Goal: Task Accomplishment & Management: Manage account settings

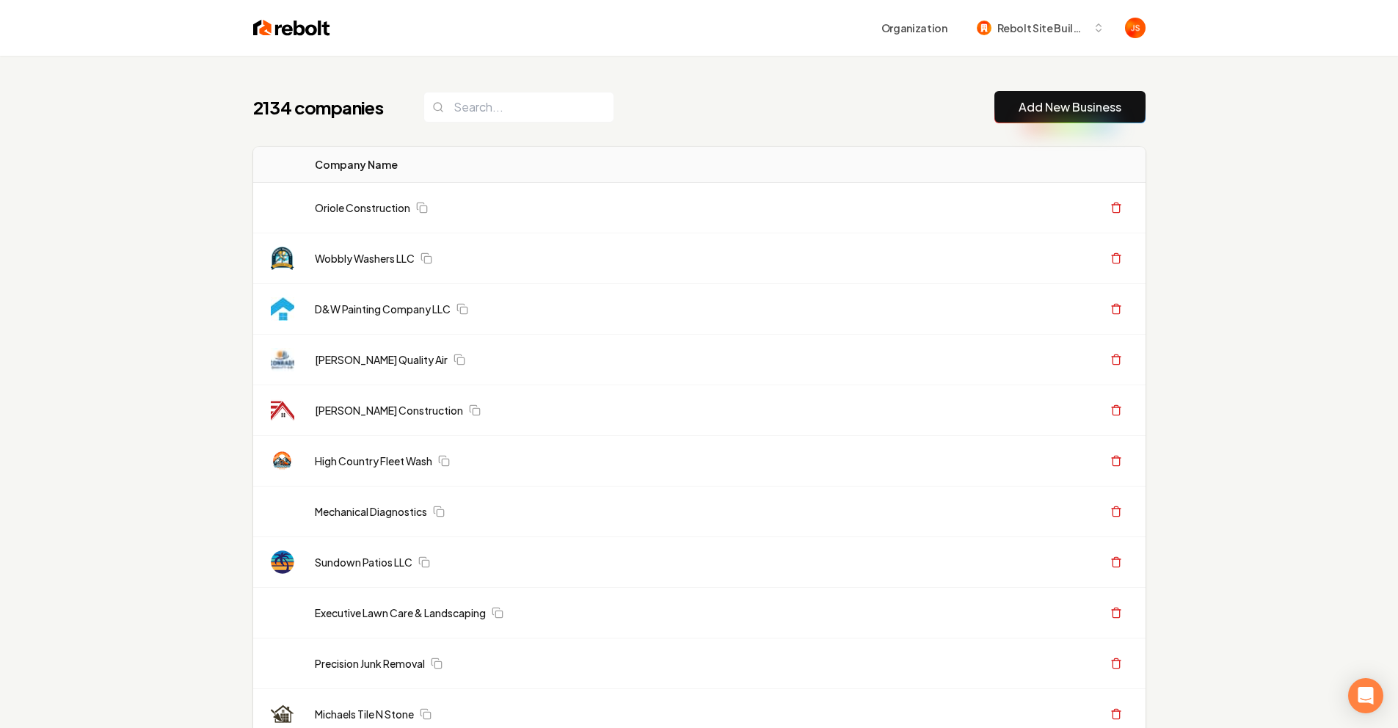
click at [464, 116] on input "search" at bounding box center [519, 107] width 191 height 31
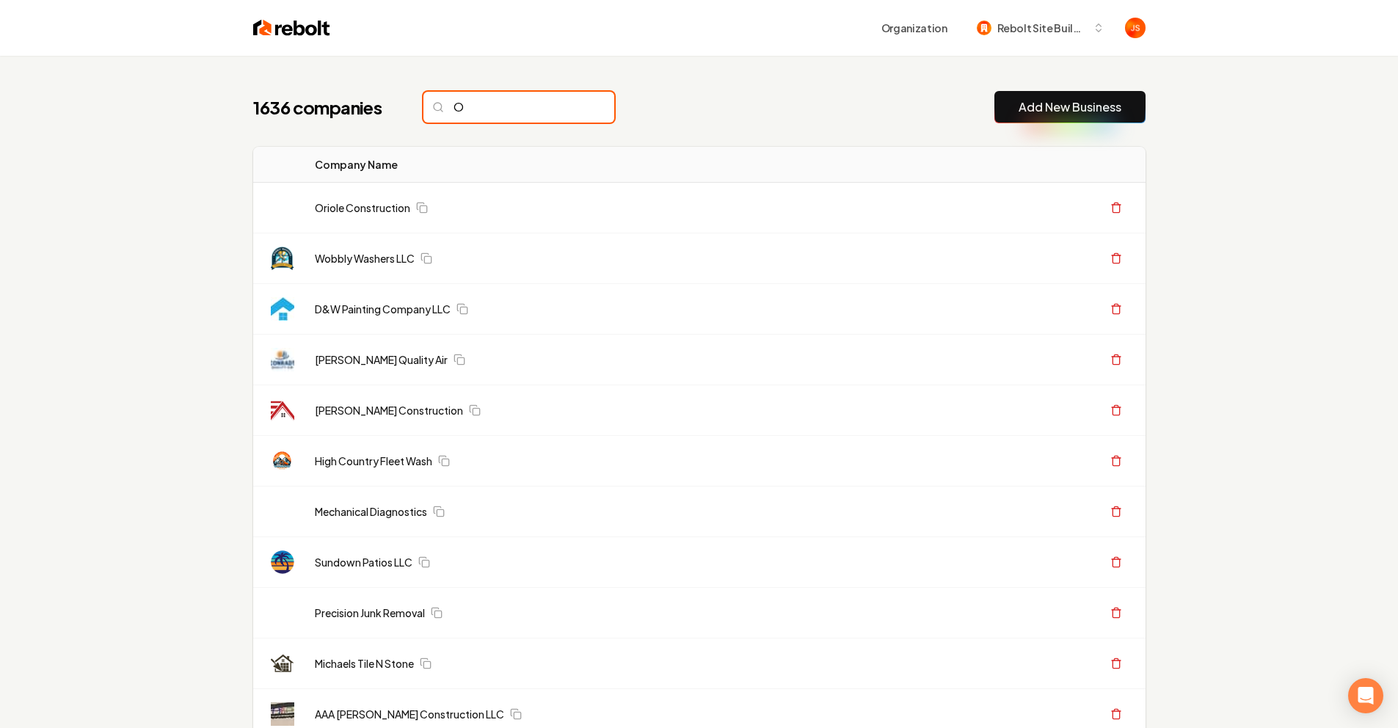
click at [526, 109] on input "O" at bounding box center [519, 107] width 191 height 31
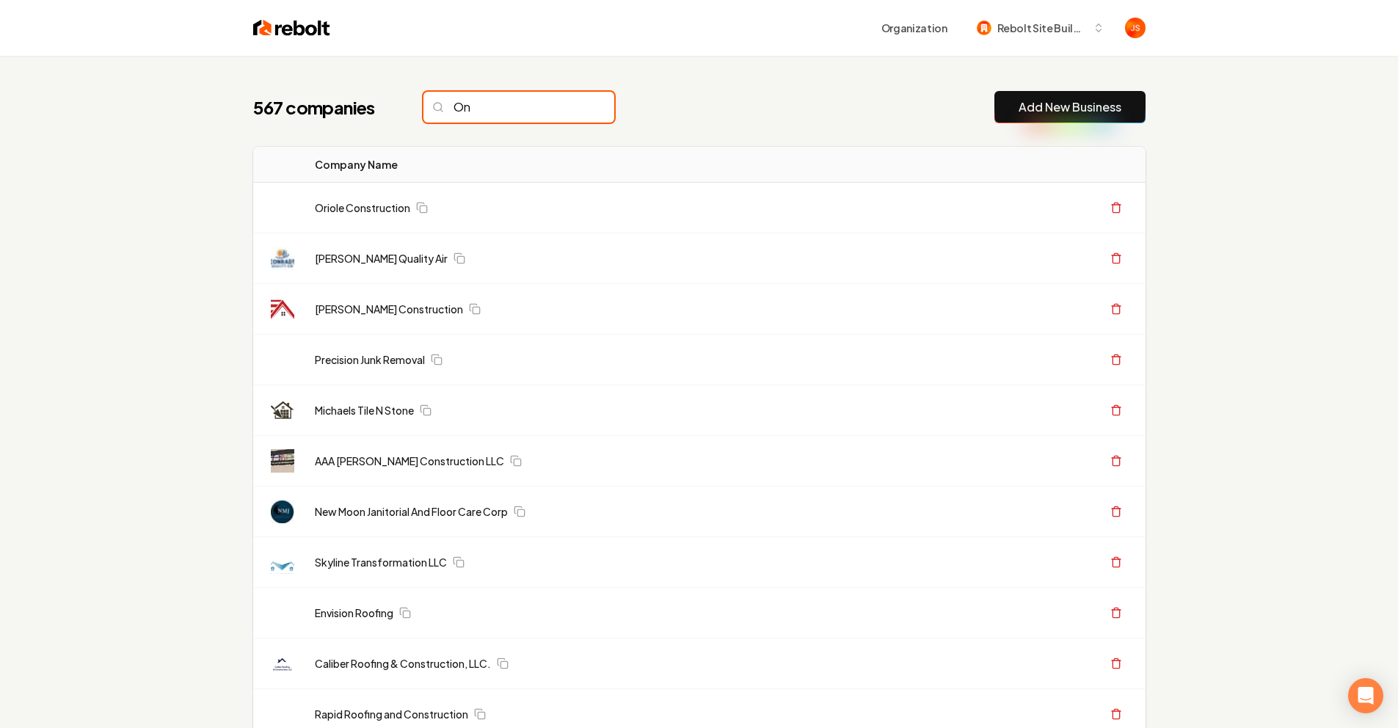
type input "O"
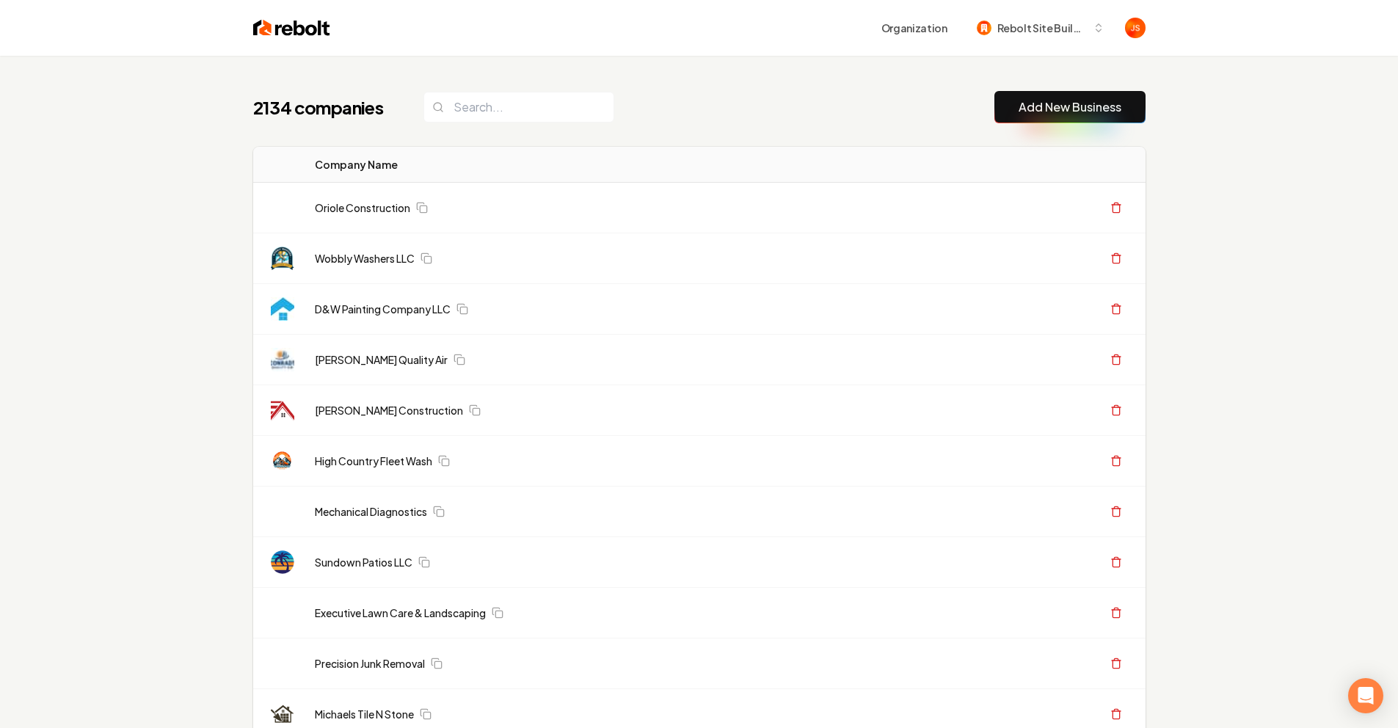
click at [482, 103] on input "search" at bounding box center [519, 107] width 191 height 31
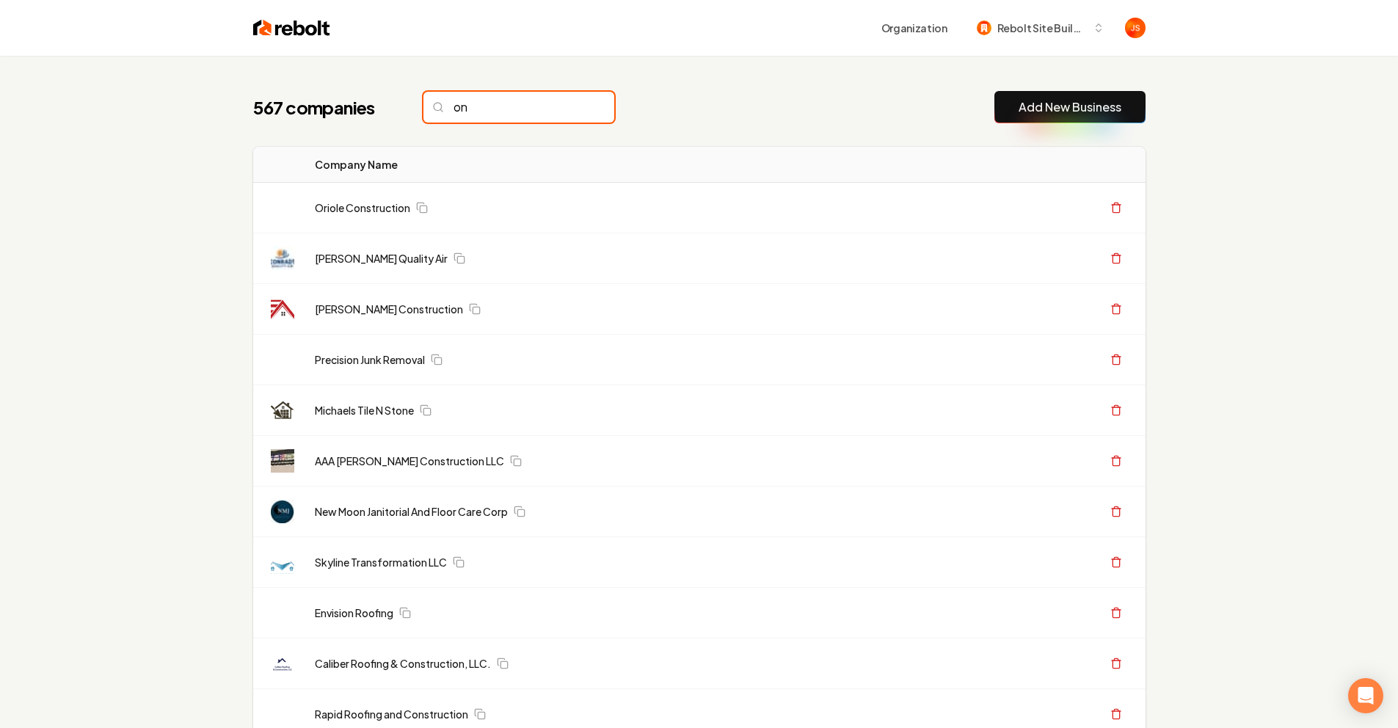
type input "o"
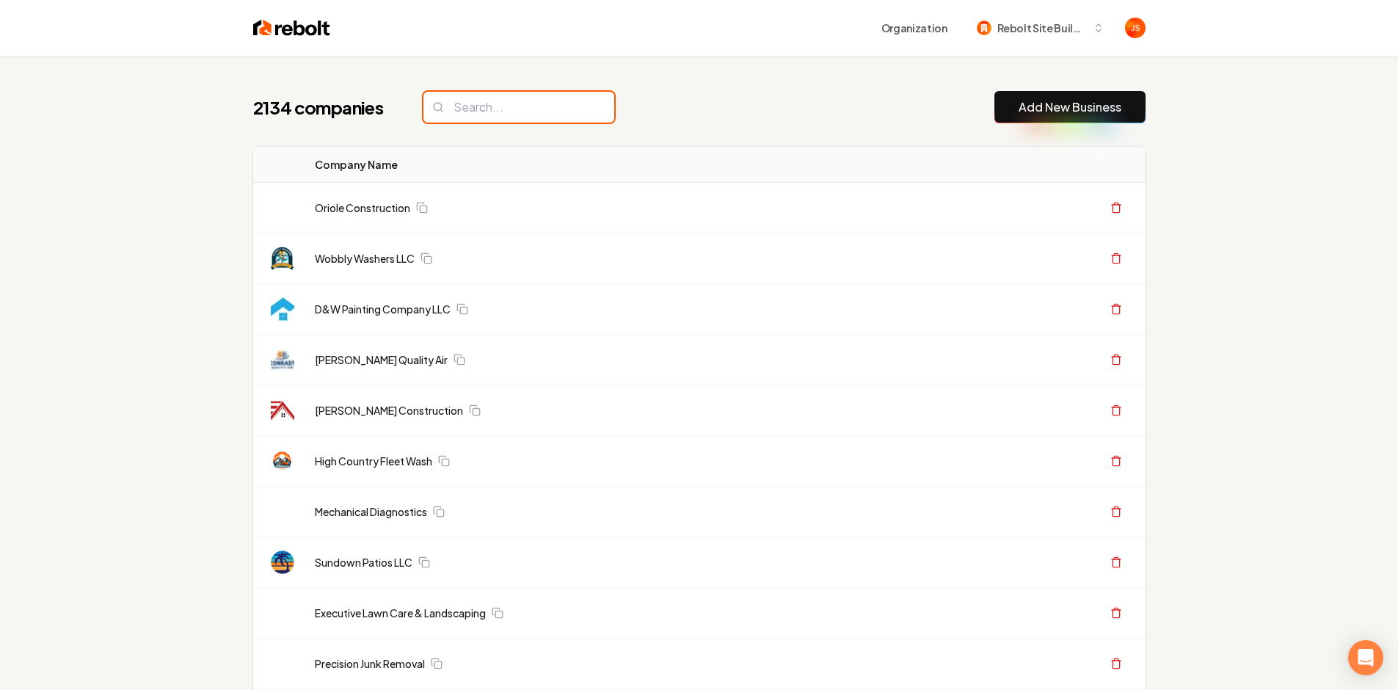
click at [481, 101] on input "search" at bounding box center [519, 107] width 191 height 31
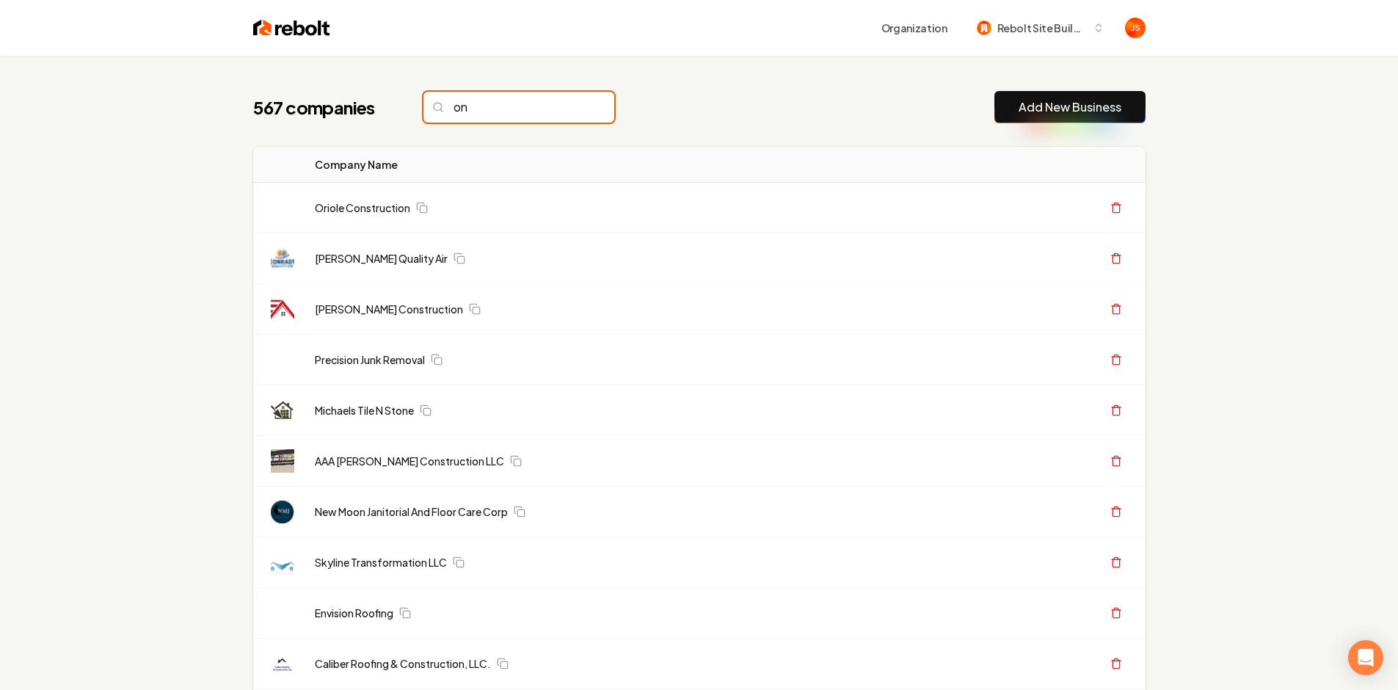
type input "o"
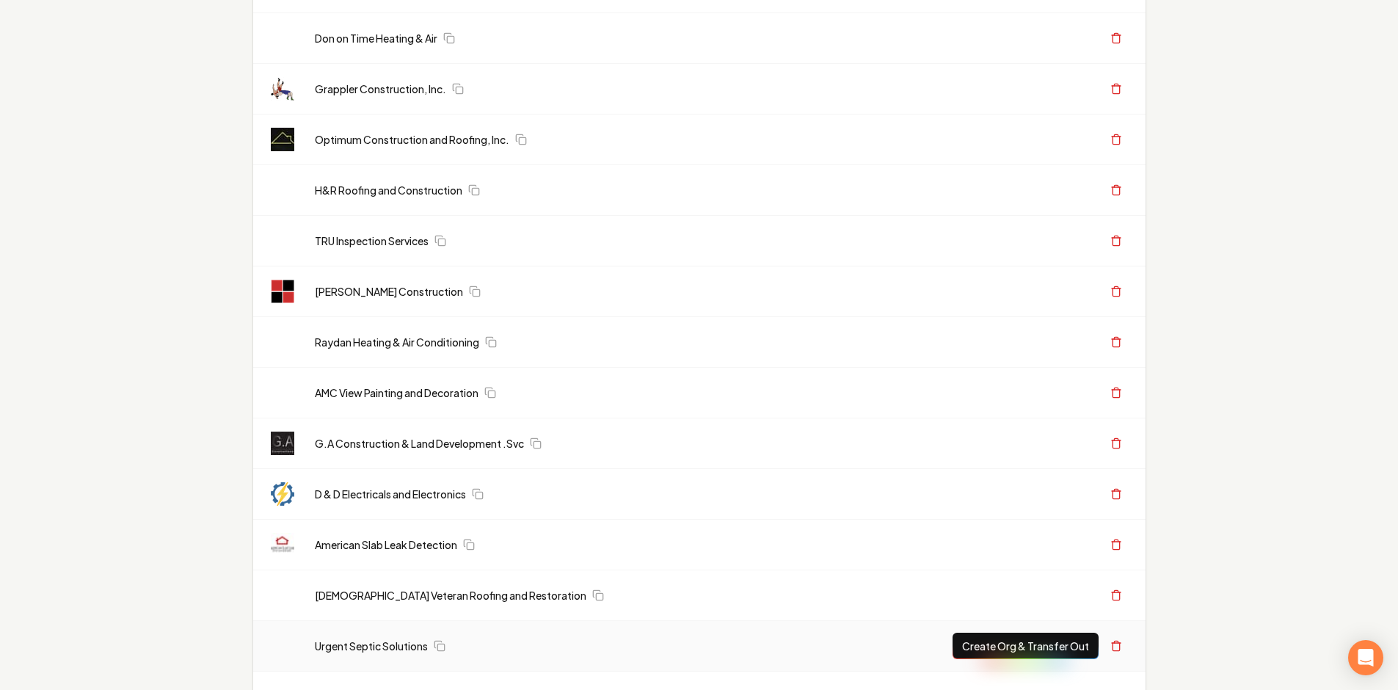
scroll to position [1220, 0]
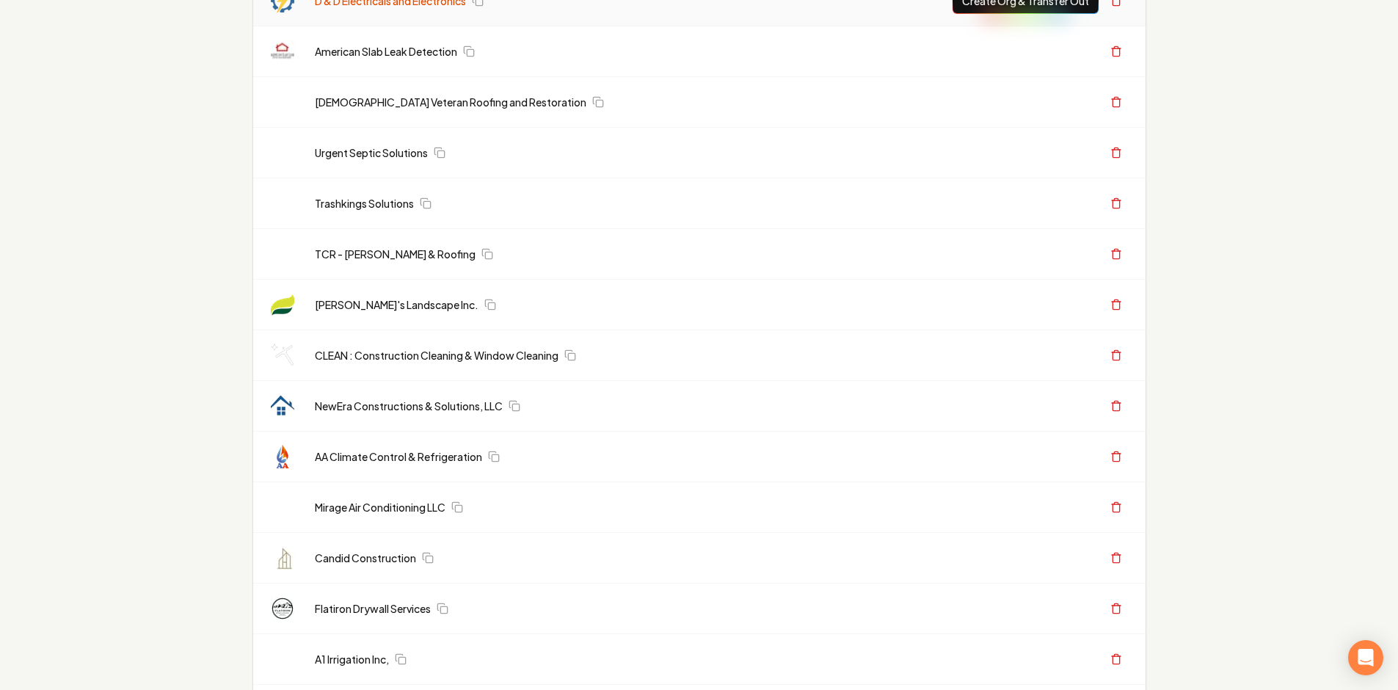
type input "on"
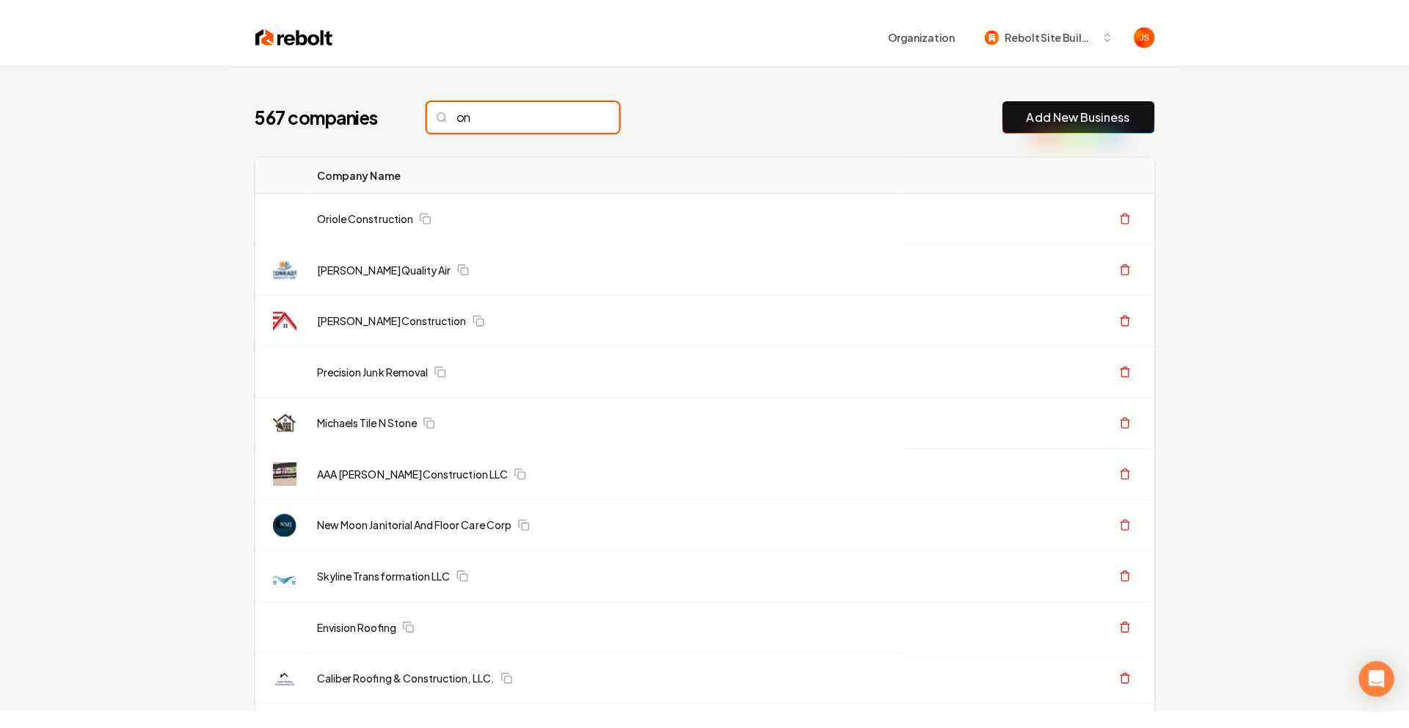
scroll to position [0, 0]
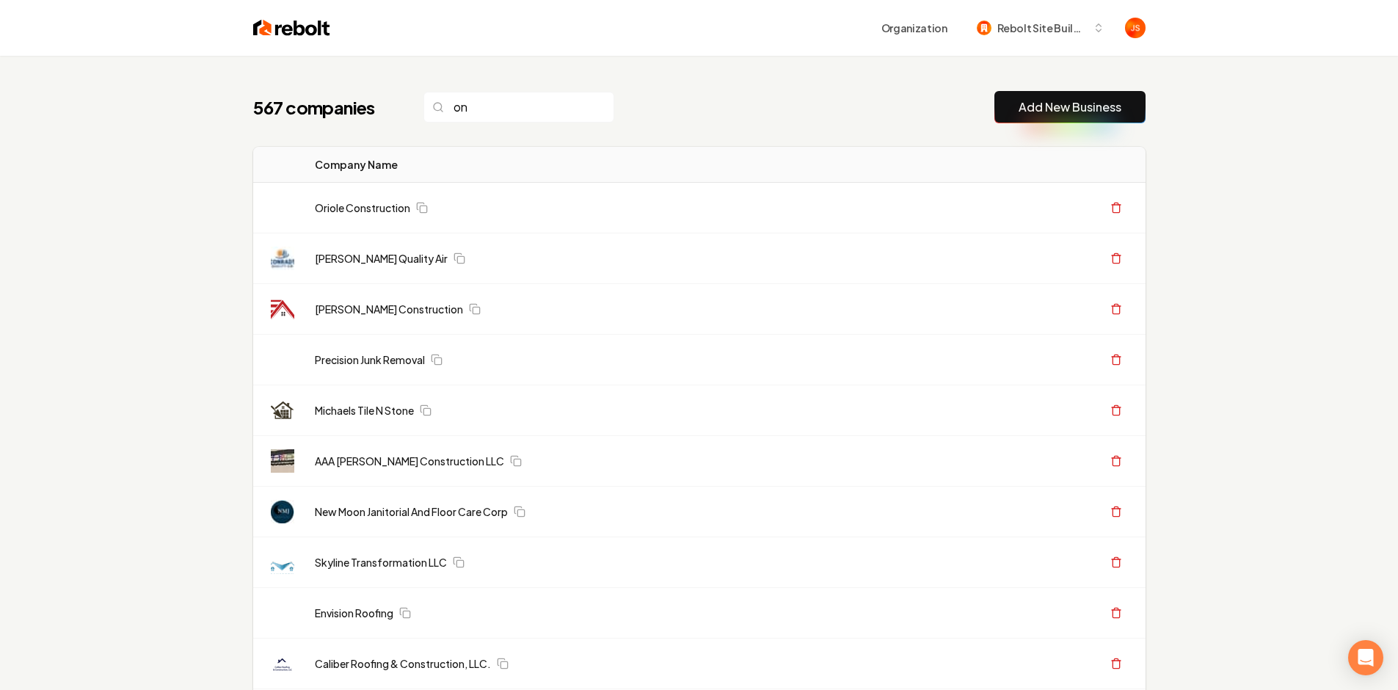
click at [1070, 115] on link "Add New Business" at bounding box center [1070, 107] width 103 height 18
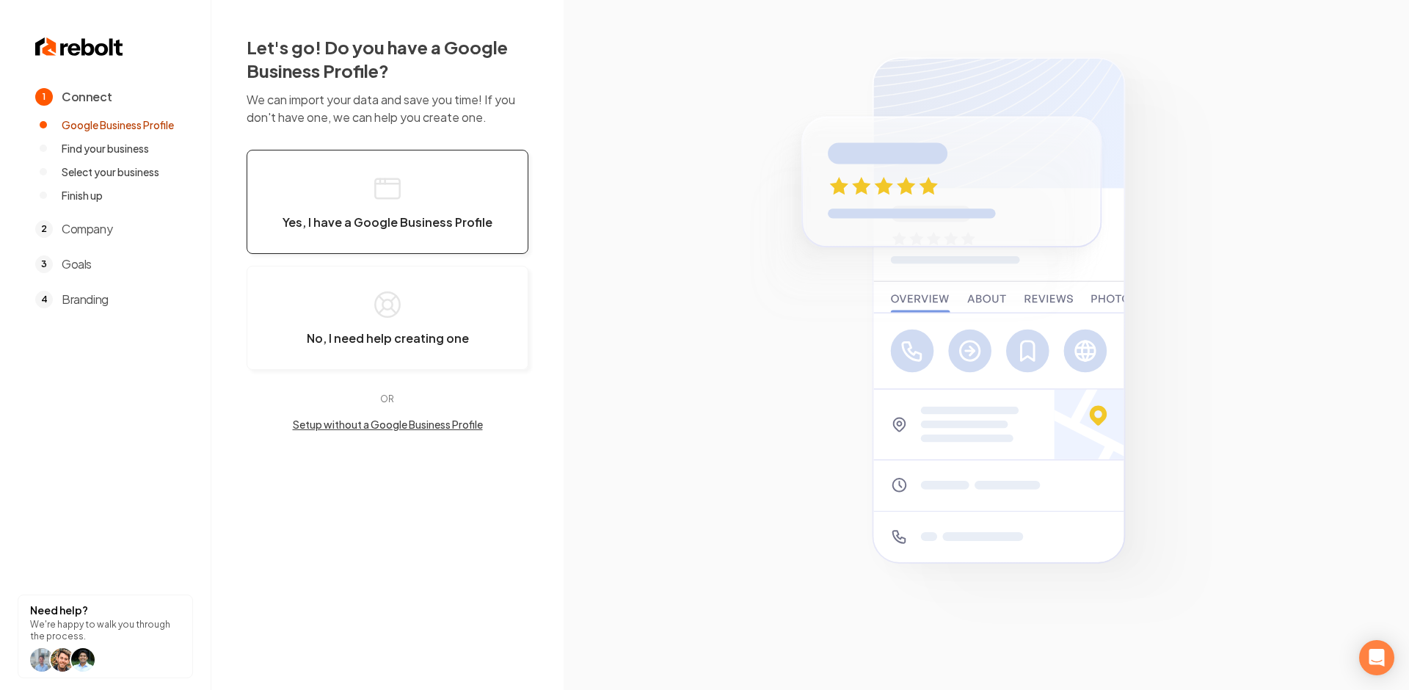
click at [422, 192] on button "Yes, I have a Google Business Profile" at bounding box center [388, 202] width 282 height 104
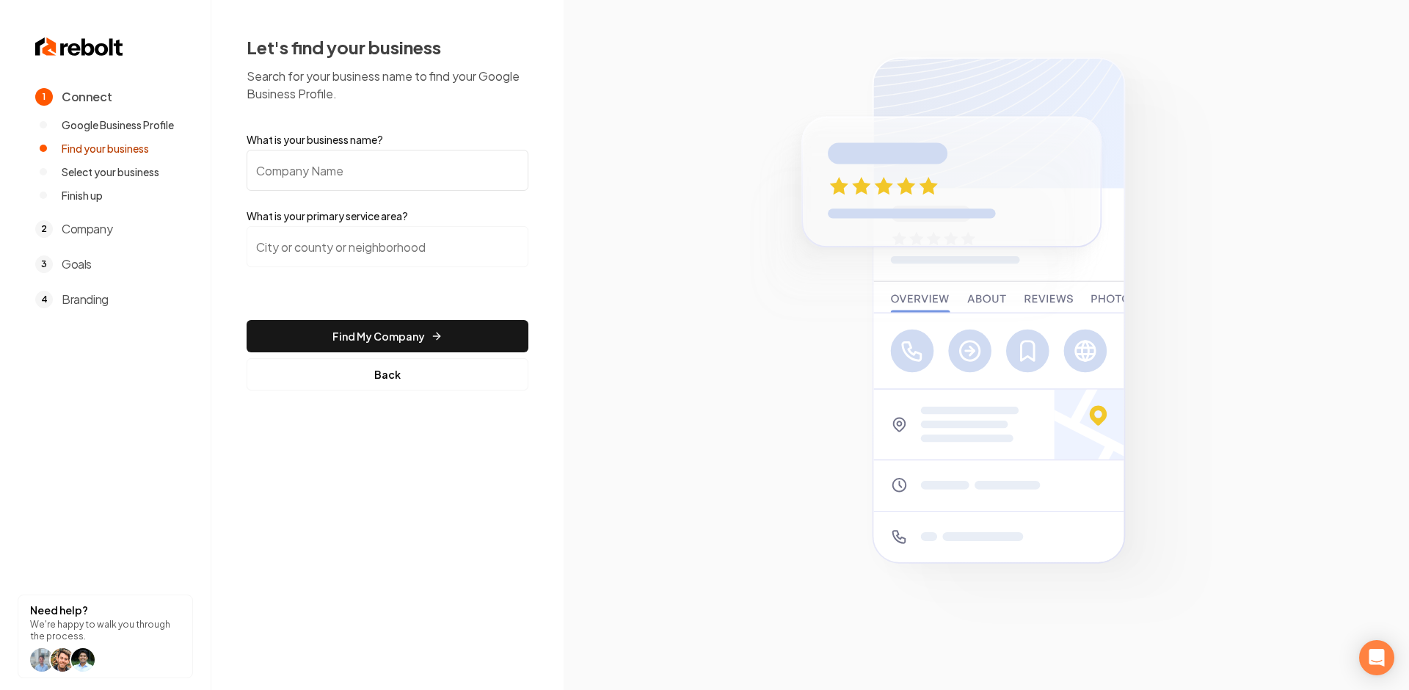
click at [403, 160] on input "What is your business name?" at bounding box center [388, 170] width 282 height 41
type input "On Call Plumbing"
click at [380, 401] on div "Let's find your business Search for your business name to find your Google Busi…" at bounding box center [387, 213] width 352 height 426
click at [380, 377] on button "Back" at bounding box center [388, 374] width 282 height 32
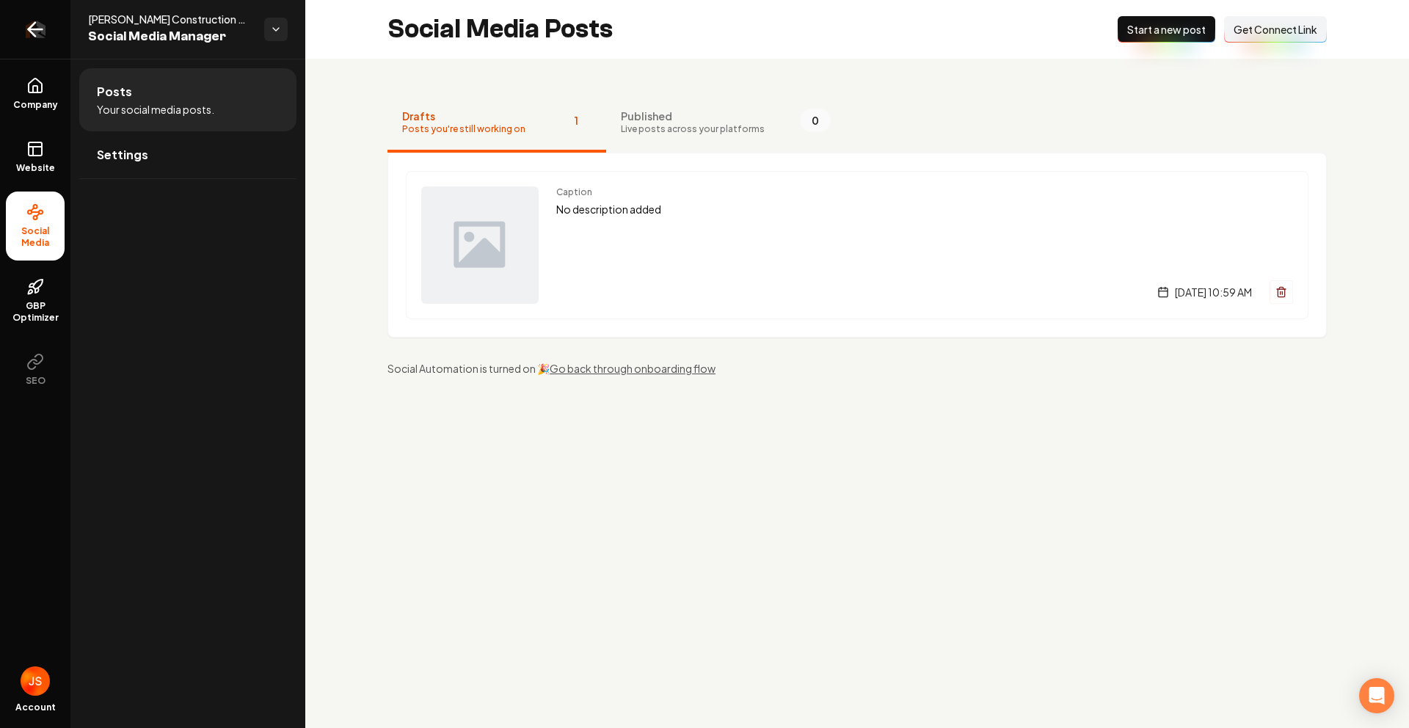
click at [38, 33] on icon "Return to dashboard" at bounding box center [34, 29] width 23 height 23
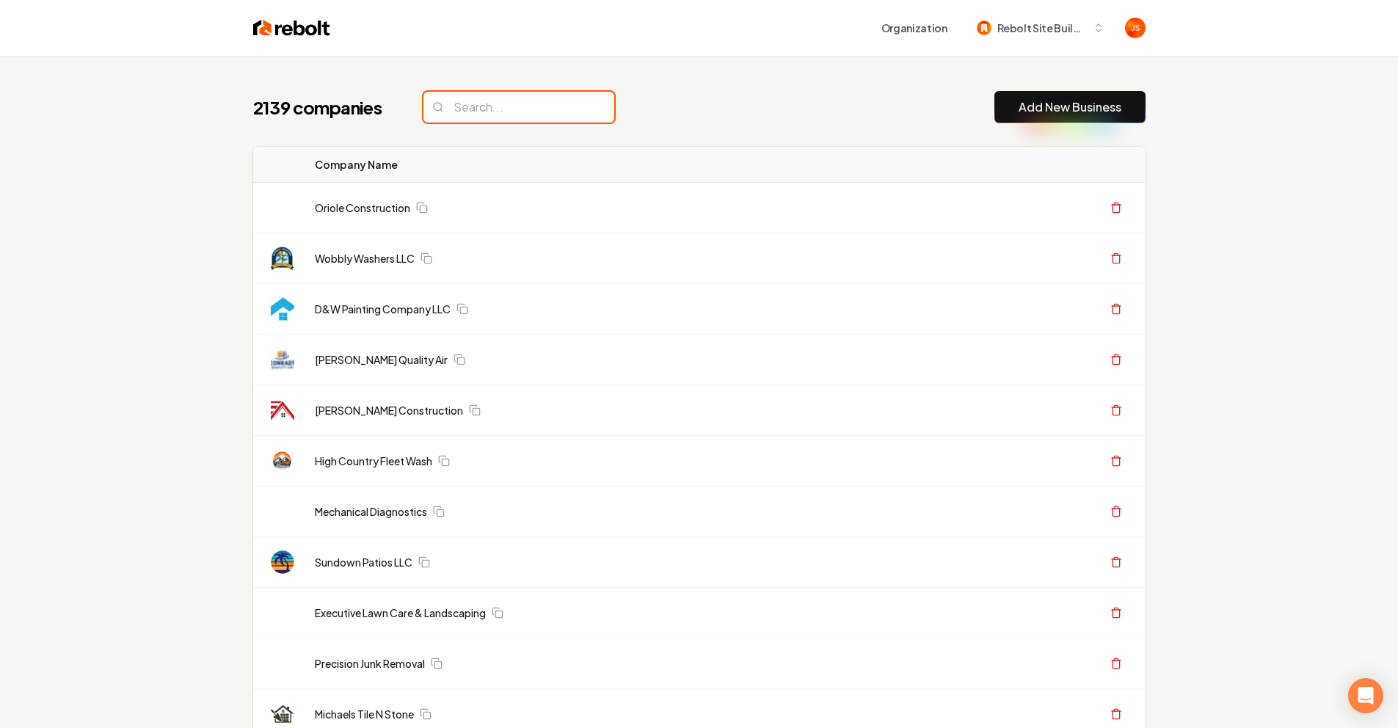
click at [503, 122] on input "search" at bounding box center [519, 107] width 191 height 31
click at [501, 109] on input "search" at bounding box center [519, 107] width 191 height 31
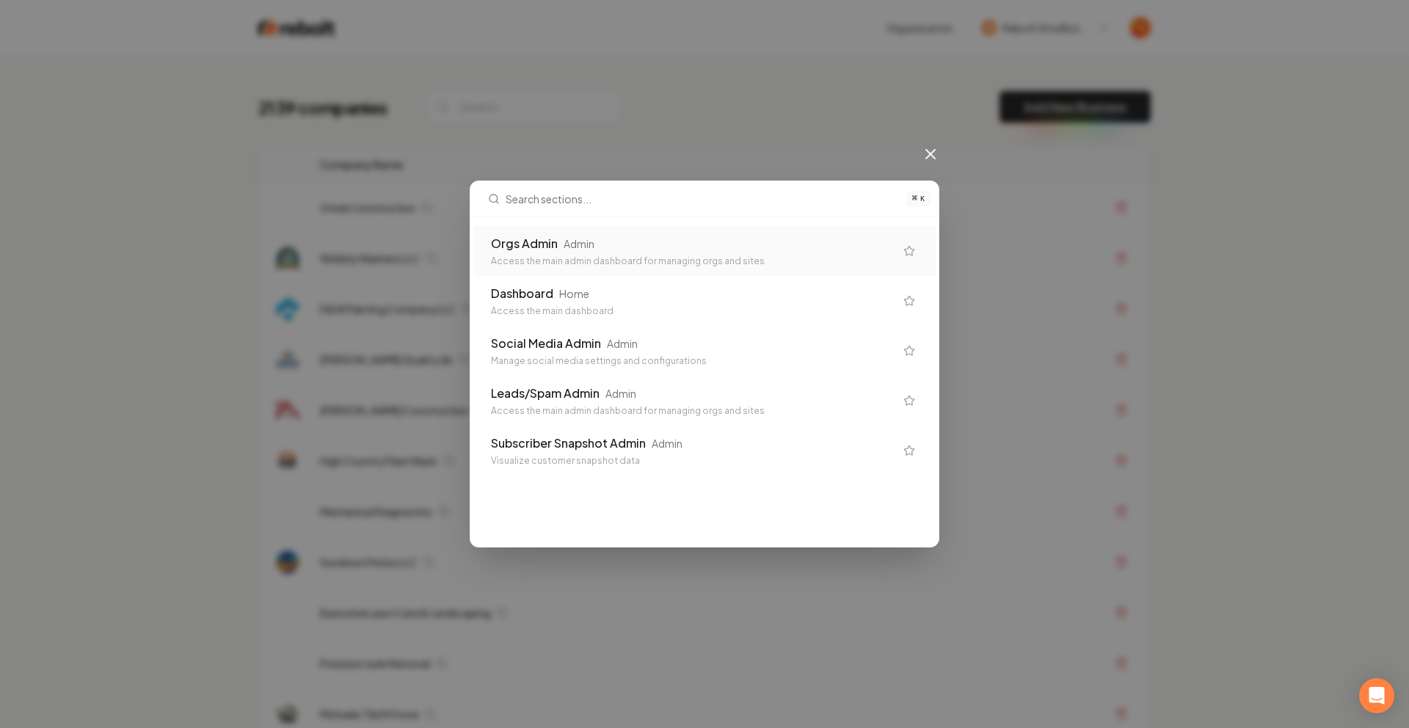
click at [576, 242] on div "Admin" at bounding box center [579, 243] width 31 height 15
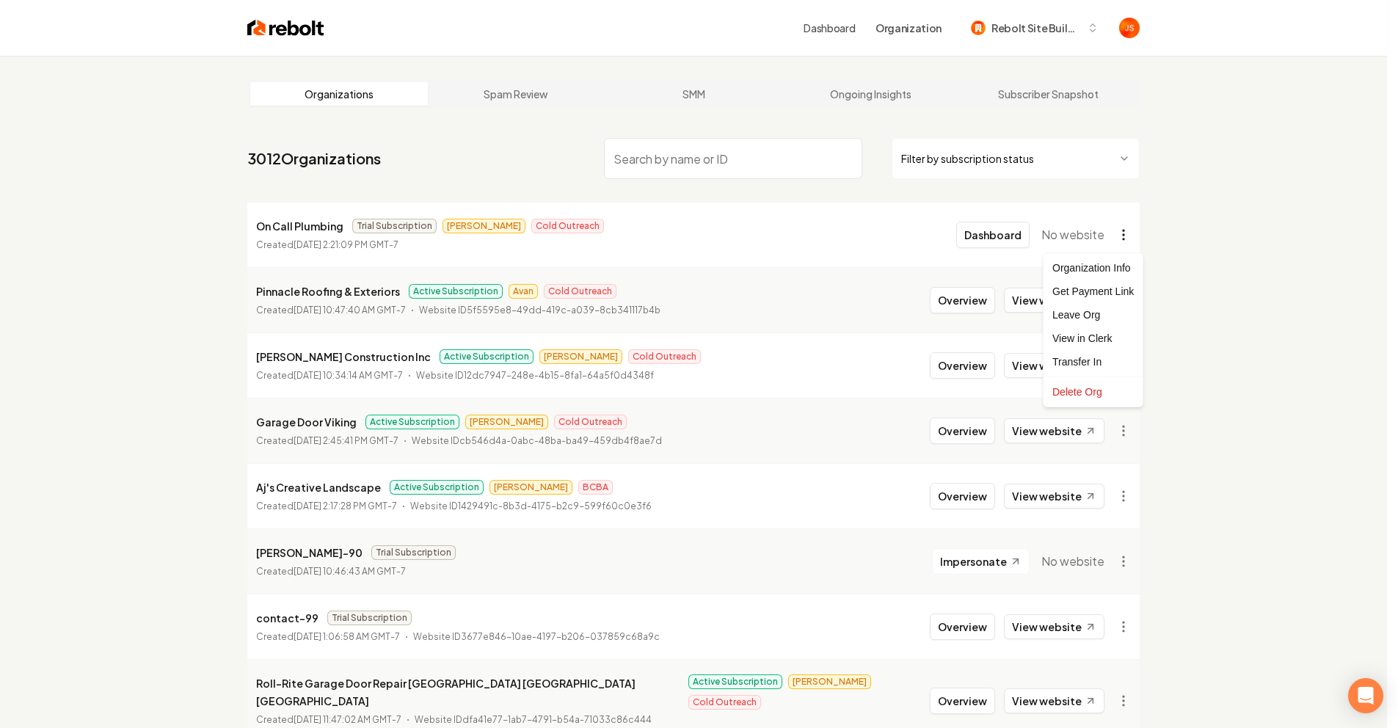
click at [1134, 233] on html "Dashboard Organization Rebolt Site Builder Organizations Spam Review SMM Ongoin…" at bounding box center [699, 364] width 1398 height 728
click at [1087, 363] on div "Transfer In" at bounding box center [1093, 361] width 93 height 23
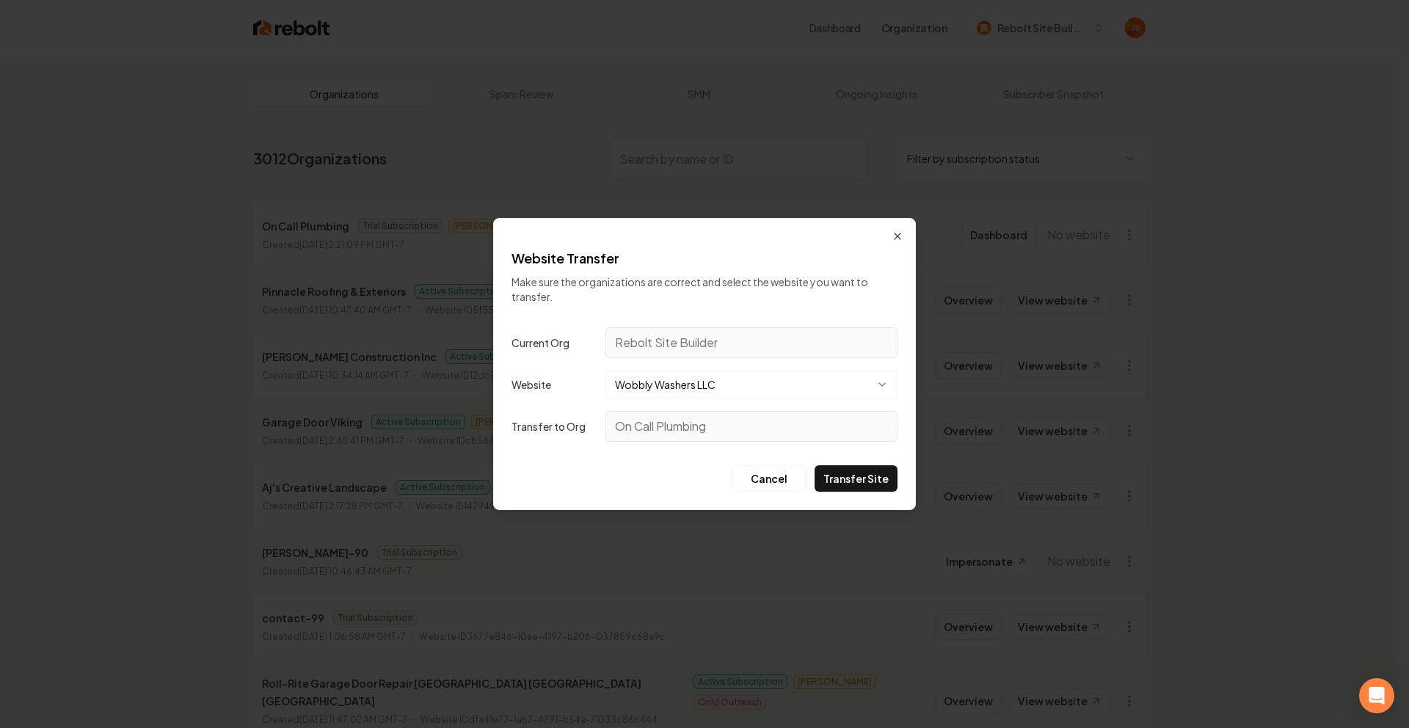
click at [700, 381] on button "Wobbly Washers LLC" at bounding box center [752, 384] width 292 height 29
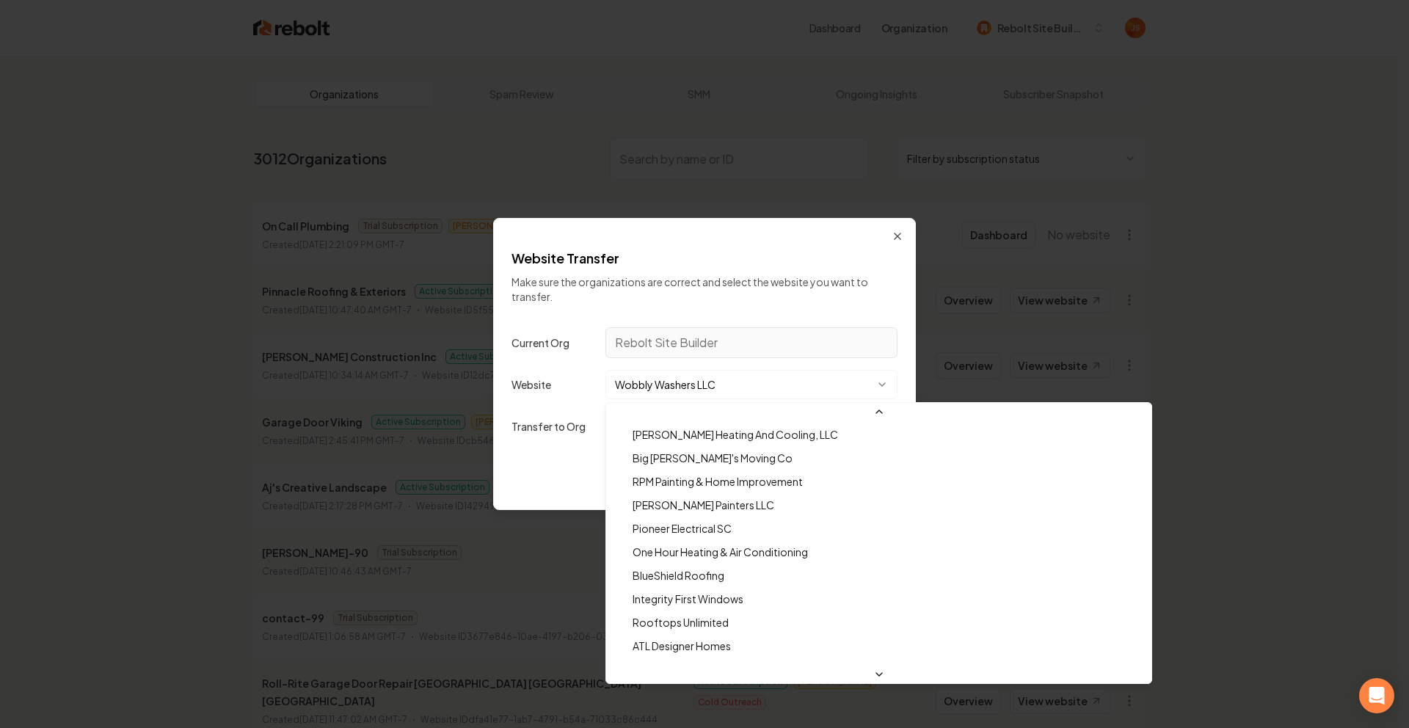
scroll to position [48447, 0]
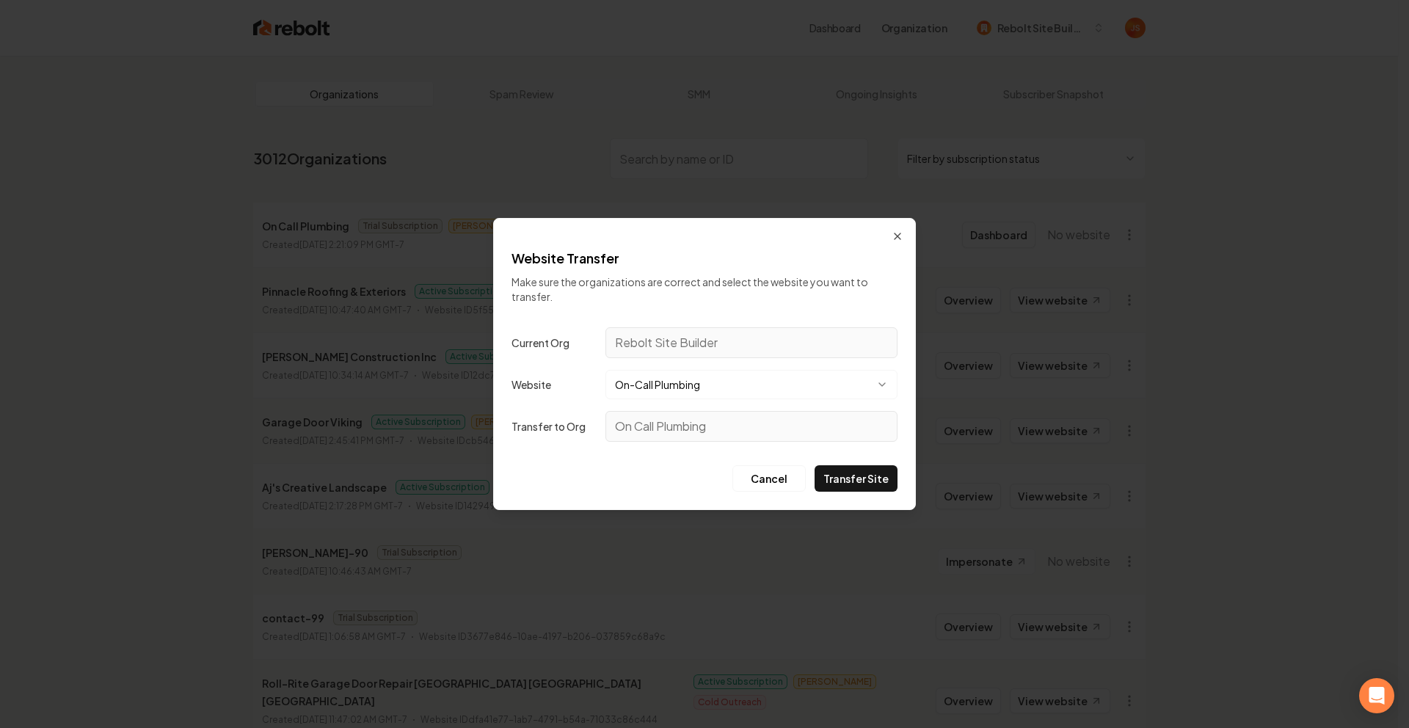
click at [870, 483] on button "Transfer Site" at bounding box center [856, 478] width 83 height 26
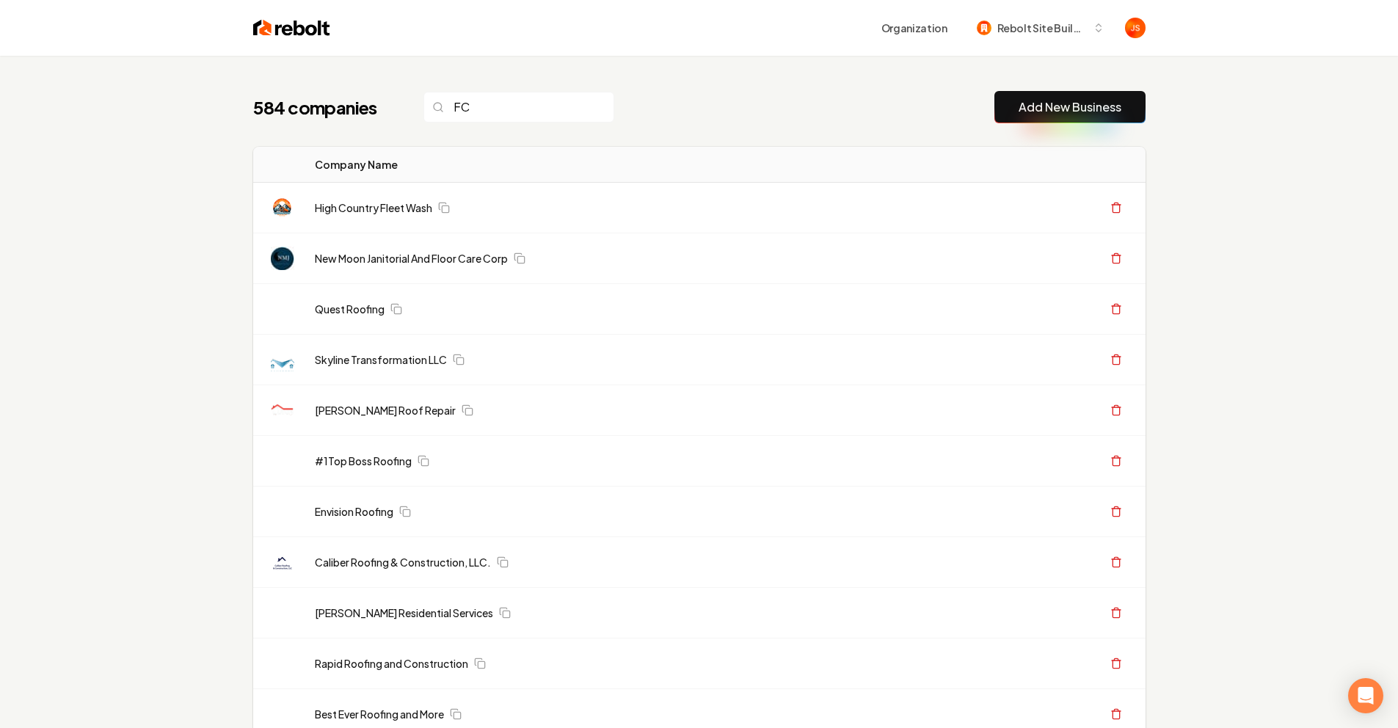
type input "F"
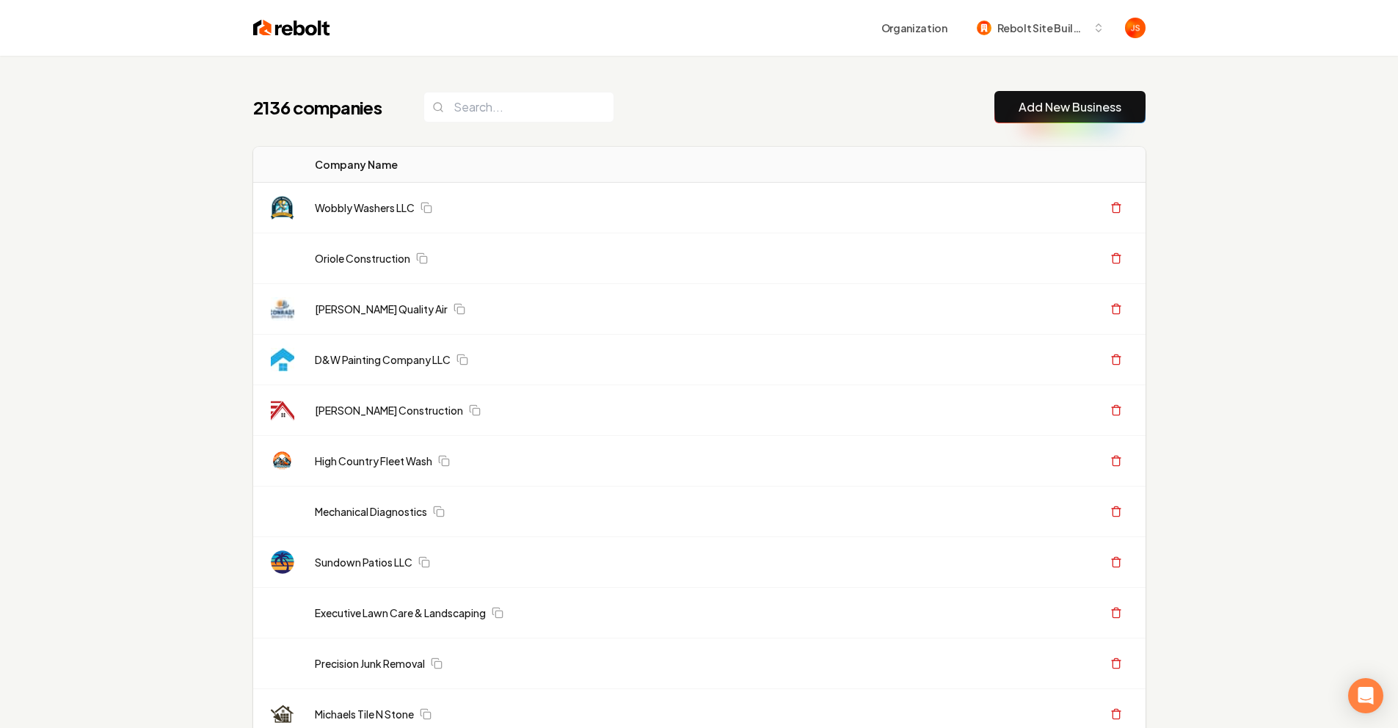
type input "p"
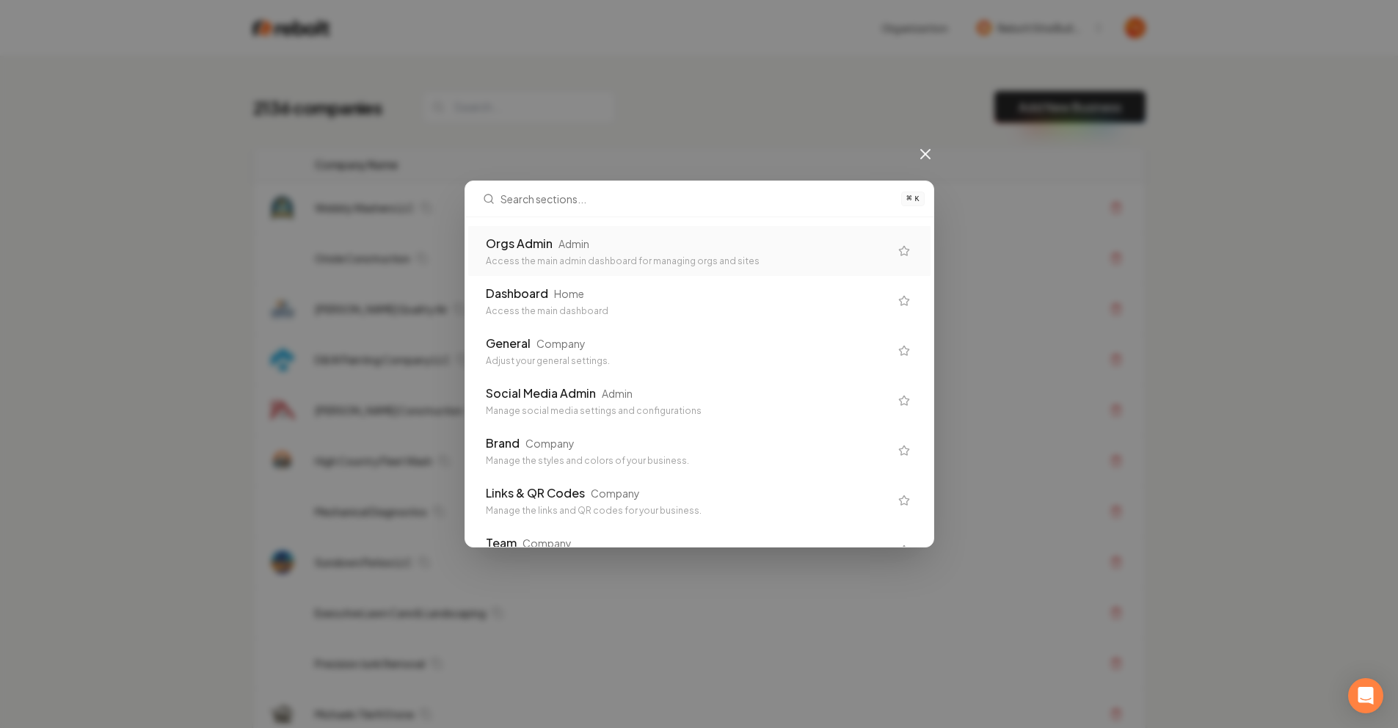
click at [553, 239] on div "Orgs Admin" at bounding box center [519, 244] width 67 height 18
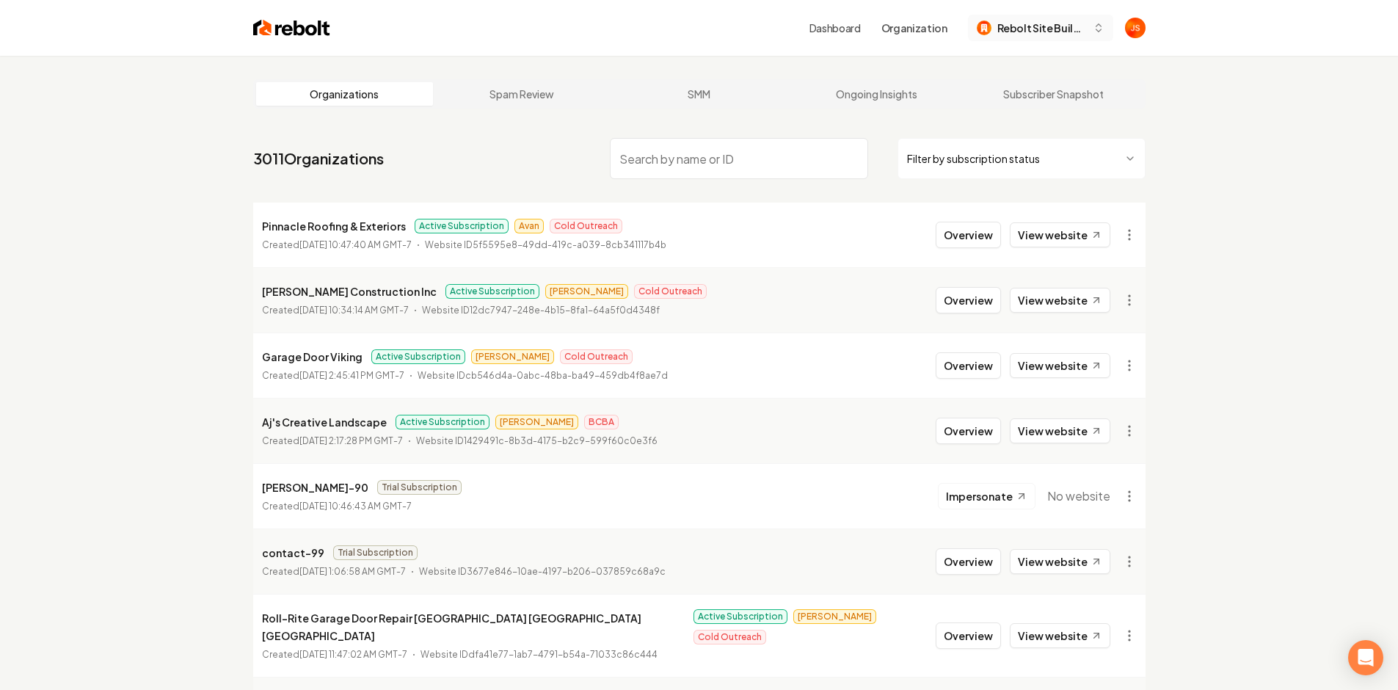
click at [1076, 15] on button "Rebolt Site Builder" at bounding box center [1040, 28] width 145 height 26
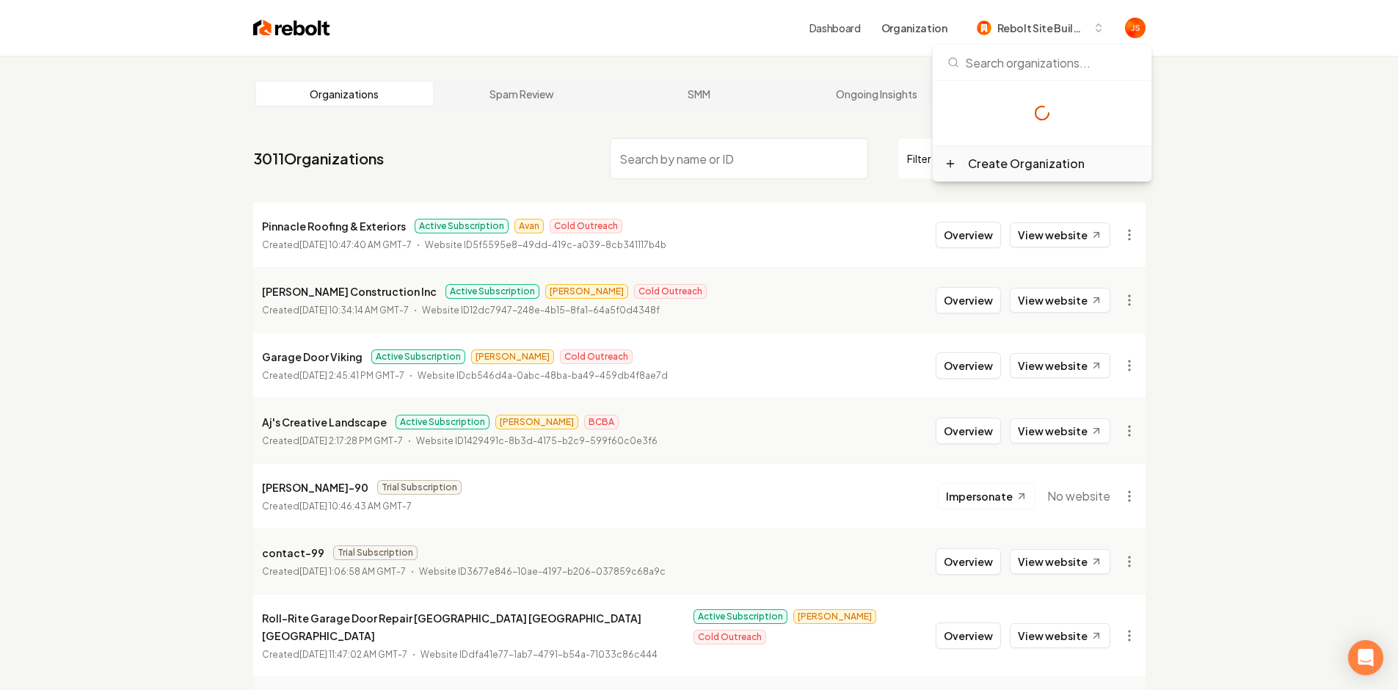
click at [1004, 164] on div "Create Organization" at bounding box center [1026, 164] width 117 height 18
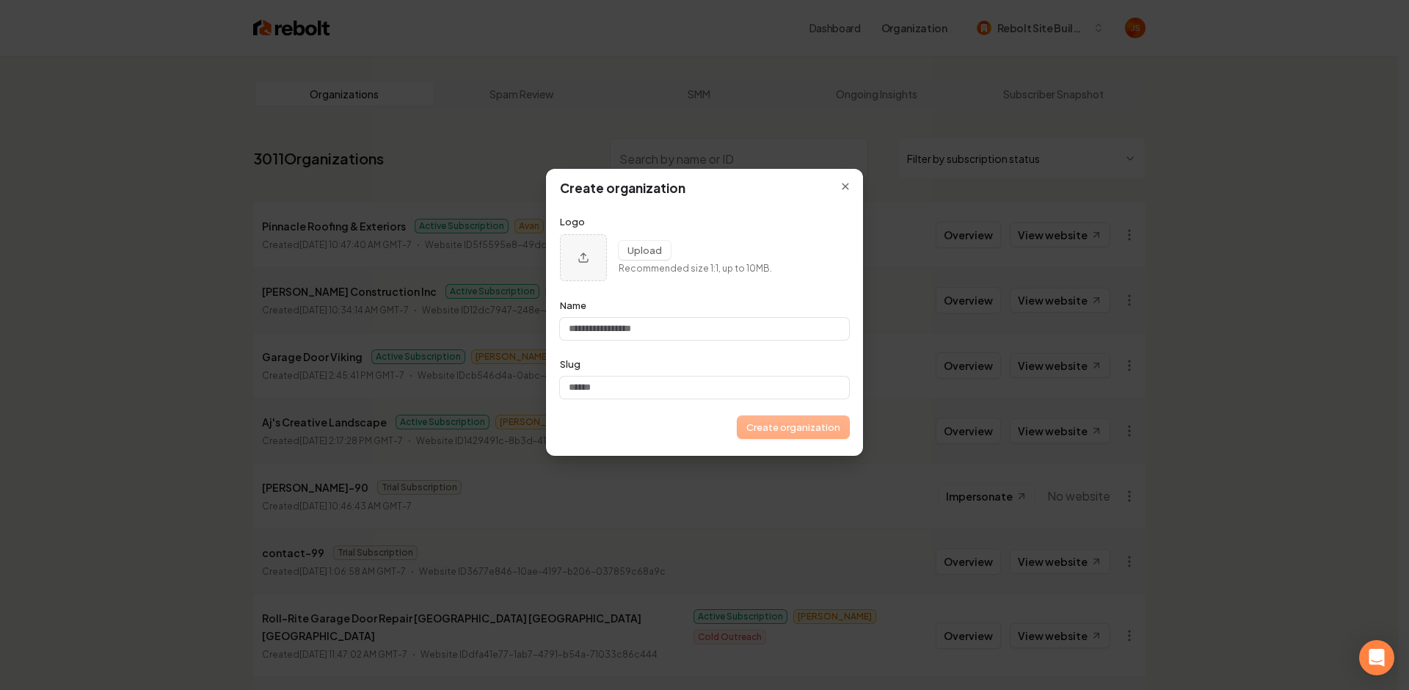
type input "*"
type input "**"
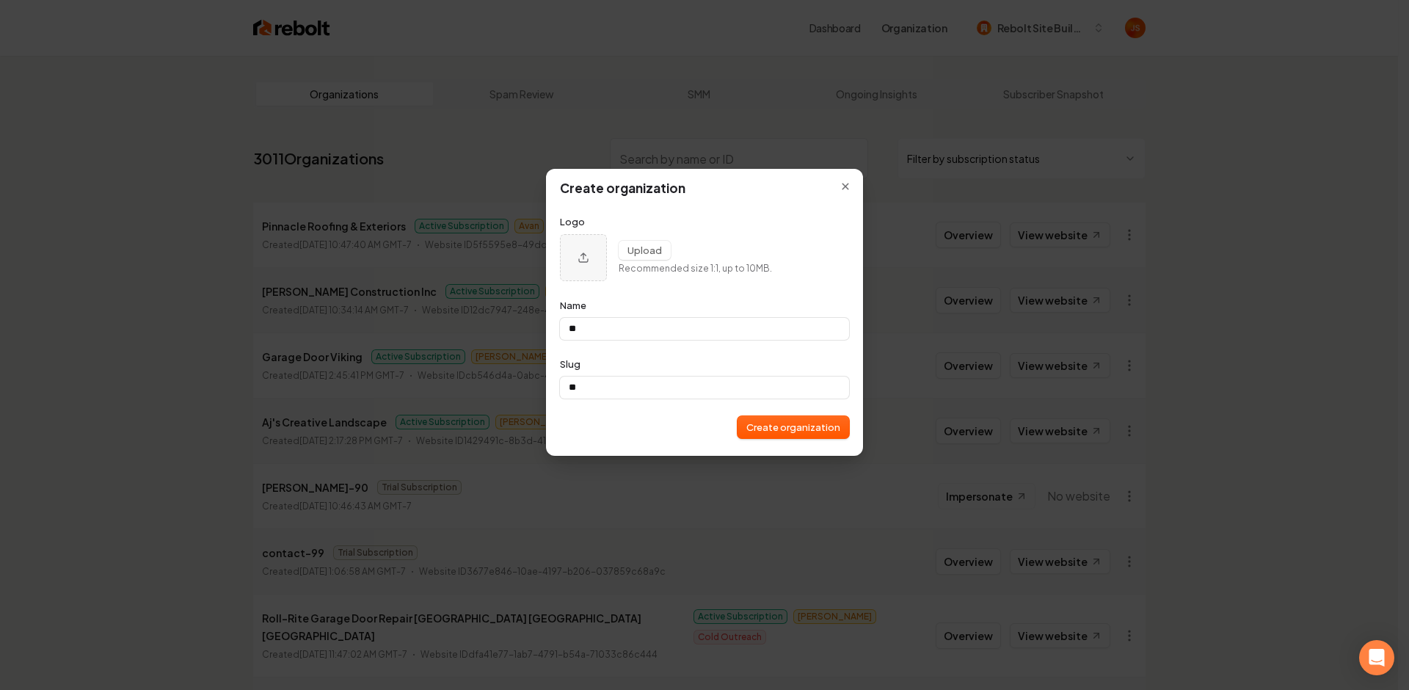
type input "**"
type input "****"
type input "*****"
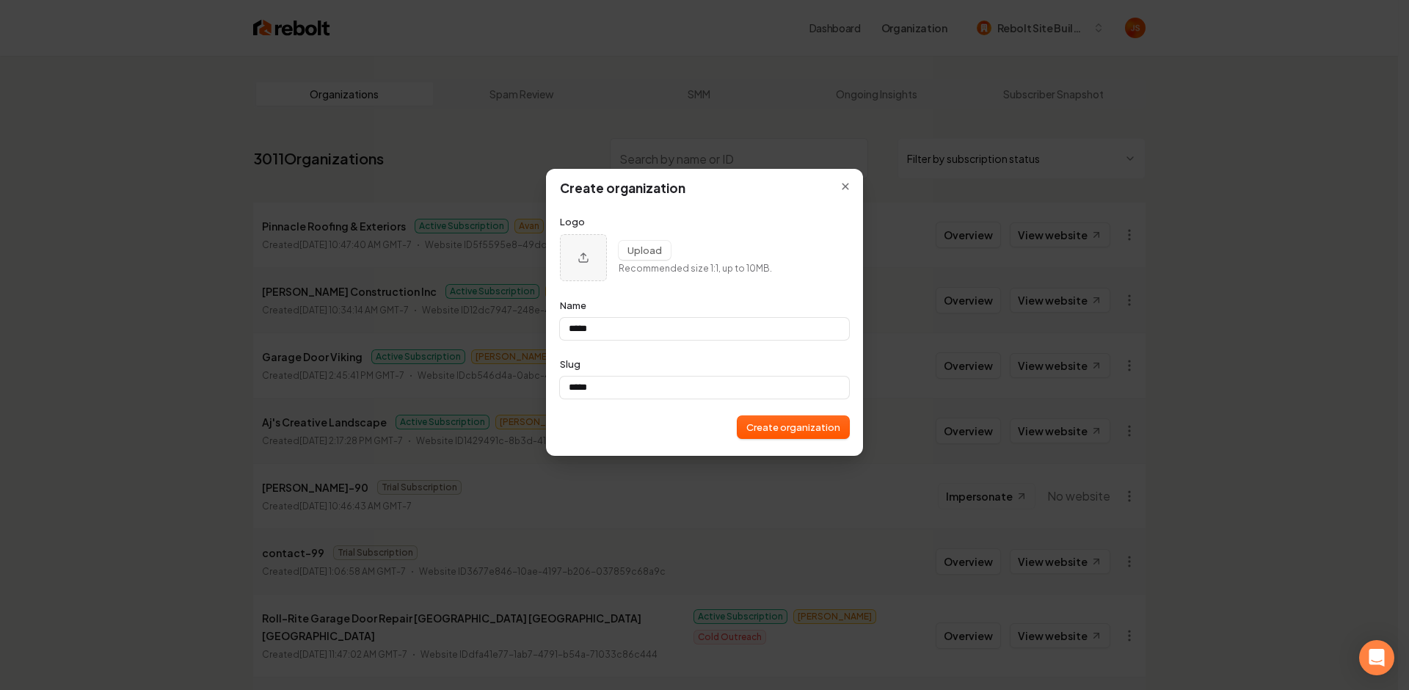
type input "******"
type input "*******"
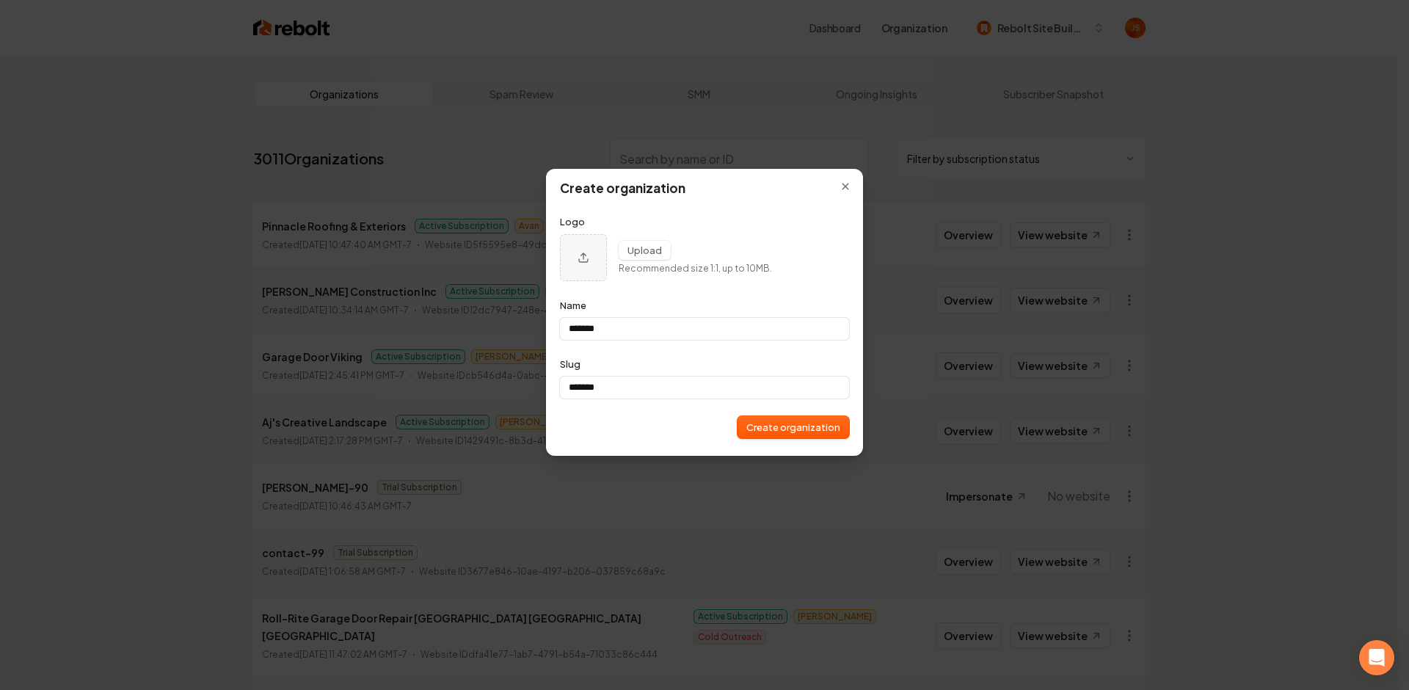
type input "*******"
type input "*********"
type input "**********"
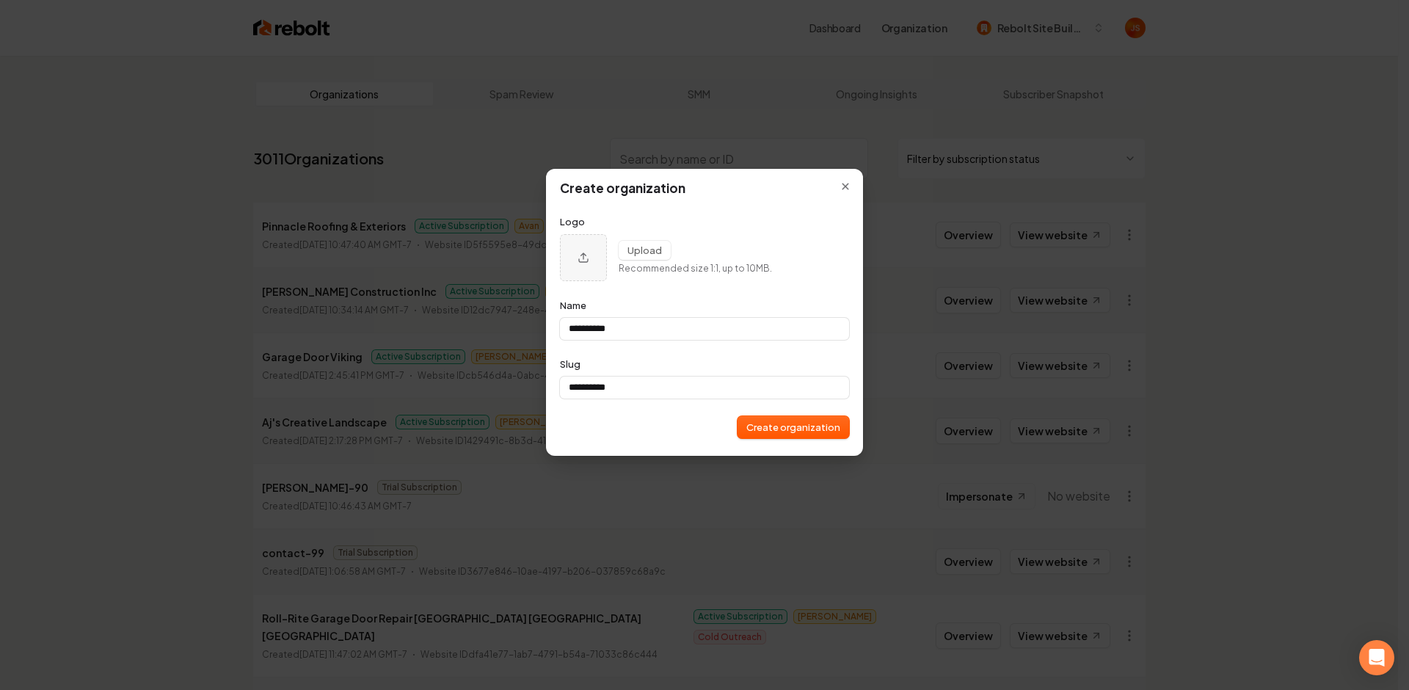
type input "**********"
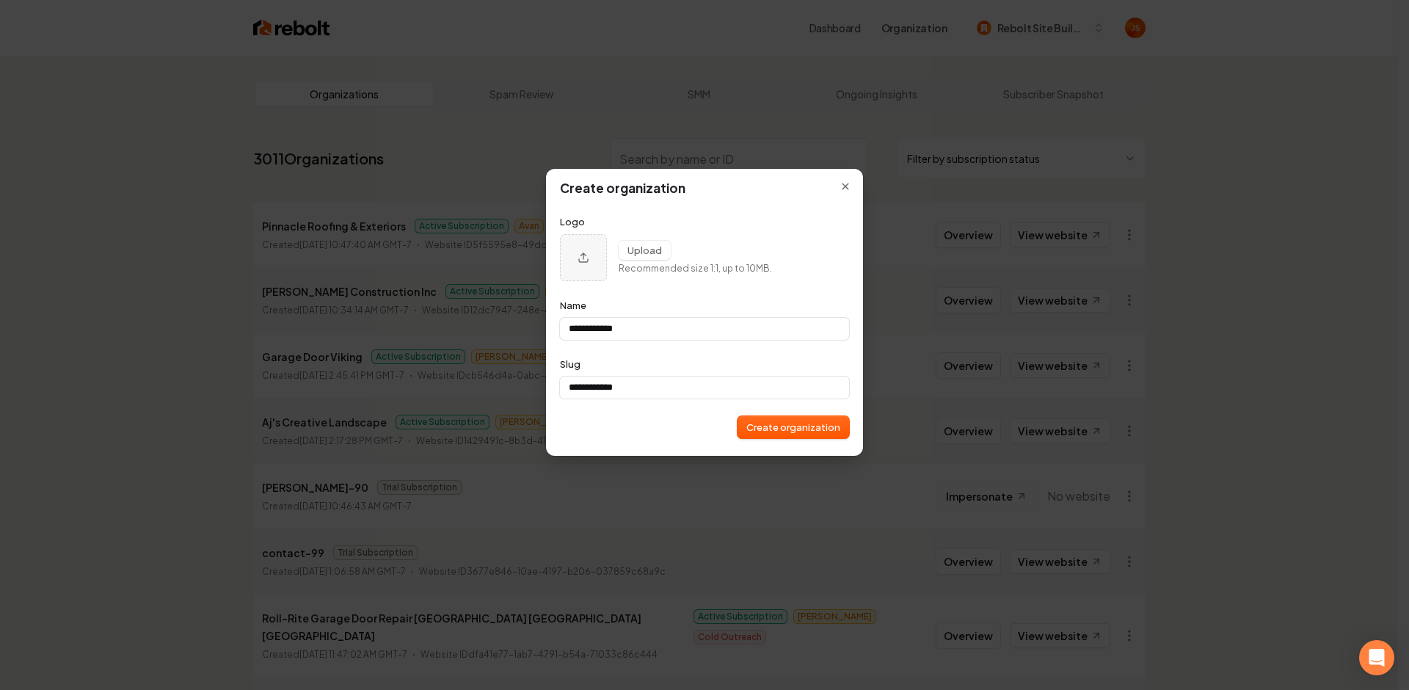
type input "**********"
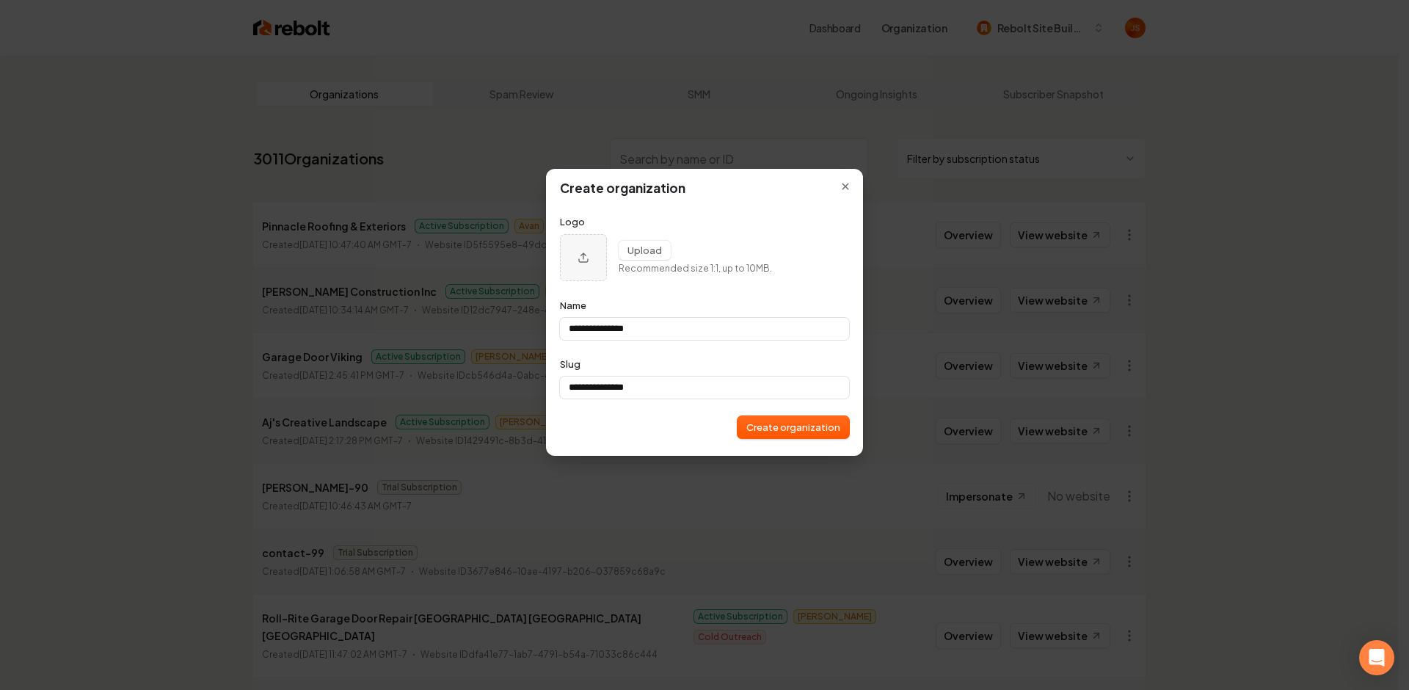
type input "**********"
click at [816, 427] on button "Create organization" at bounding box center [794, 427] width 112 height 22
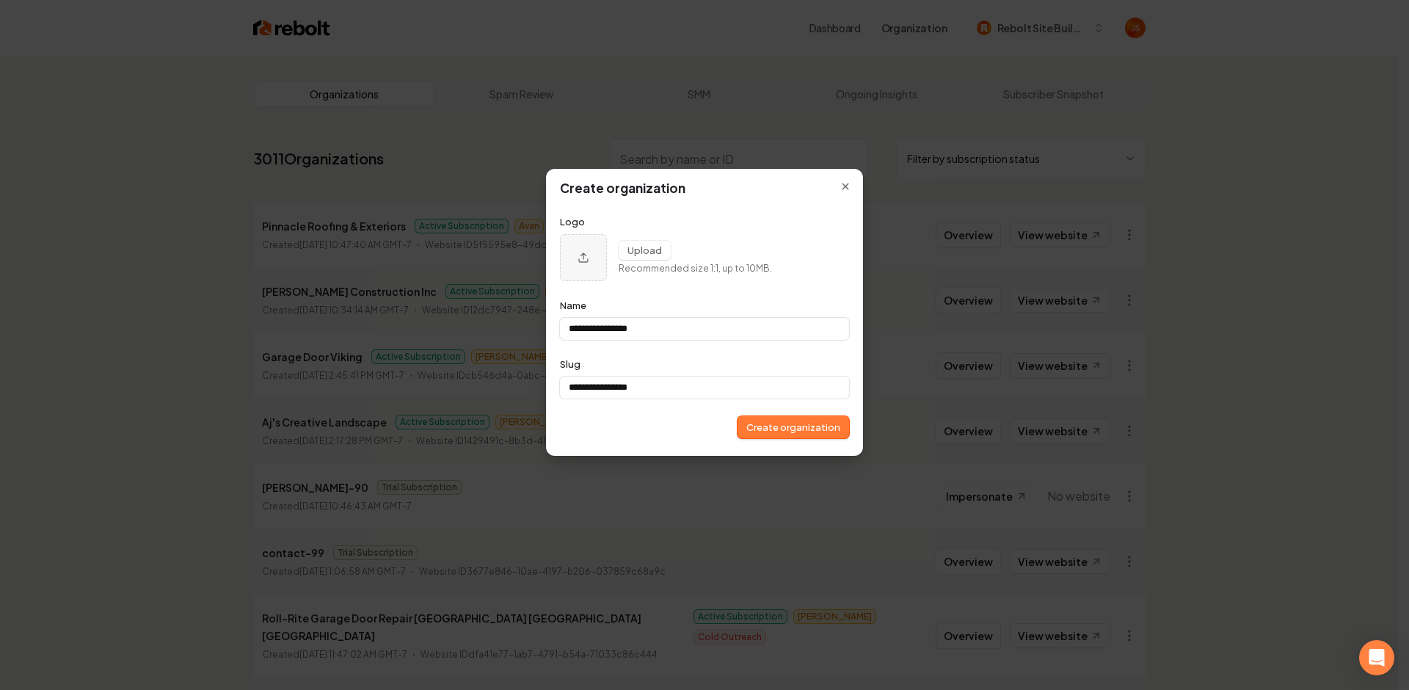
type input "**********"
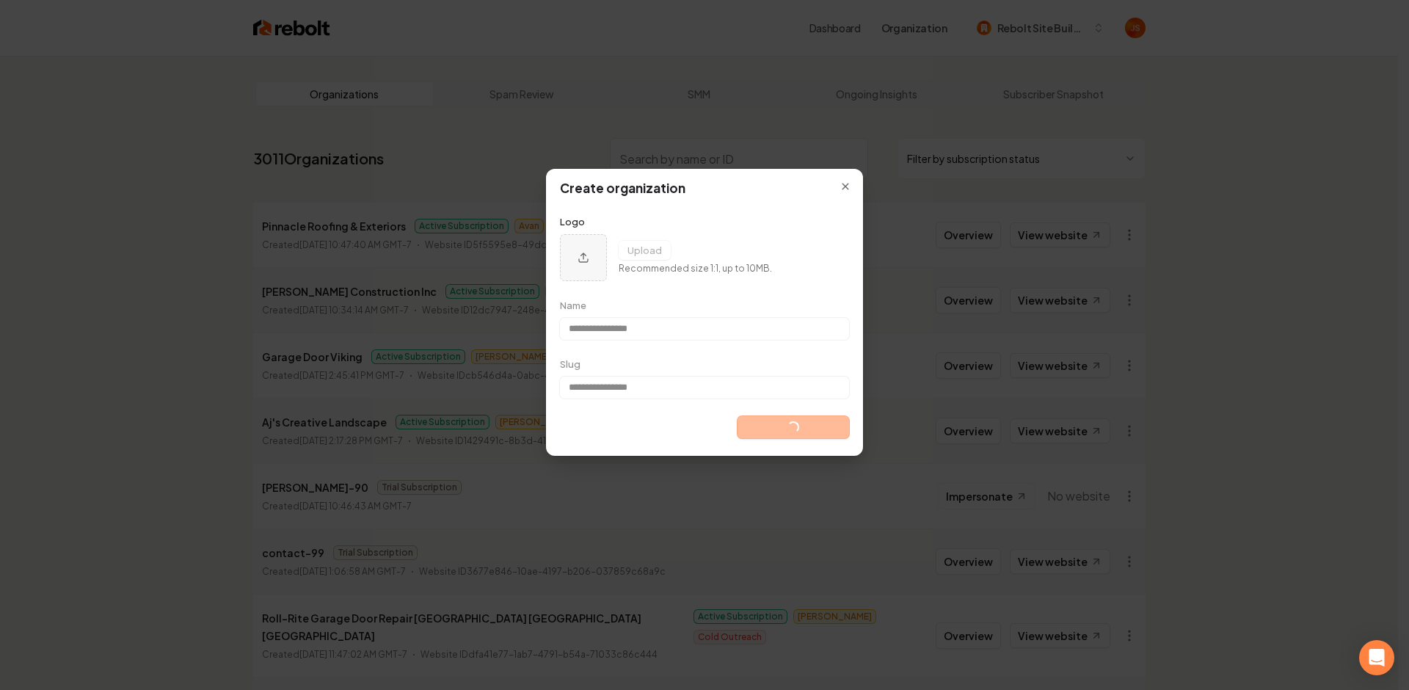
type input "**********"
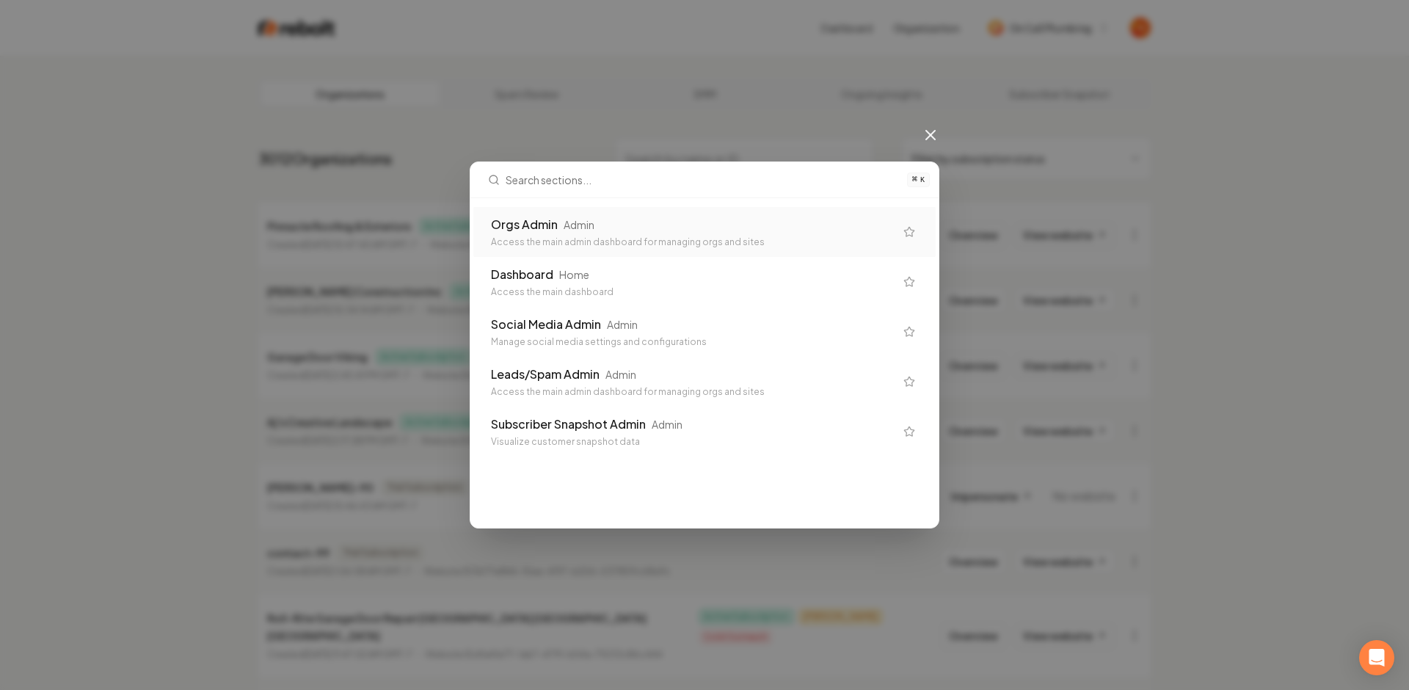
click at [732, 248] on div "Orgs Admin Admin Access the main admin dashboard for managing orgs and sites" at bounding box center [704, 232] width 462 height 50
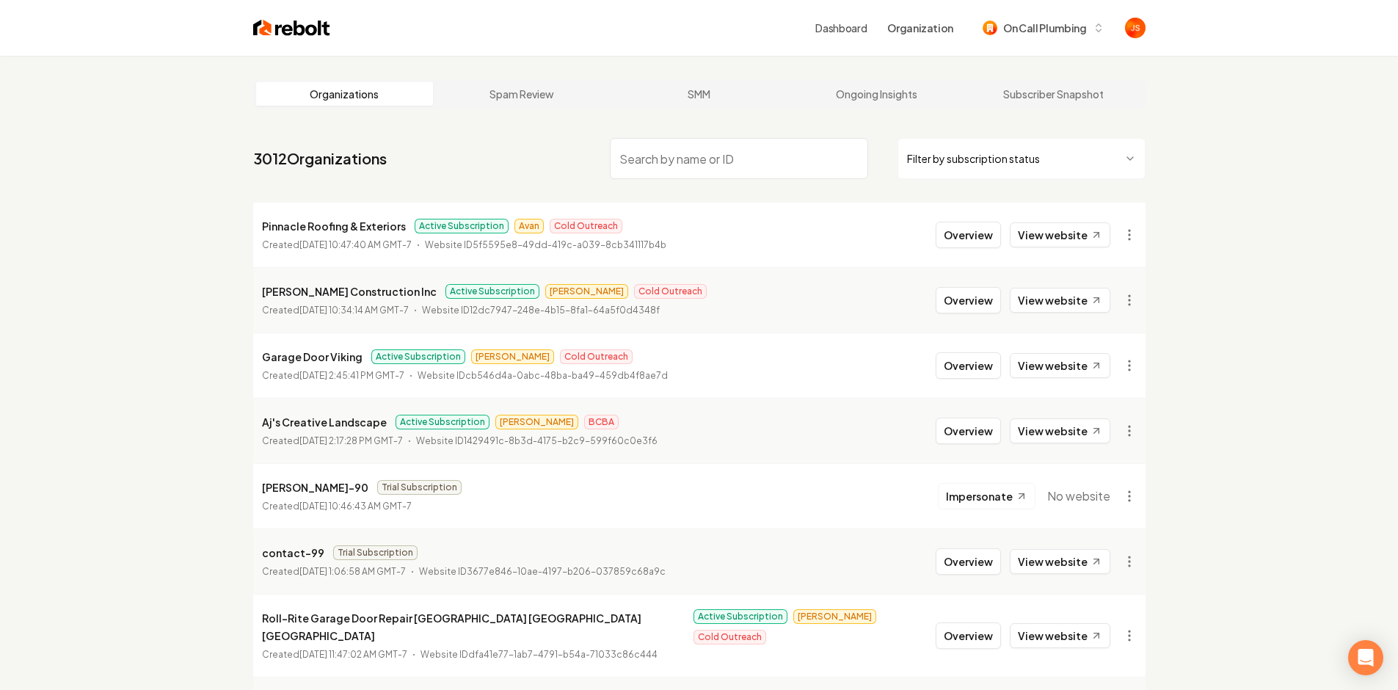
click at [819, 145] on input "search" at bounding box center [739, 158] width 258 height 41
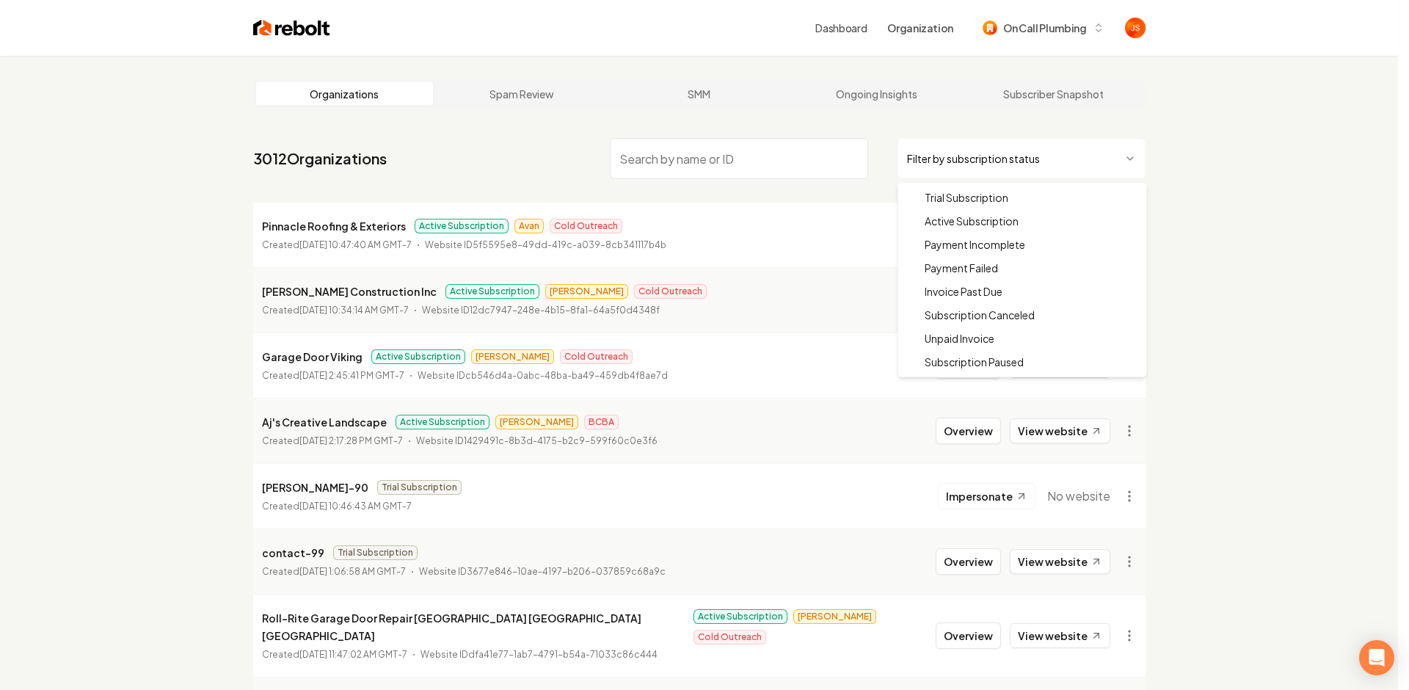
click at [1008, 159] on html "Dashboard Organization On Call Plumbing Organizations Spam Review SMM Ongoing I…" at bounding box center [704, 345] width 1409 height 690
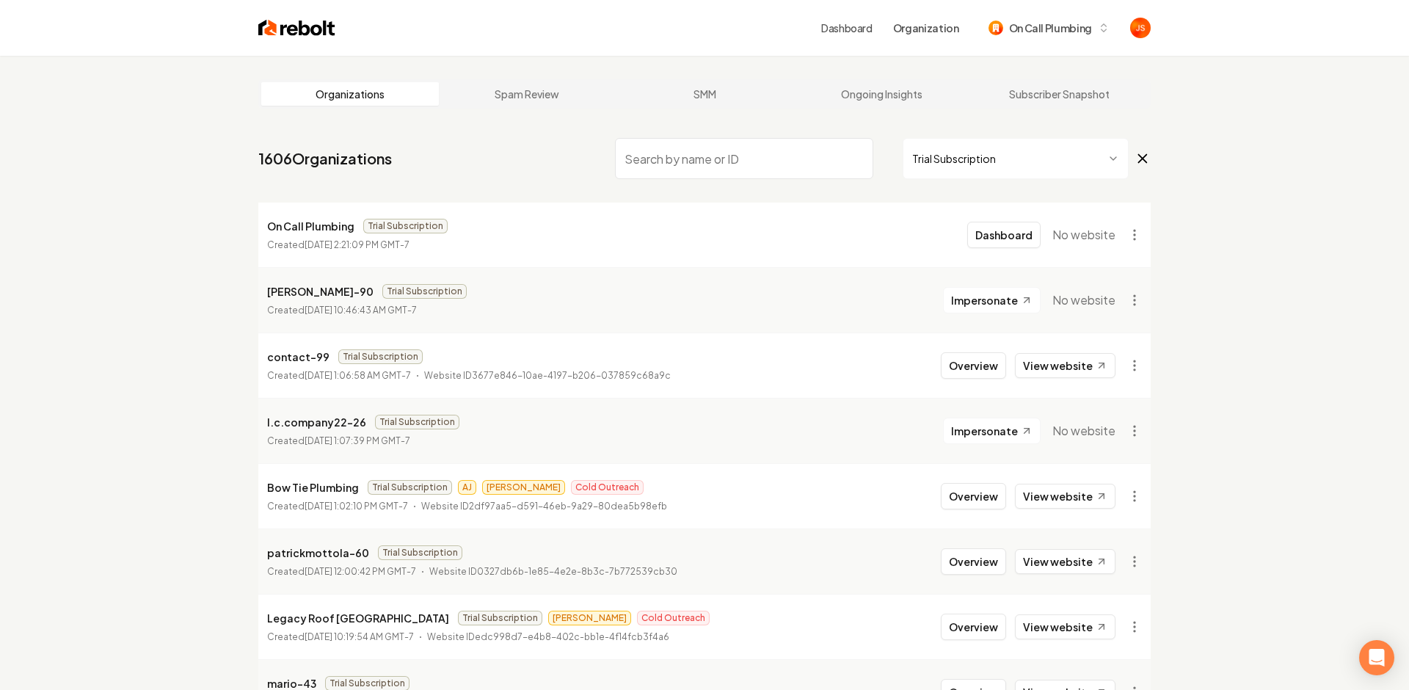
click at [1136, 233] on html "Dashboard Organization On Call Plumbing Organizations Spam Review SMM Ongoing I…" at bounding box center [704, 345] width 1409 height 690
click at [1101, 290] on div "Get Payment Link" at bounding box center [1093, 291] width 93 height 23
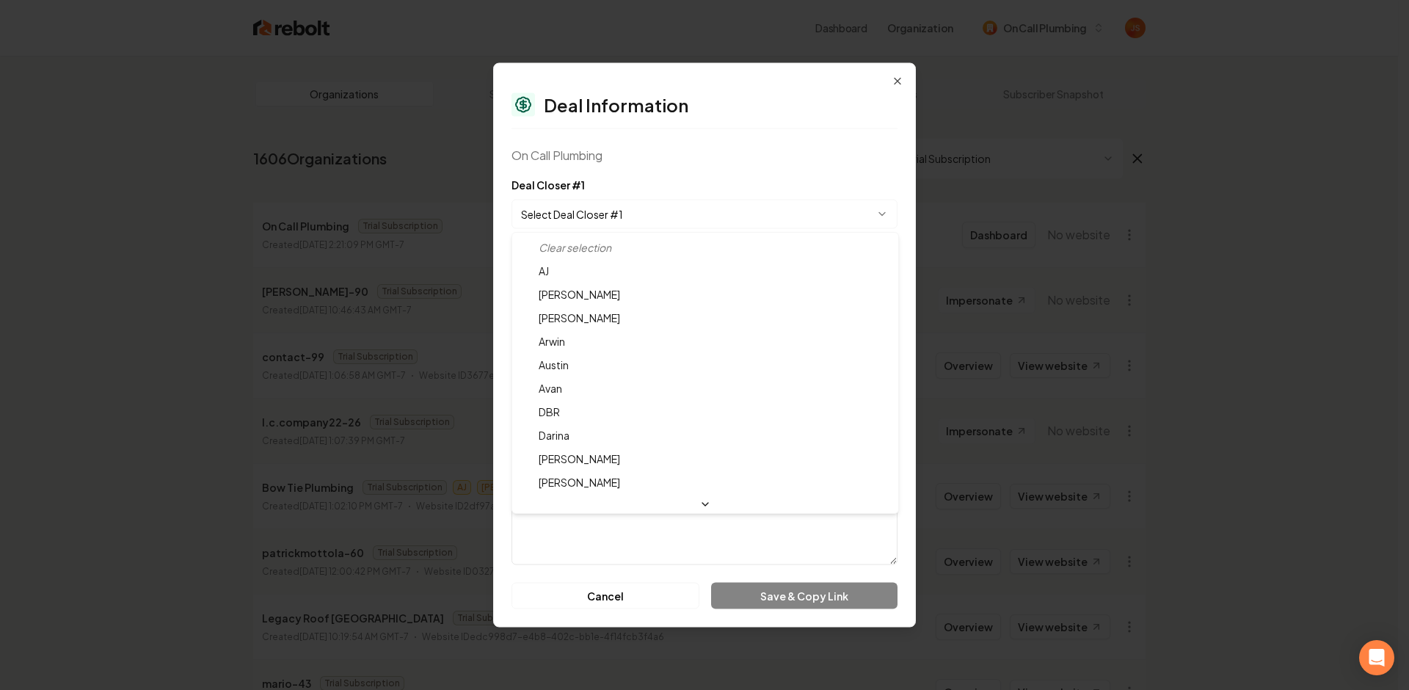
click at [614, 223] on body "Dashboard Organization On Call Plumbing Organizations Spam Review SMM Ongoing I…" at bounding box center [699, 345] width 1398 height 690
select select "**********"
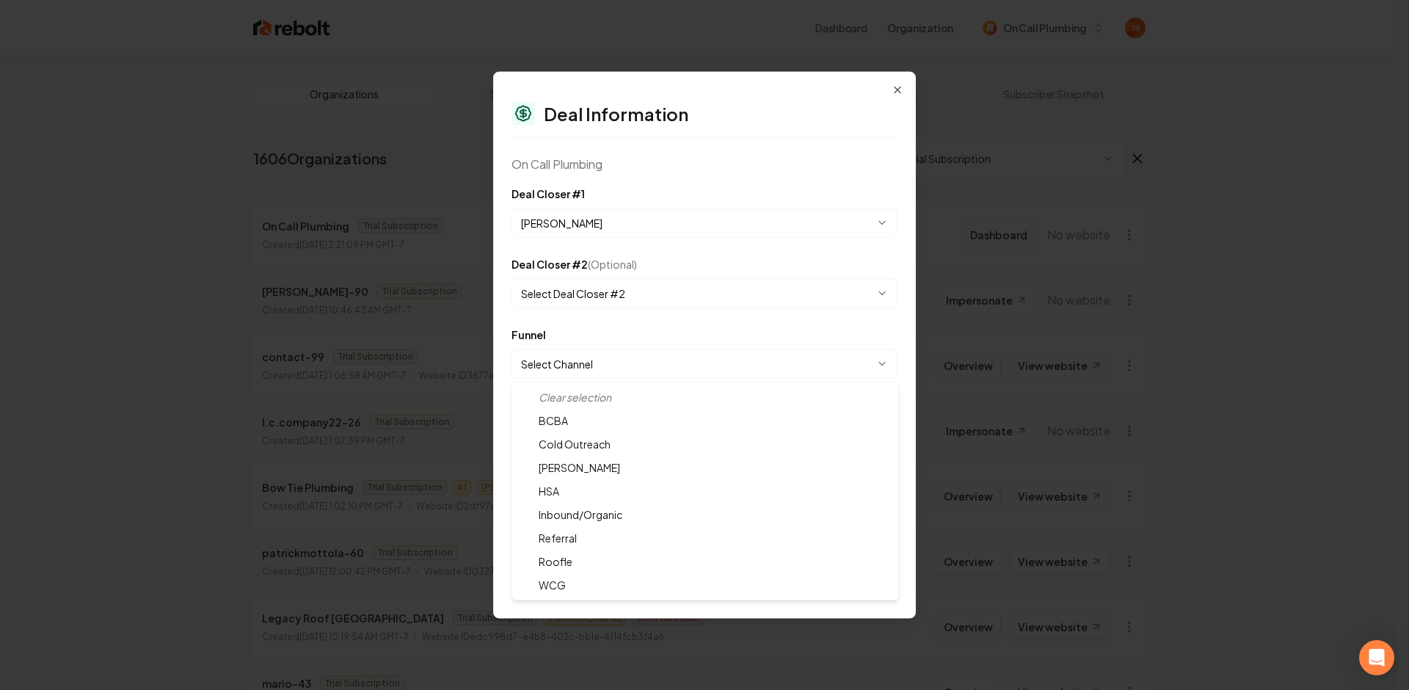
click at [556, 360] on body "Dashboard Organization On Call Plumbing Organizations Spam Review SMM Ongoing I…" at bounding box center [699, 345] width 1398 height 690
select select "**********"
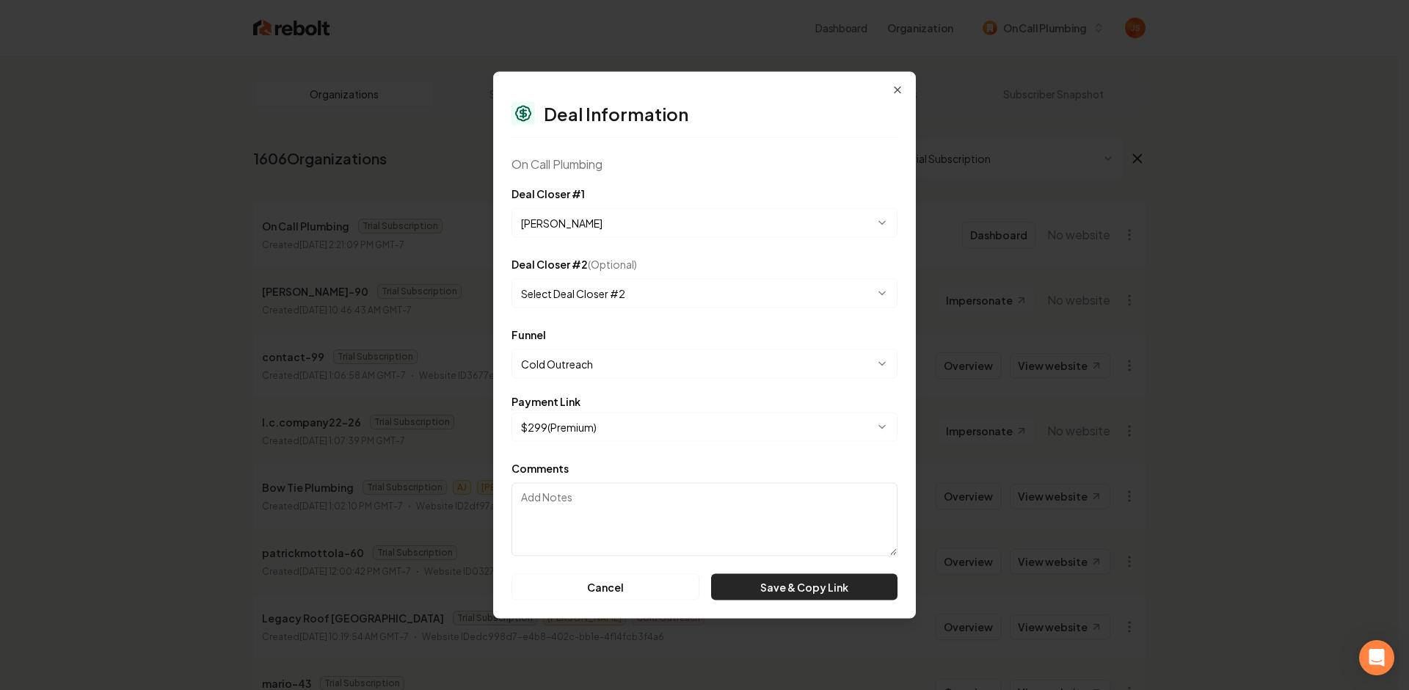
click at [776, 585] on button "Save & Copy Link" at bounding box center [804, 587] width 186 height 26
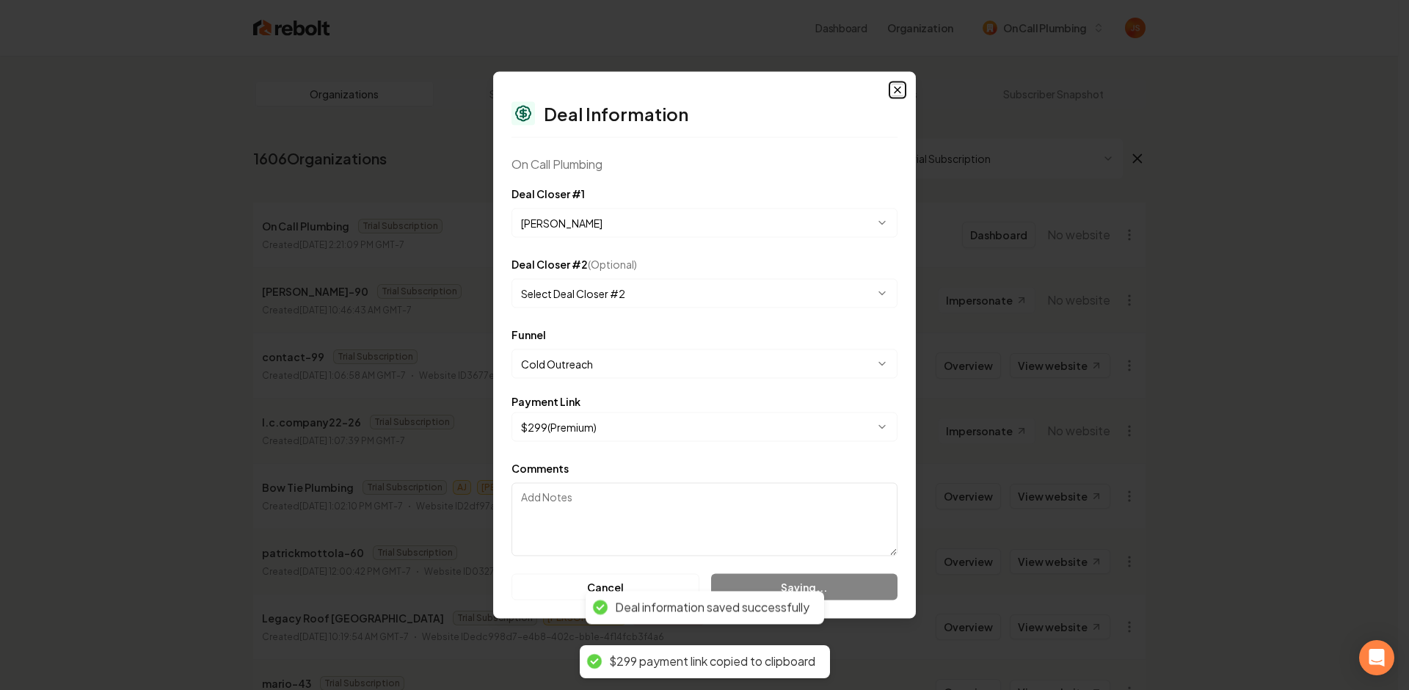
click at [899, 84] on icon "button" at bounding box center [898, 90] width 12 height 12
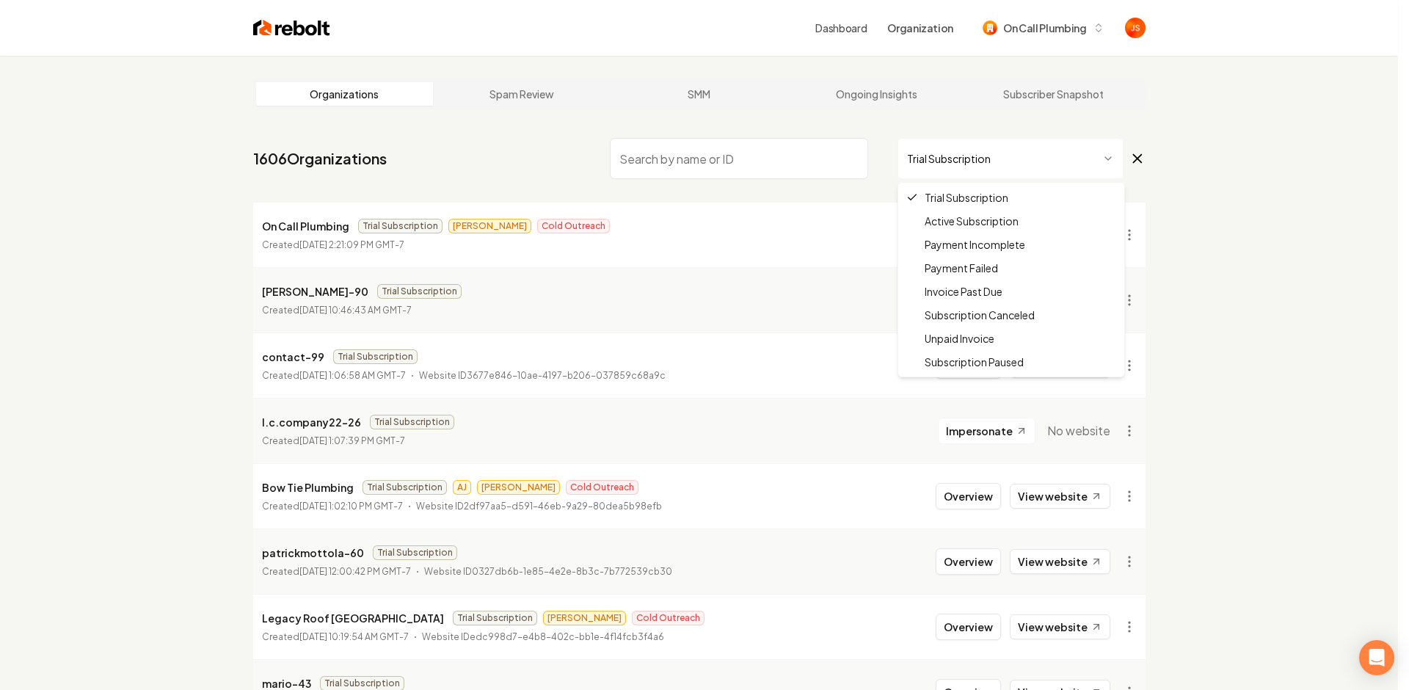
click at [949, 173] on html "Dashboard Organization On Call Plumbing Organizations Spam Review SMM Ongoing I…" at bounding box center [704, 345] width 1409 height 690
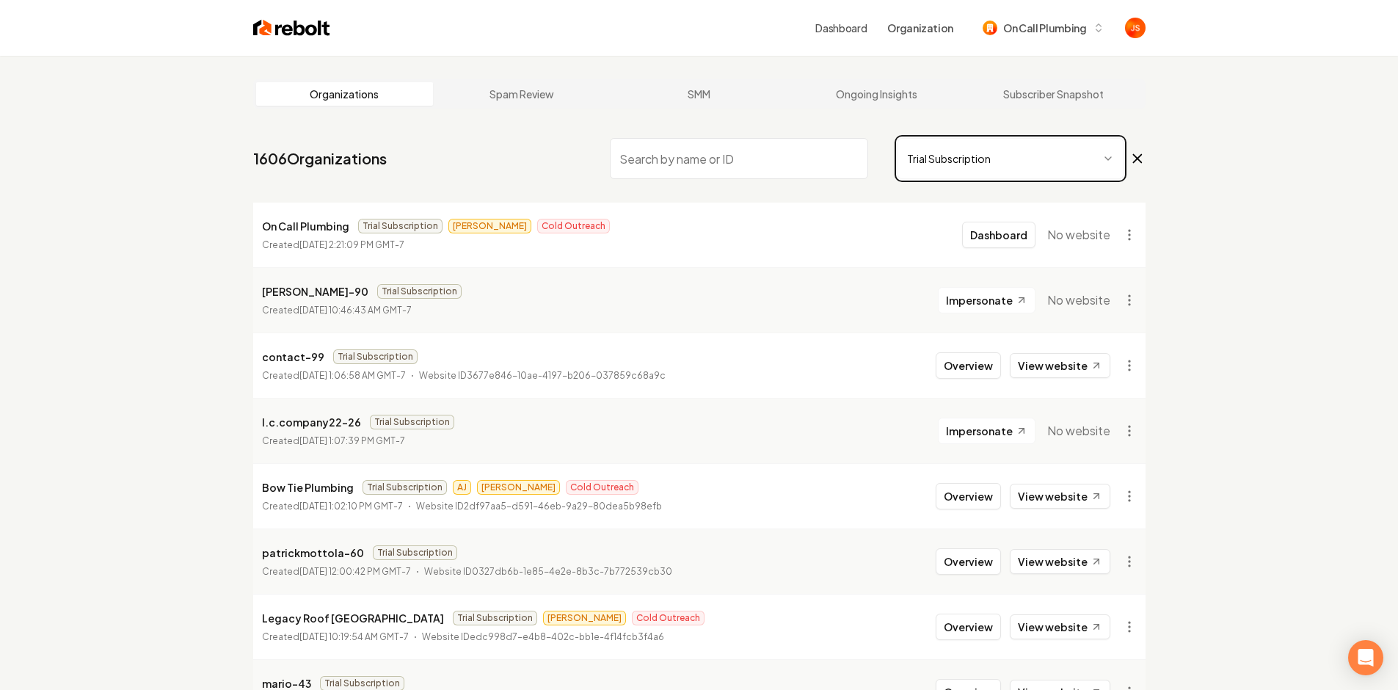
click at [732, 158] on html "Dashboard Organization On Call Plumbing Organizations Spam Review SMM Ongoing I…" at bounding box center [699, 345] width 1398 height 690
click at [732, 158] on input "search" at bounding box center [739, 158] width 258 height 41
type input "L"
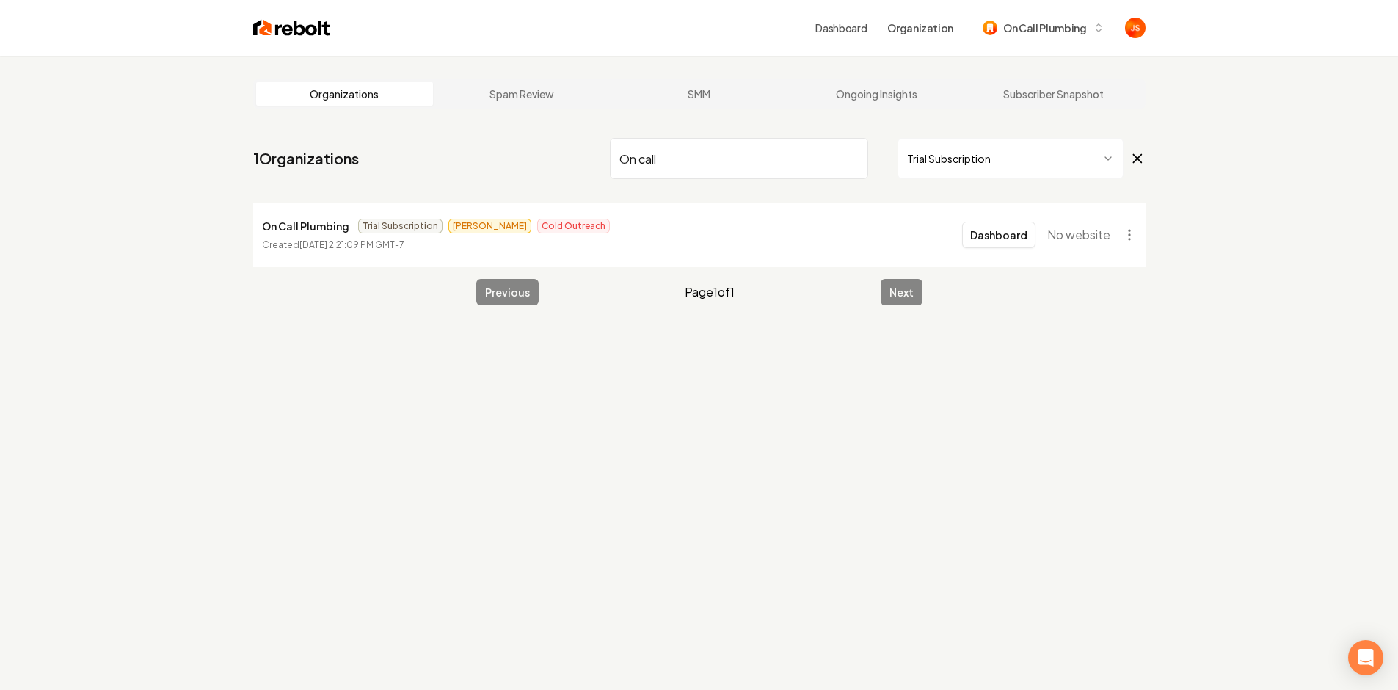
type input "On call"
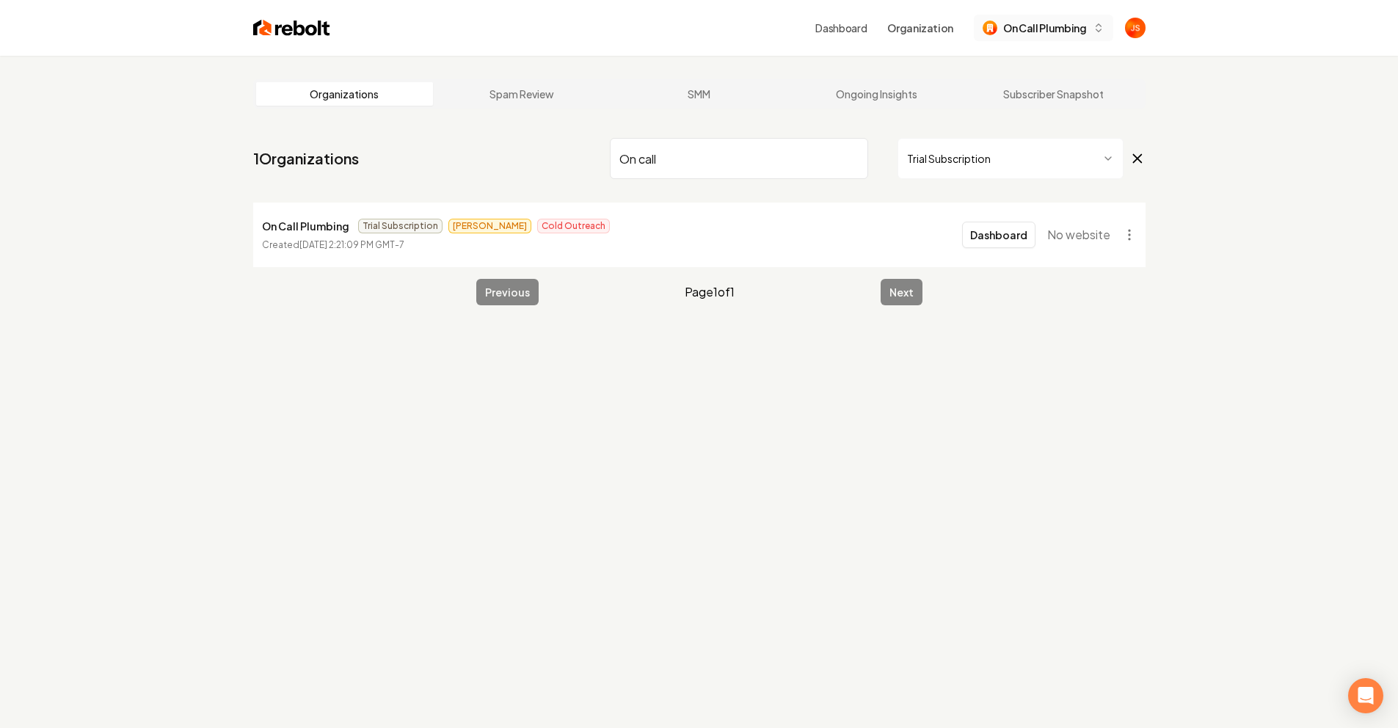
click at [1008, 26] on span "On Call Plumbing" at bounding box center [1044, 28] width 83 height 15
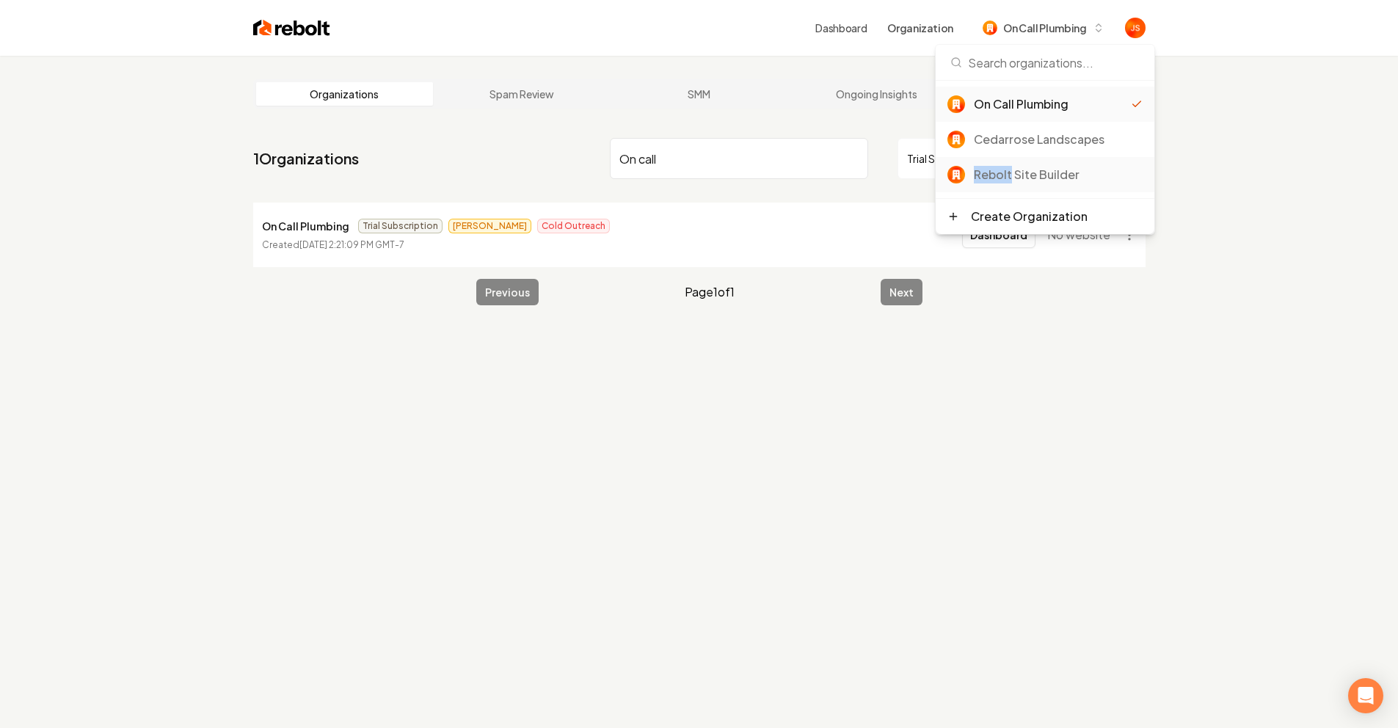
click at [1012, 166] on div "Rebolt Site Builder" at bounding box center [1058, 175] width 169 height 18
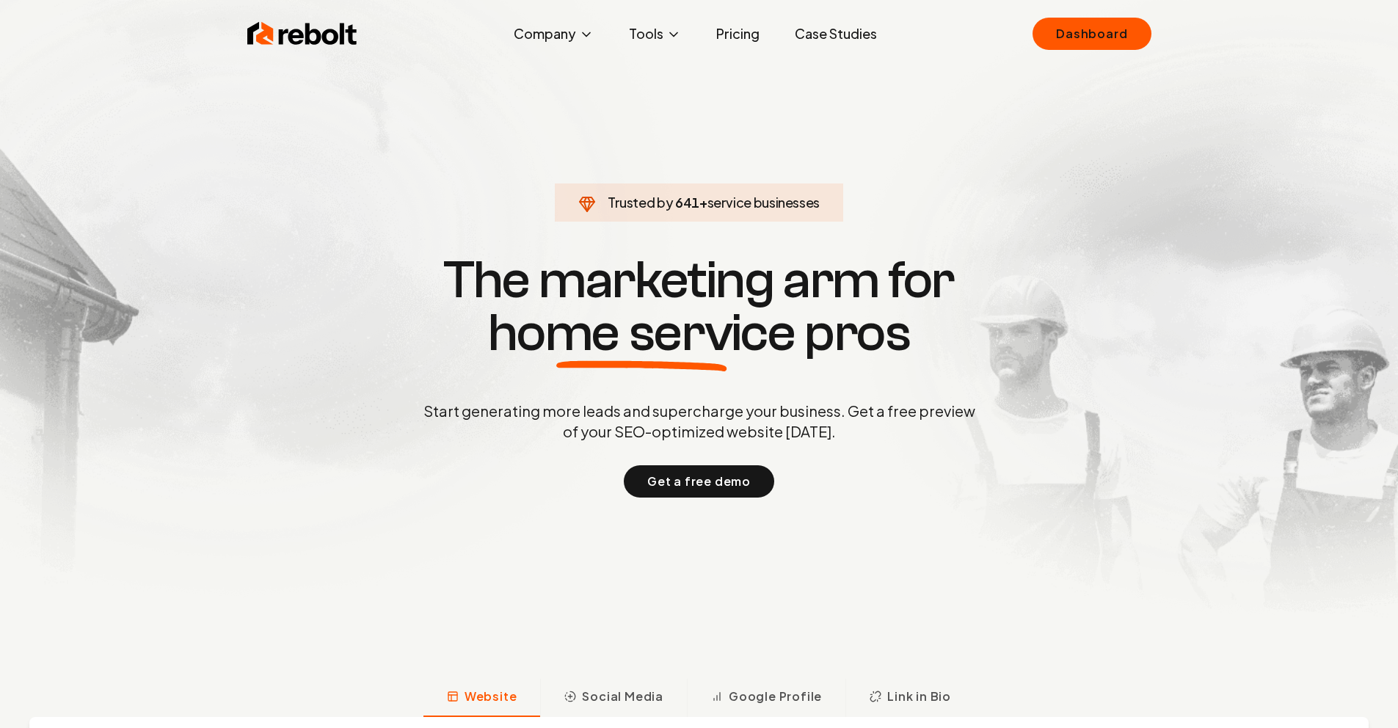
click at [806, 26] on link "Case Studies" at bounding box center [836, 33] width 106 height 29
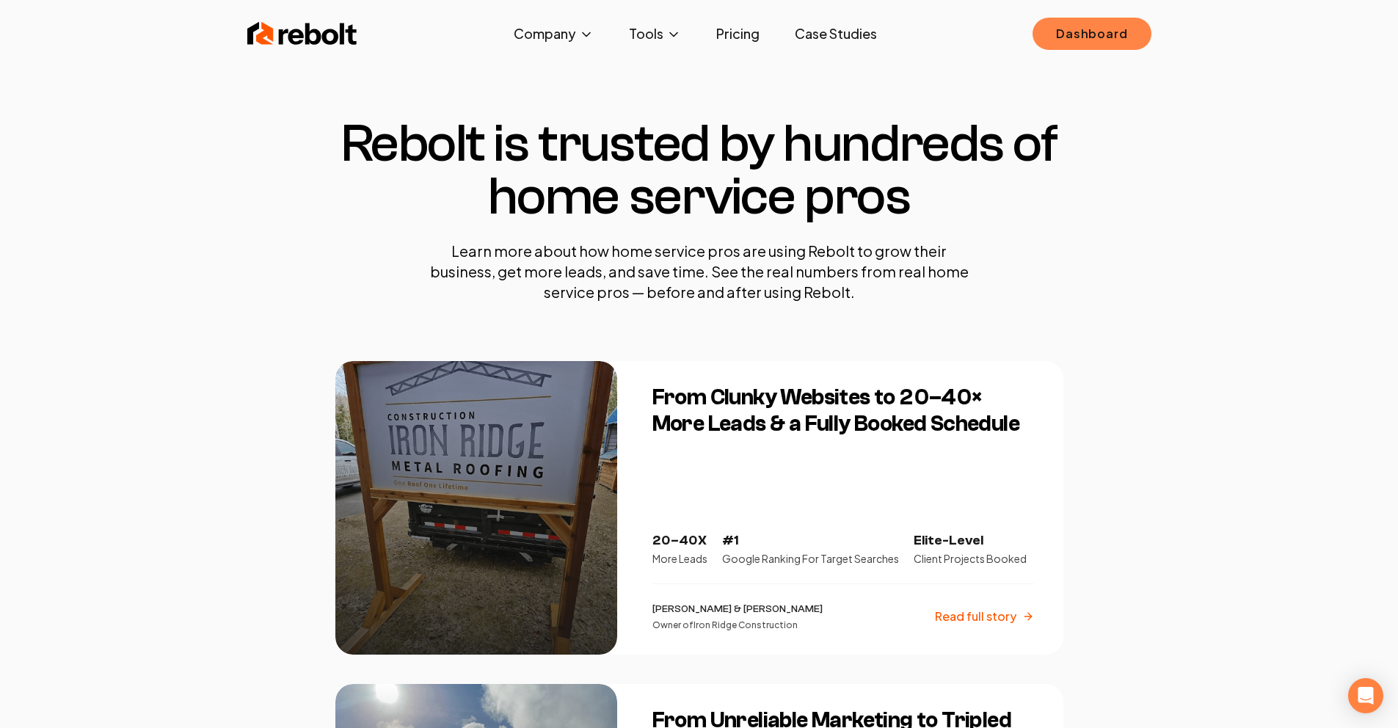
click at [1092, 42] on link "Dashboard" at bounding box center [1092, 34] width 118 height 32
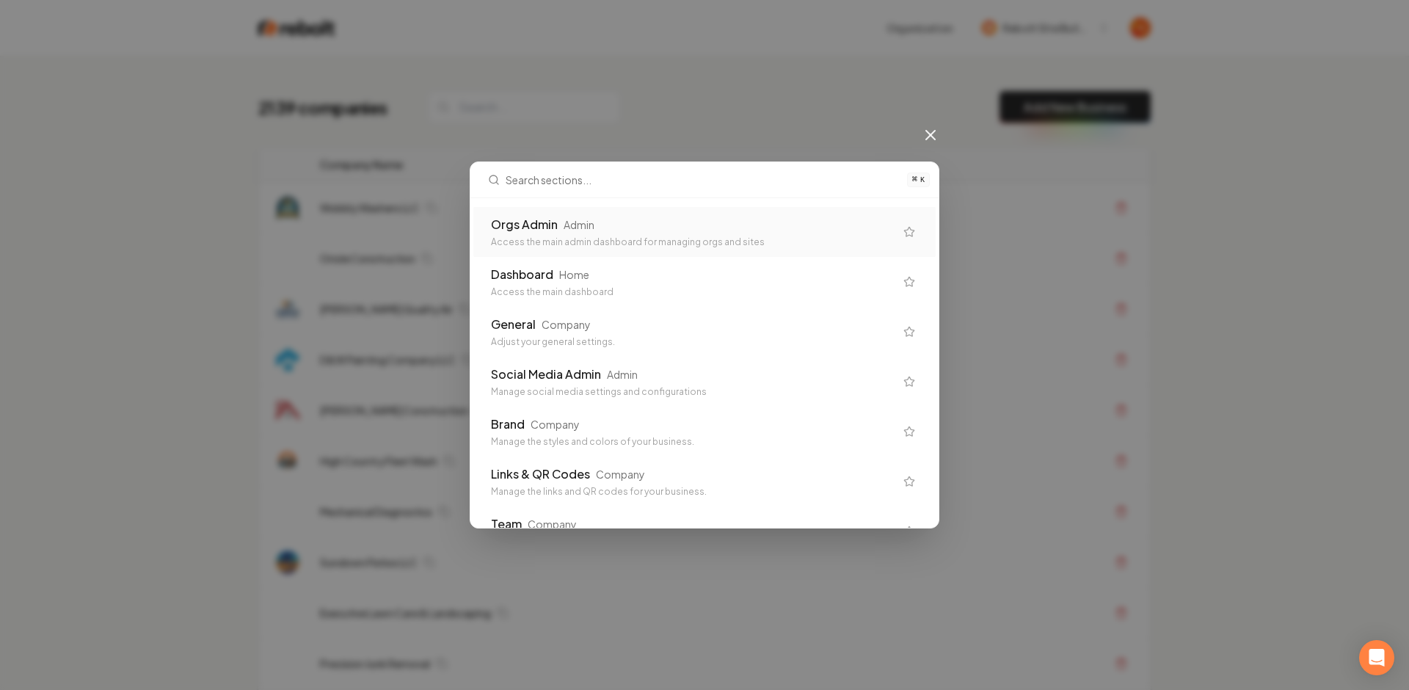
click at [670, 97] on div "⌘ K Orgs Admin Admin Access the main admin dashboard for managing orgs and site…" at bounding box center [704, 345] width 1409 height 690
click at [569, 84] on div "⌘ K Orgs Admin Admin Access the main admin dashboard for managing orgs and site…" at bounding box center [704, 345] width 1409 height 690
click at [926, 139] on icon at bounding box center [931, 135] width 18 height 18
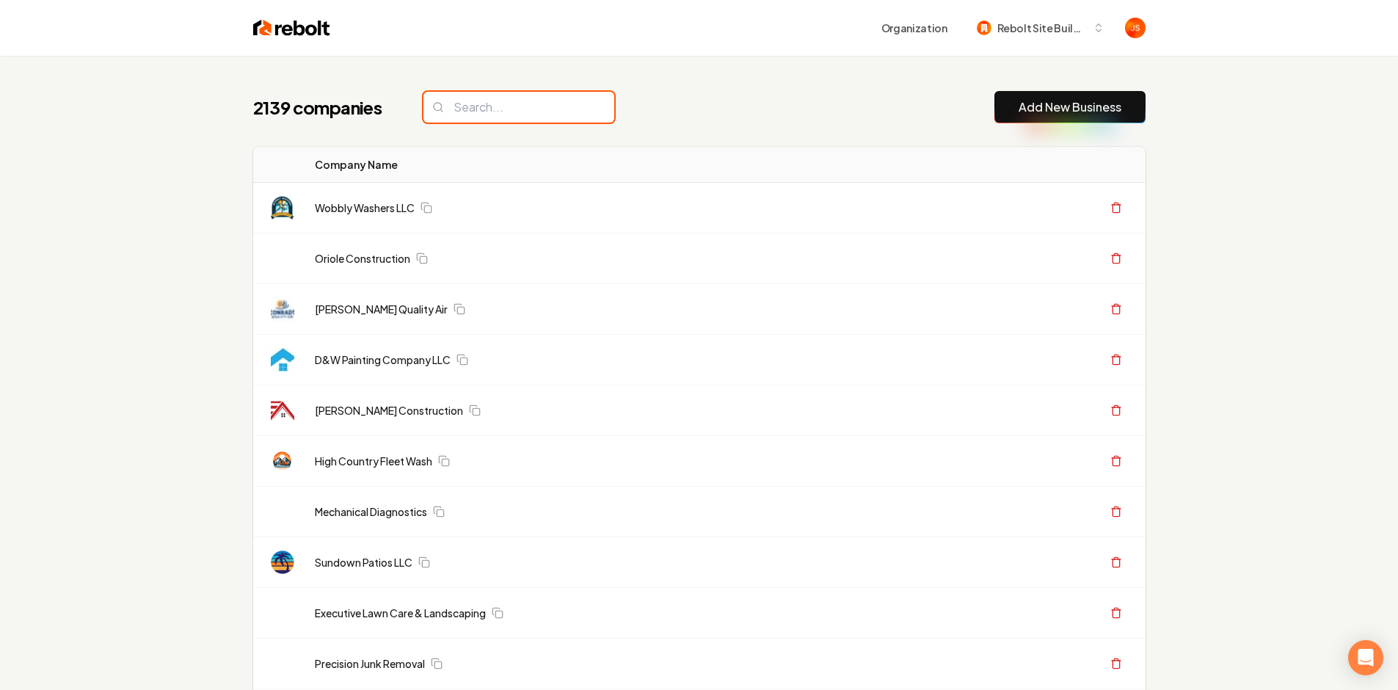
click at [528, 115] on input "search" at bounding box center [519, 107] width 191 height 31
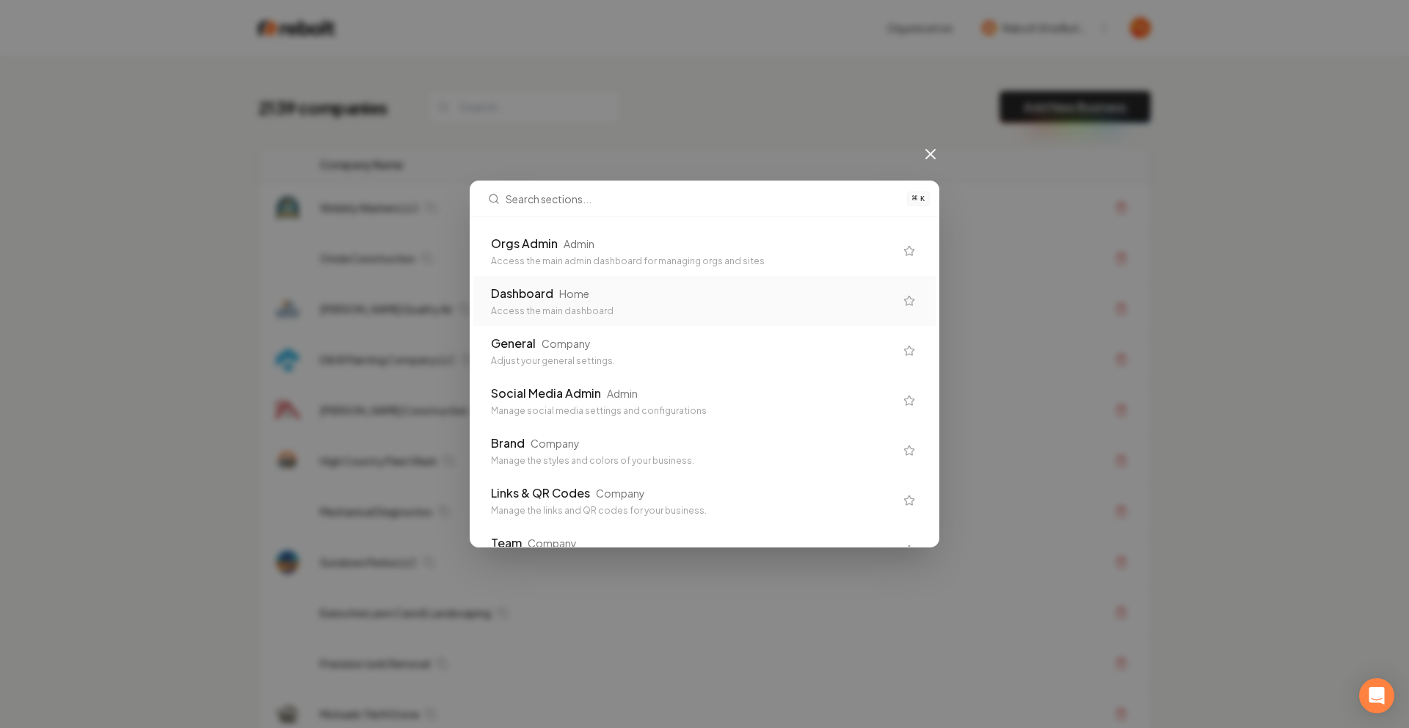
click at [573, 251] on div "Orgs Admin Admin" at bounding box center [693, 244] width 404 height 18
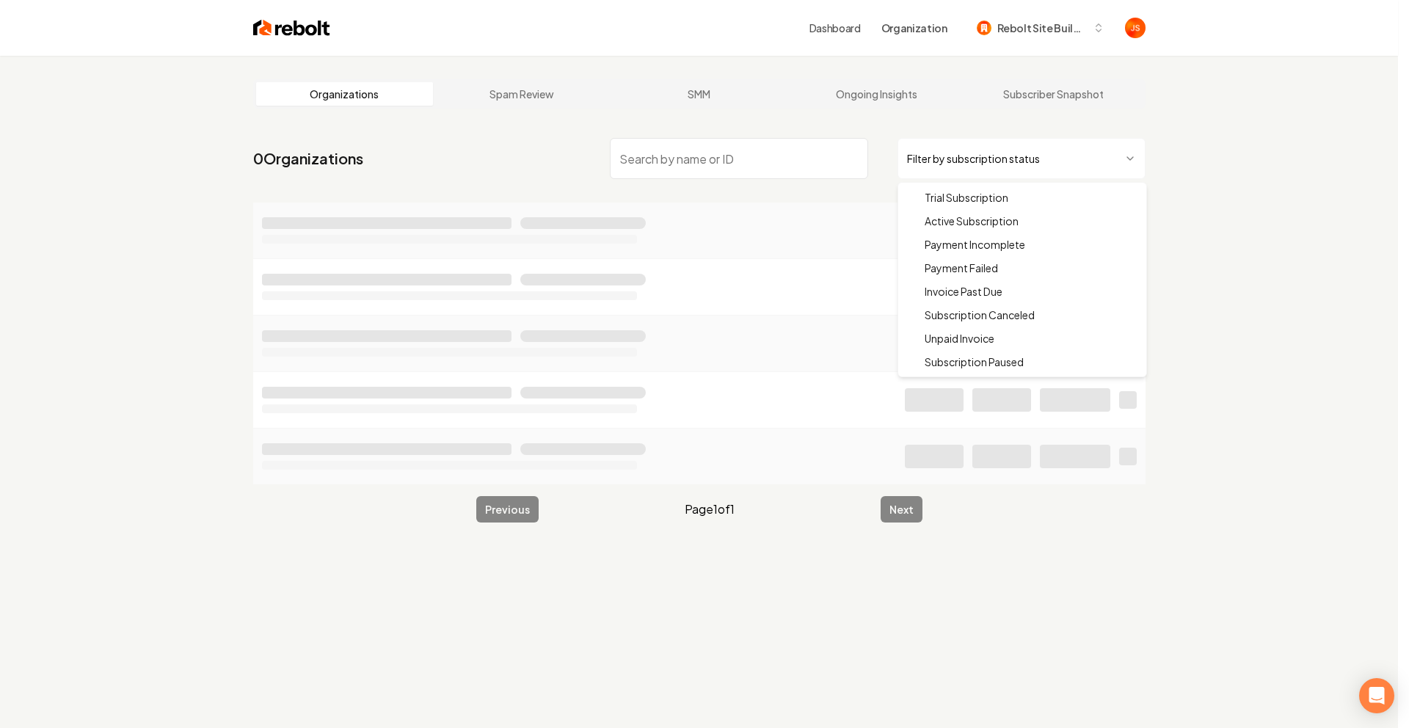
click at [1018, 145] on html "Dashboard Organization Rebolt Site Builder Organizations Spam Review SMM Ongoin…" at bounding box center [704, 364] width 1409 height 728
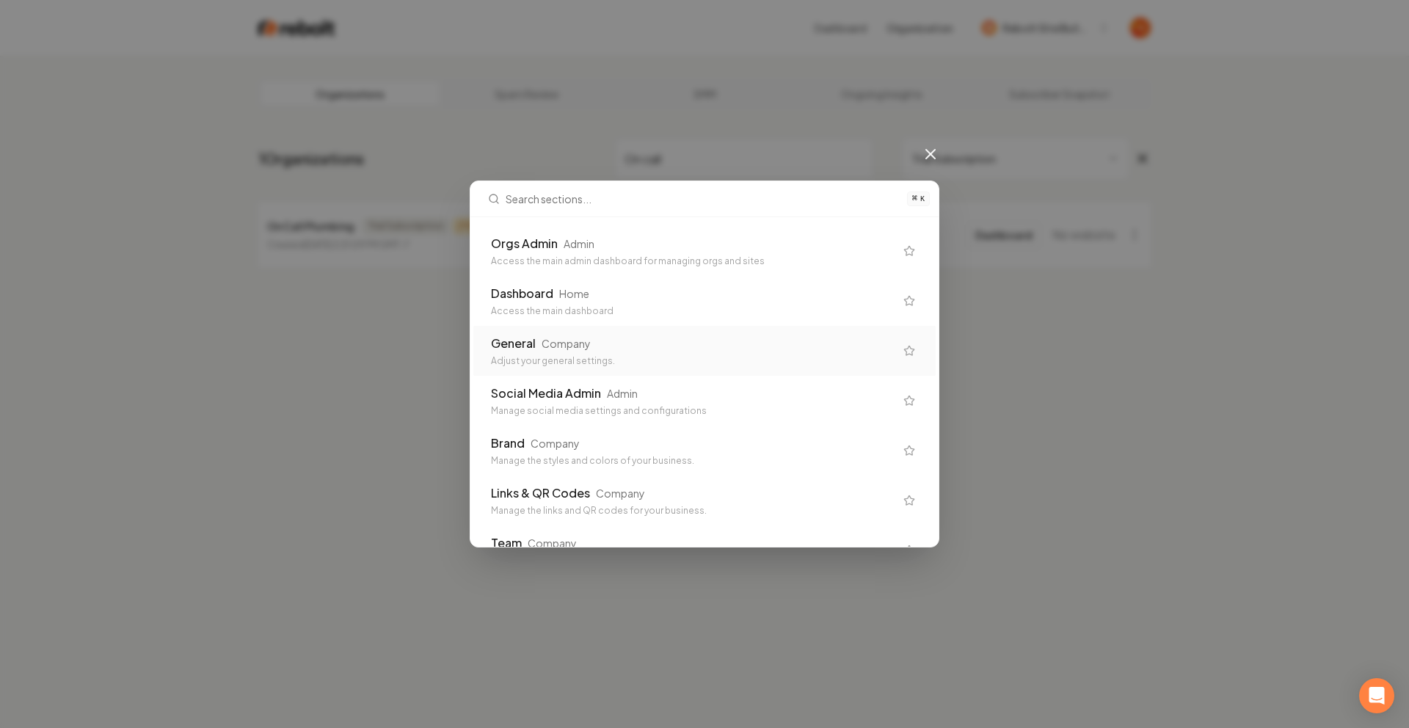
click at [553, 357] on div "Adjust your general settings." at bounding box center [693, 361] width 404 height 12
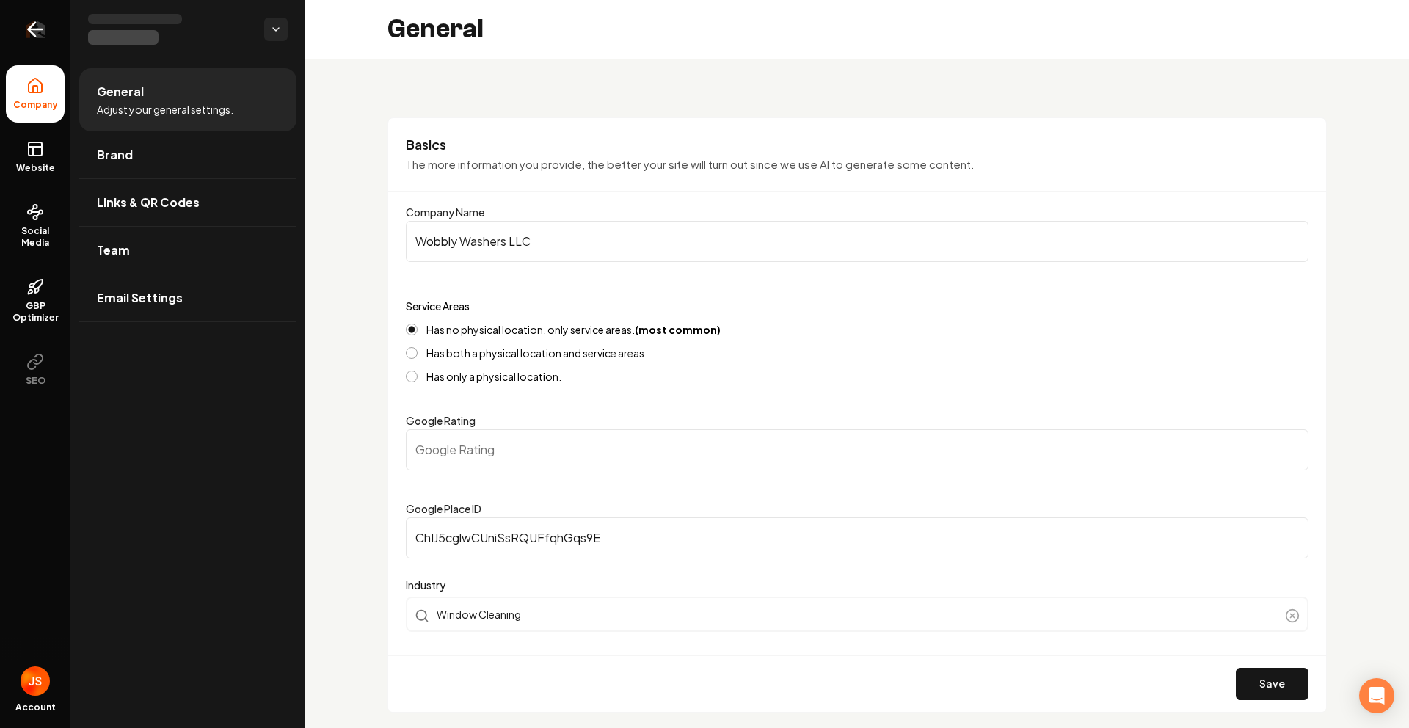
click at [45, 28] on icon "Return to dashboard" at bounding box center [34, 29] width 23 height 23
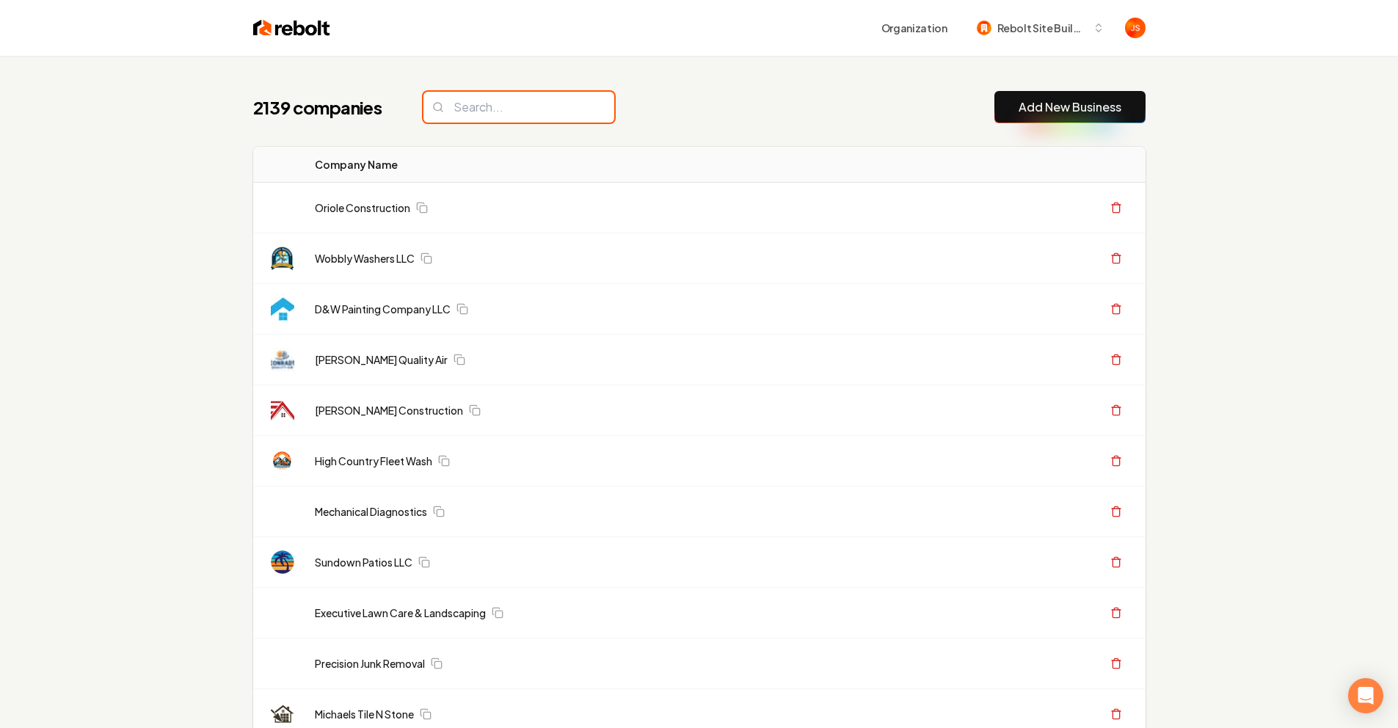
click at [551, 106] on input "search" at bounding box center [519, 107] width 191 height 31
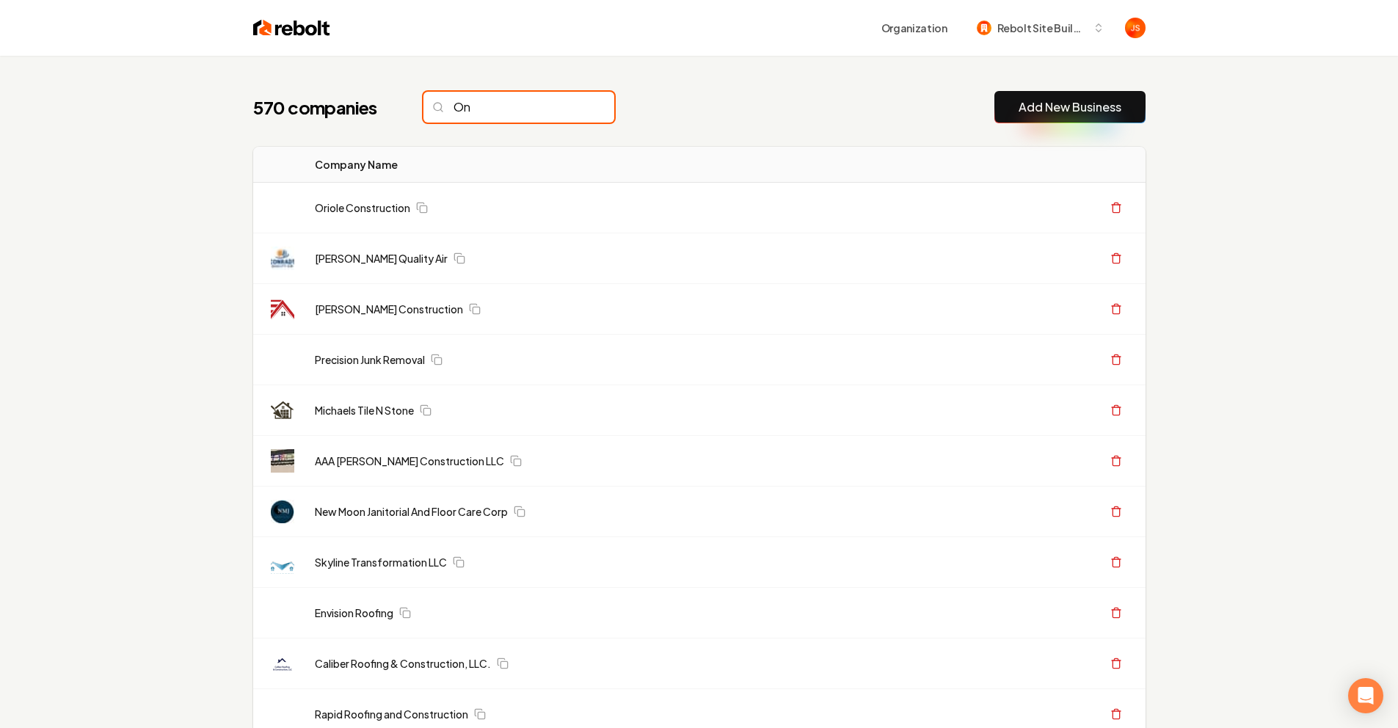
click at [471, 106] on input "On" at bounding box center [519, 107] width 191 height 31
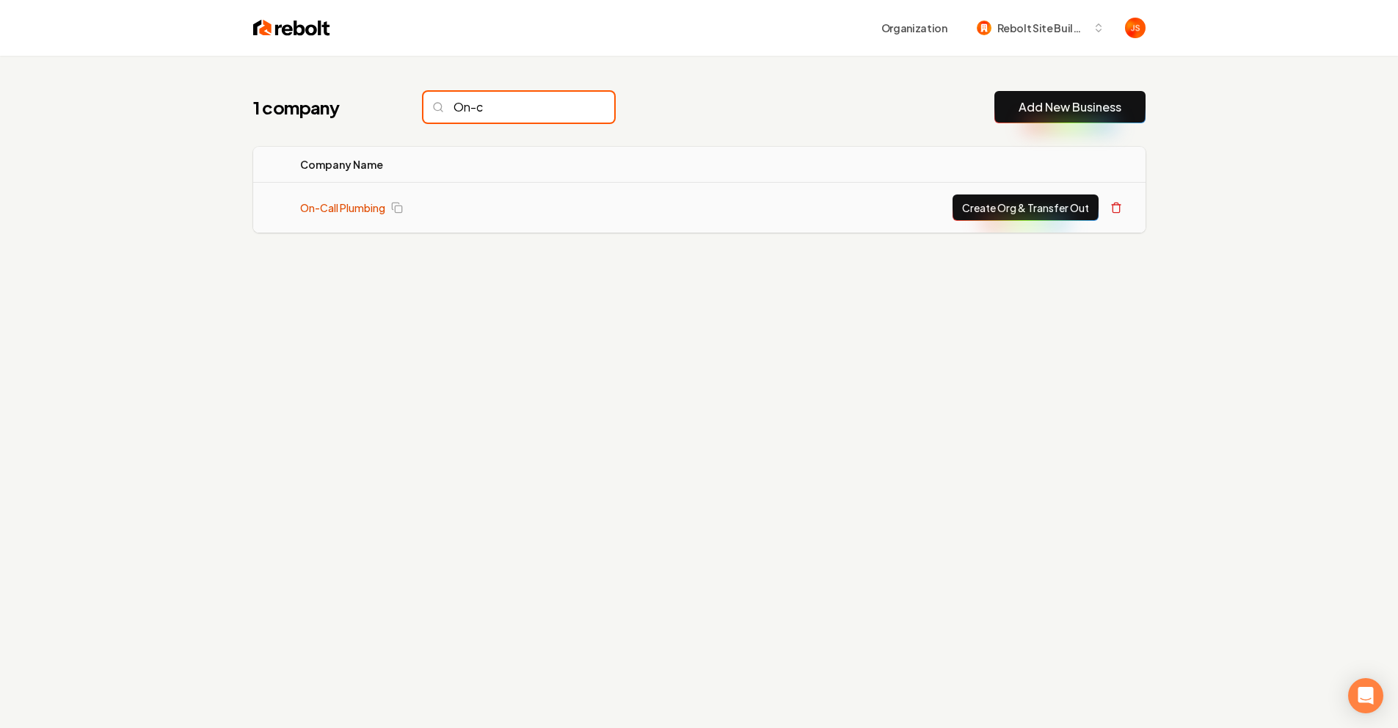
type input "On-c"
click at [360, 204] on link "On-Call Plumbing" at bounding box center [342, 207] width 85 height 15
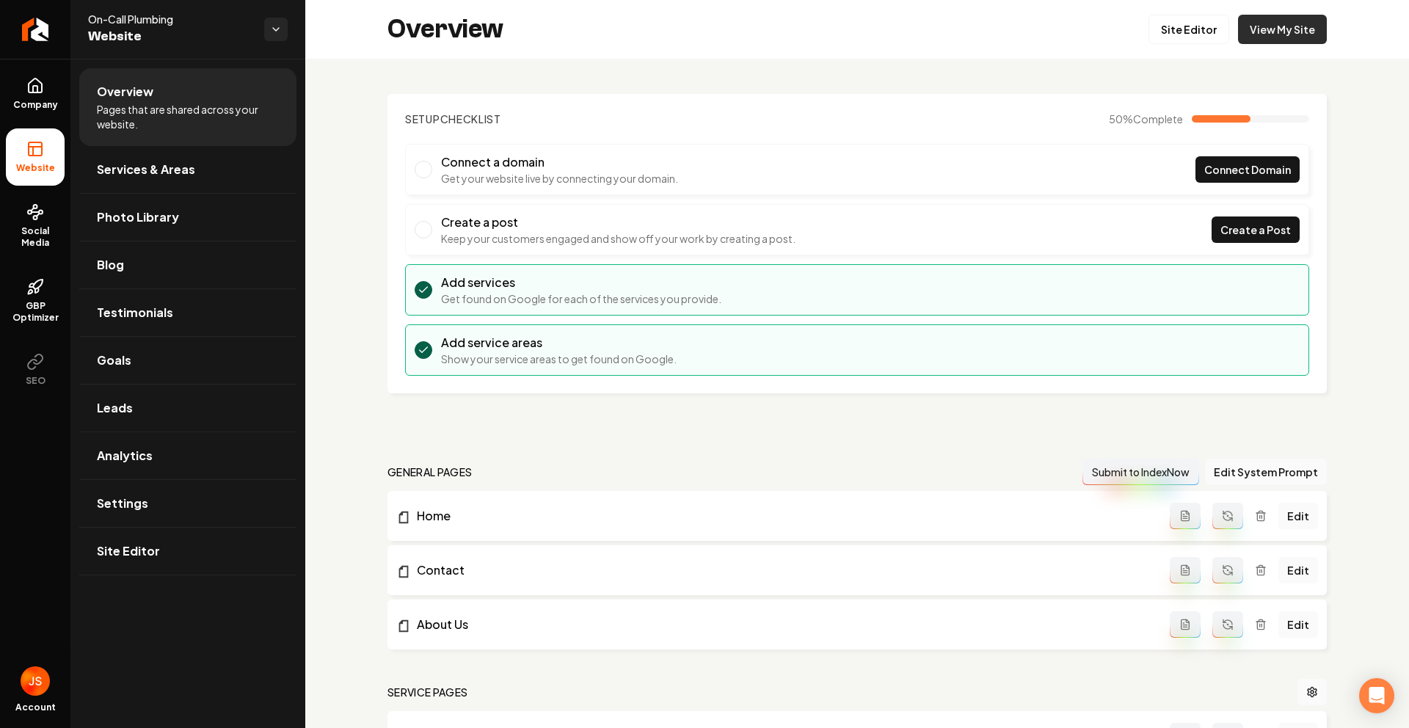
click at [1294, 25] on link "View My Site" at bounding box center [1282, 29] width 89 height 29
click at [33, 117] on link "Company" at bounding box center [35, 93] width 59 height 57
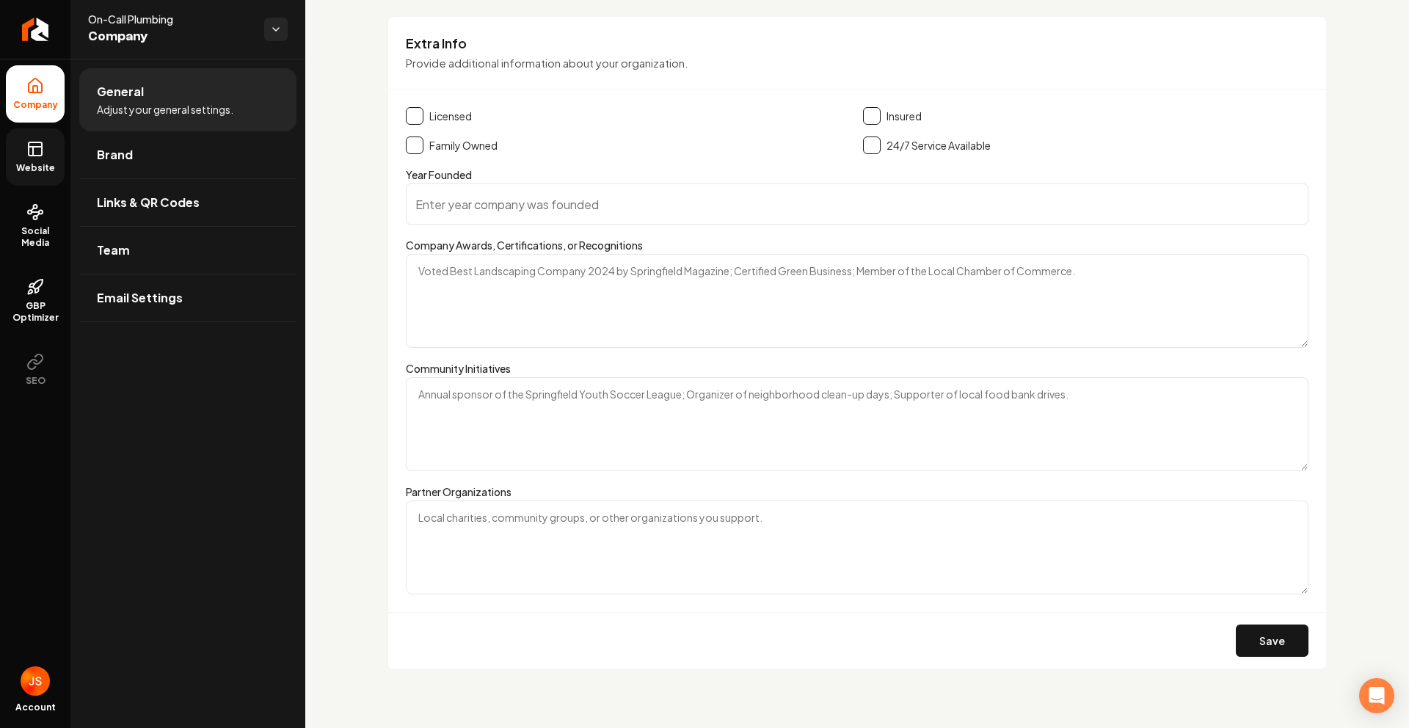
click at [39, 173] on span "Website" at bounding box center [35, 168] width 51 height 12
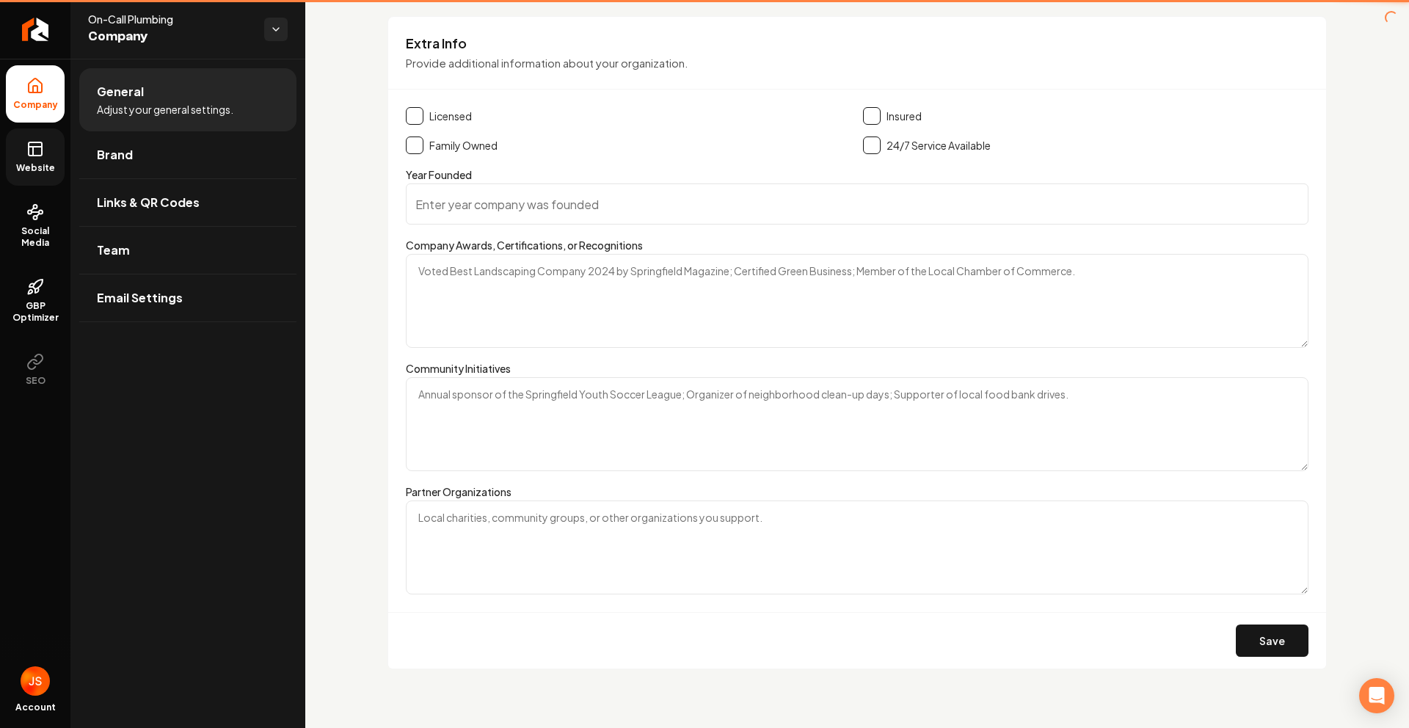
scroll to position [447, 0]
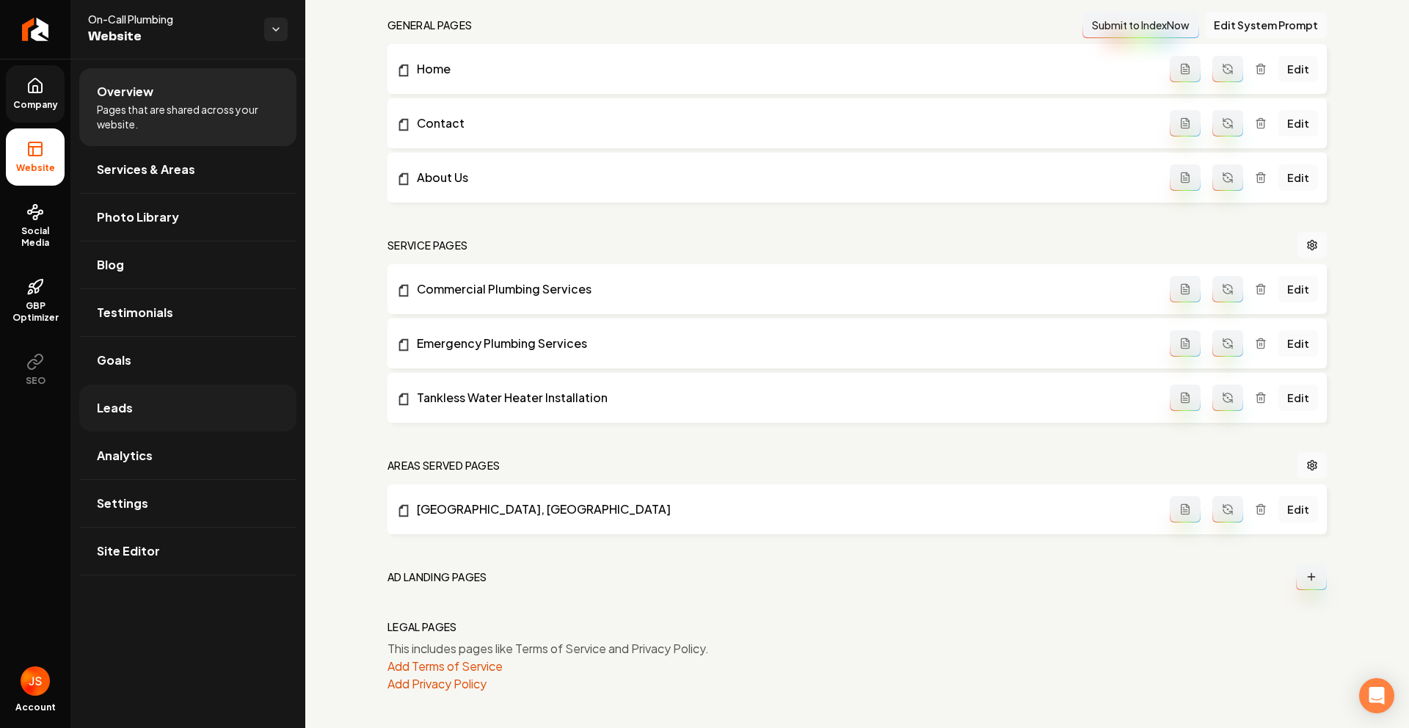
click at [137, 418] on link "Leads" at bounding box center [187, 408] width 217 height 47
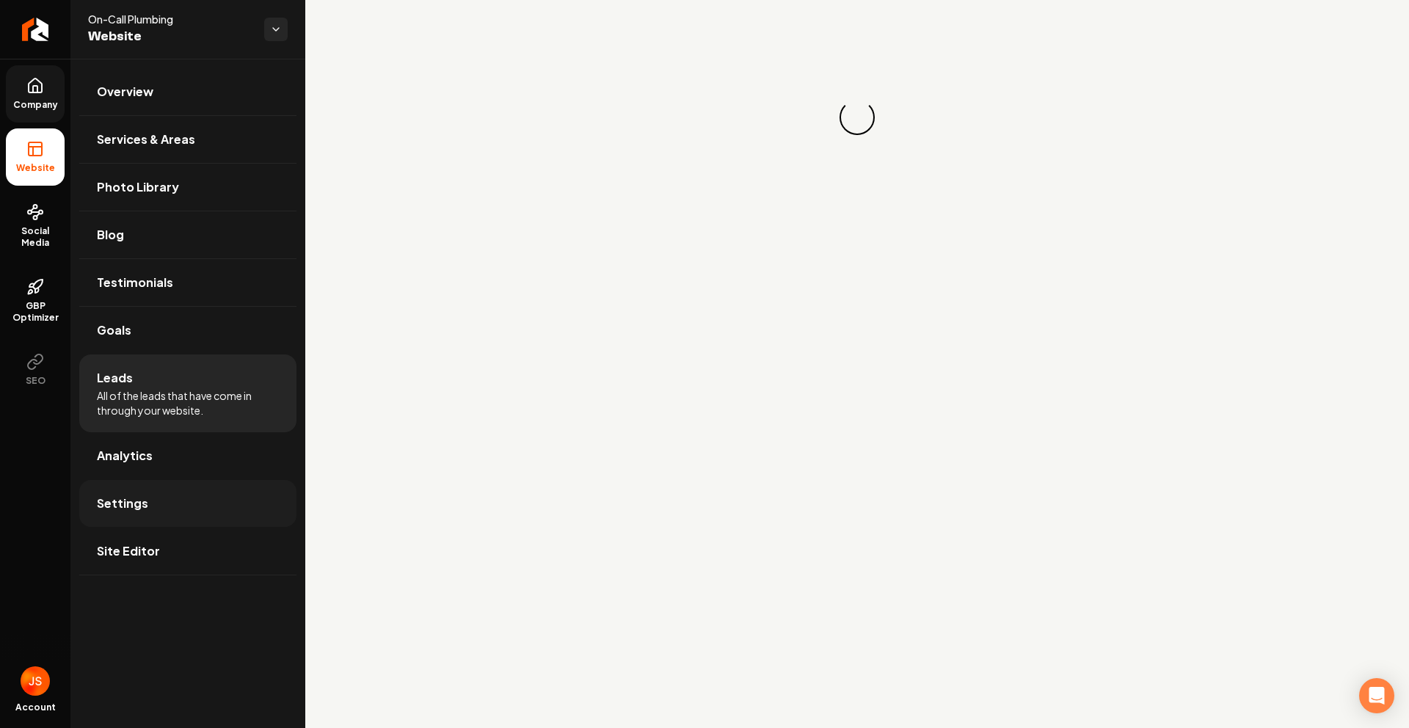
click at [142, 492] on link "Settings" at bounding box center [187, 503] width 217 height 47
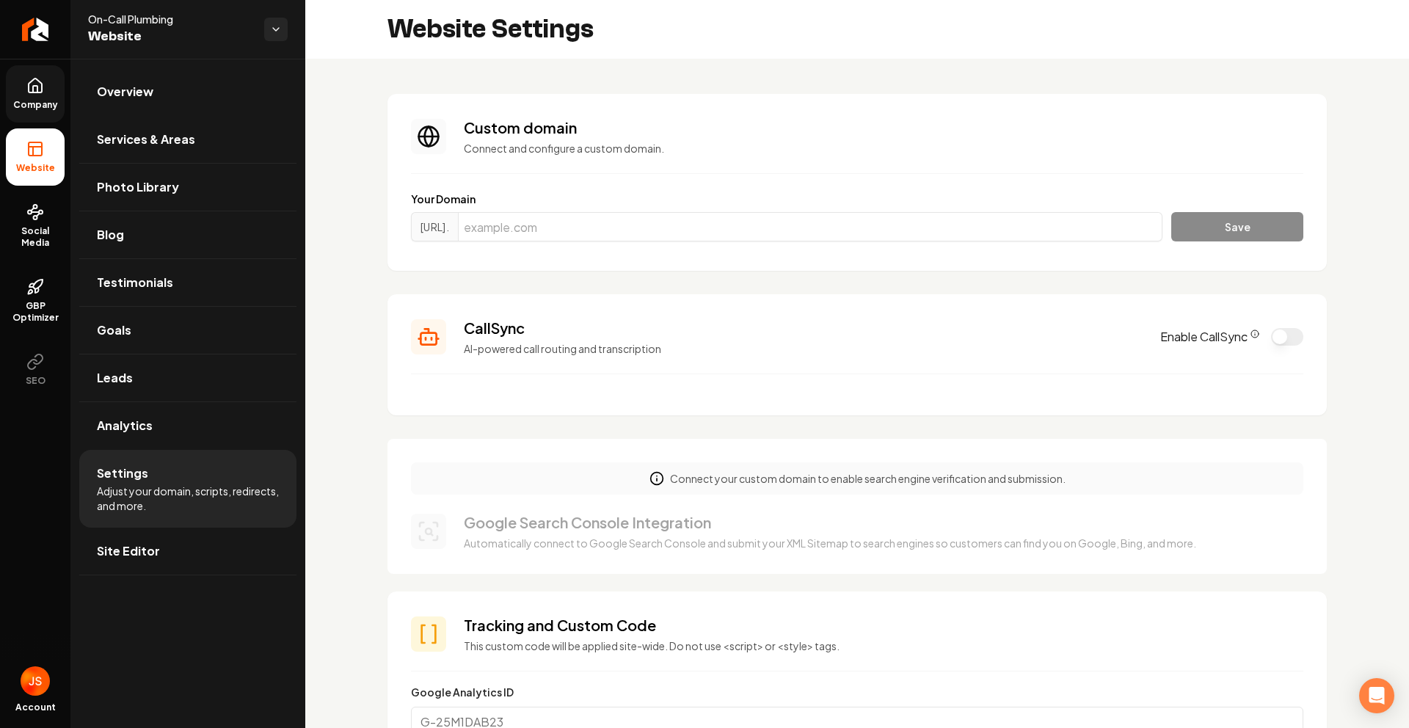
click at [56, 100] on span "Company" at bounding box center [35, 105] width 57 height 12
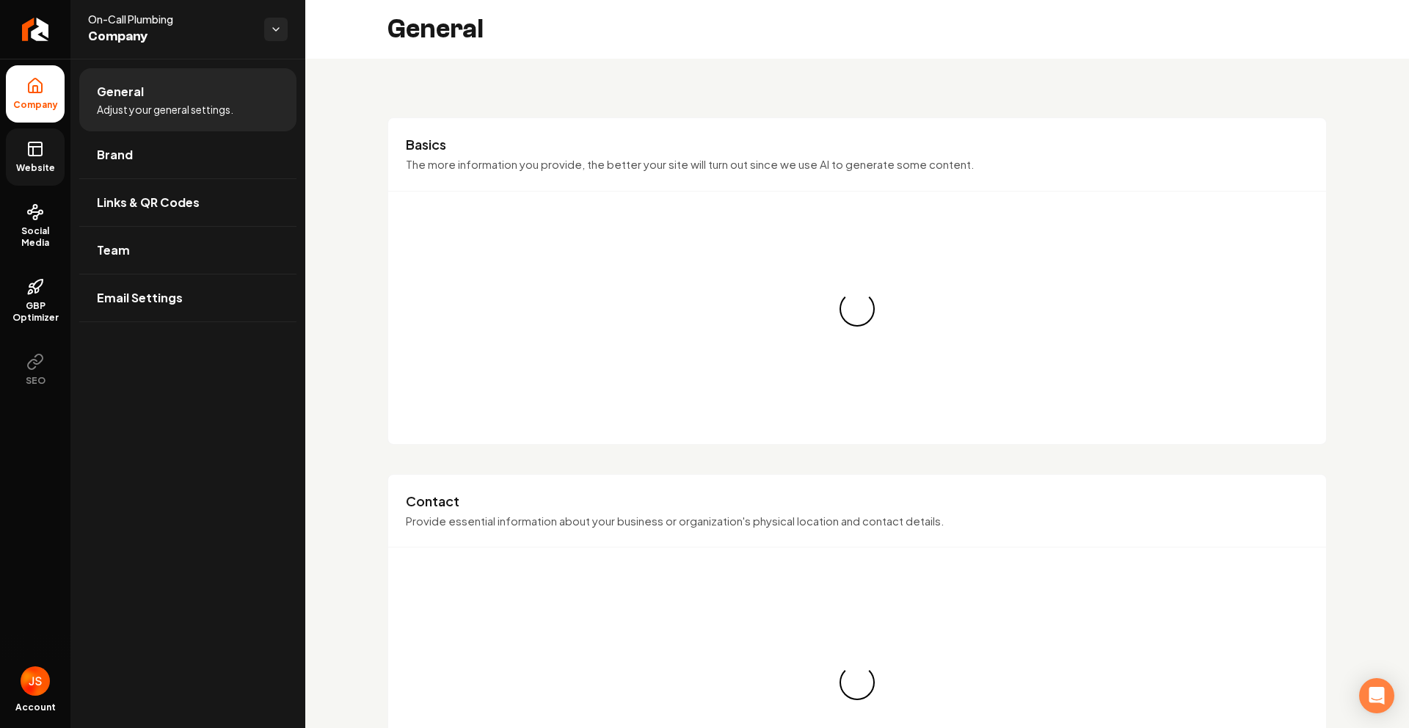
click at [54, 142] on link "Website" at bounding box center [35, 156] width 59 height 57
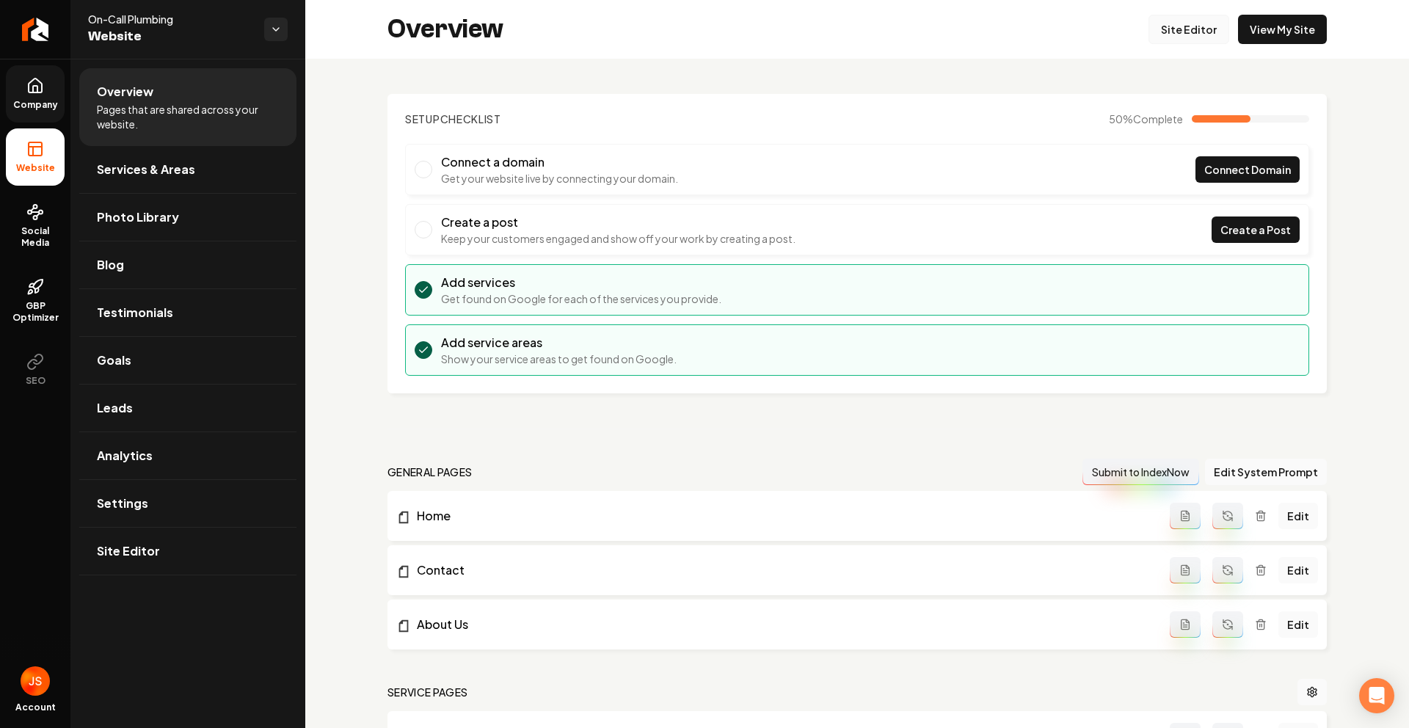
click at [1193, 32] on link "Site Editor" at bounding box center [1189, 29] width 81 height 29
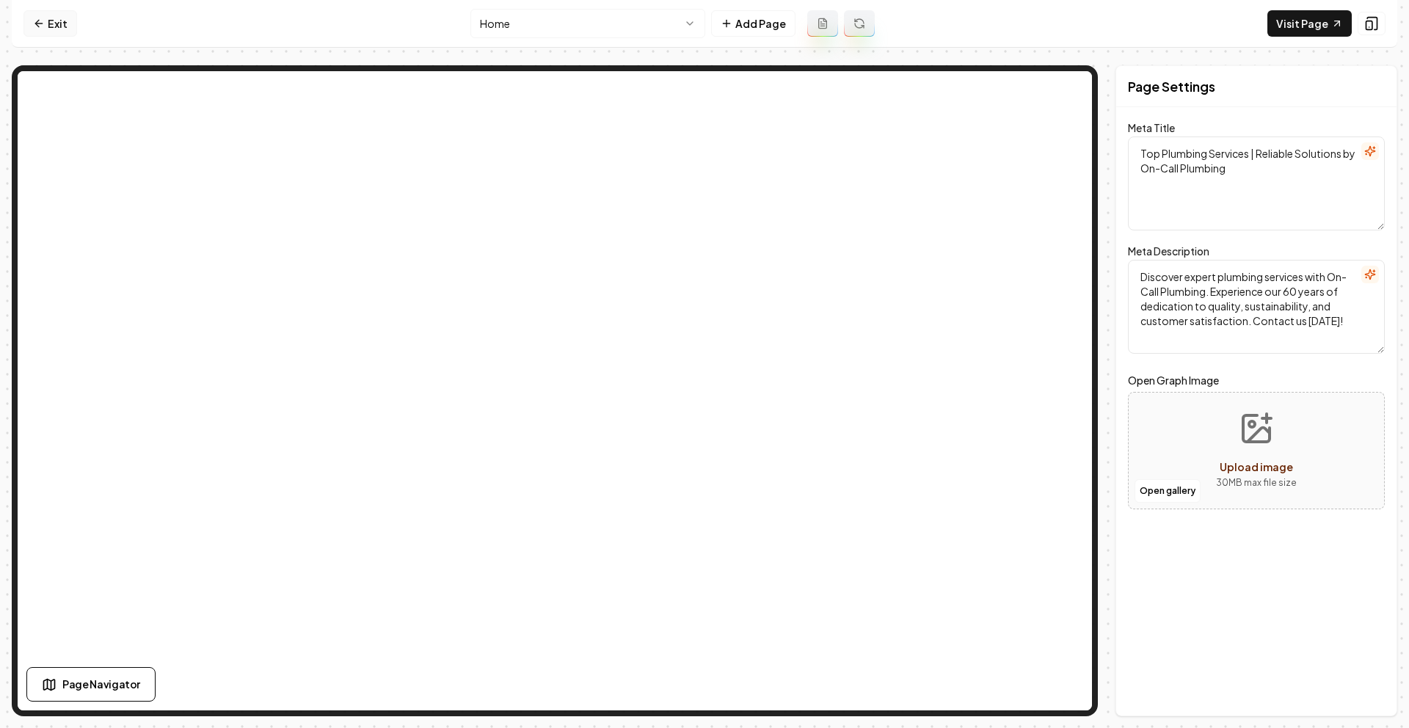
click at [59, 21] on link "Exit" at bounding box center [50, 23] width 54 height 26
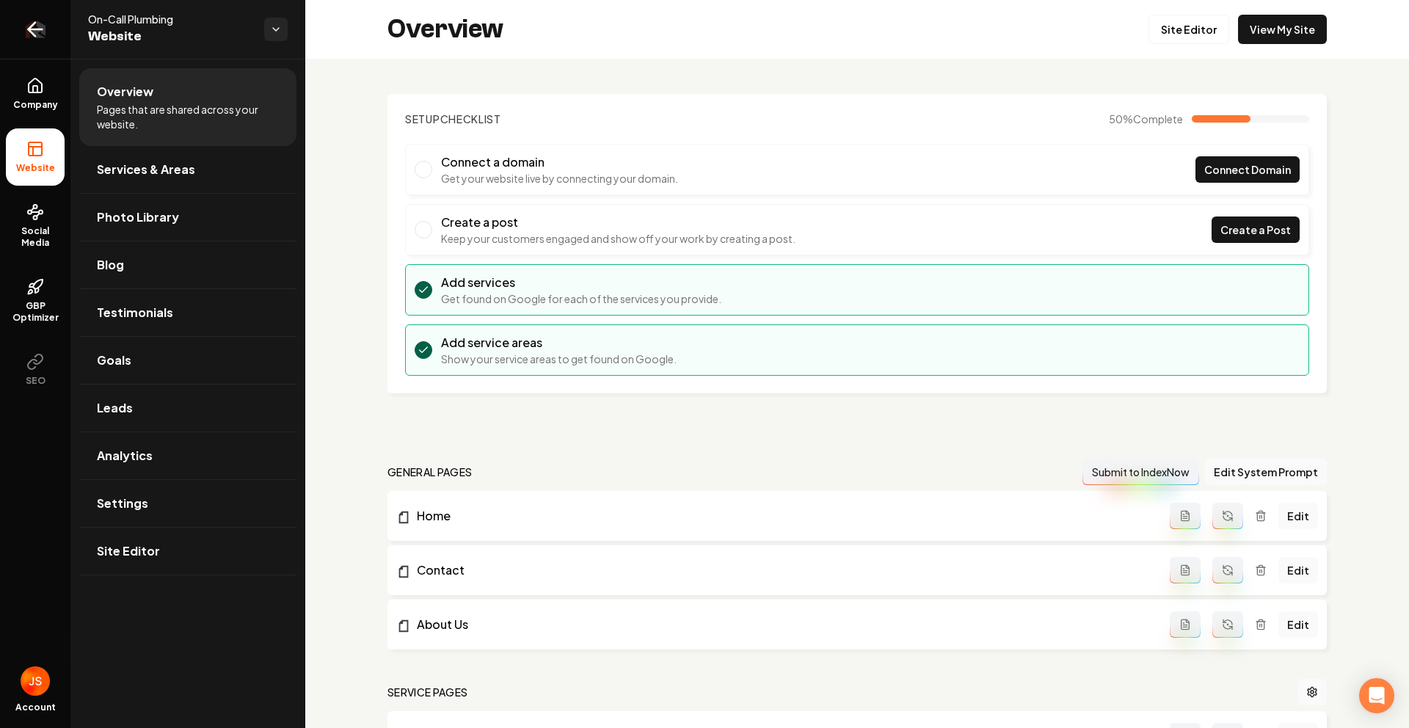
click at [29, 35] on icon "Return to dashboard" at bounding box center [34, 29] width 23 height 23
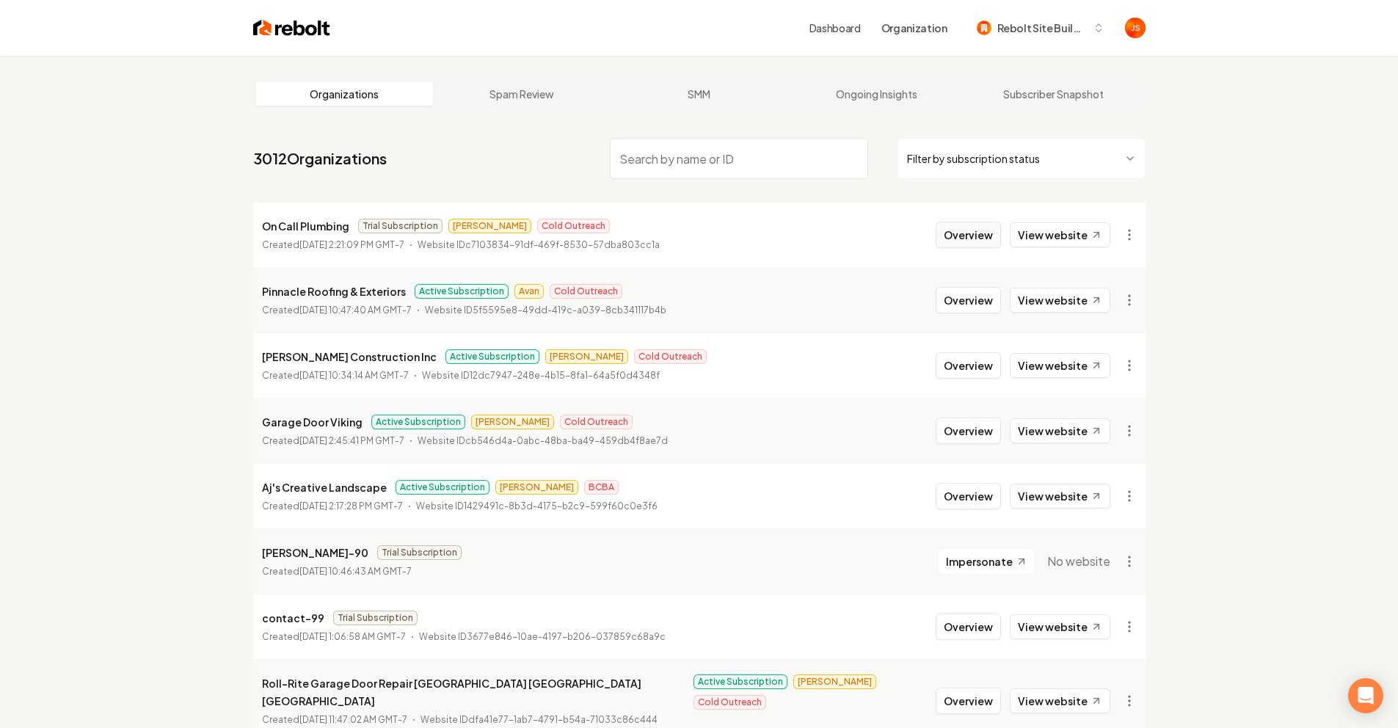
click at [970, 234] on button "Overview" at bounding box center [968, 235] width 65 height 26
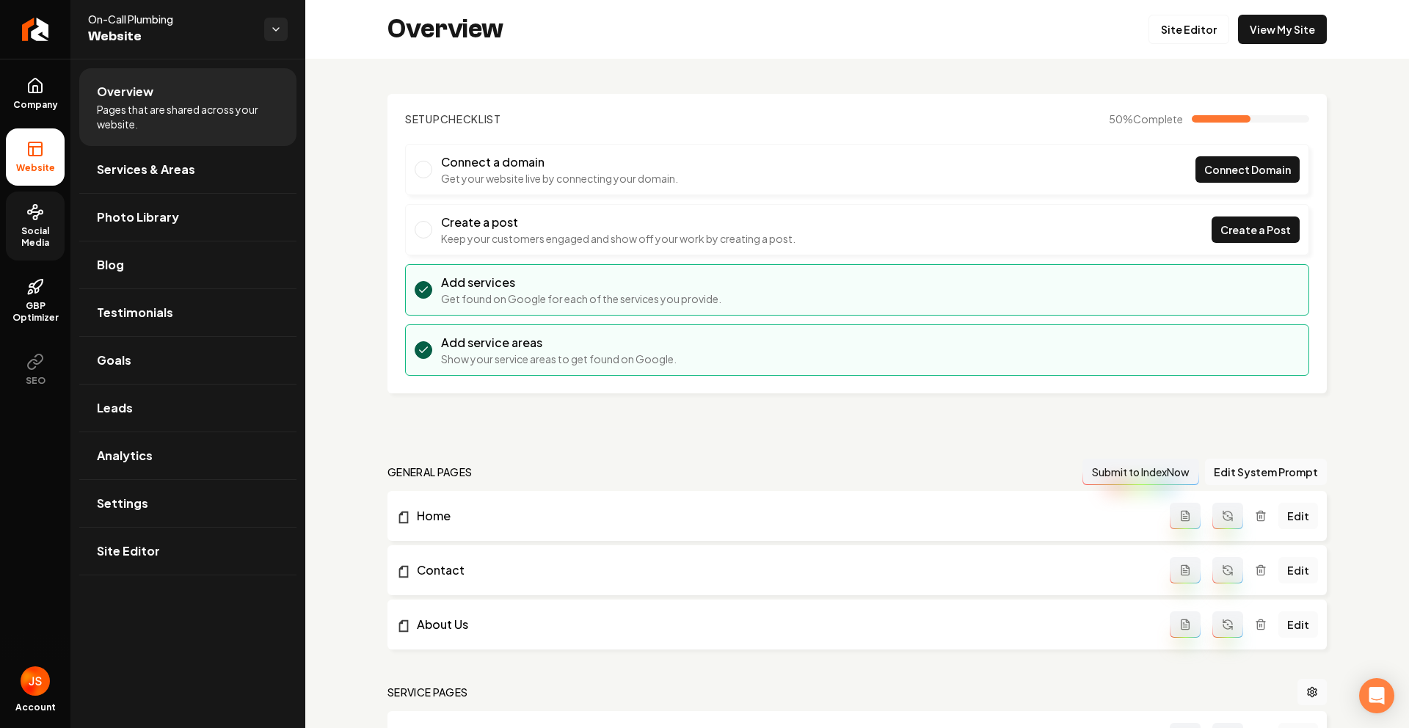
click at [24, 230] on span "Social Media" at bounding box center [35, 236] width 59 height 23
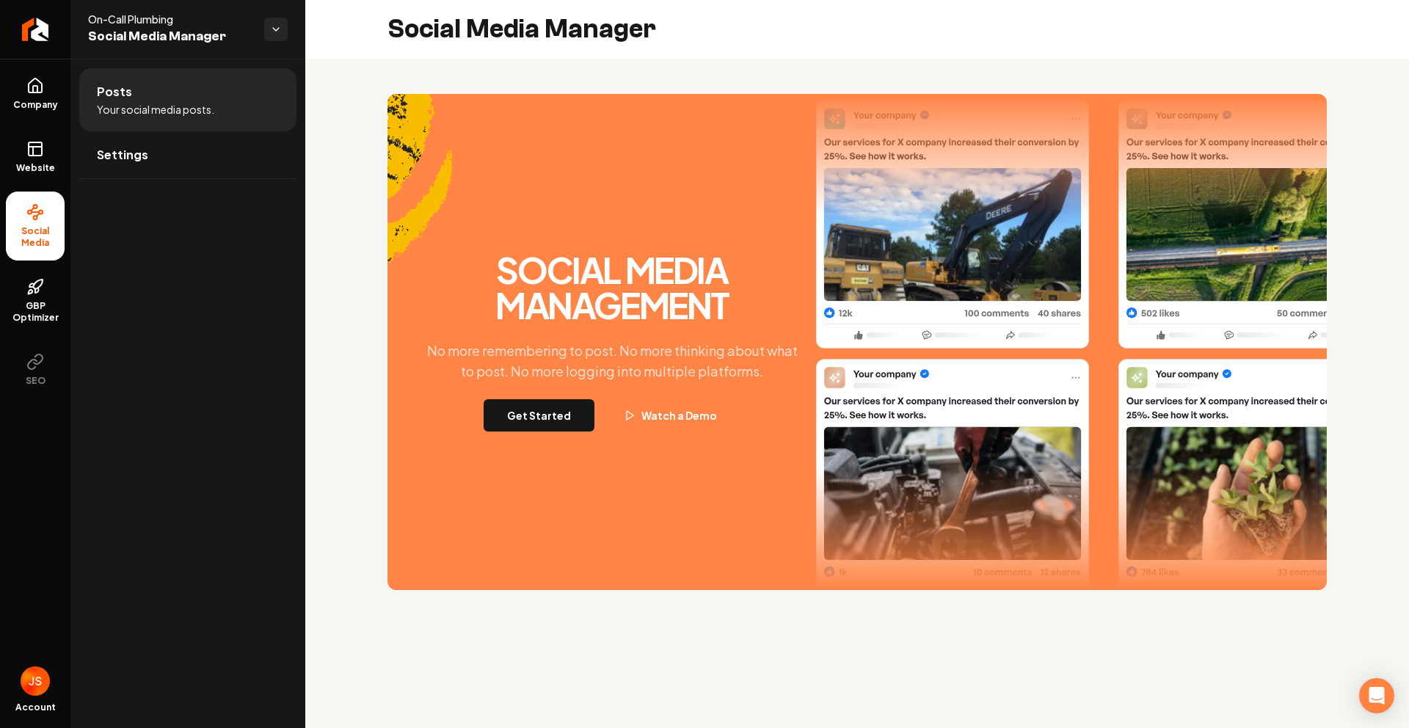
click at [551, 444] on div "Social Media Management No more remembering to post. No more thinking about wha…" at bounding box center [858, 342] width 940 height 496
click at [540, 424] on button "Get Started" at bounding box center [539, 415] width 111 height 32
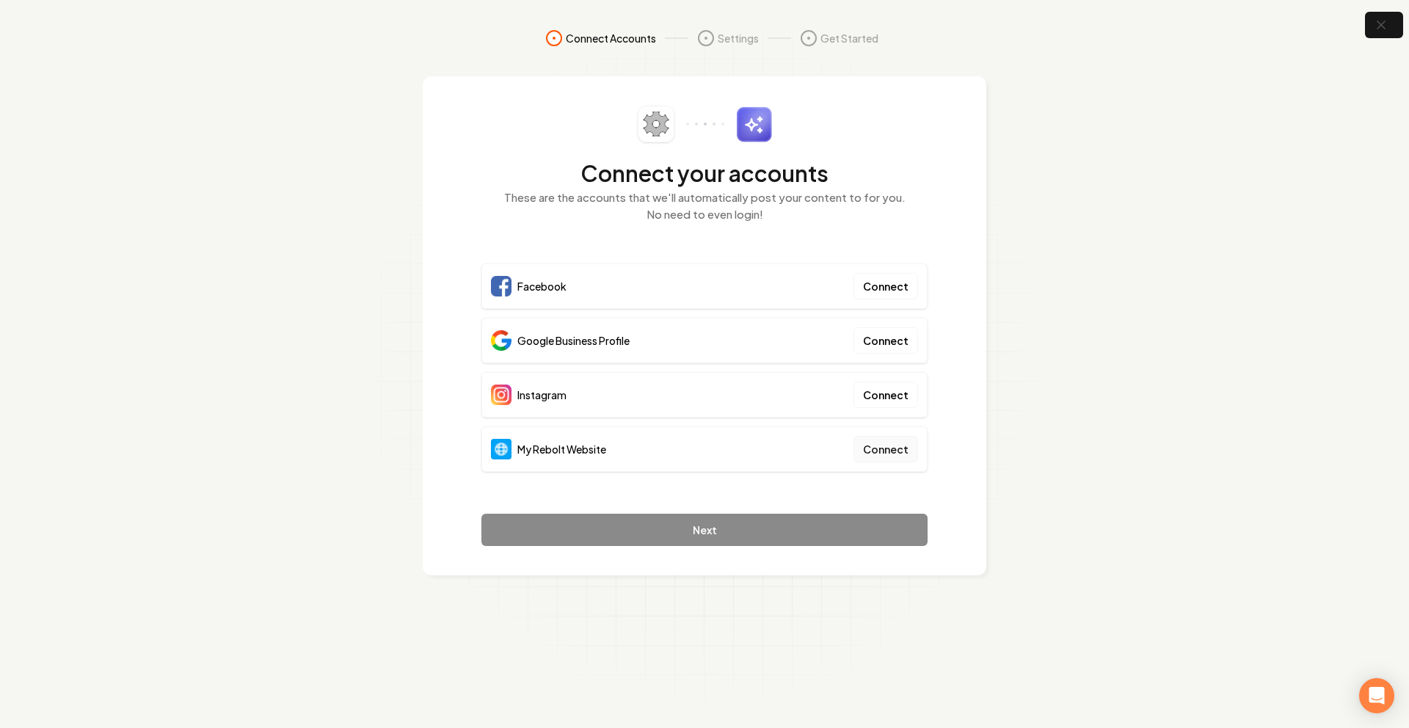
click at [888, 440] on button "Connect" at bounding box center [886, 449] width 65 height 26
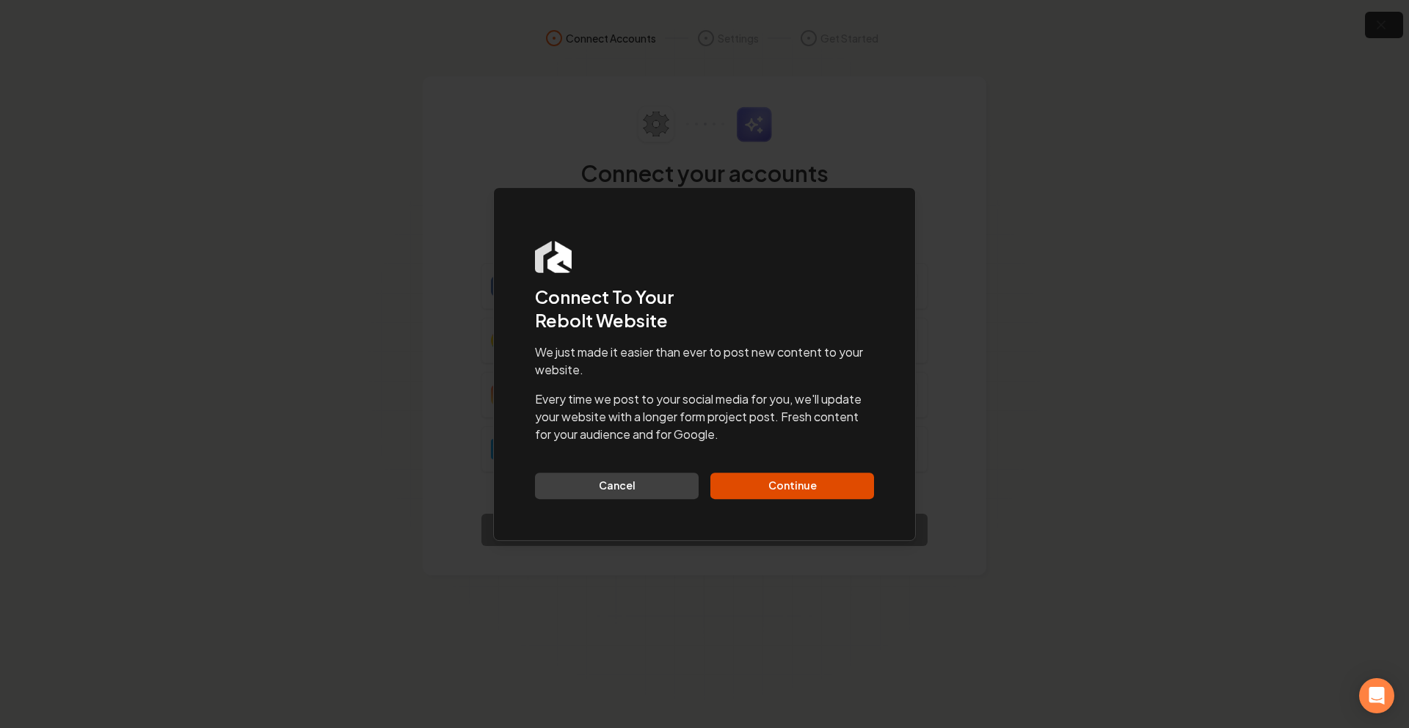
click at [794, 484] on button "Continue" at bounding box center [793, 486] width 164 height 26
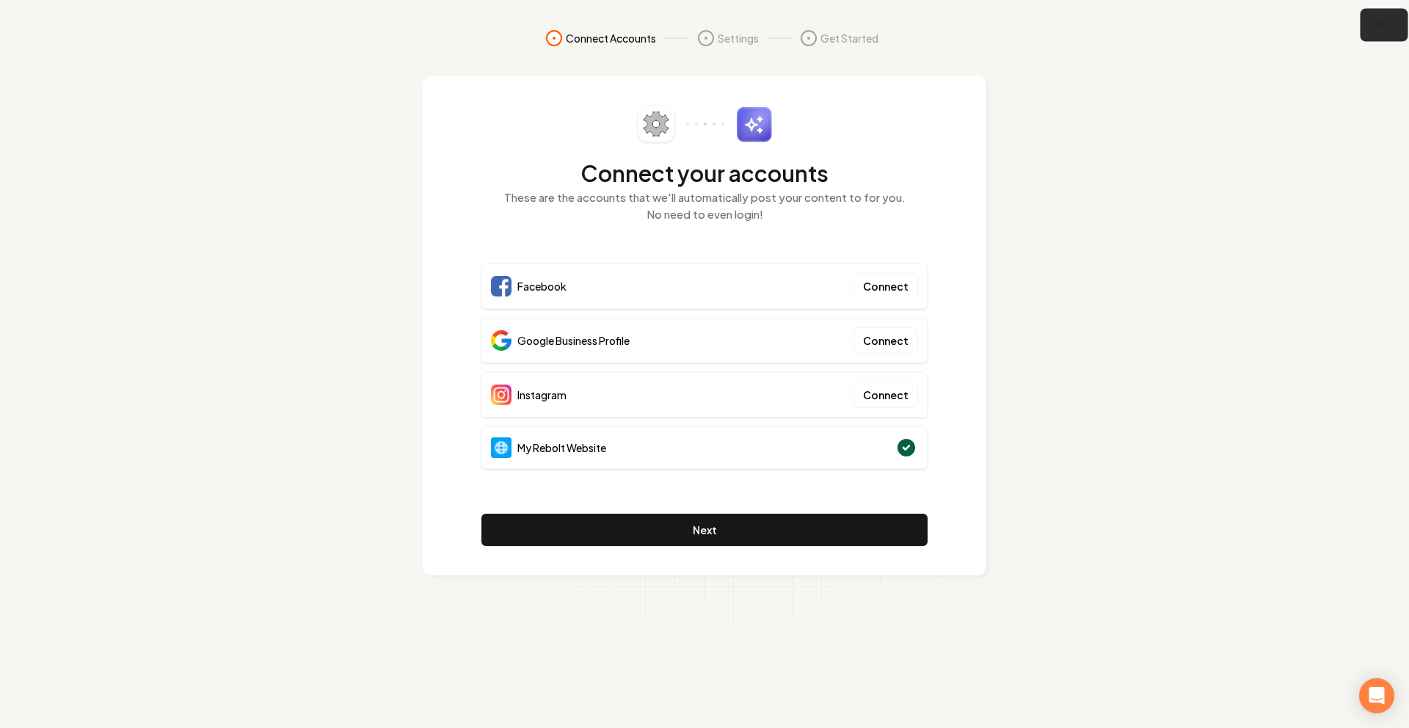
click at [1378, 16] on icon "button" at bounding box center [1381, 25] width 18 height 18
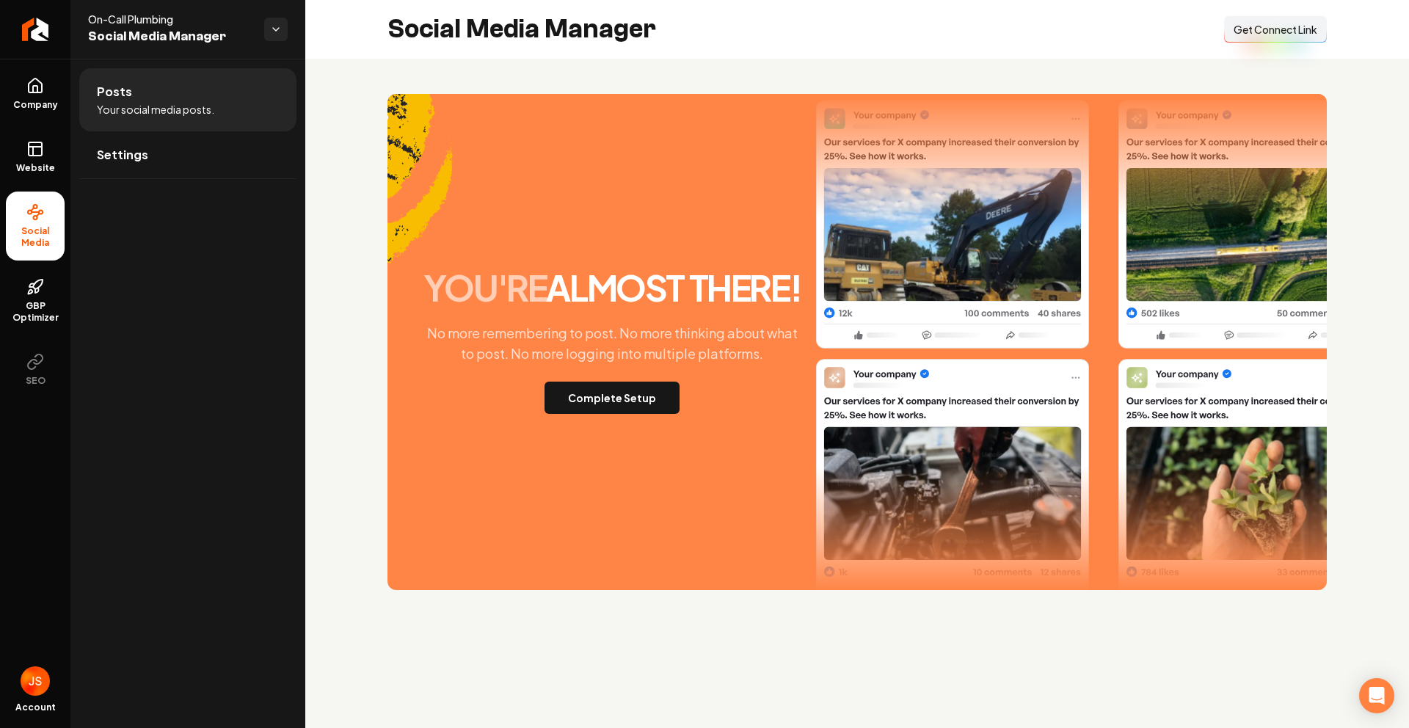
click at [1257, 32] on span "Get Connect Link" at bounding box center [1276, 29] width 84 height 15
click at [48, 175] on link "Website" at bounding box center [35, 156] width 59 height 57
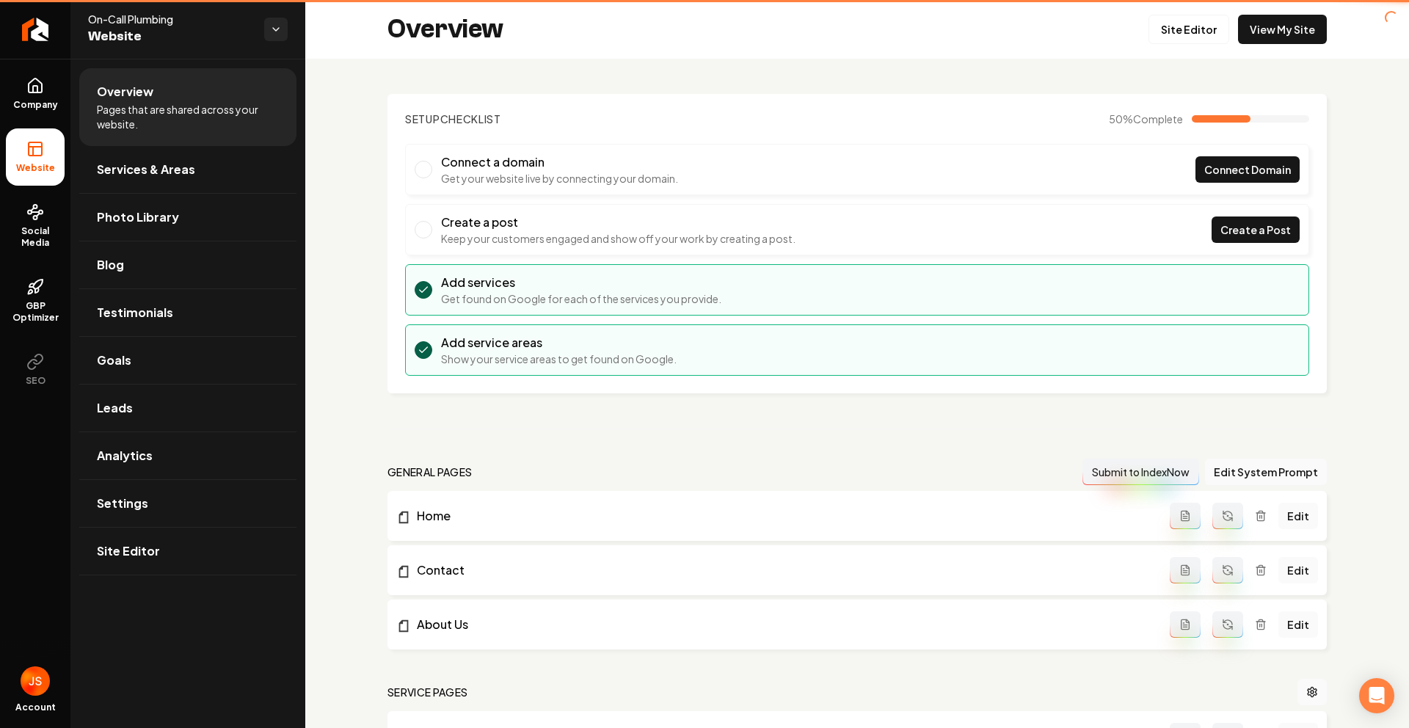
click at [40, 160] on li "Website" at bounding box center [35, 156] width 59 height 57
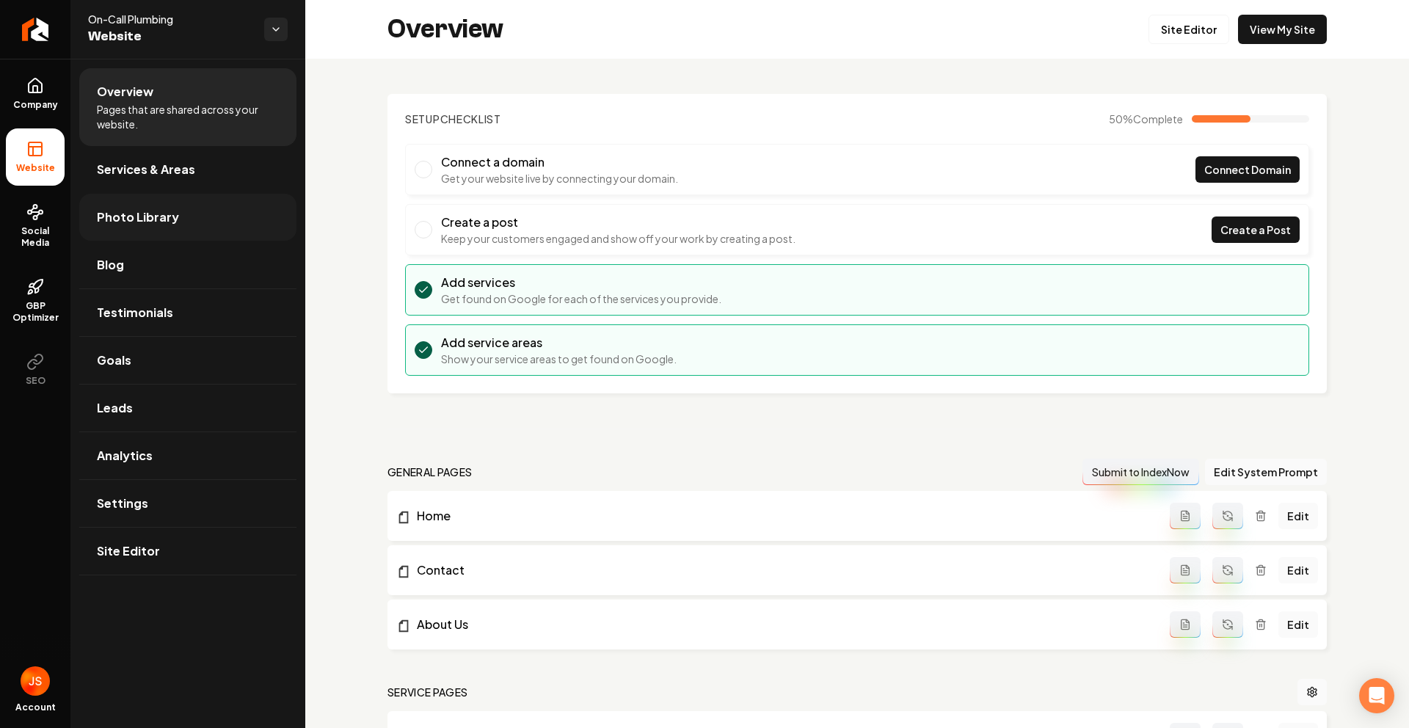
click at [154, 225] on span "Photo Library" at bounding box center [138, 217] width 82 height 18
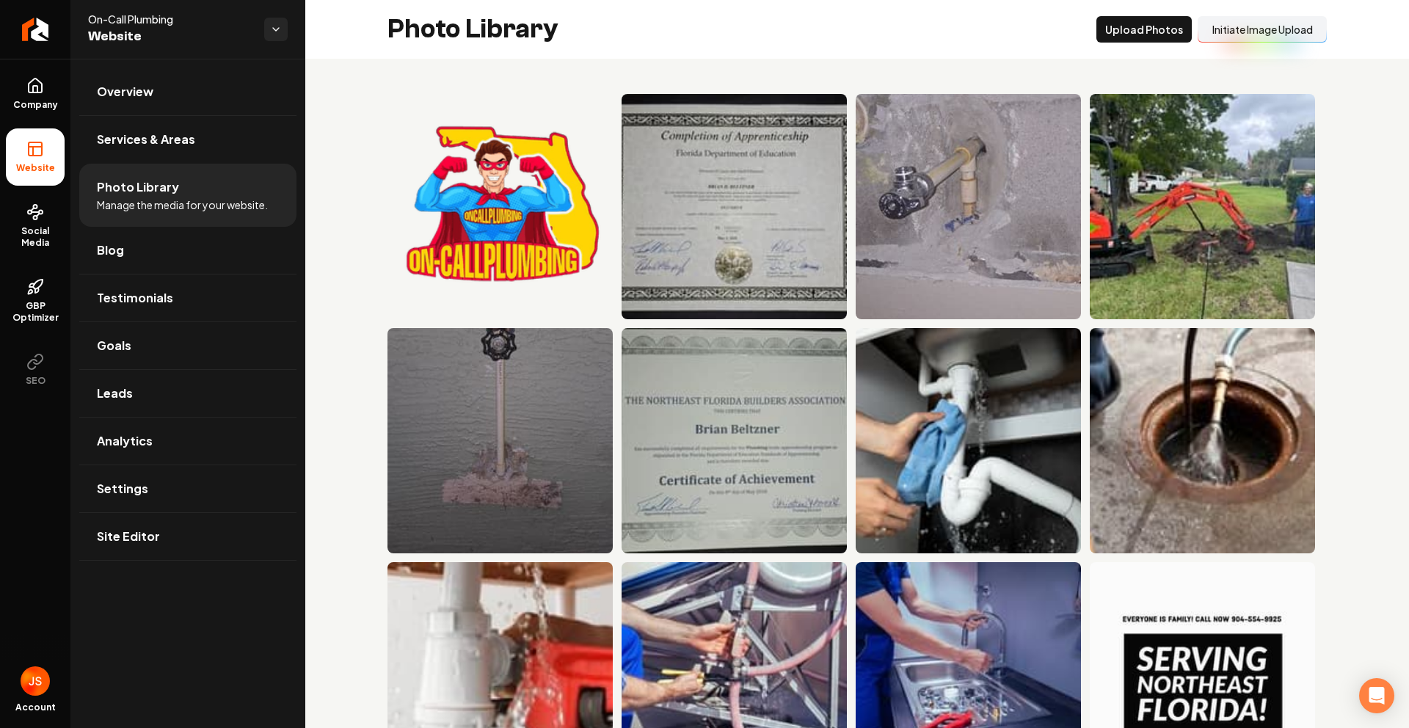
click at [1231, 30] on button "Initiate Image Upload" at bounding box center [1262, 29] width 129 height 26
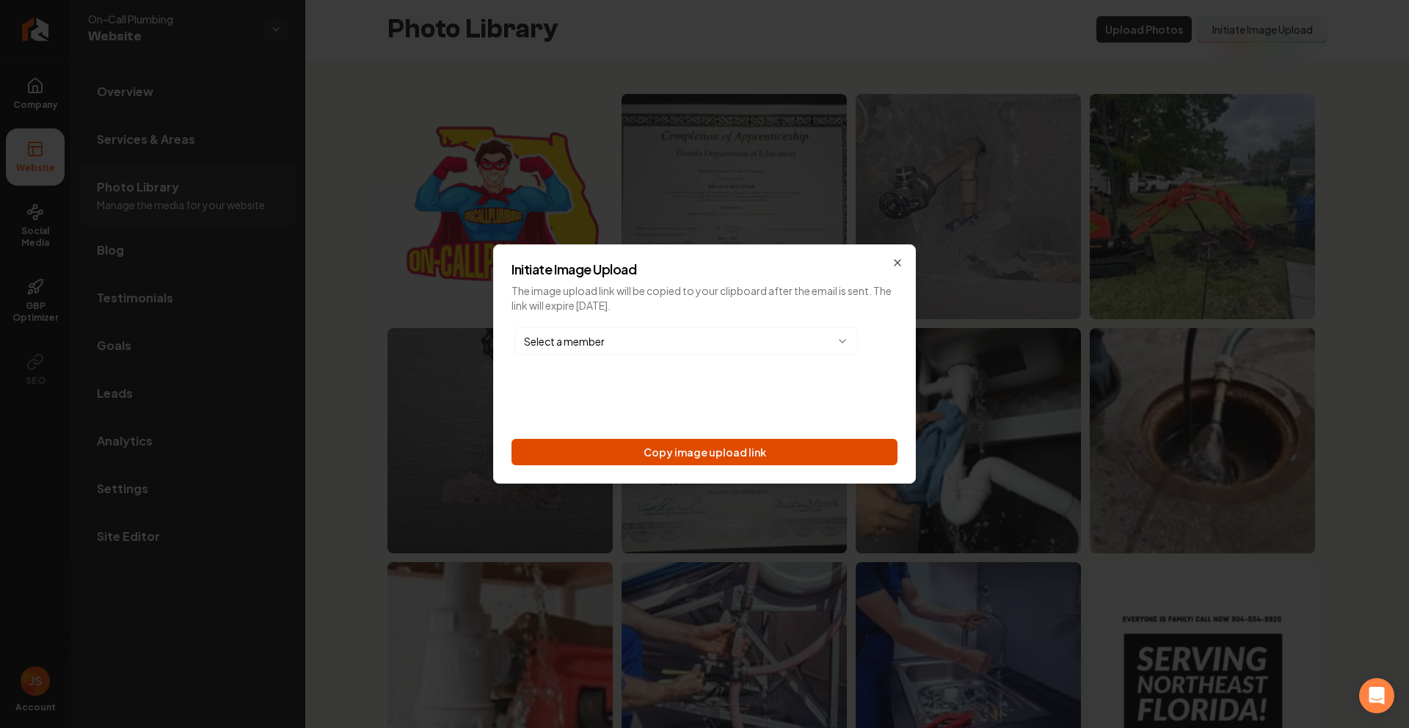
click at [726, 460] on button "Copy image upload link" at bounding box center [705, 452] width 386 height 26
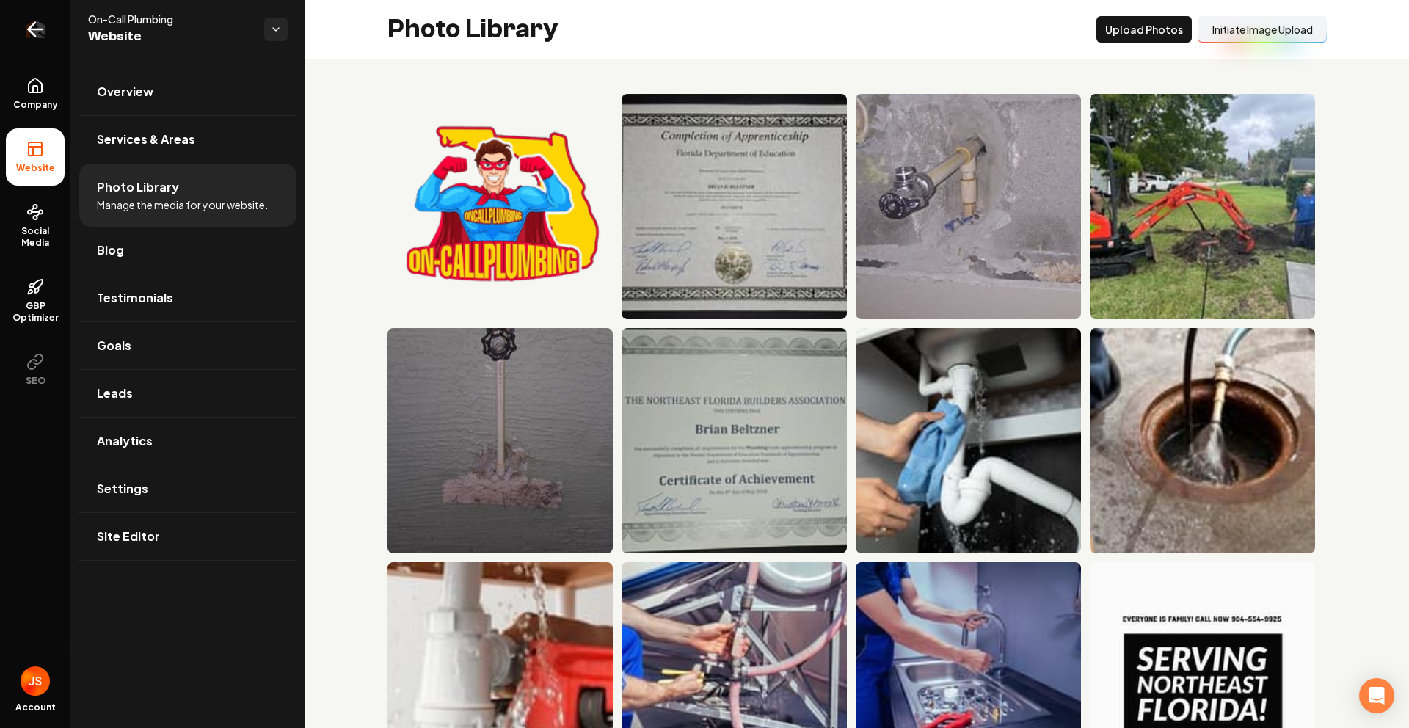
click at [45, 32] on link "Return to dashboard" at bounding box center [35, 29] width 70 height 59
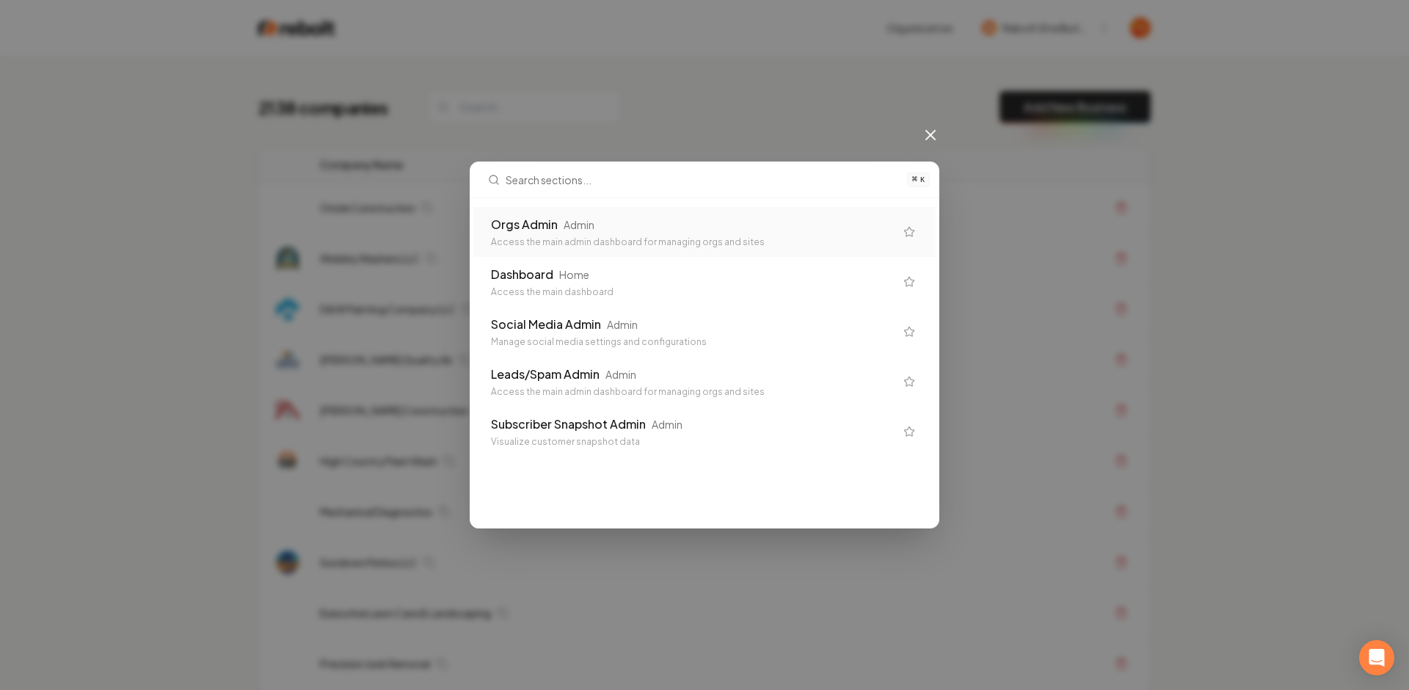
click at [542, 217] on div "Orgs Admin" at bounding box center [524, 225] width 67 height 18
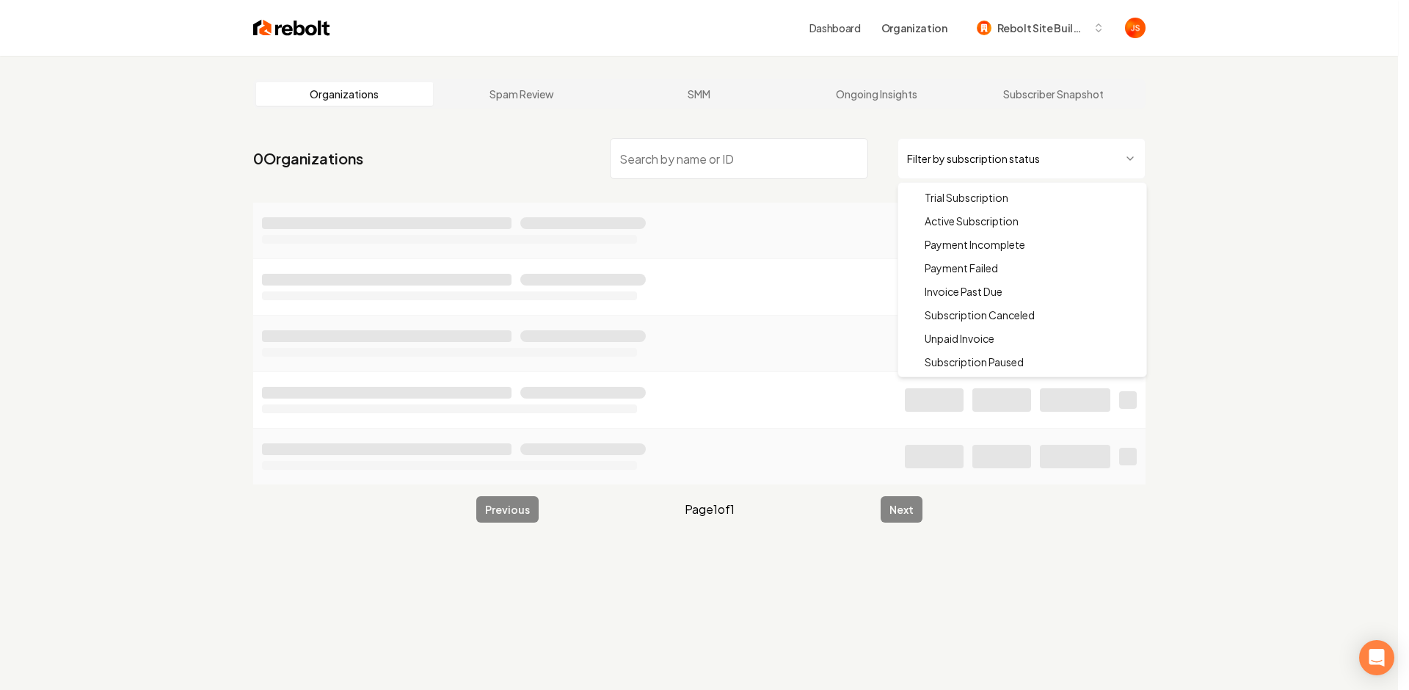
click at [973, 150] on html "Dashboard Organization Rebolt Site Builder Organizations Spam Review SMM Ongoin…" at bounding box center [704, 345] width 1409 height 690
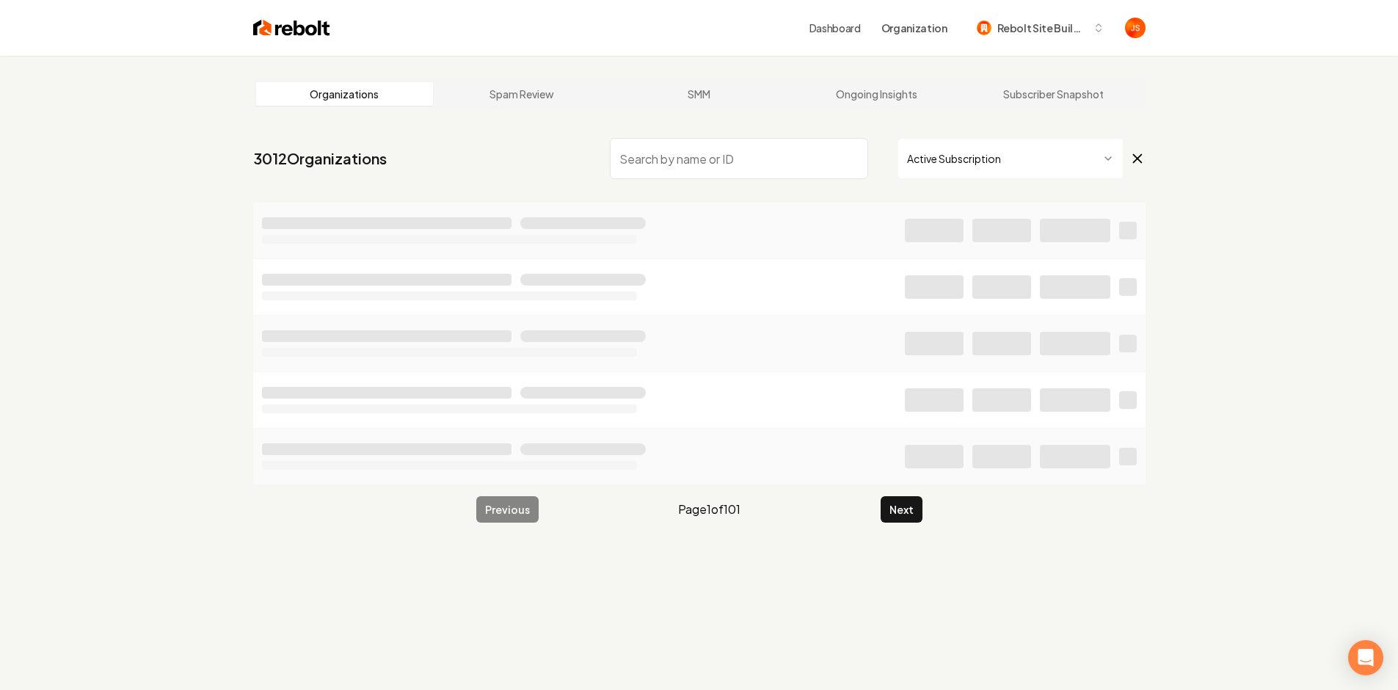
click at [747, 161] on input "search" at bounding box center [739, 158] width 258 height 41
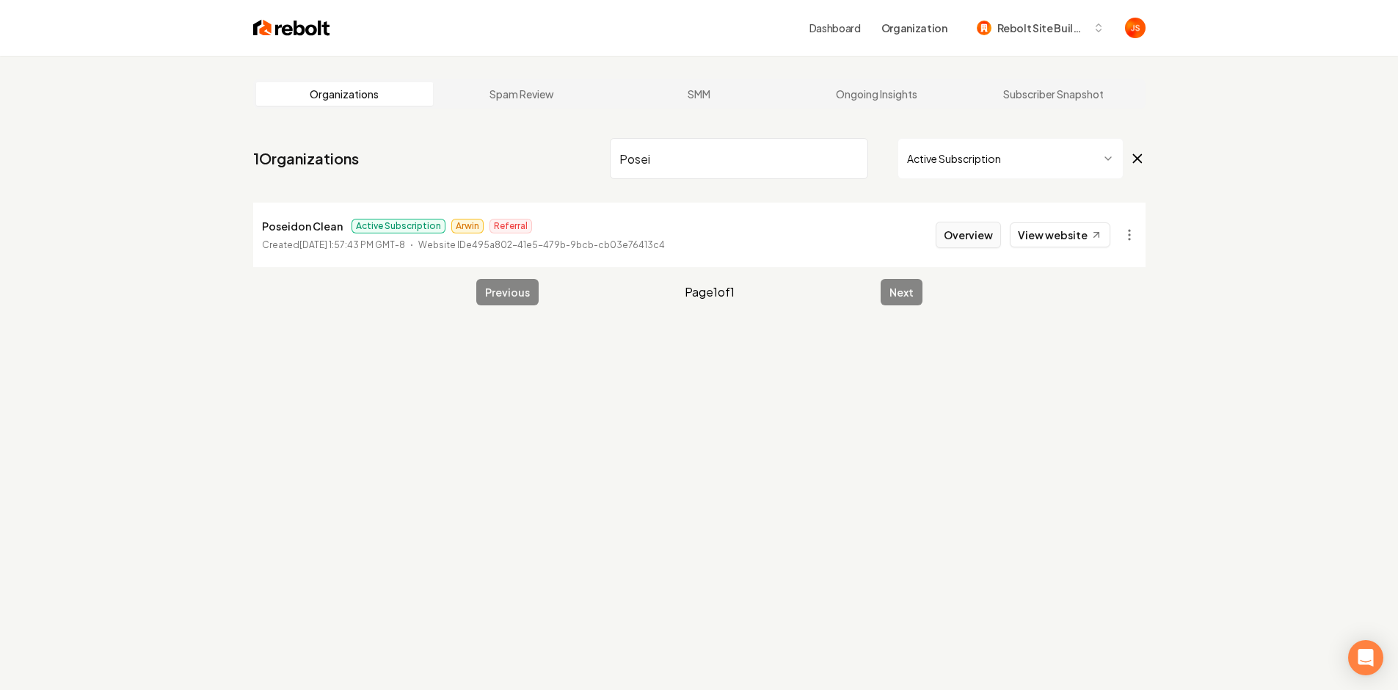
type input "Posei"
click at [988, 233] on button "Overview" at bounding box center [968, 235] width 65 height 26
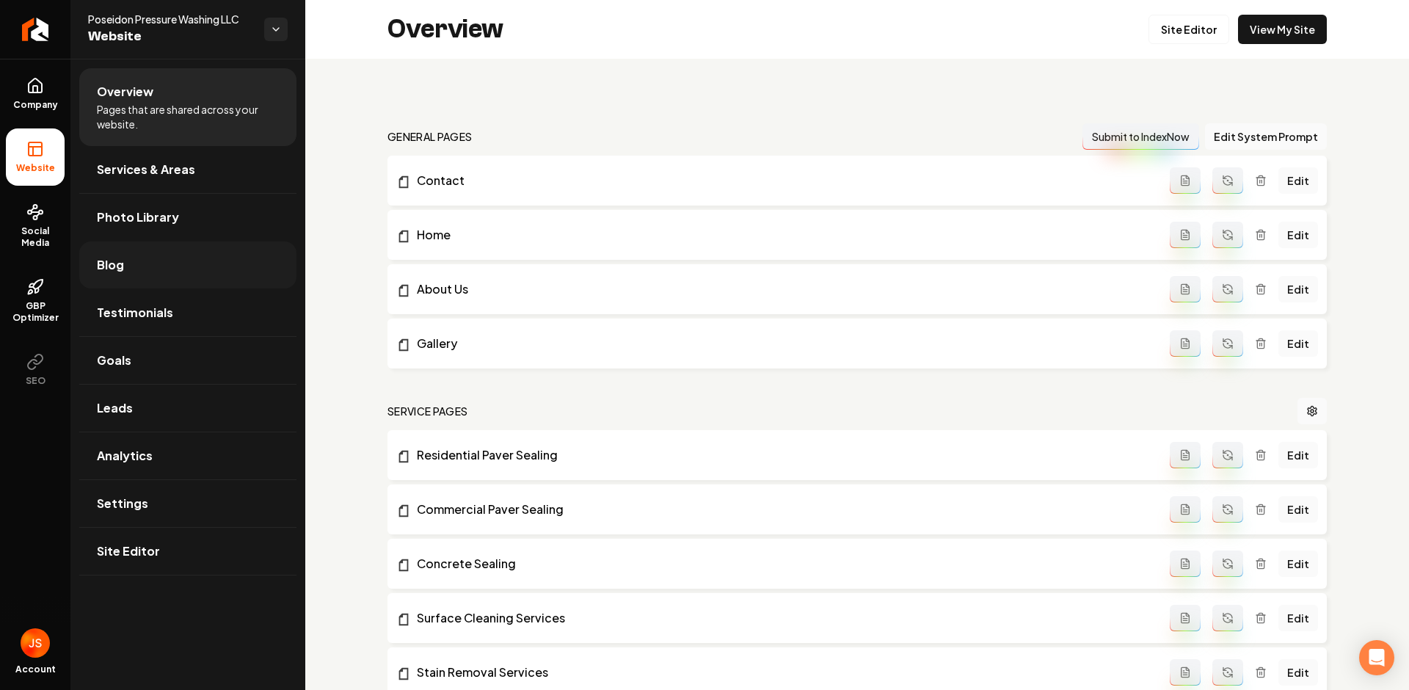
click at [114, 265] on span "Blog" at bounding box center [110, 265] width 27 height 18
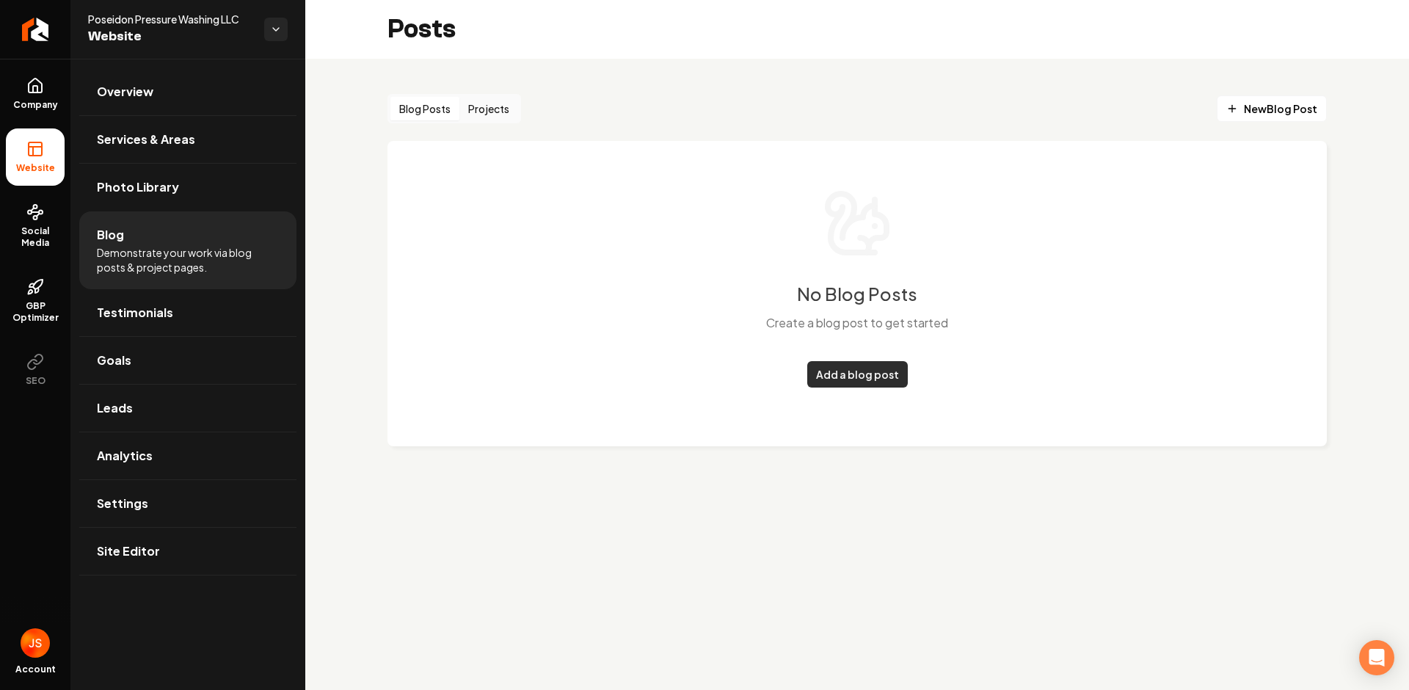
click at [838, 373] on link "Add a blog post" at bounding box center [857, 374] width 101 height 26
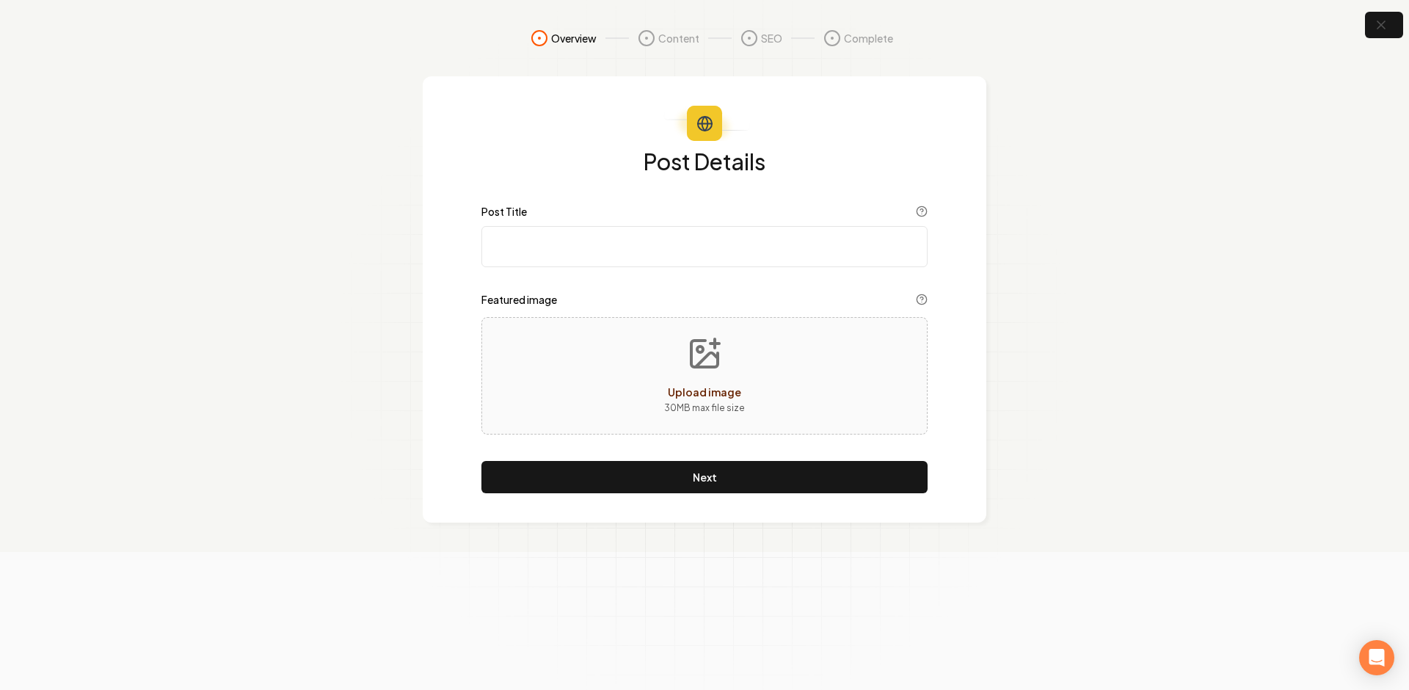
drag, startPoint x: 581, startPoint y: 246, endPoint x: 554, endPoint y: 248, distance: 26.5
click at [581, 246] on input "Post Title" at bounding box center [705, 246] width 446 height 41
click at [351, 301] on section "Overview Content SEO Complete Post Details Post Title title is required Feature…" at bounding box center [704, 276] width 1409 height 552
click at [1379, 26] on icon "button" at bounding box center [1381, 26] width 10 height 10
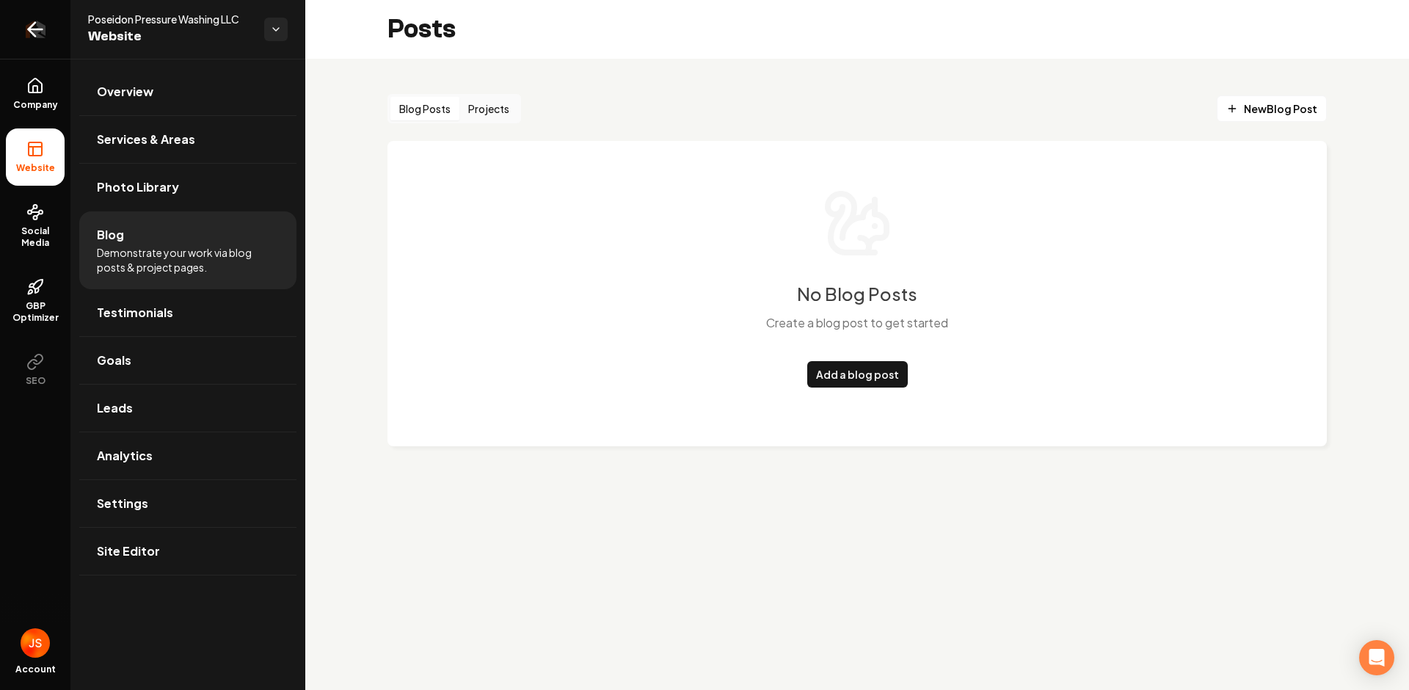
click at [31, 26] on icon "Return to dashboard" at bounding box center [32, 30] width 7 height 14
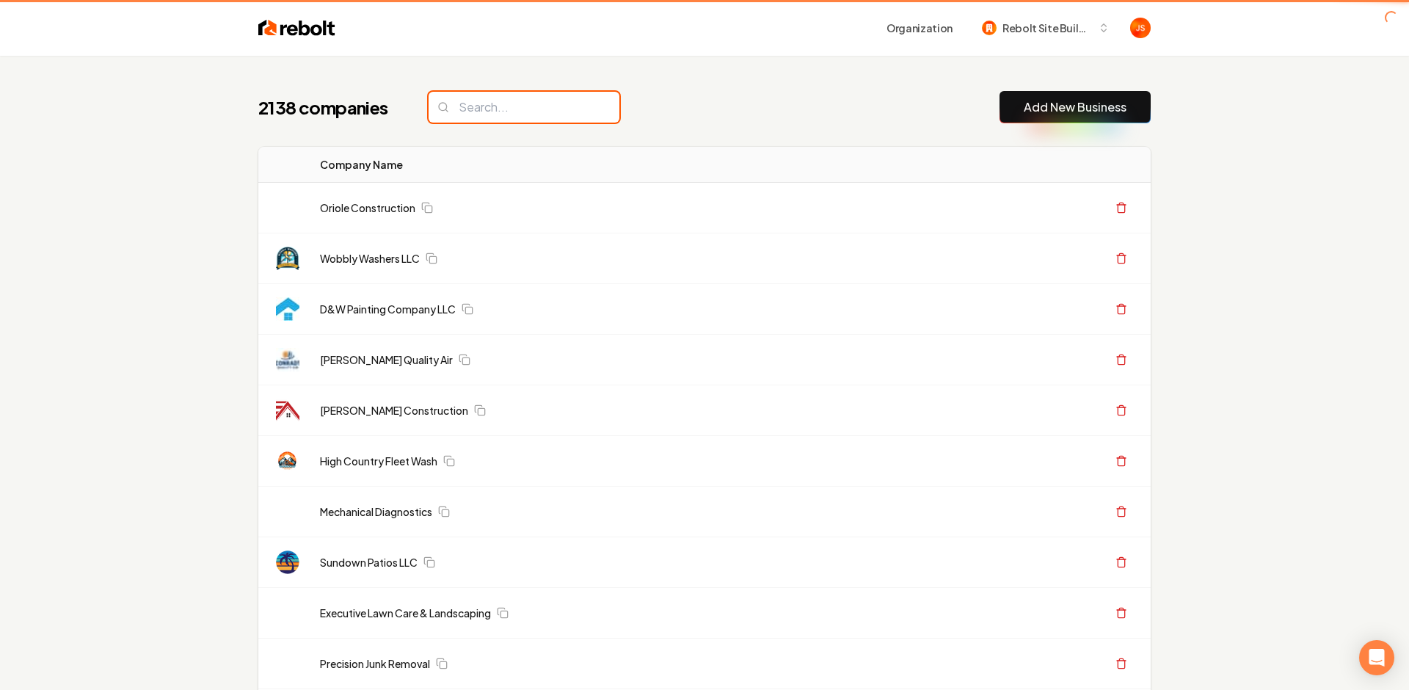
click at [484, 108] on input "search" at bounding box center [524, 107] width 191 height 31
paste input "Green Valley Wildlife Solutions"
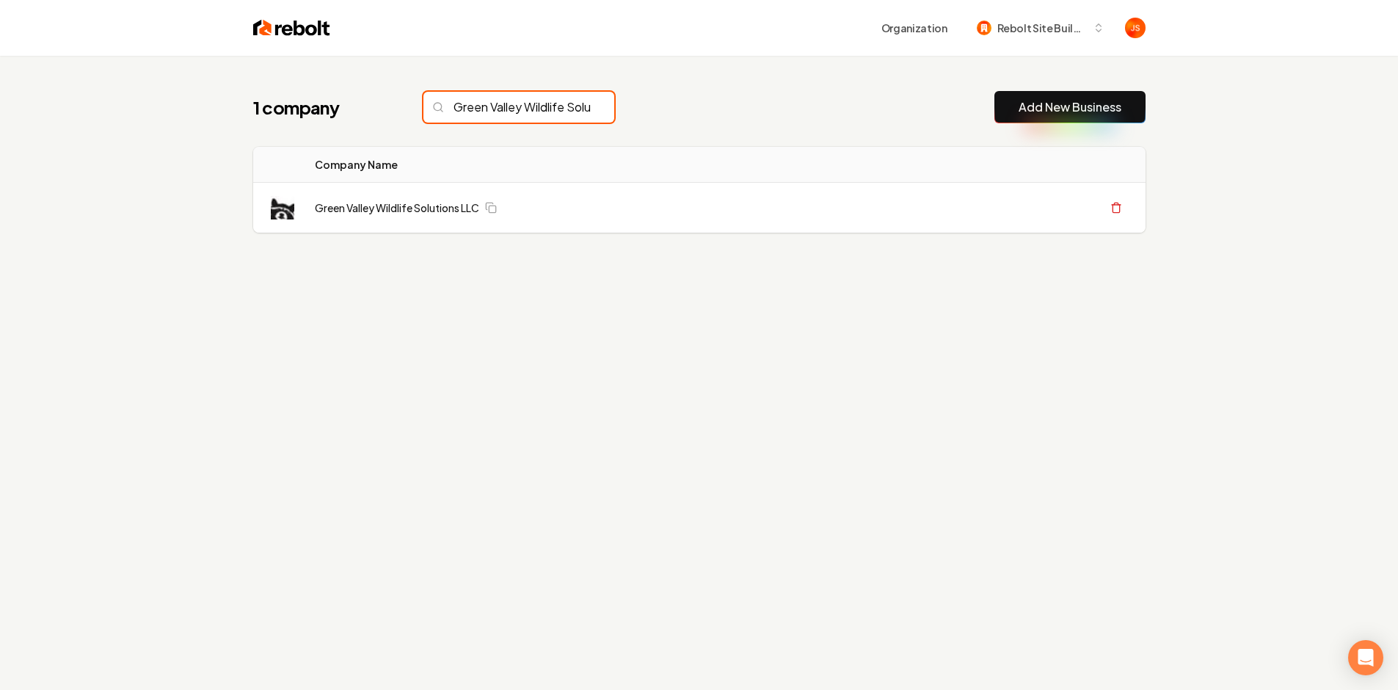
scroll to position [0, 54]
type input "Green Valley Wildlife Solutions"
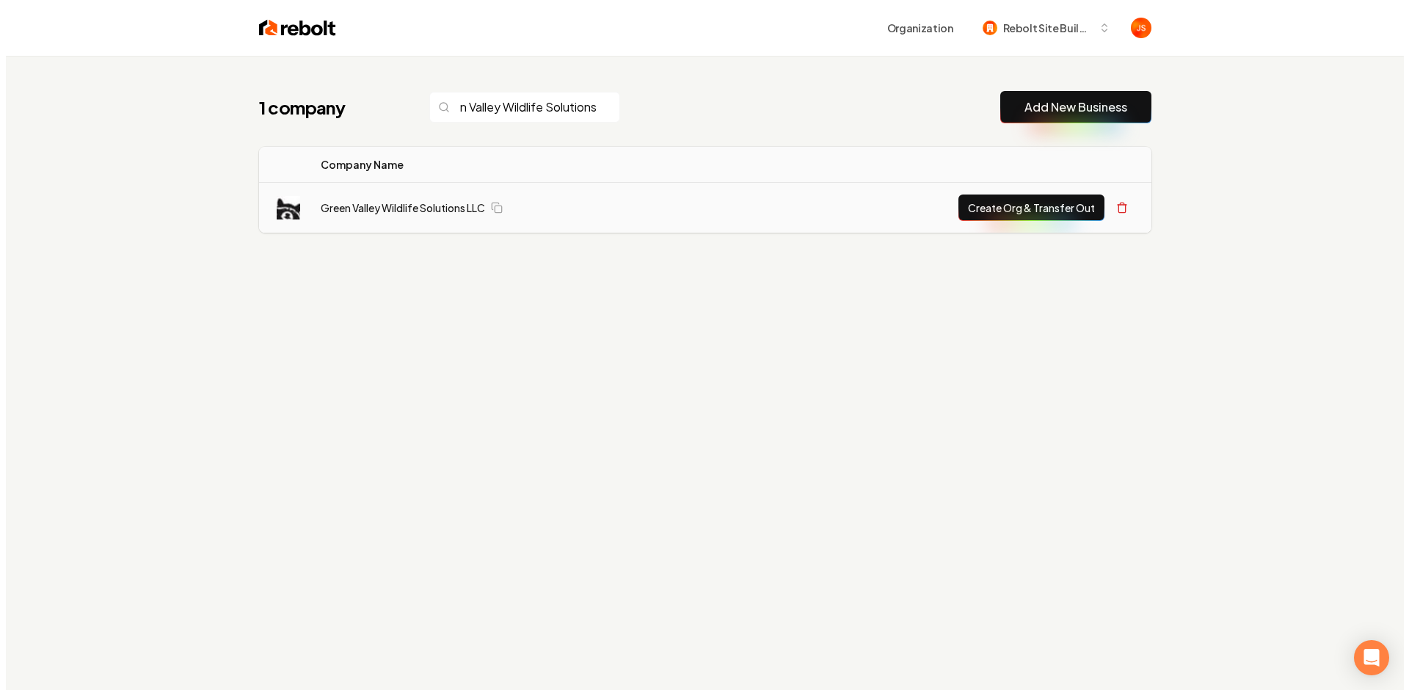
scroll to position [0, 0]
click at [981, 210] on button "Create Org & Transfer Out" at bounding box center [1026, 208] width 146 height 26
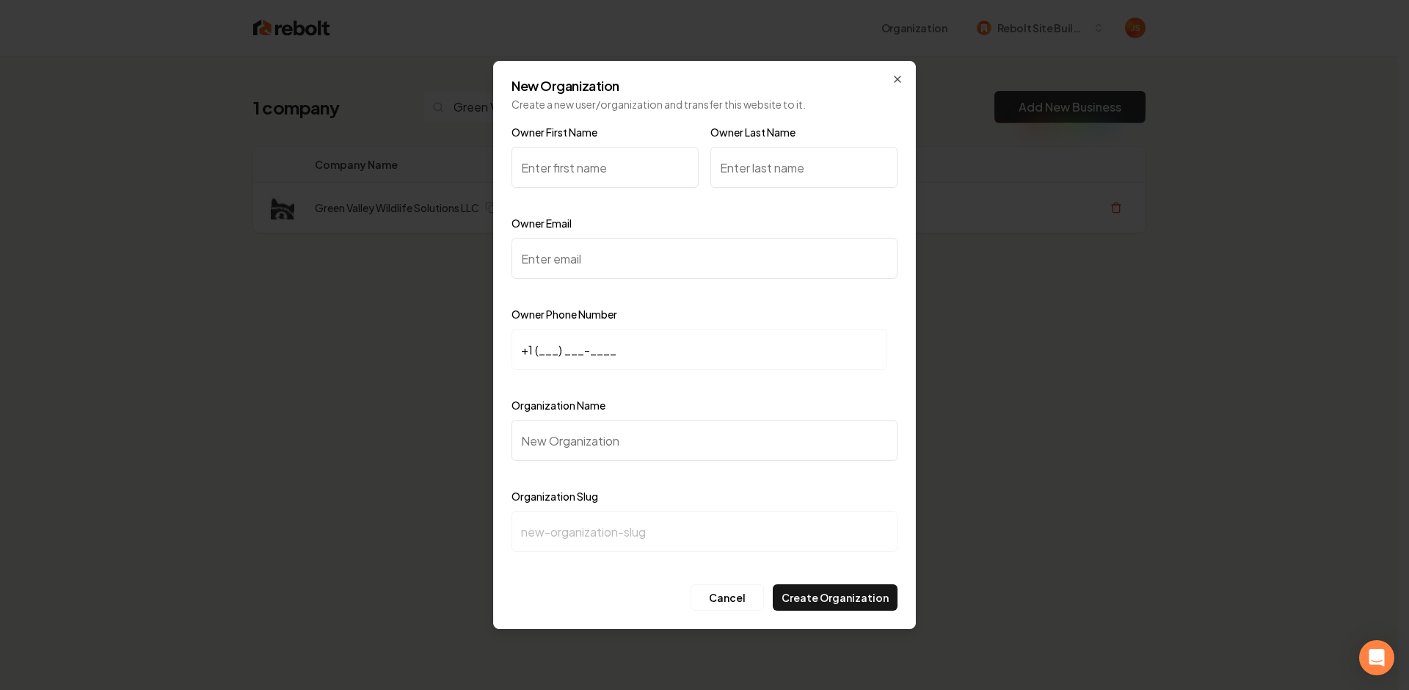
click at [601, 147] on input "Owner First Name" at bounding box center [605, 167] width 187 height 41
click at [600, 153] on input "Owner First Name" at bounding box center [605, 167] width 187 height 41
type input "Dalton"
click at [862, 166] on input "Owner Last Name" at bounding box center [804, 167] width 187 height 41
type input "Carter"
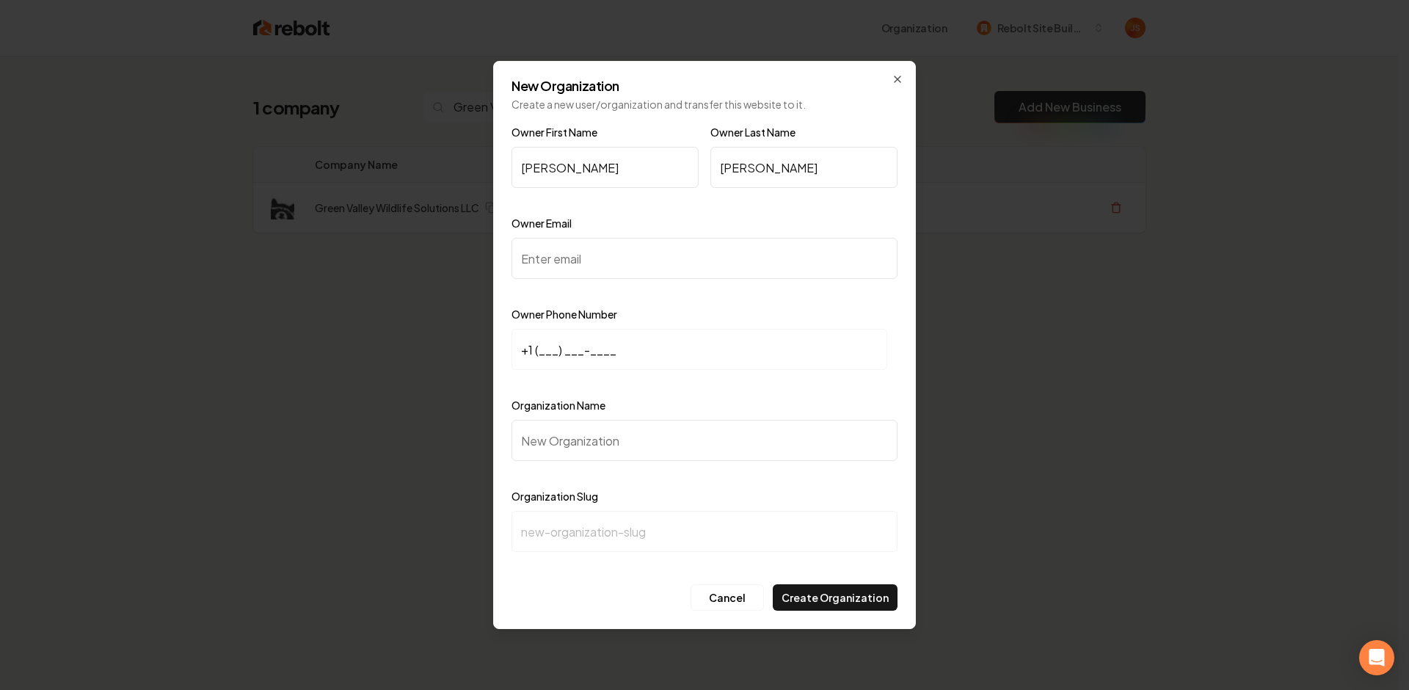
click at [599, 262] on input "Owner Email" at bounding box center [705, 258] width 386 height 41
paste input "daltoncanter99@gmail.com"
type input "daltoncanter99@gmail.com"
drag, startPoint x: 843, startPoint y: 314, endPoint x: 727, endPoint y: 344, distance: 119.6
click at [843, 314] on div "Owner Phone Number +1 (___) ___-____" at bounding box center [705, 347] width 386 height 85
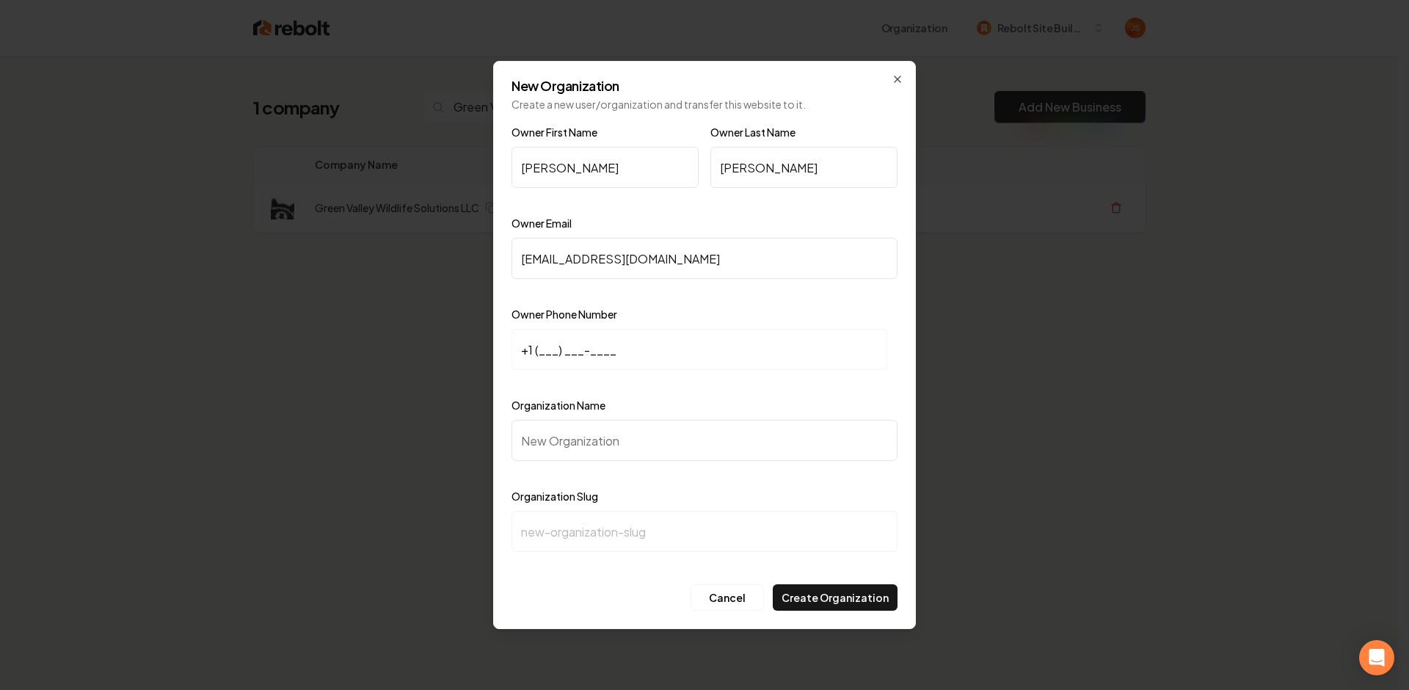
click at [515, 352] on input "+1 (___) ___-____" at bounding box center [700, 349] width 376 height 41
click at [543, 351] on input "+1 (___) ___-____" at bounding box center [700, 349] width 376 height 41
click at [540, 352] on input "+1 (___) ___-____" at bounding box center [700, 349] width 376 height 41
paste input "740) 501-6294"
type input "+1 (740) 501-6294"
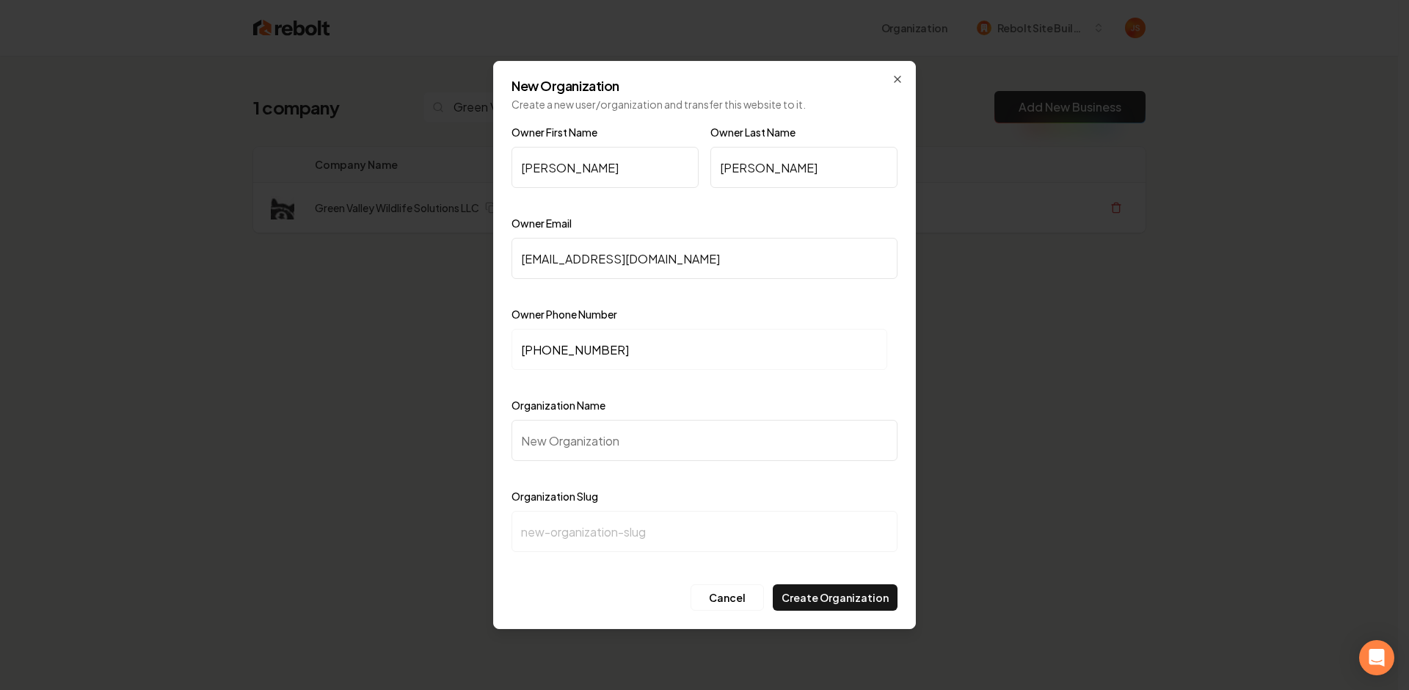
click at [545, 432] on input "Organization Name" at bounding box center [705, 440] width 386 height 41
type input "G"
type input "g"
type input "Gr"
type input "gr"
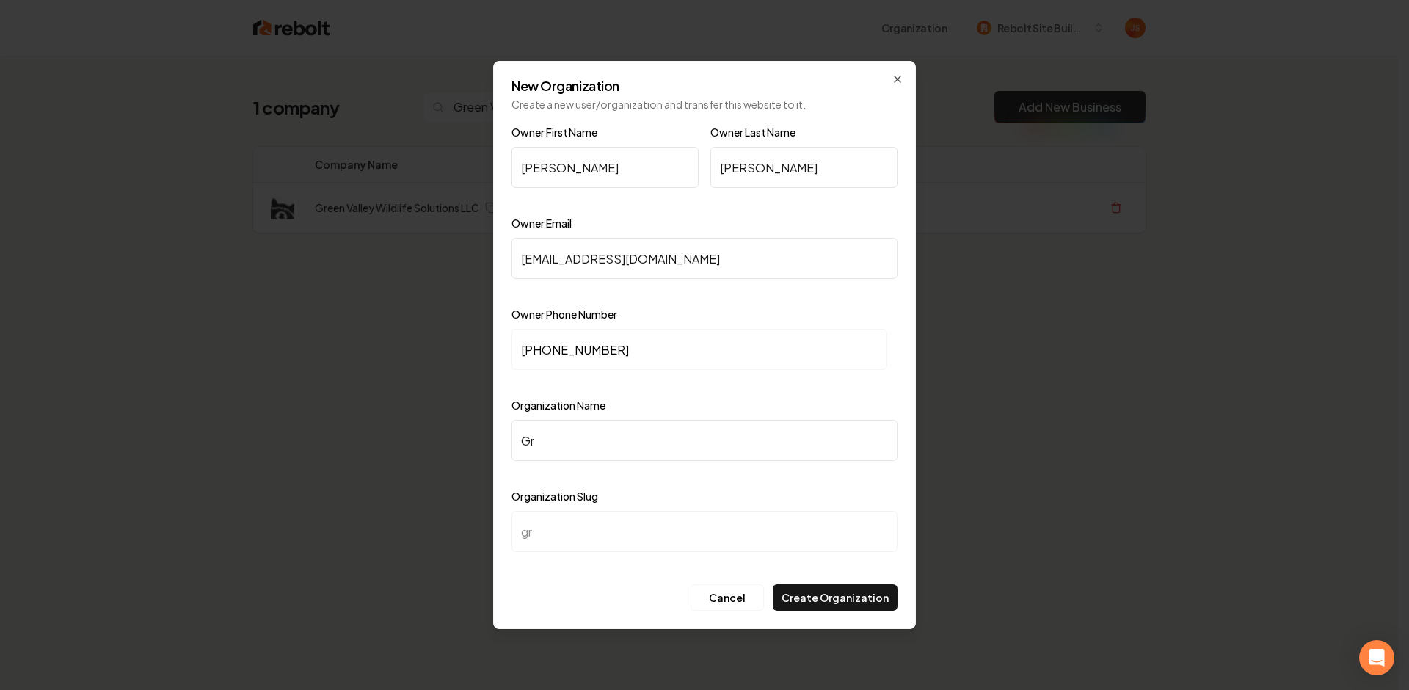
type input "Gre"
type input "gre"
type input "Gree"
type input "gree"
type input "Green"
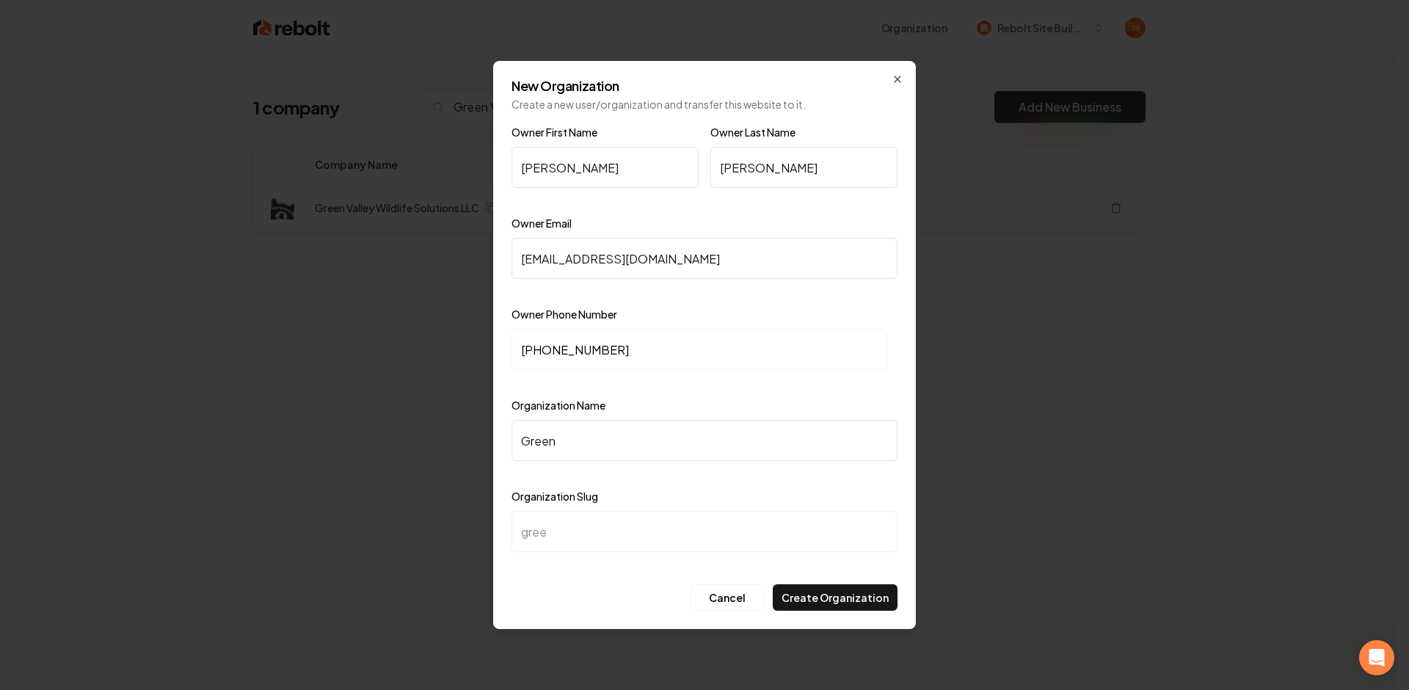
type input "green"
type input "Green V"
type input "green-v"
type input "Green Va"
type input "green-va"
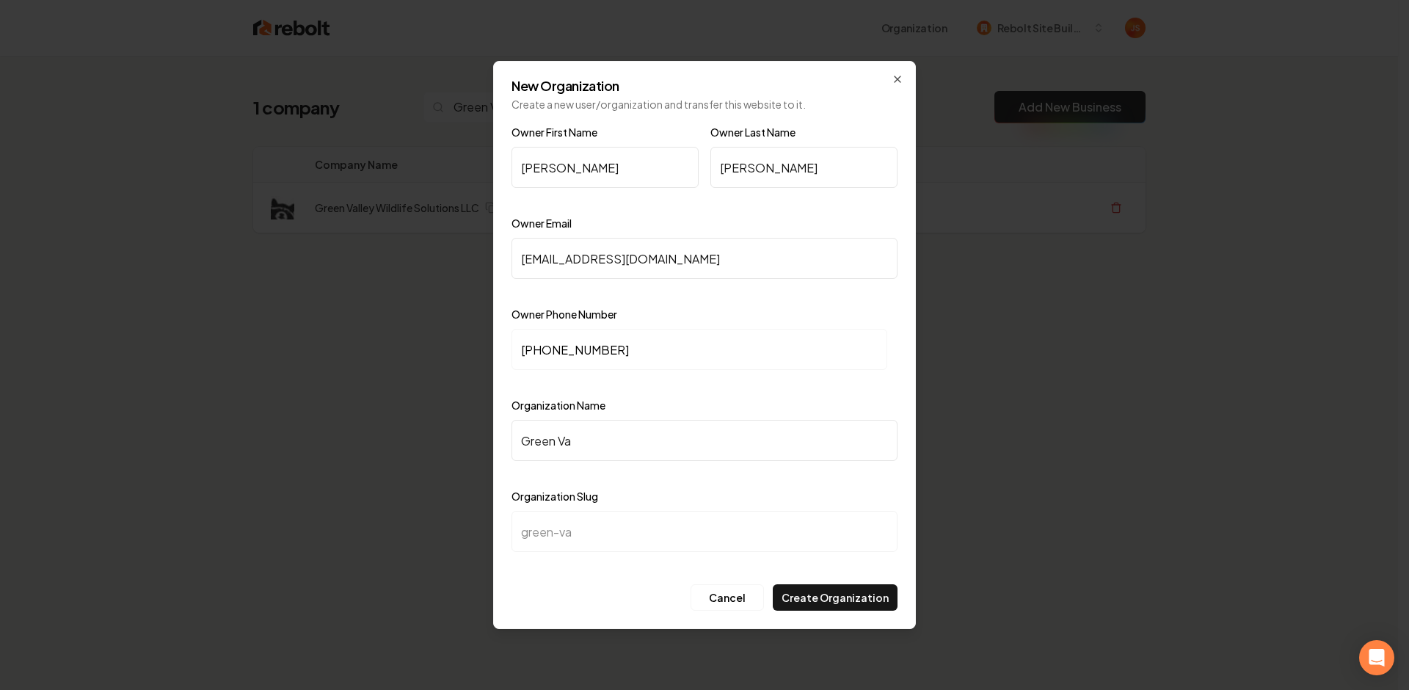
type input "Green Val"
type input "green-val"
type input "Green Vall"
type input "green-vall"
type input "Green Valle"
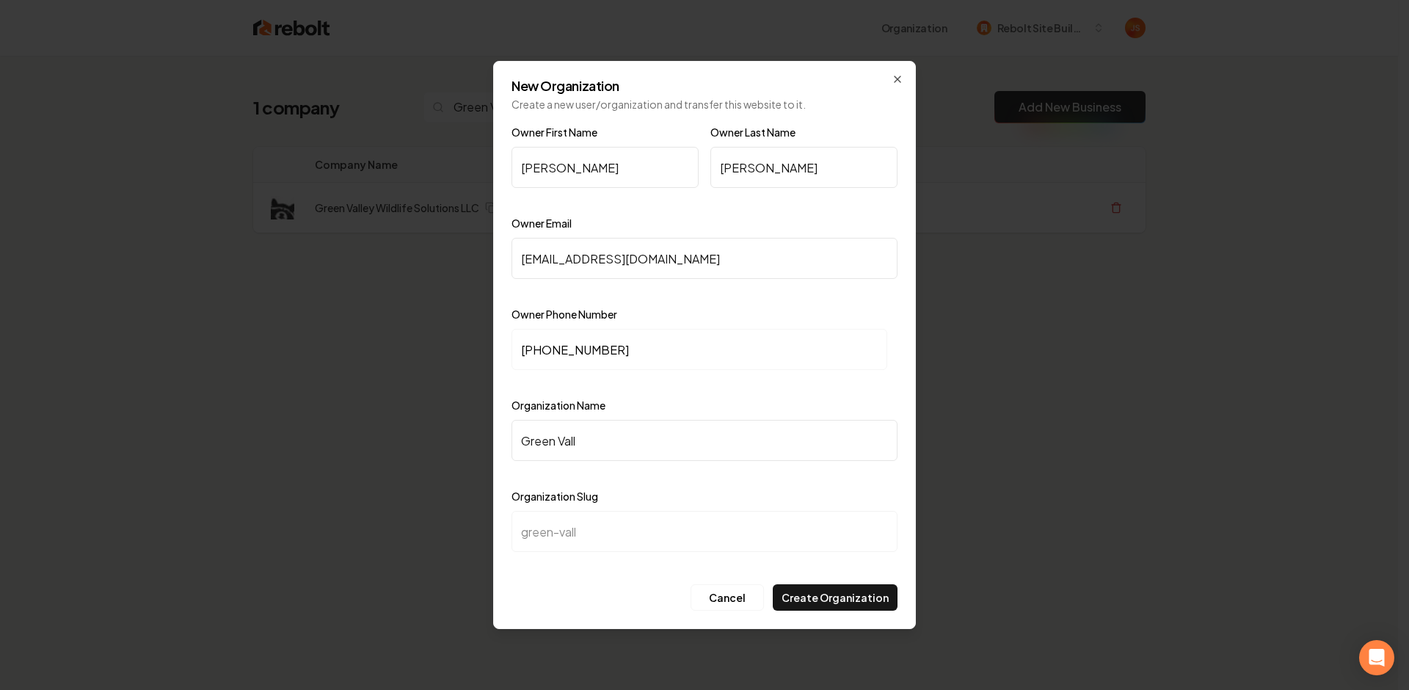
type input "green-valle"
type input "Green Valley"
type input "green-valley"
type input "Green Valley W"
type input "green-valley-w"
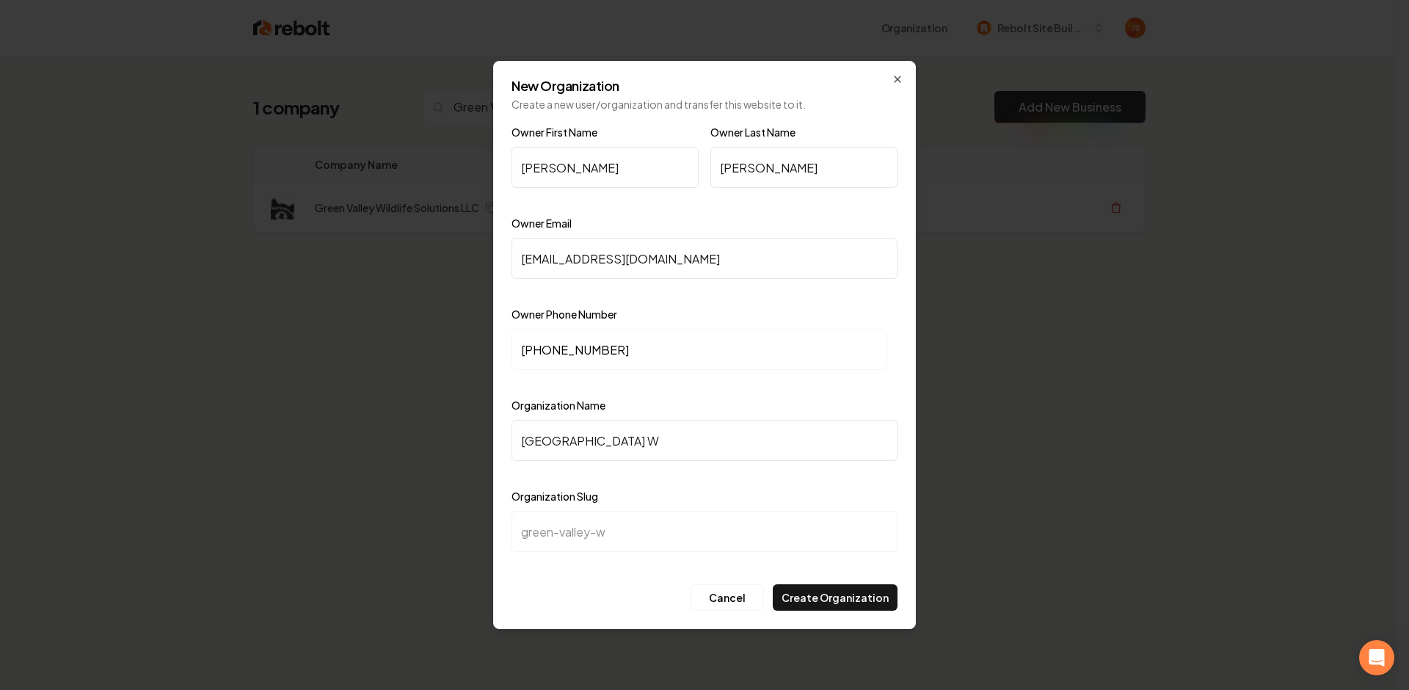
type input "Green Valley Wi"
type input "green-valley-wi"
type input "Green Valley Wil"
type input "green-valley-wil"
type input "Green Valley Wild"
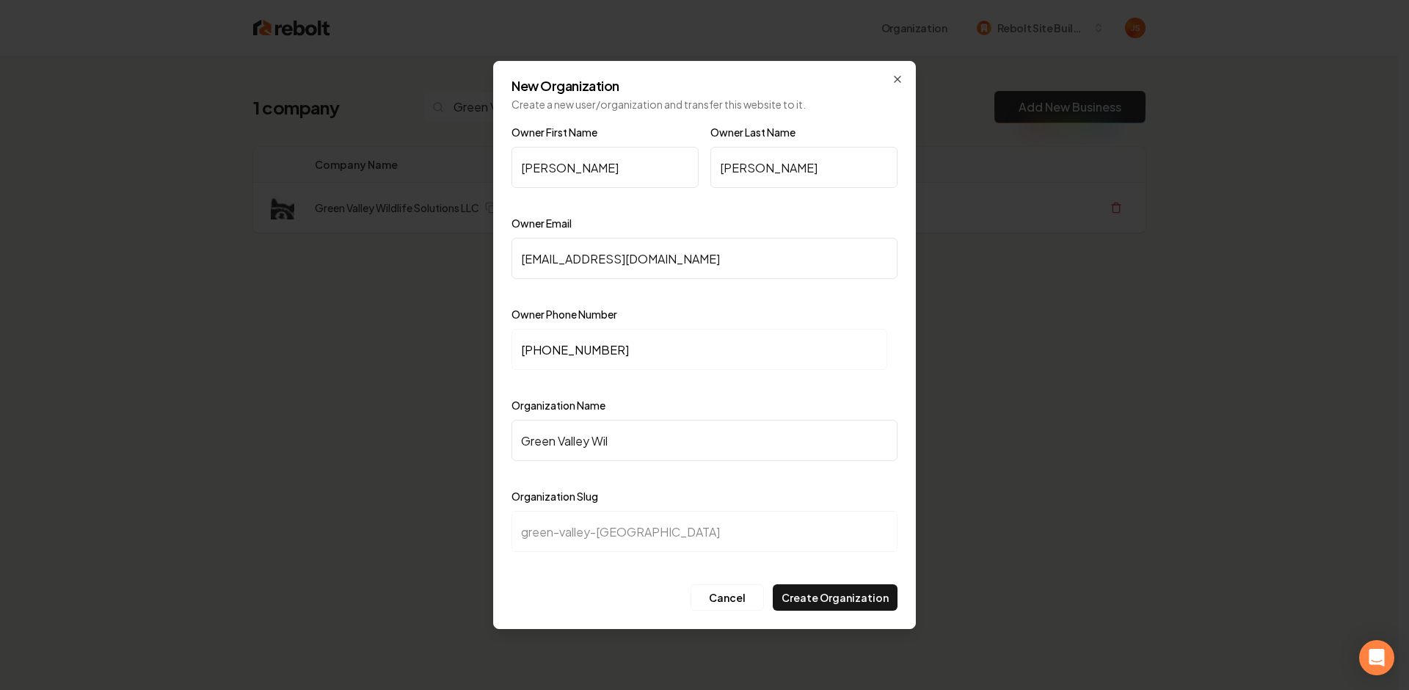
type input "green-valley-wild"
type input "Green Valley Wildl"
type input "green-valley-wildl"
type input "Green Valley Wildli"
type input "green-valley-wildli"
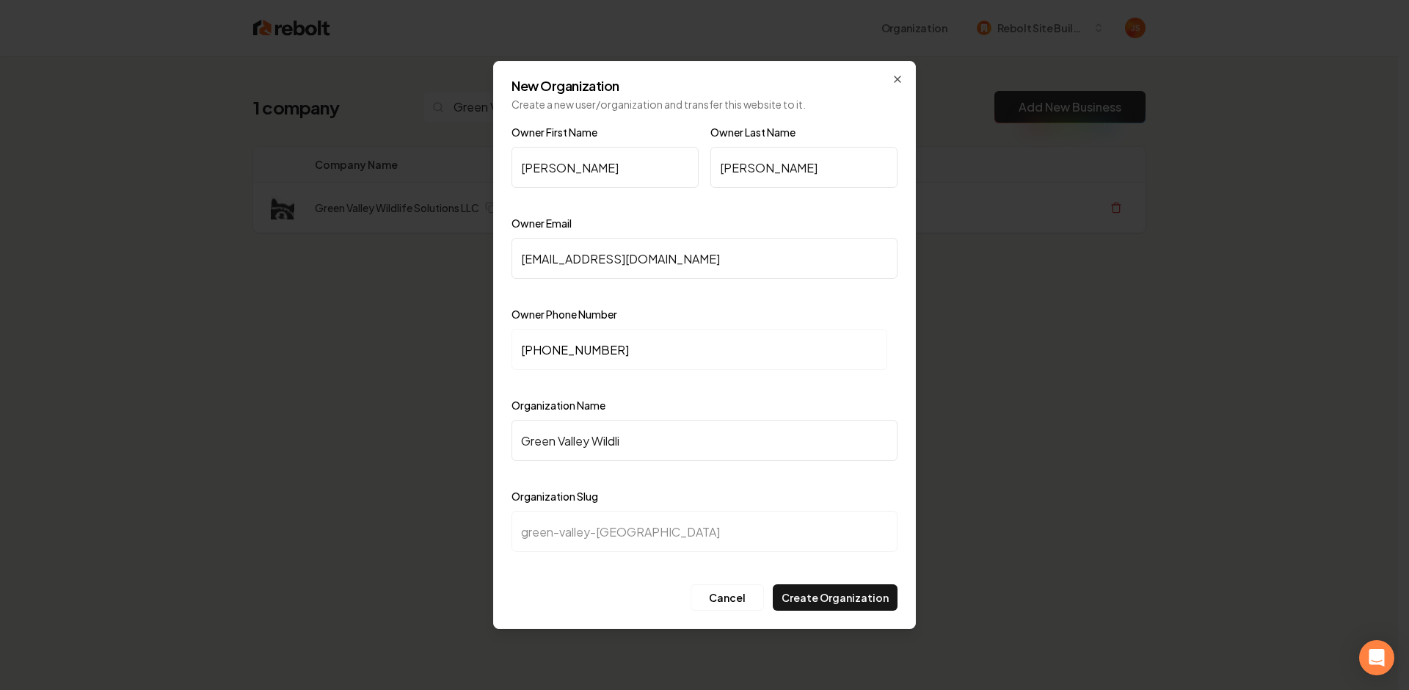
type input "Green Valley Wildlif"
type input "green-valley-wildlif"
type input "Green Valley Wildlifr"
type input "green-valley-wildlifr"
type input "Green Valley Wildlifr S"
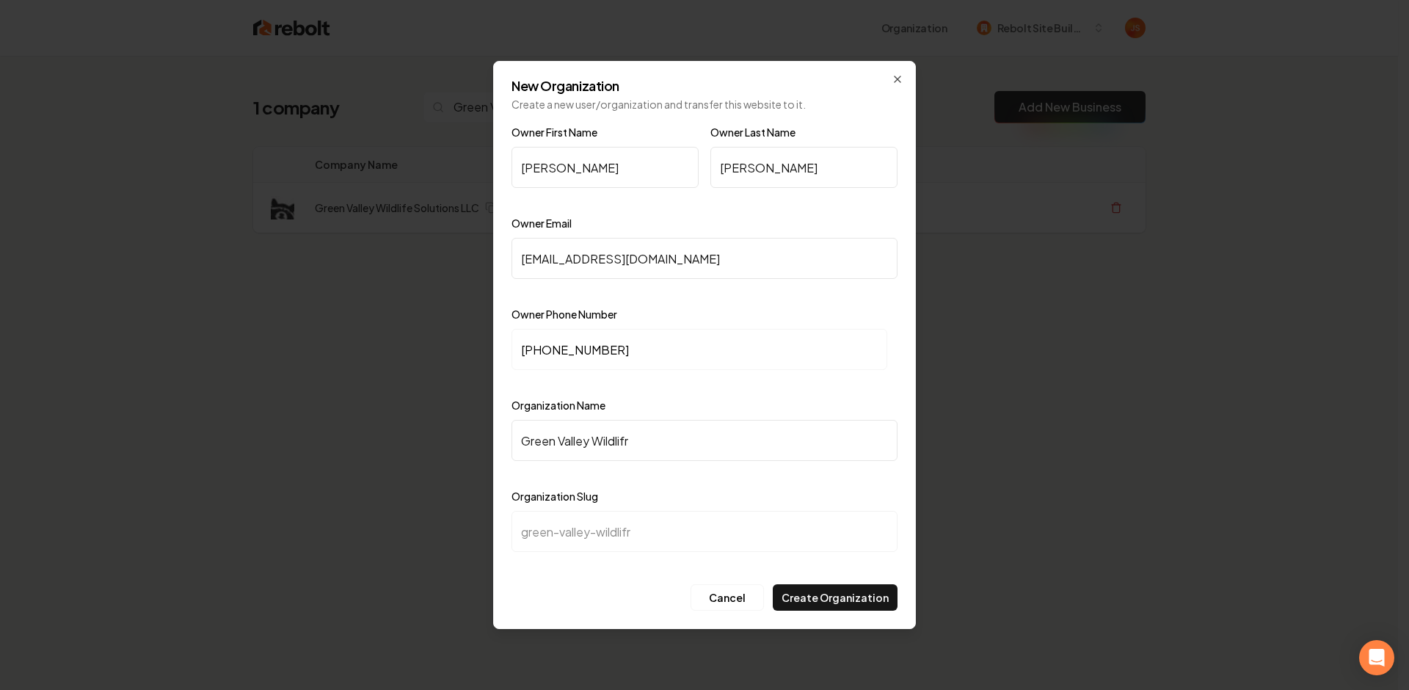
type input "green-valley-wildlifr-s"
type input "Green Valley Wildlifr So"
type input "green-valley-wildlifr-so"
type input "Green Valley Wildlifr S"
type input "green-valley-wildlifr-s"
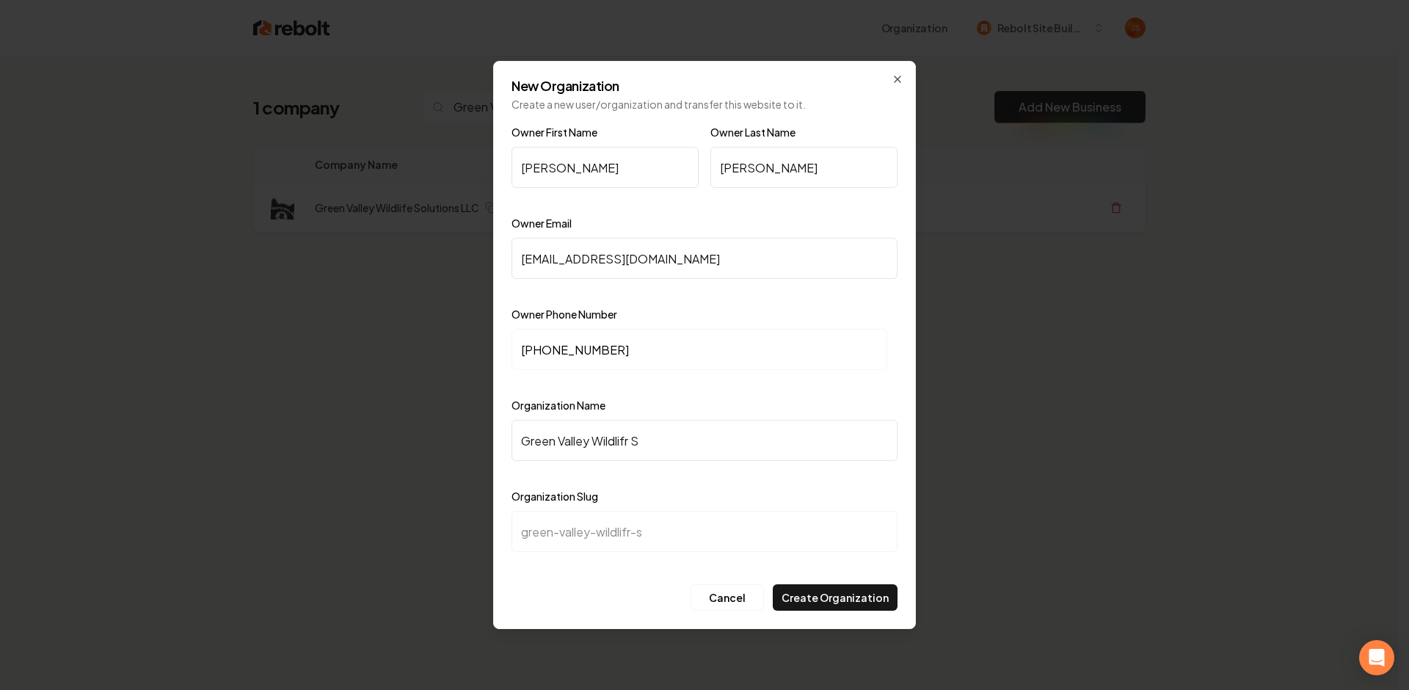
type input "Green Valley Wildlifr"
type input "green-valley-wildlifr"
type input "Green Valley Wildlif"
type input "green-valley-wildlif"
type input "Green Valley Wildlife"
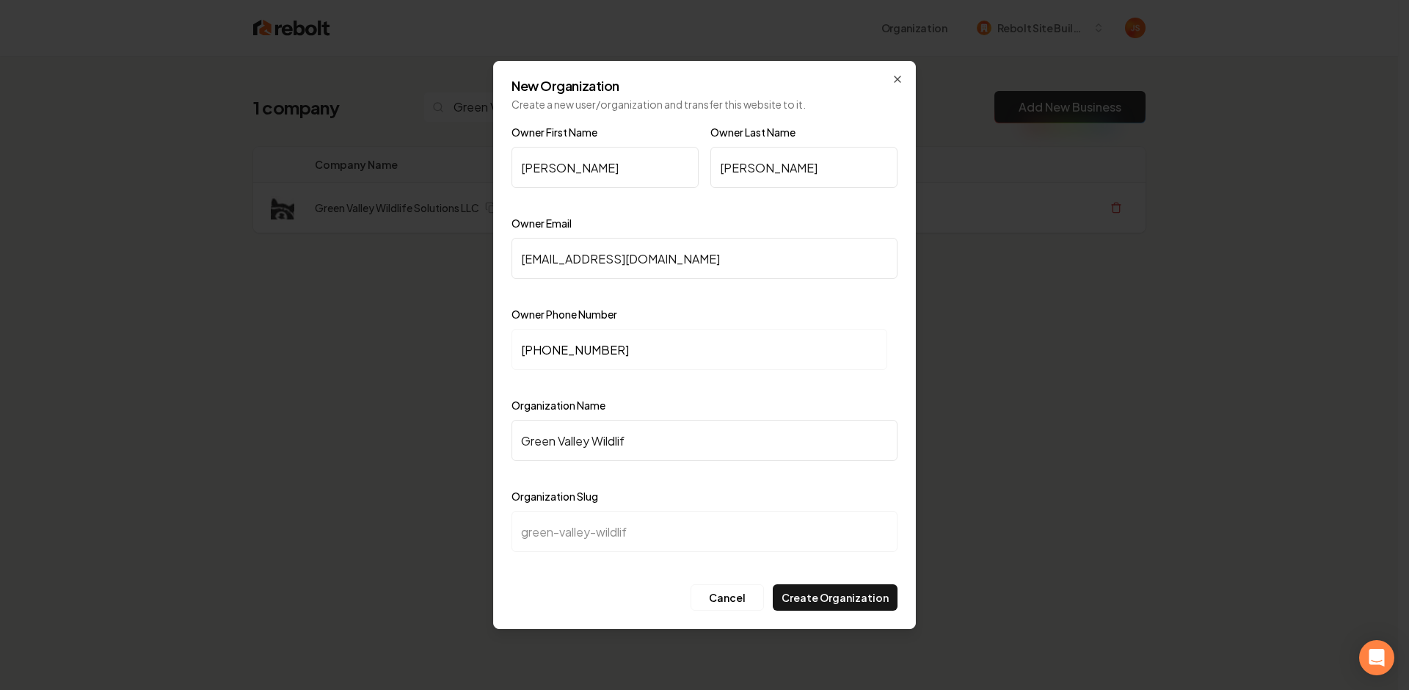
type input "green-valley-wildlife"
type input "Green Valley Wildlife S"
type input "green-valley-wildlife-s"
type input "Green Valley Wildlife SO"
type input "green-valley-wildlife-so"
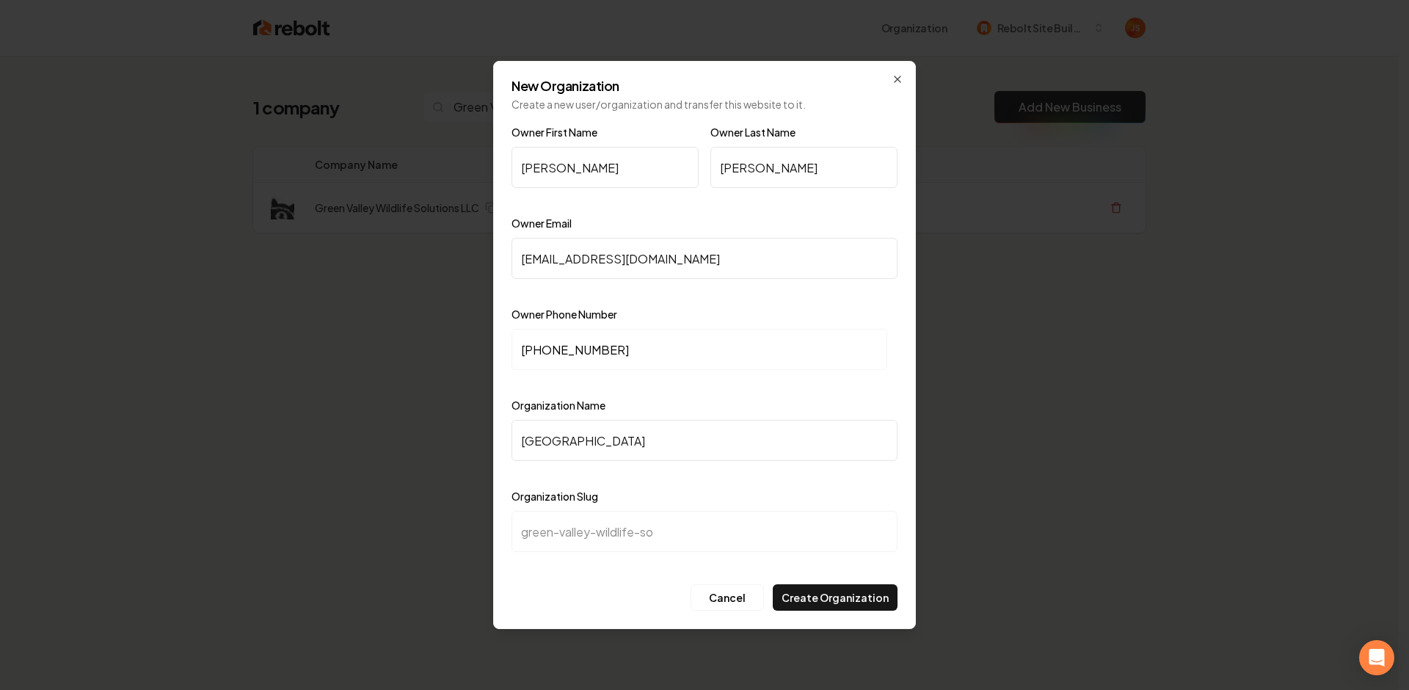
type input "Green Valley Wildlife SOl"
type input "green-valley-wildlife-sol"
type input "Green Valley Wildlife SOlu"
type input "green-valley-wildlife-solu"
type input "Green Valley Wildlife SOlut"
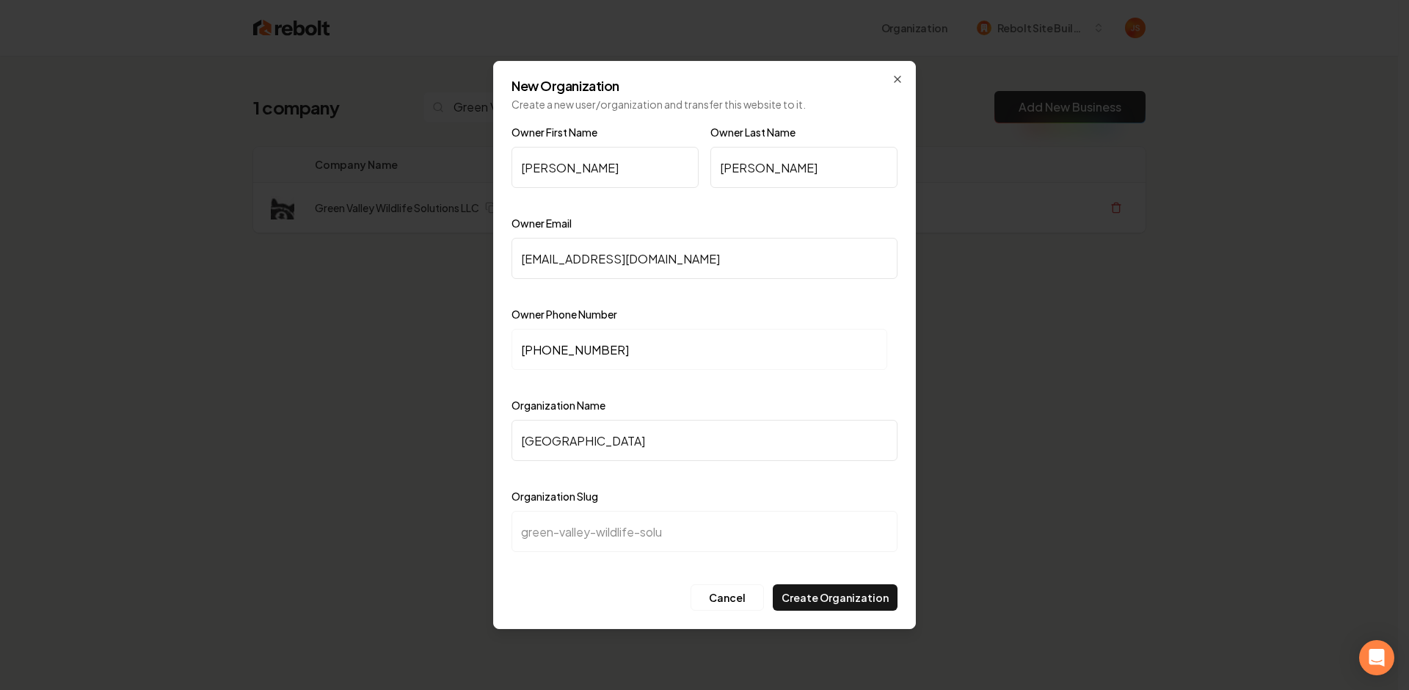
type input "green-valley-wildlife-solut"
type input "Green Valley Wildlife SOlu"
type input "green-valley-wildlife-solu"
type input "Green Valley Wildlife SOl"
type input "green-valley-wildlife-sol"
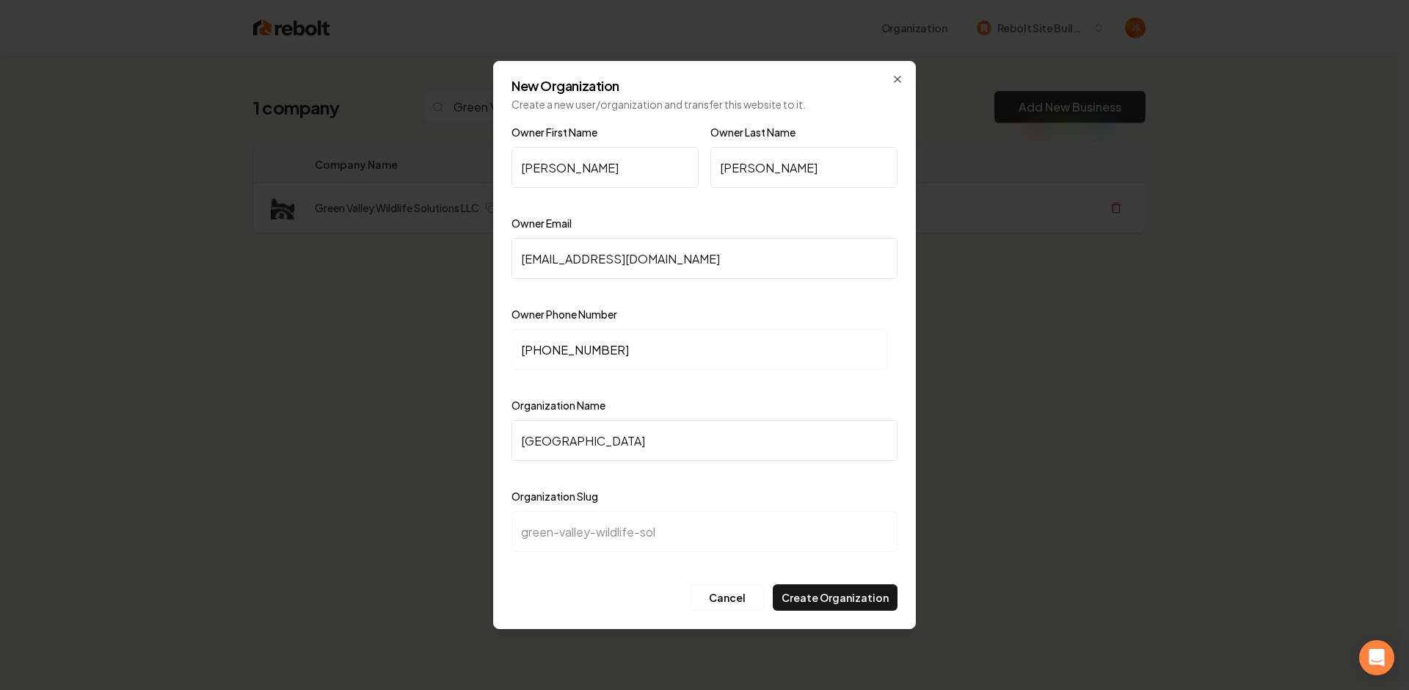
type input "Green Valley Wildlife SO"
type input "green-valley-wildlife-so"
type input "Green Valley Wildlife S"
type input "green-valley-wildlife-s"
type input "Green Valley Wildlife Si"
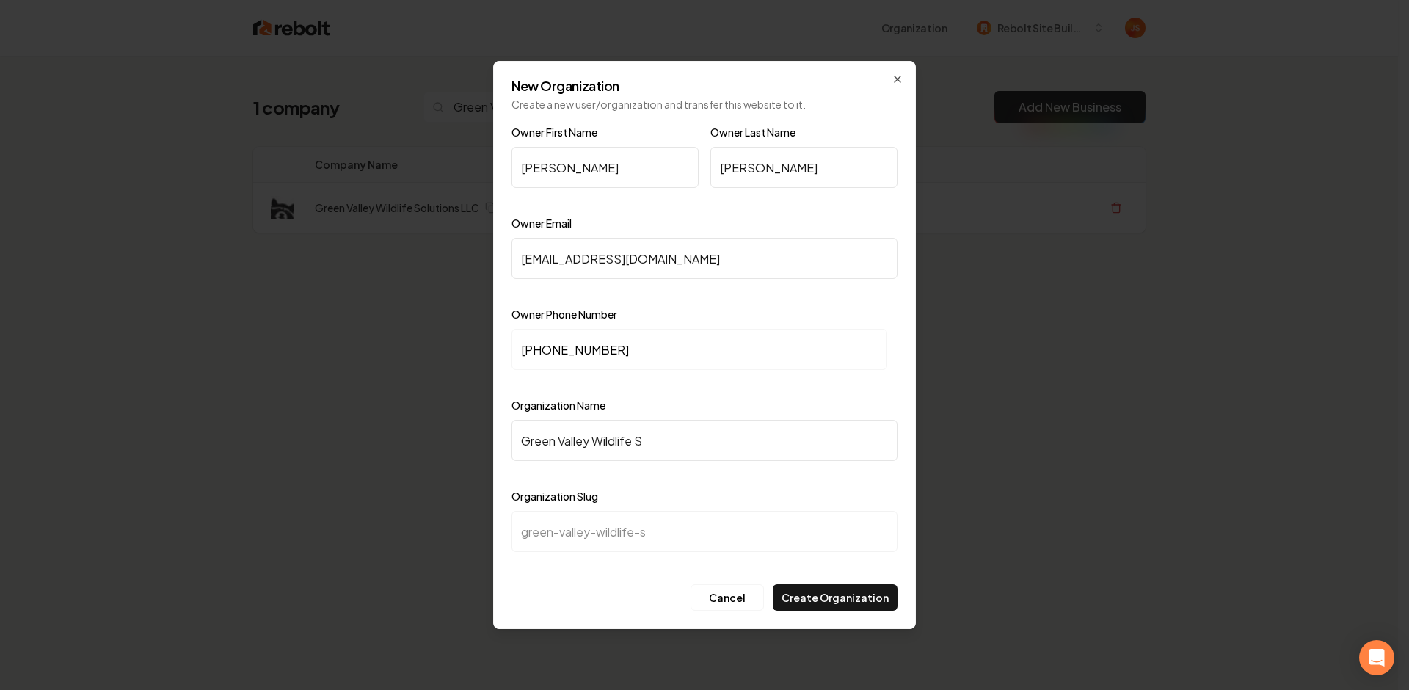
type input "green-valley-wildlife-si"
type input "Green Valley Wildlife Sil"
type input "green-valley-wildlife-sil"
type input "Green Valley Wildlife Silu"
type input "green-valley-wildlife-silu"
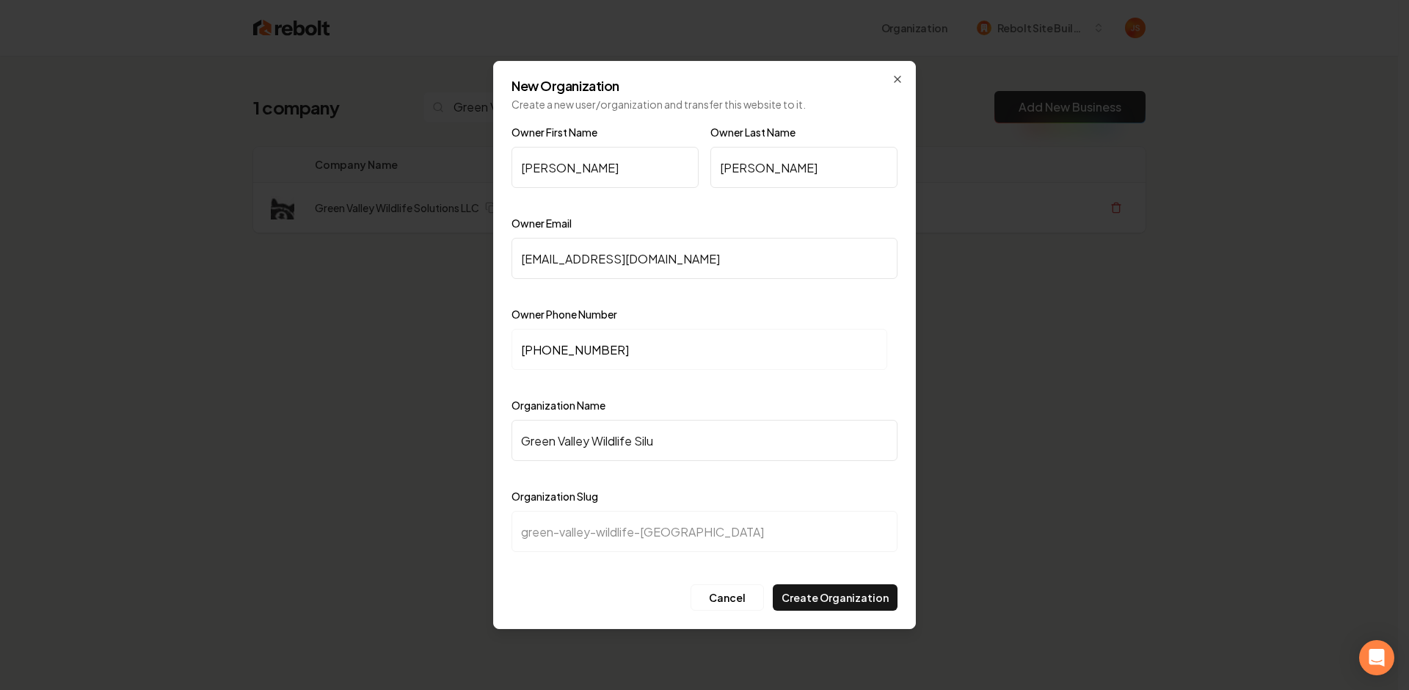
type input "Green Valley Wildlife Sil"
type input "green-valley-wildlife-sil"
type input "Green Valley Wildlife Si"
type input "green-valley-wildlife-si"
type input "Green Valley Wildlife S"
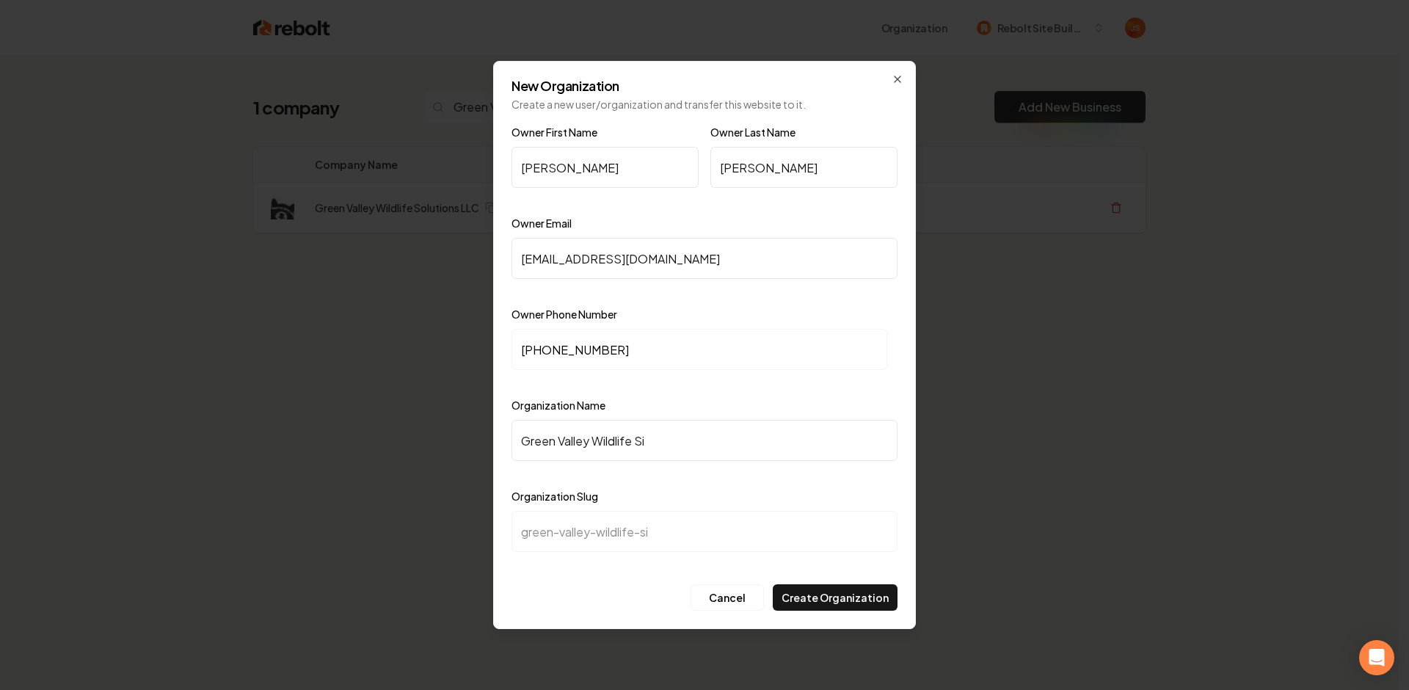
type input "green-valley-wildlife-s"
type input "Green Valley Wildlife So"
type input "green-valley-wildlife-so"
type input "Green Valley Wildlife Sol"
type input "green-valley-wildlife-sol"
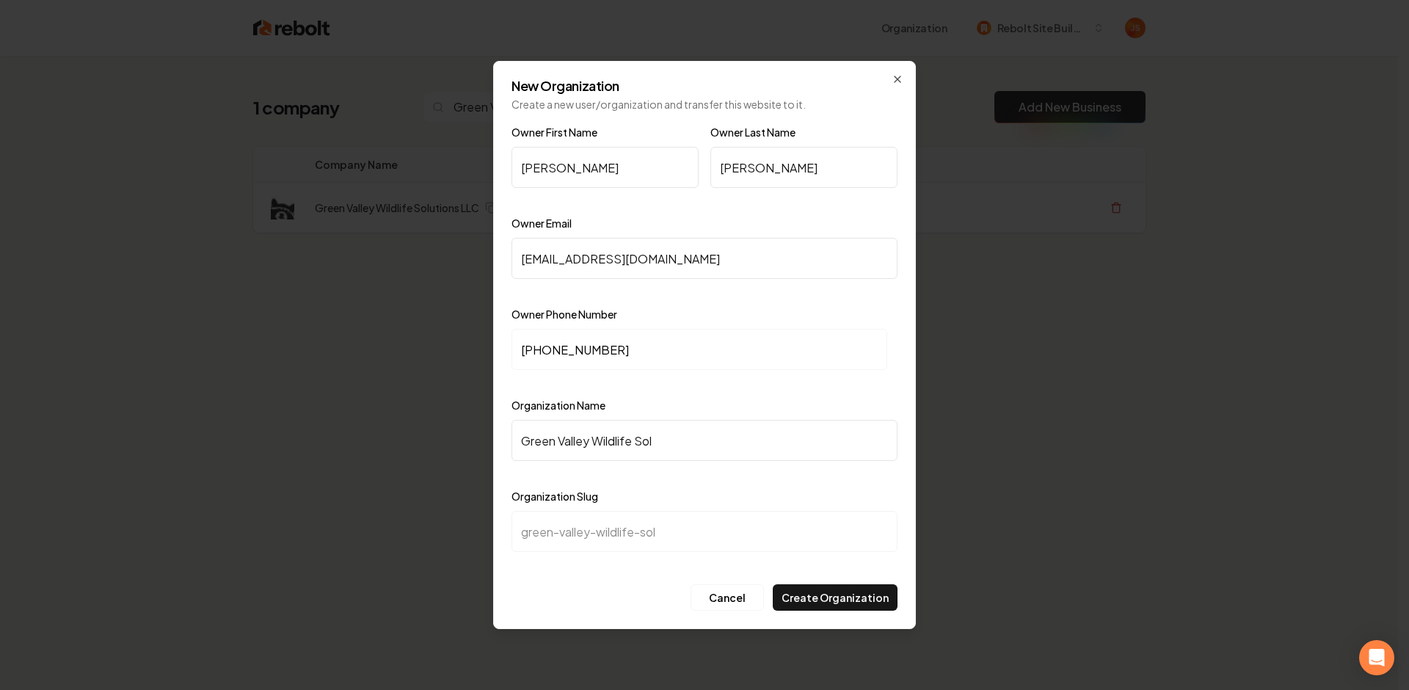
type input "Green Valley Wildlife Solu"
type input "green-valley-wildlife-solu"
type input "Green Valley Wildlife Solut"
type input "green-valley-wildlife-solut"
type input "Green Valley Wildlife Soluti"
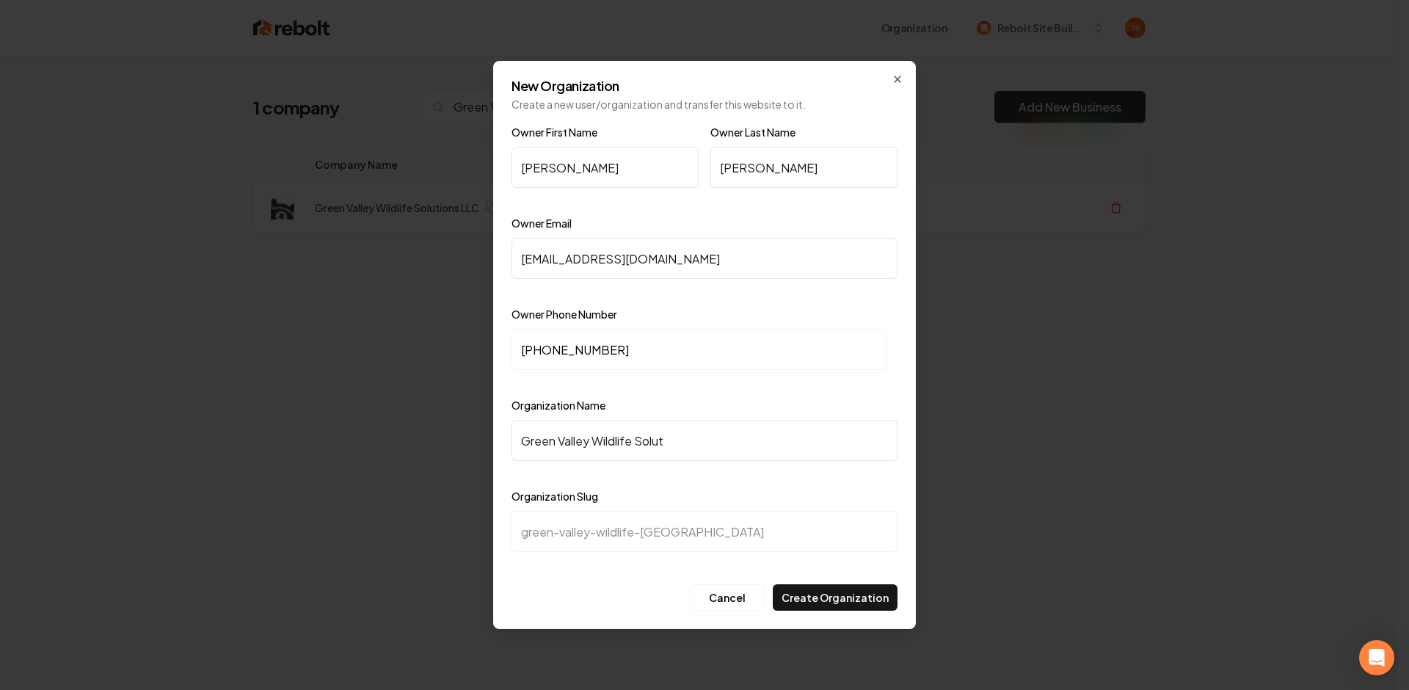
type input "green-valley-wildlife-soluti"
type input "Green Valley Wildlife Solutio"
type input "green-valley-wildlife-solutio"
type input "Green Valley Wildlife Solution"
type input "green-valley-wildlife-solution"
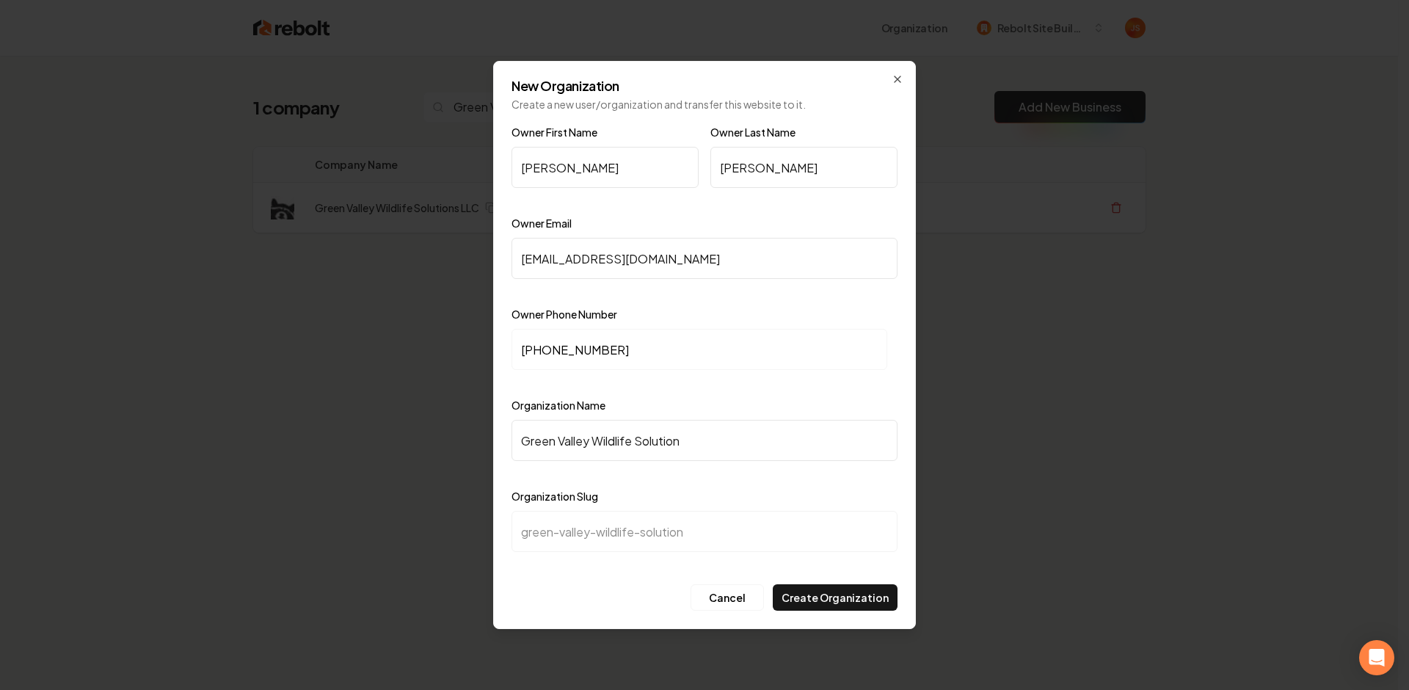
type input "Green Valley Wildlife Solutions"
type input "green-valley-wildlife-solutions"
type input "Green Valley Wildlife Solutions"
click at [829, 585] on button "Create Organization" at bounding box center [835, 597] width 125 height 26
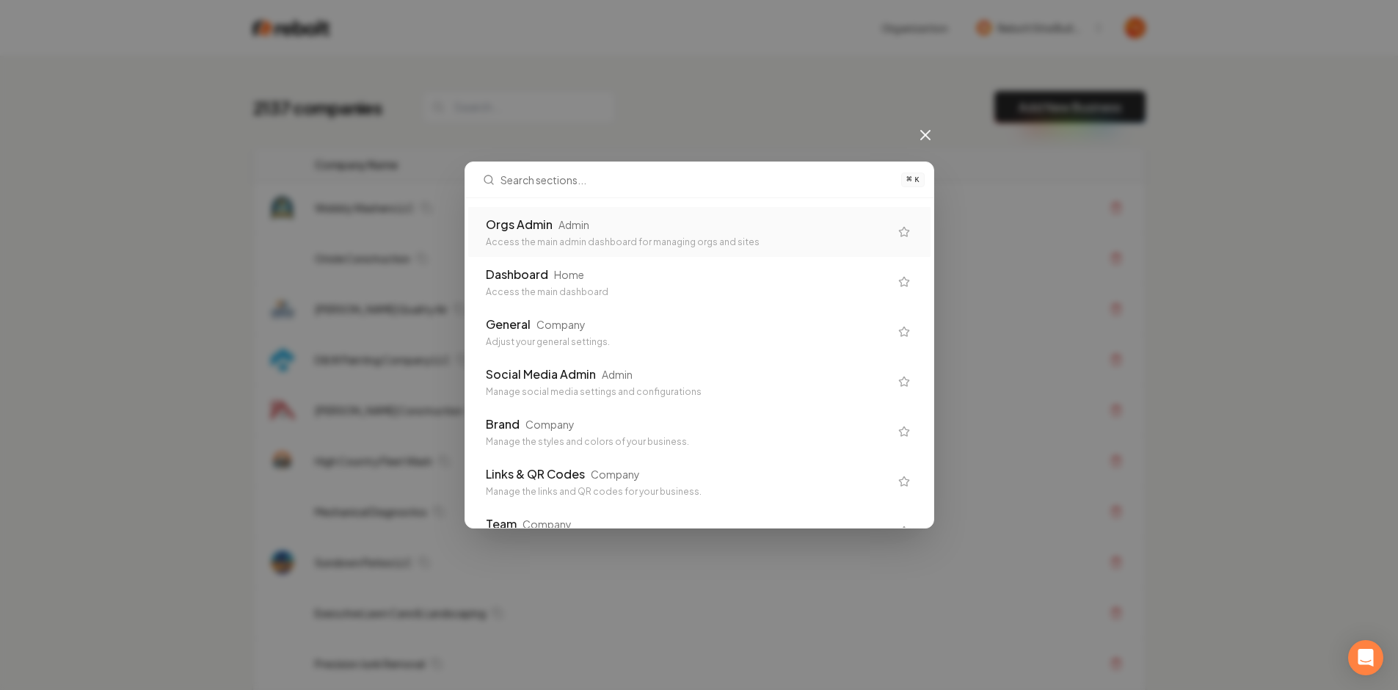
click at [614, 216] on div "Orgs Admin Admin" at bounding box center [688, 225] width 404 height 18
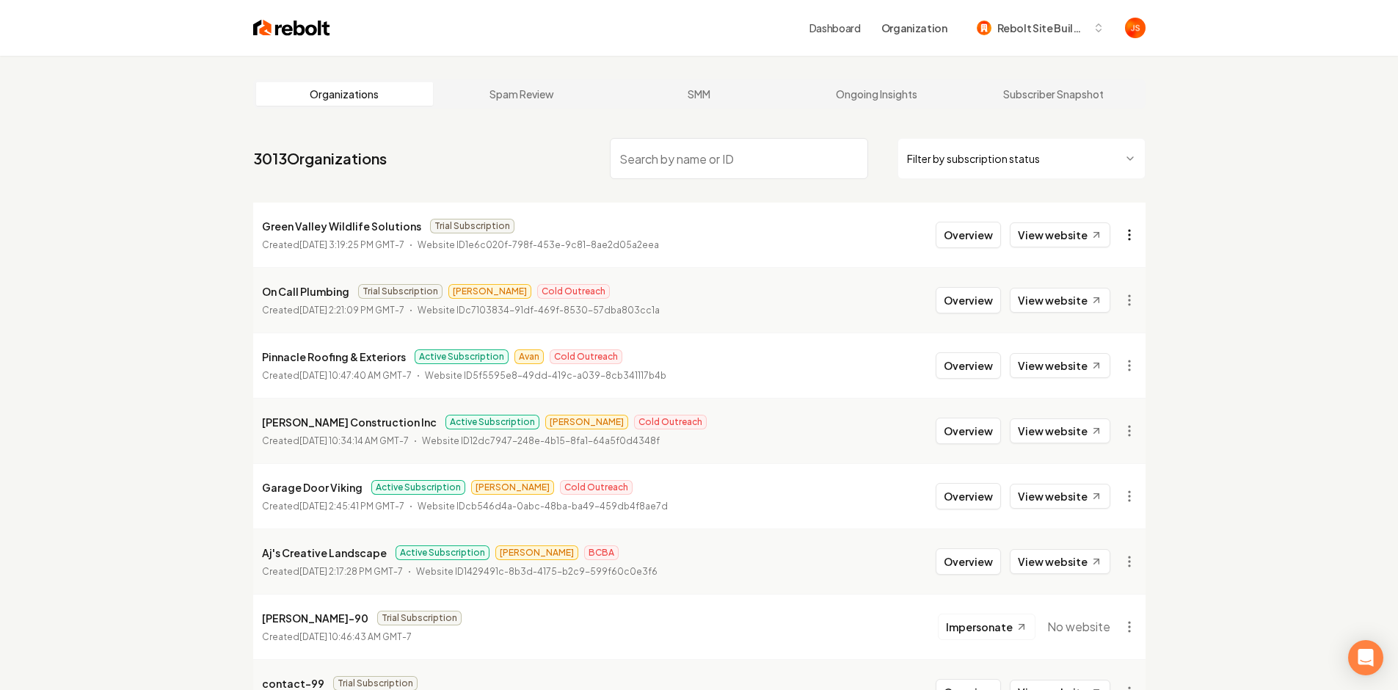
click at [1136, 233] on html "Dashboard Organization Rebolt Site Builder Organizations Spam Review SMM Ongoin…" at bounding box center [699, 345] width 1398 height 690
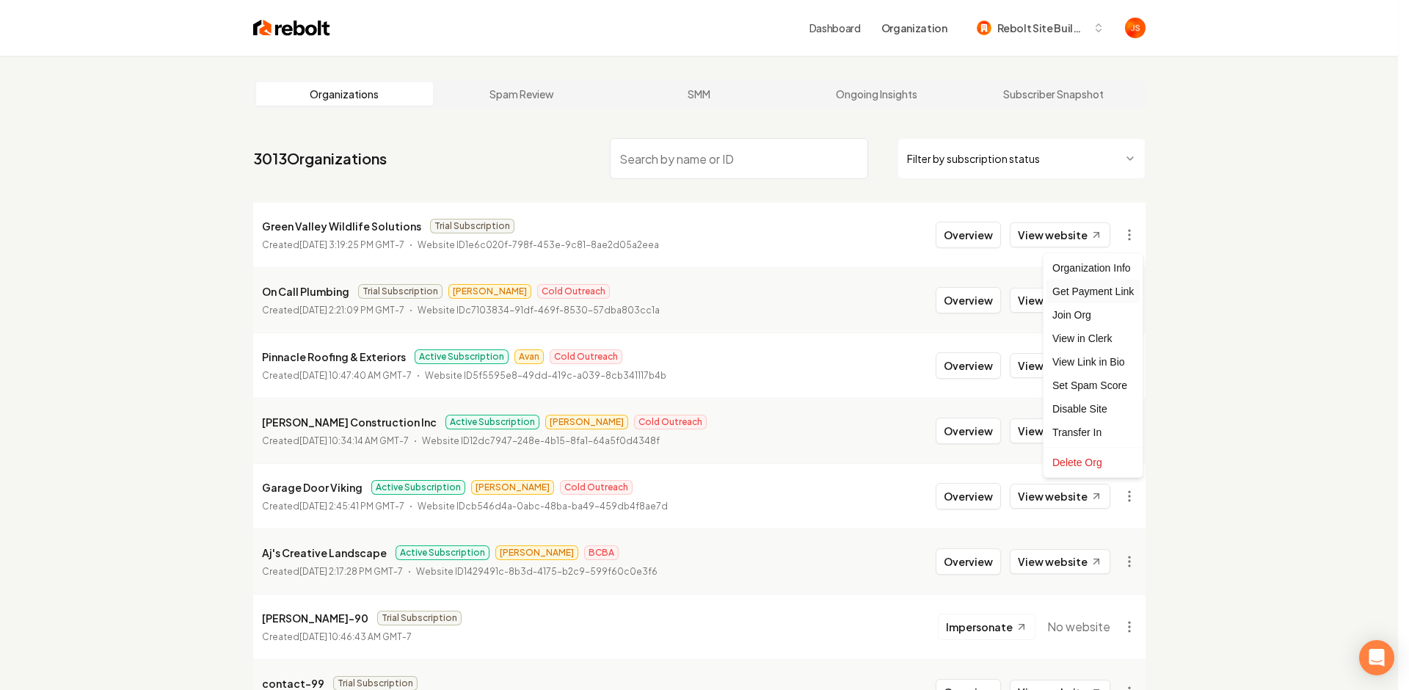
click at [1084, 283] on div "Get Payment Link" at bounding box center [1093, 291] width 93 height 23
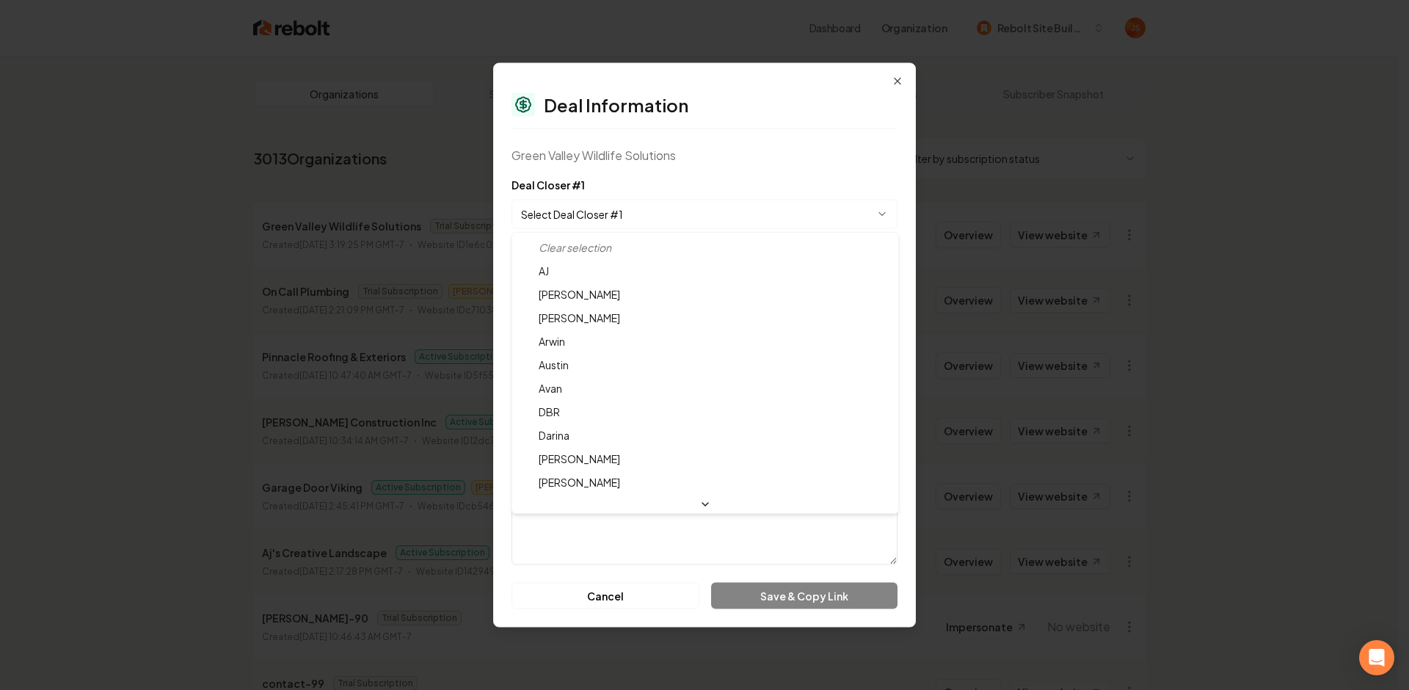
click at [613, 222] on body "Dashboard Organization Rebolt Site Builder Organizations Spam Review SMM Ongoin…" at bounding box center [699, 345] width 1398 height 690
select select "**********"
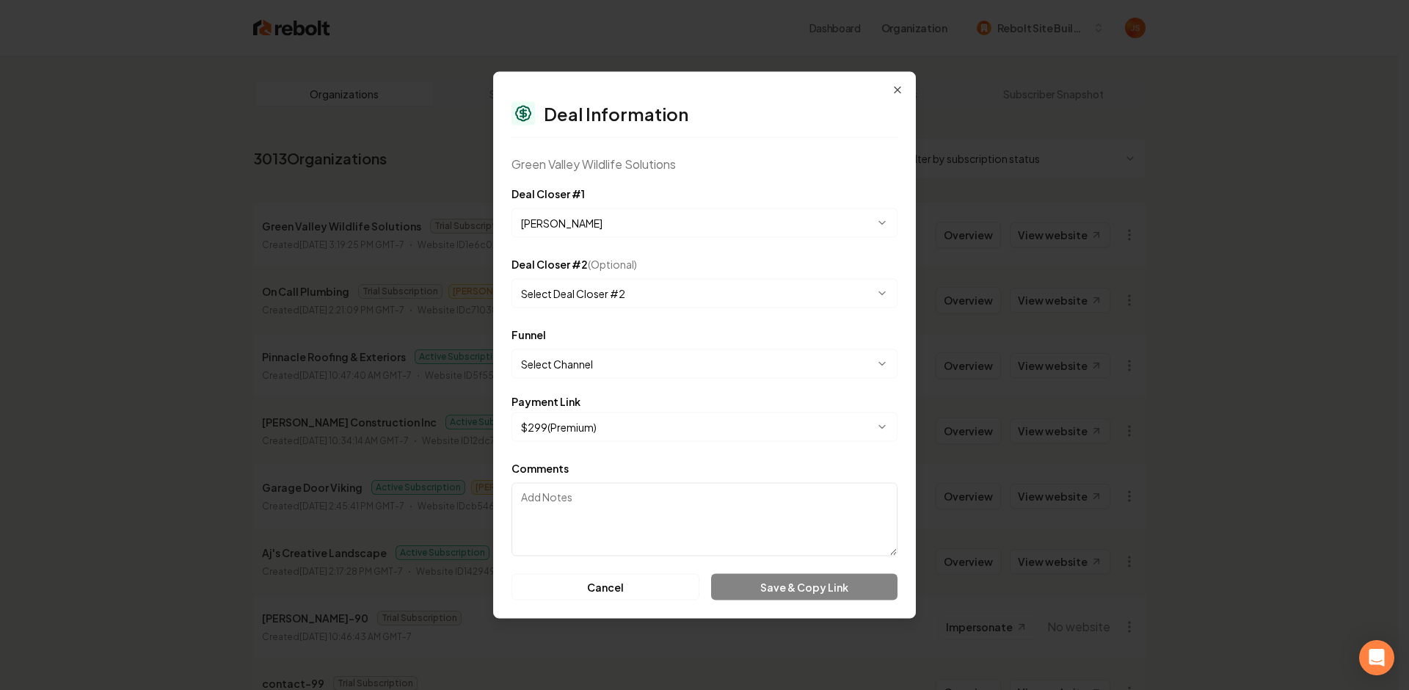
click at [584, 363] on body "Dashboard Organization Rebolt Site Builder Organizations Spam Review SMM Ongoin…" at bounding box center [699, 345] width 1398 height 690
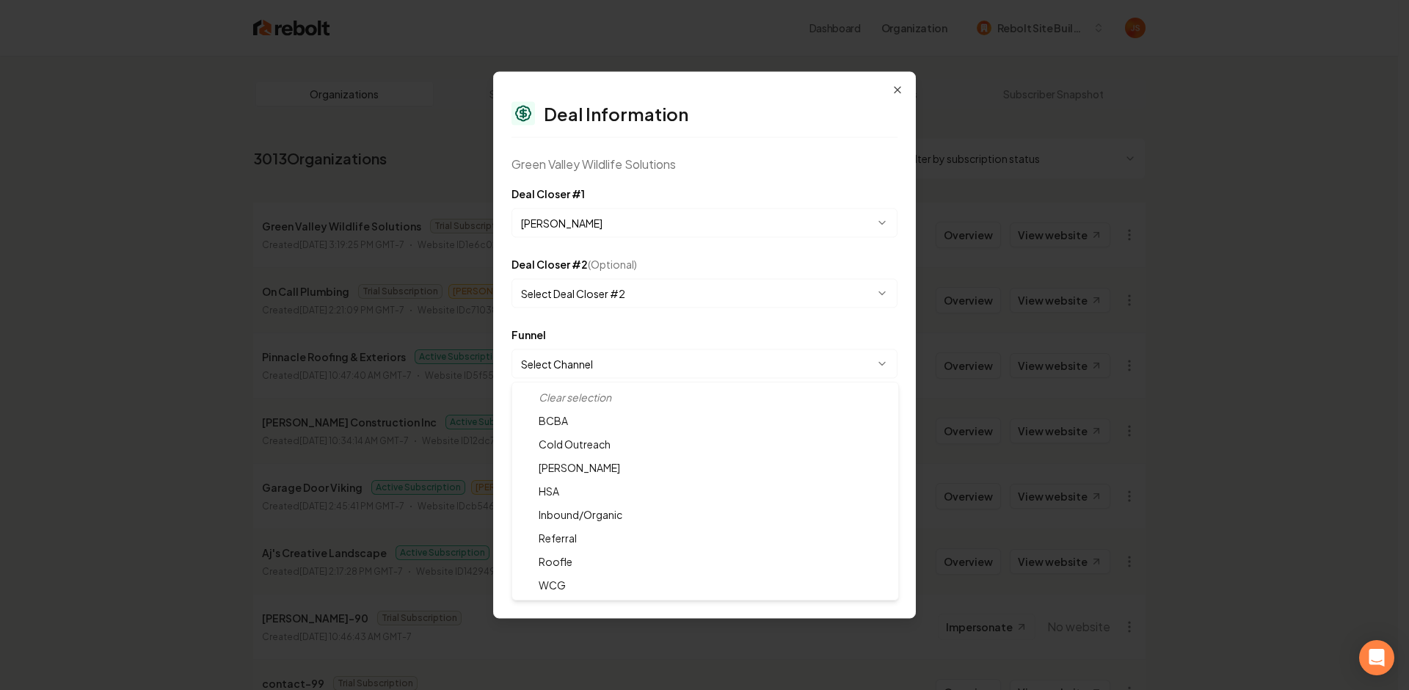
select select "**********"
drag, startPoint x: 593, startPoint y: 442, endPoint x: 595, endPoint y: 422, distance: 19.9
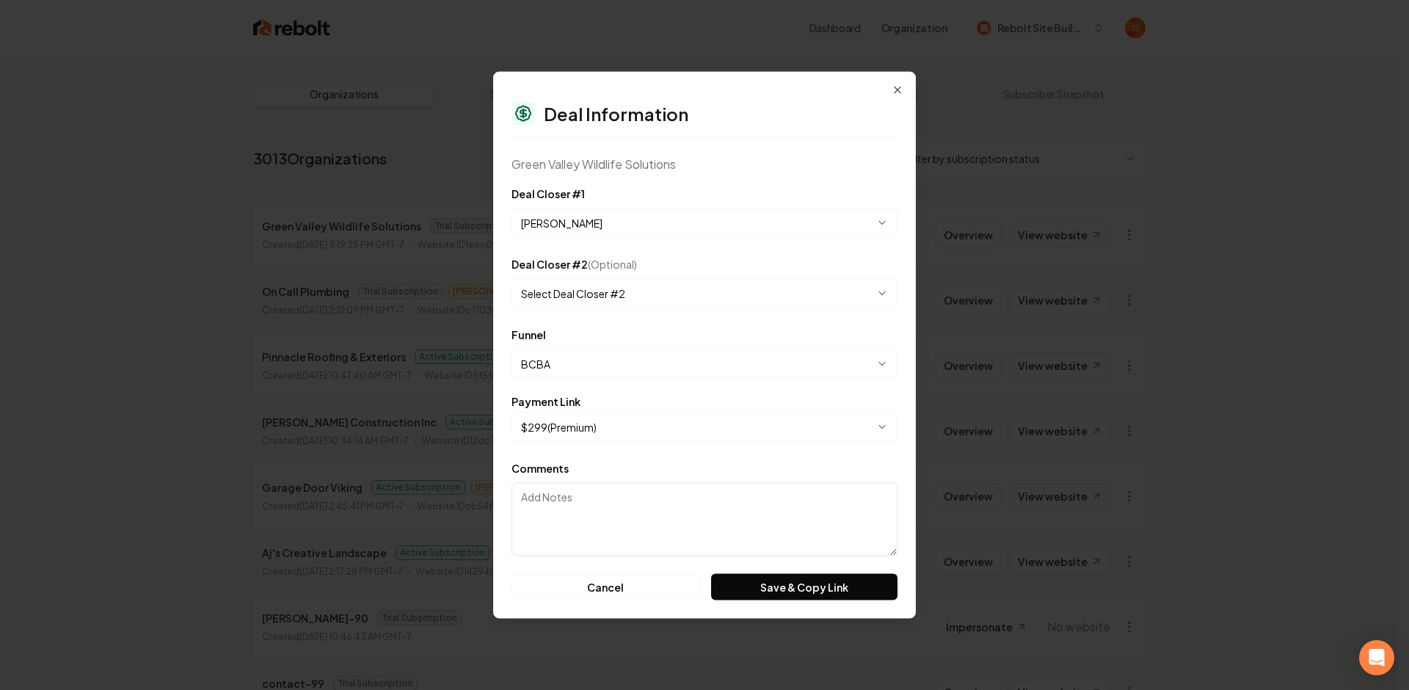
click at [591, 426] on body "Dashboard Organization Rebolt Site Builder Organizations Spam Review SMM Ongoin…" at bounding box center [699, 345] width 1398 height 690
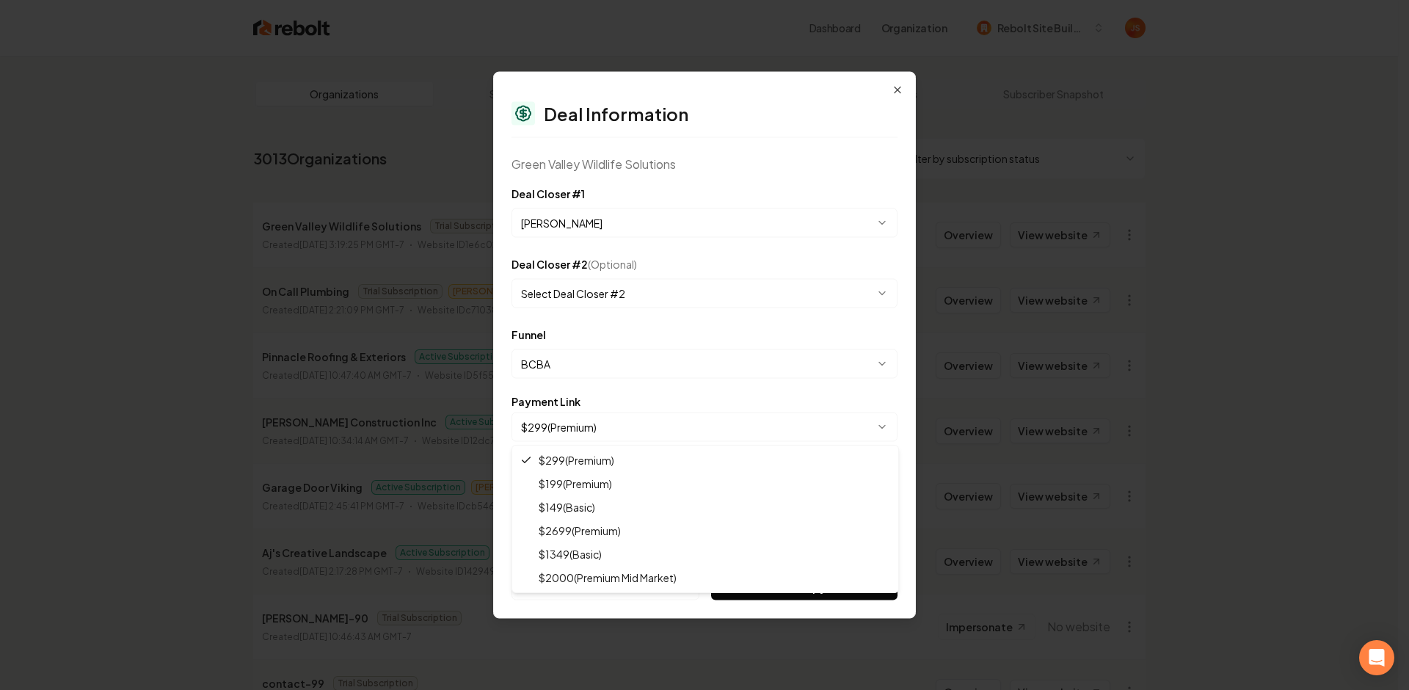
select select "**********"
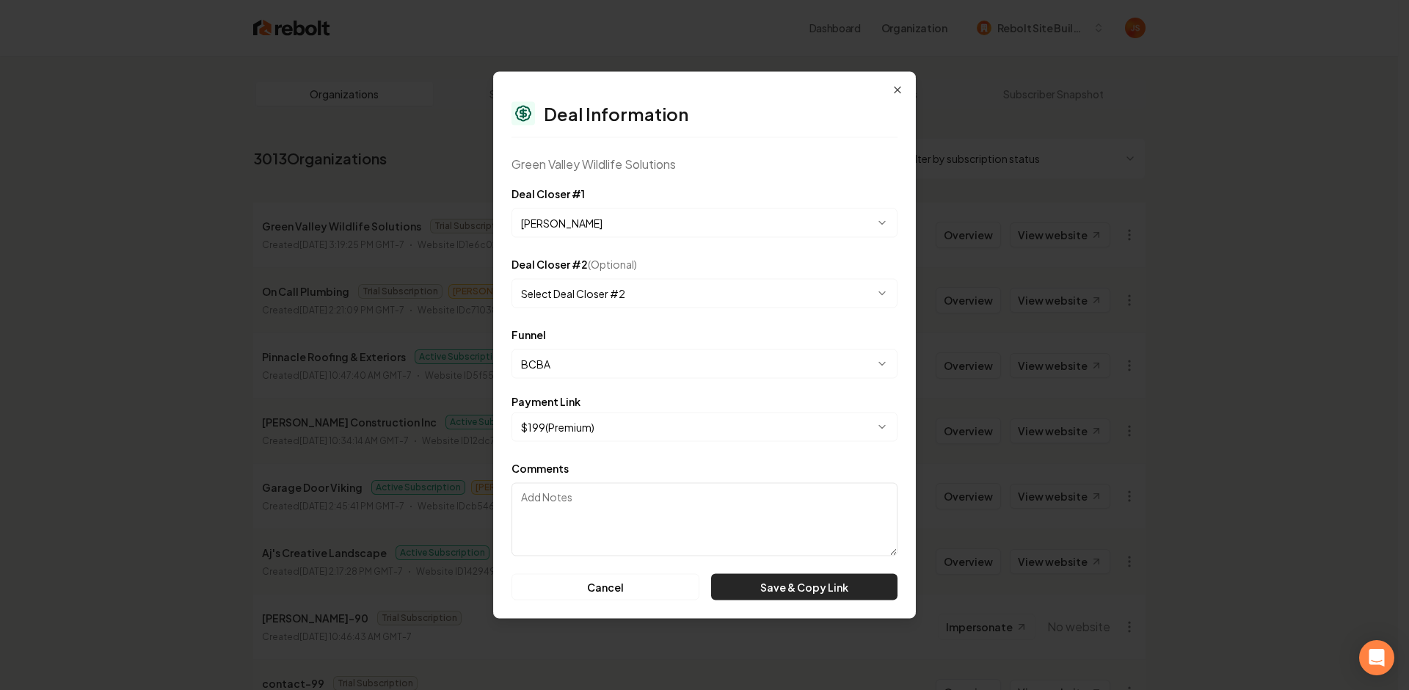
click at [806, 585] on button "Save & Copy Link" at bounding box center [804, 587] width 186 height 26
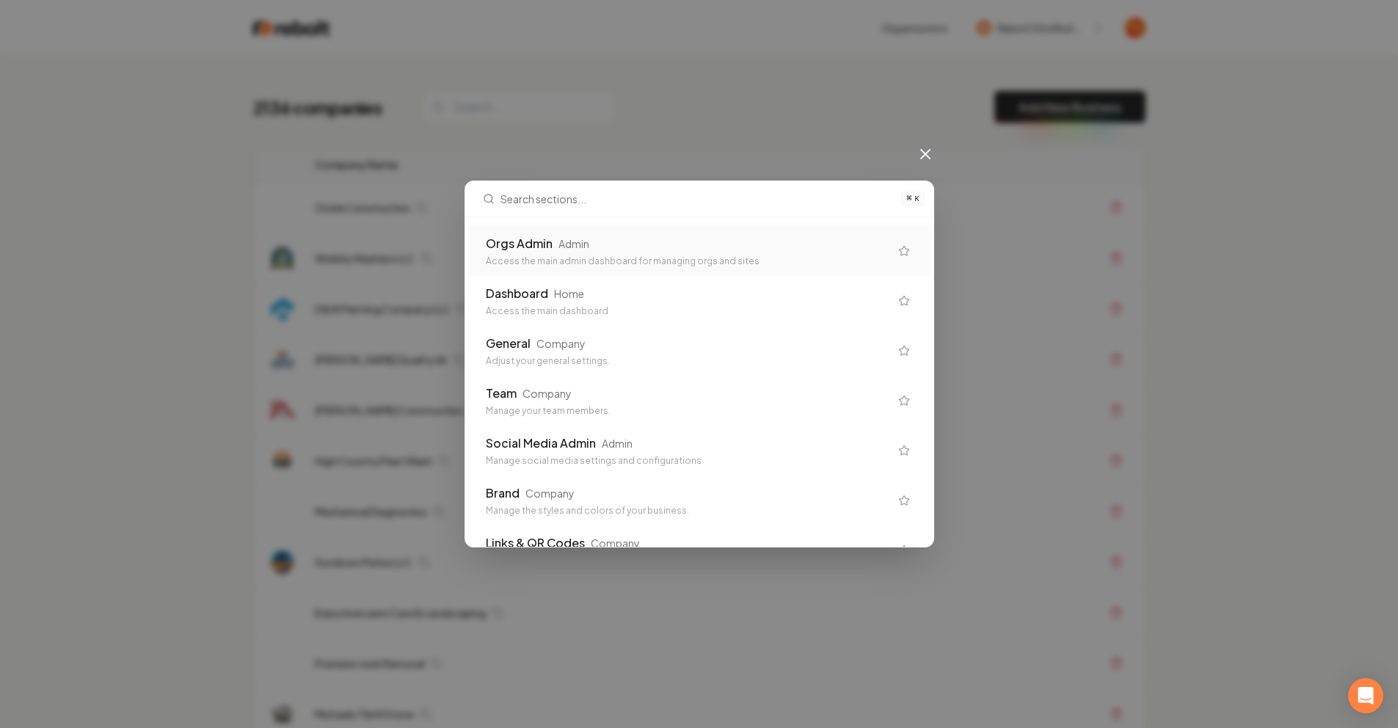
click at [646, 231] on div "Orgs Admin Admin Access the main admin dashboard for managing orgs and sites" at bounding box center [699, 251] width 462 height 50
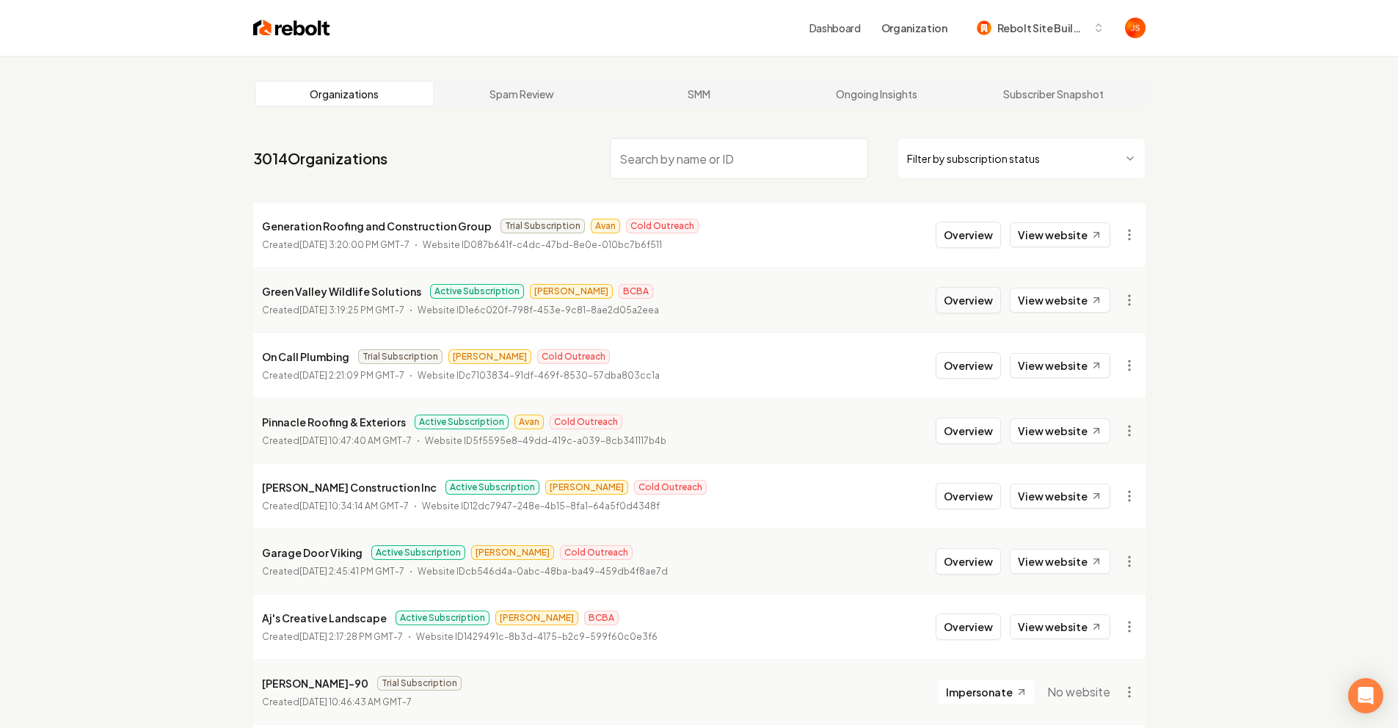
click at [966, 302] on button "Overview" at bounding box center [968, 300] width 65 height 26
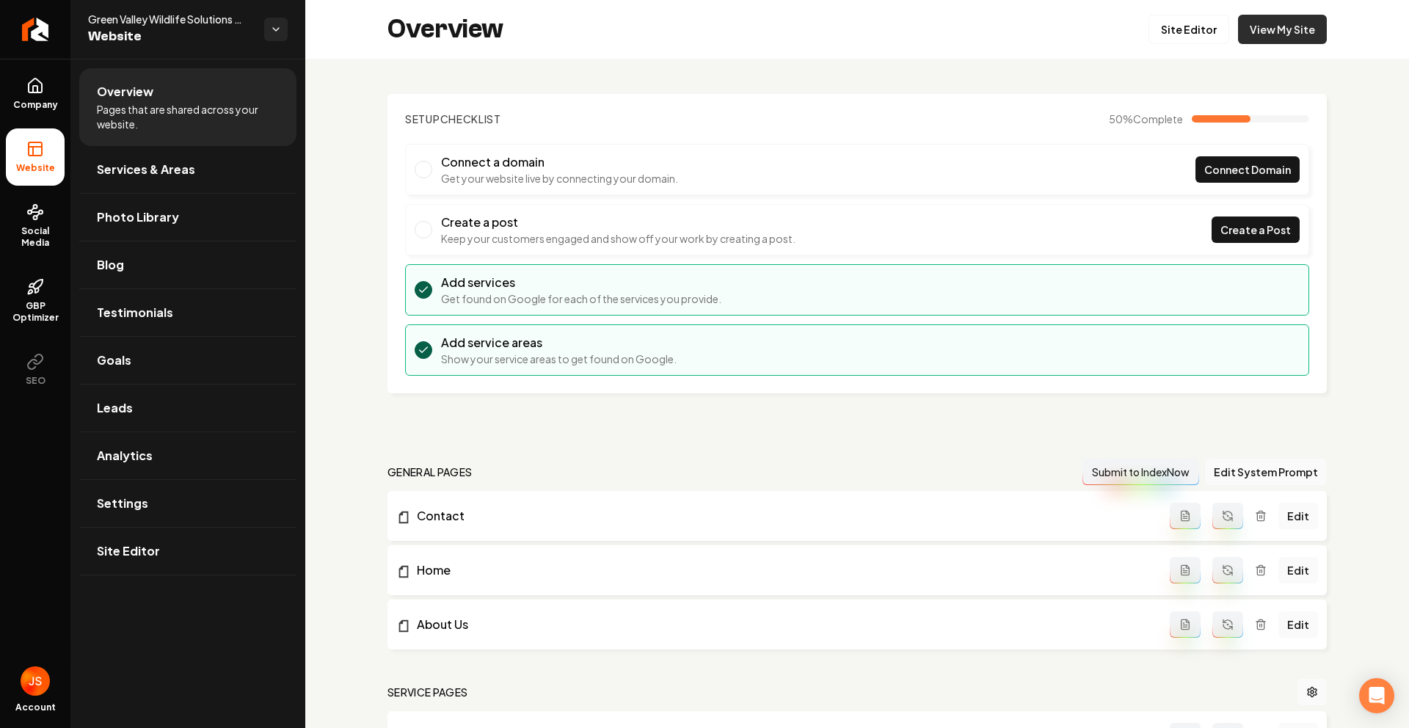
click at [1271, 25] on link "View My Site" at bounding box center [1282, 29] width 89 height 29
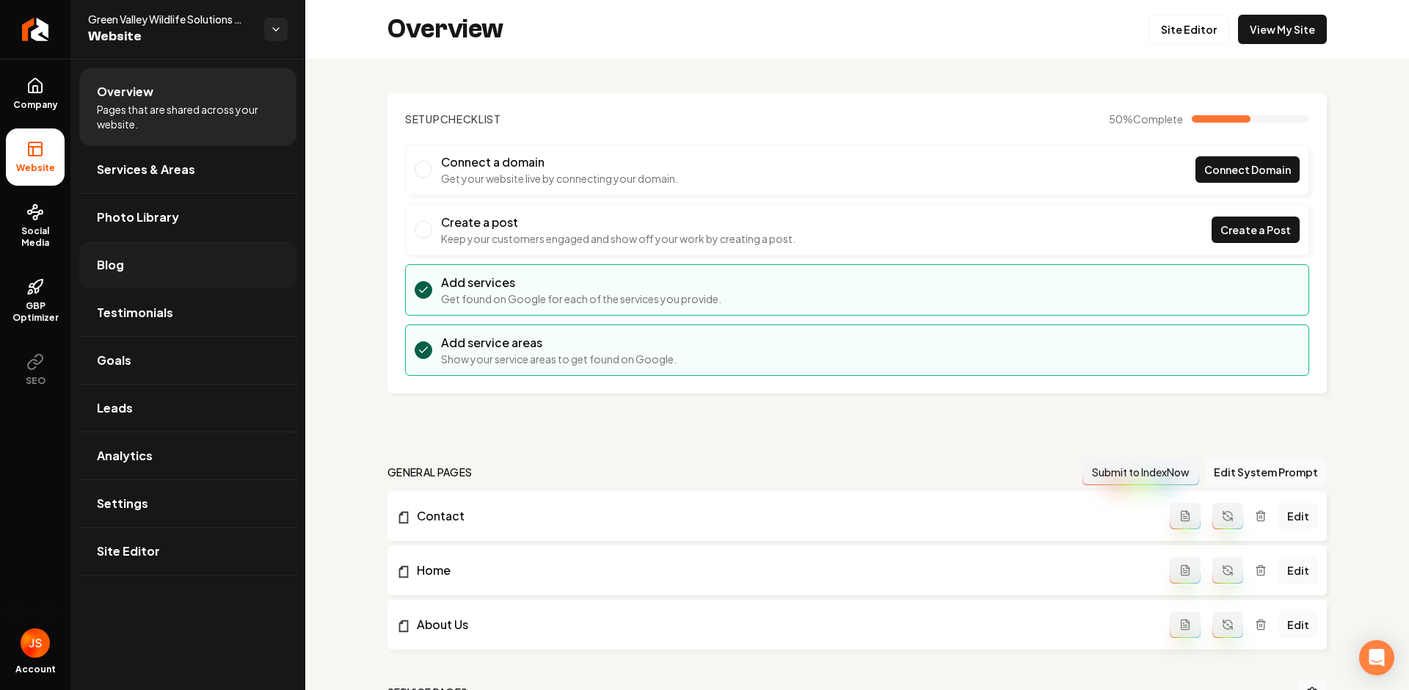
click at [156, 270] on link "Blog" at bounding box center [187, 265] width 217 height 47
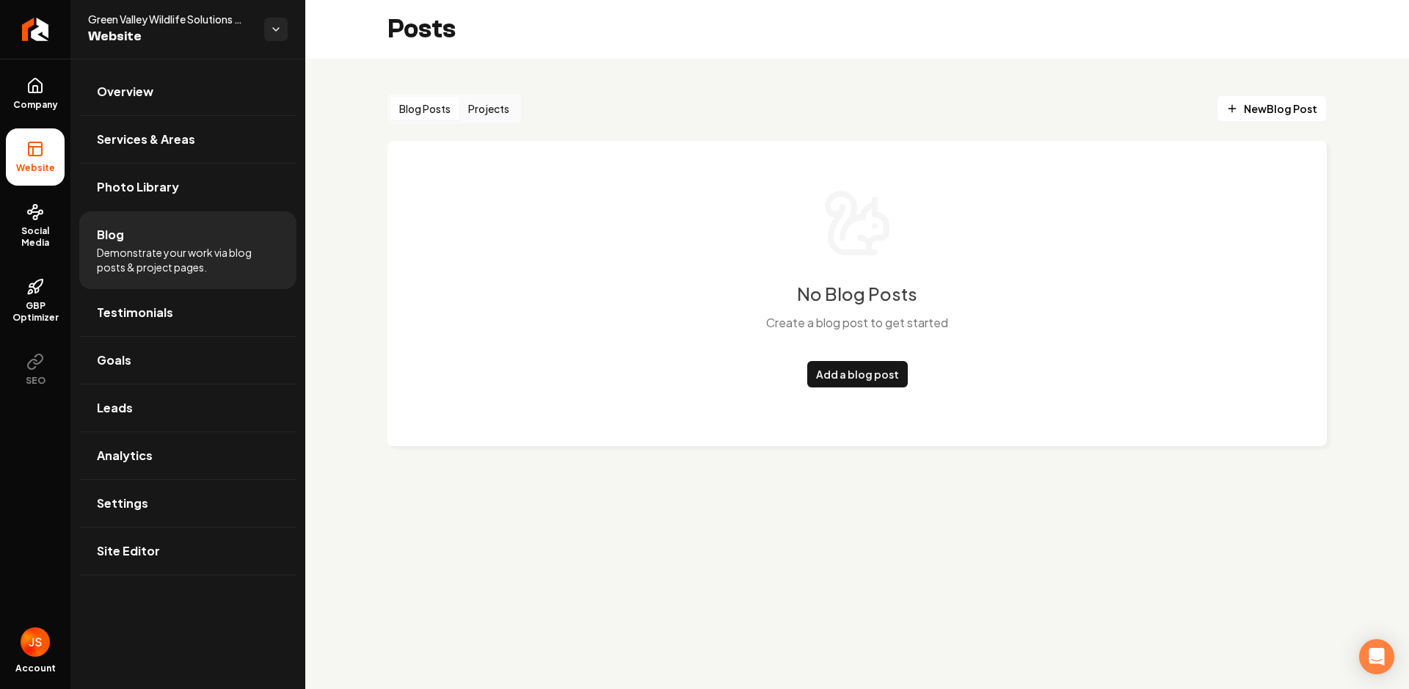
click at [477, 113] on button "Projects" at bounding box center [489, 108] width 59 height 23
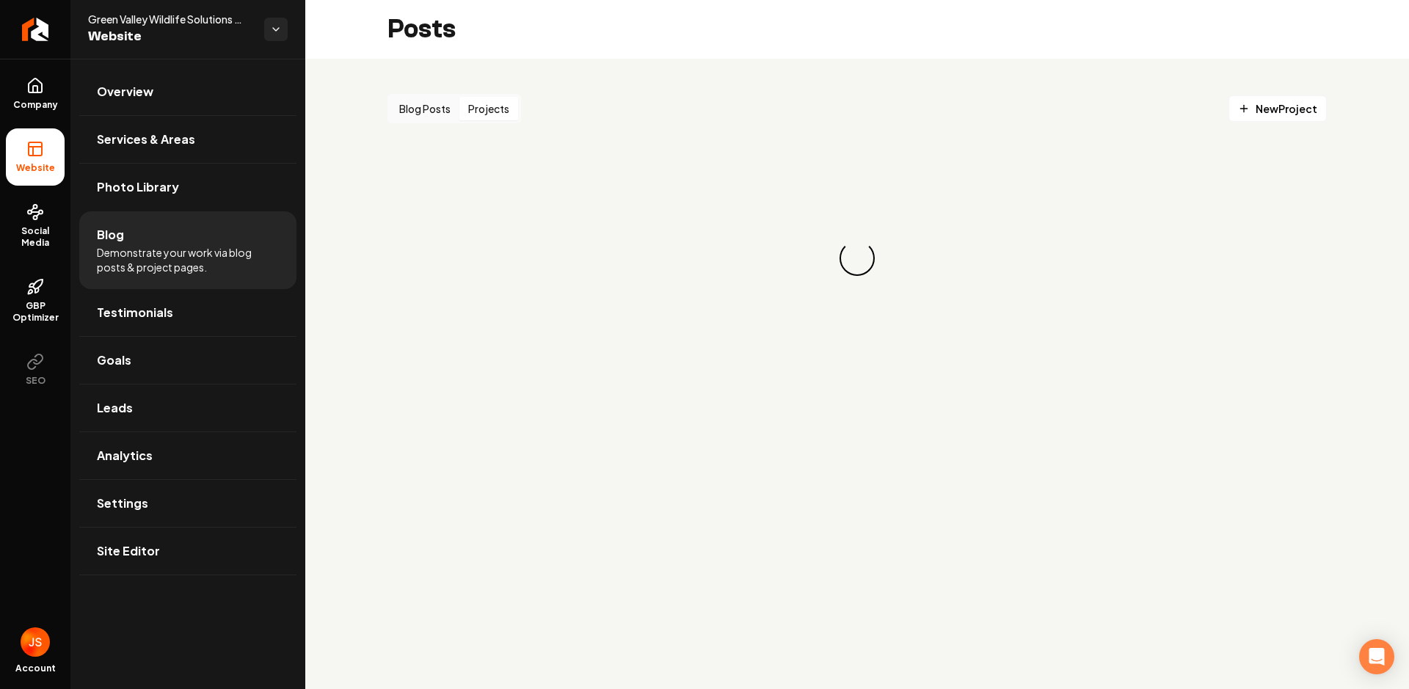
drag, startPoint x: 421, startPoint y: 116, endPoint x: 473, endPoint y: 113, distance: 52.2
click at [422, 116] on button "Blog Posts" at bounding box center [425, 108] width 69 height 23
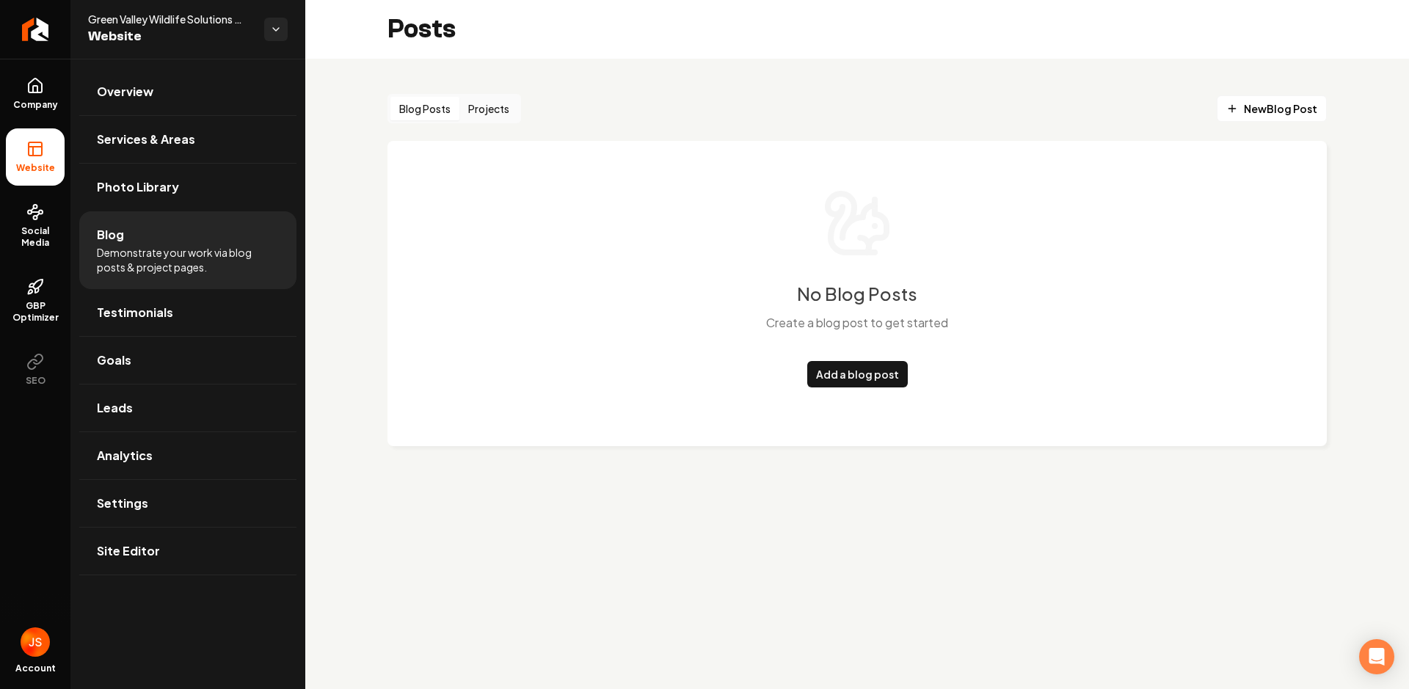
click at [480, 112] on button "Projects" at bounding box center [489, 108] width 59 height 23
click at [444, 113] on button "Blog Posts" at bounding box center [425, 108] width 69 height 23
click at [498, 104] on button "Projects" at bounding box center [489, 108] width 59 height 23
click at [437, 112] on button "Blog Posts" at bounding box center [425, 108] width 69 height 23
click at [850, 366] on link "Add a blog post" at bounding box center [857, 374] width 101 height 26
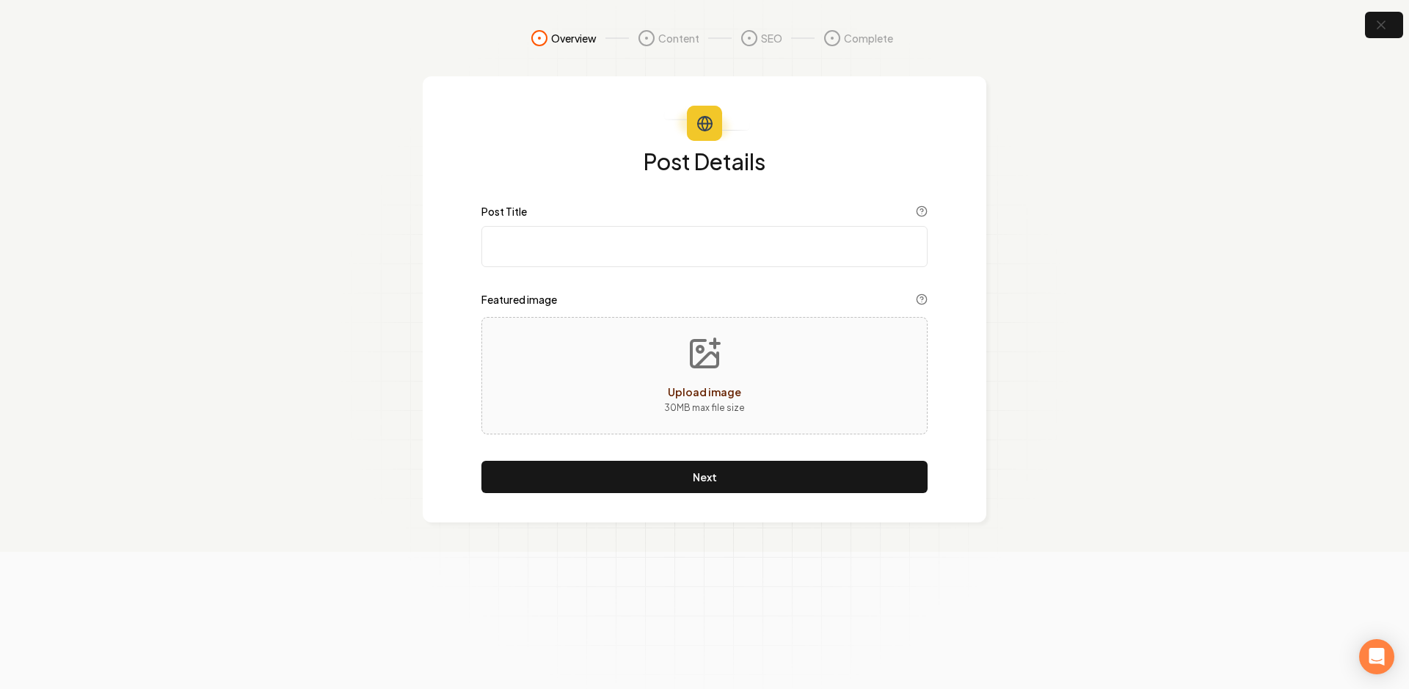
click at [692, 231] on input "Post Title" at bounding box center [705, 246] width 446 height 41
click at [686, 217] on div "Post Title" at bounding box center [705, 213] width 446 height 15
click at [693, 250] on input "Post Title" at bounding box center [705, 246] width 446 height 41
click at [717, 260] on input "Post Title" at bounding box center [705, 246] width 446 height 41
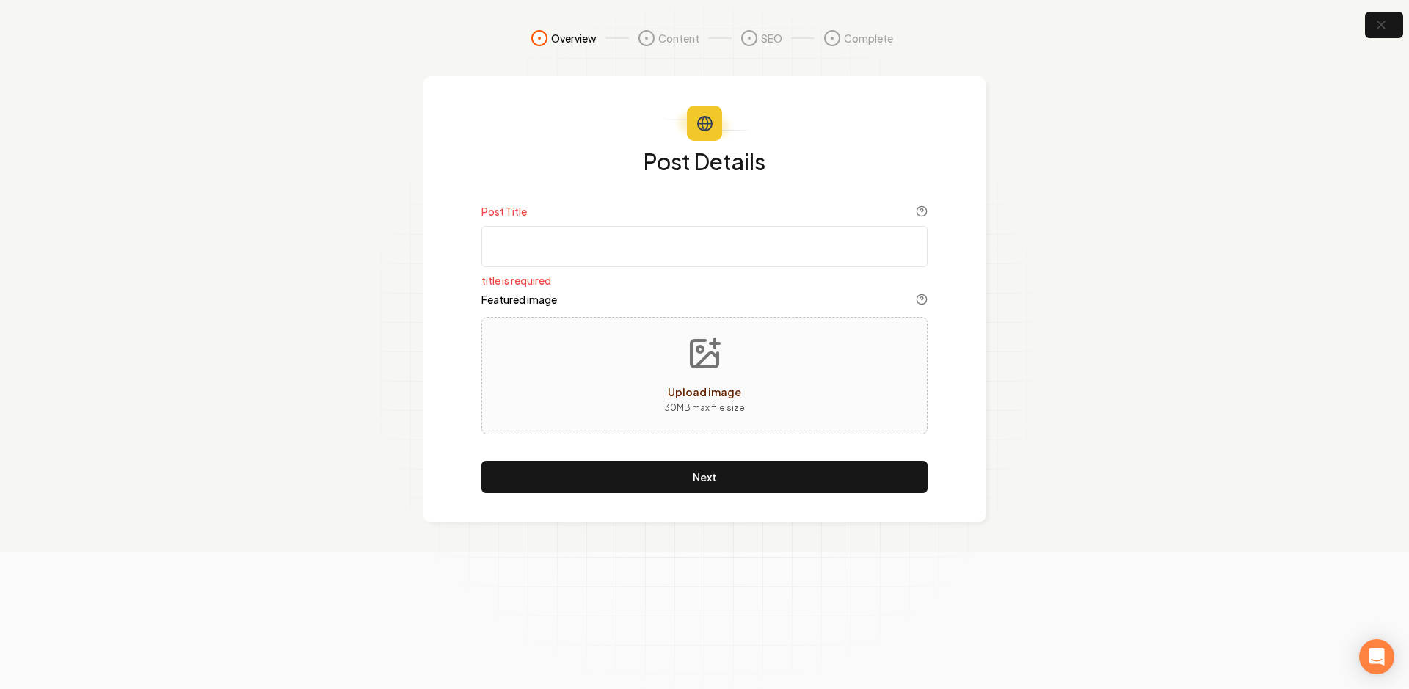
click at [1211, 136] on section "Overview Content SEO Complete Post Details Post Title title is required Feature…" at bounding box center [704, 276] width 1409 height 552
click at [1271, 19] on icon "button" at bounding box center [1381, 25] width 18 height 18
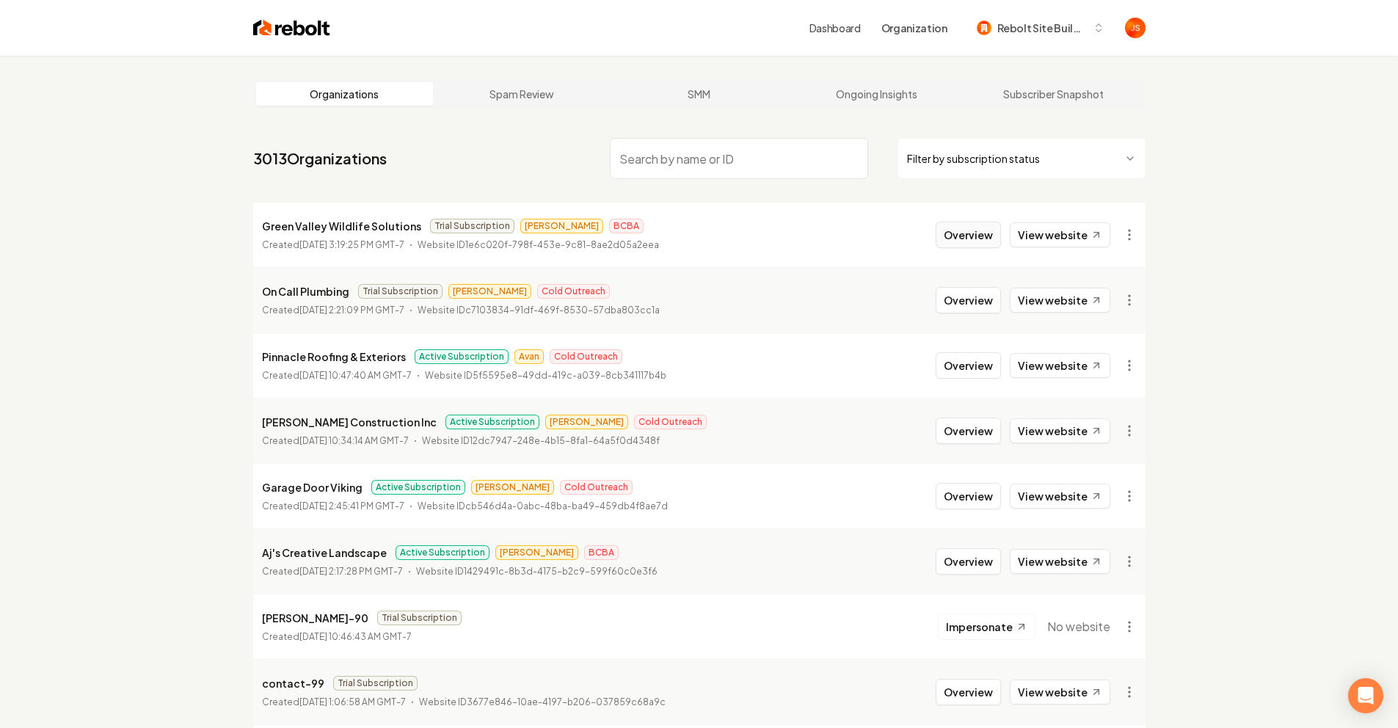
click at [945, 227] on button "Overview" at bounding box center [968, 235] width 65 height 26
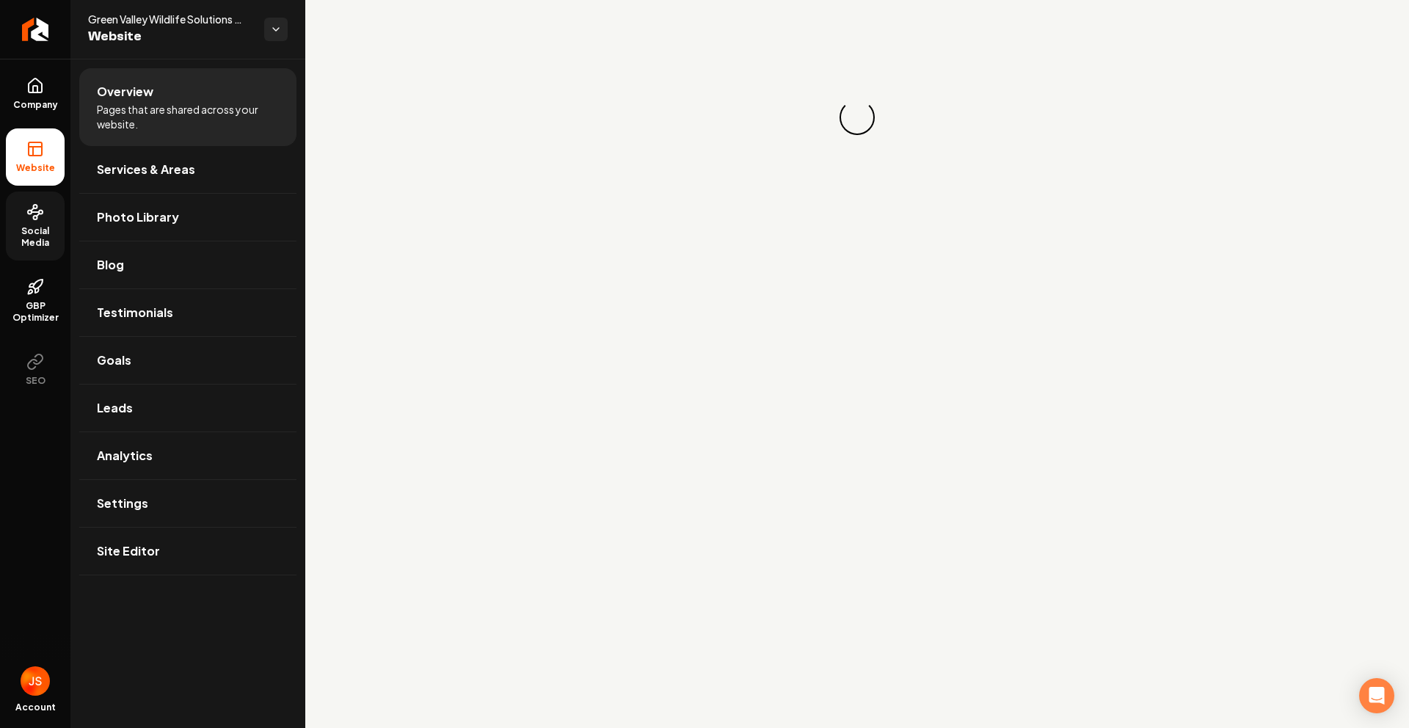
click at [32, 220] on icon at bounding box center [35, 212] width 18 height 18
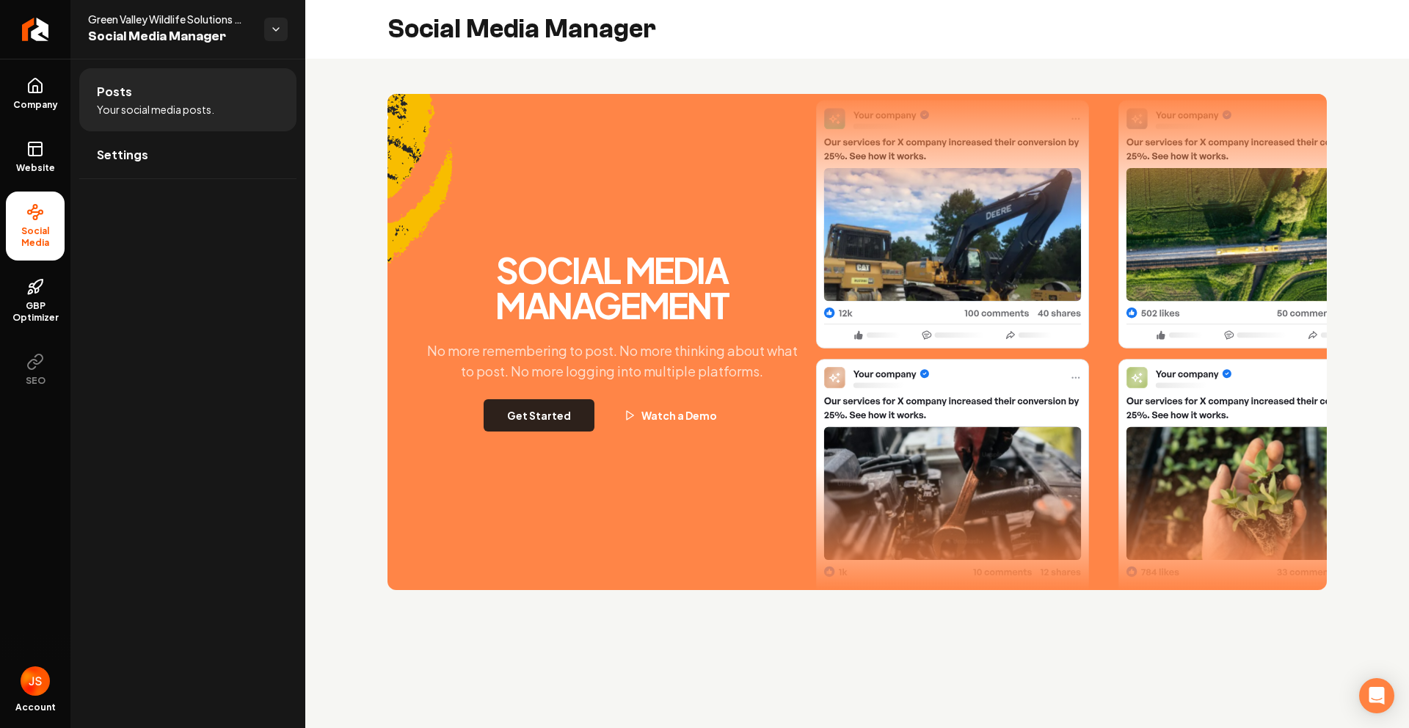
click at [536, 425] on button "Get Started" at bounding box center [539, 415] width 111 height 32
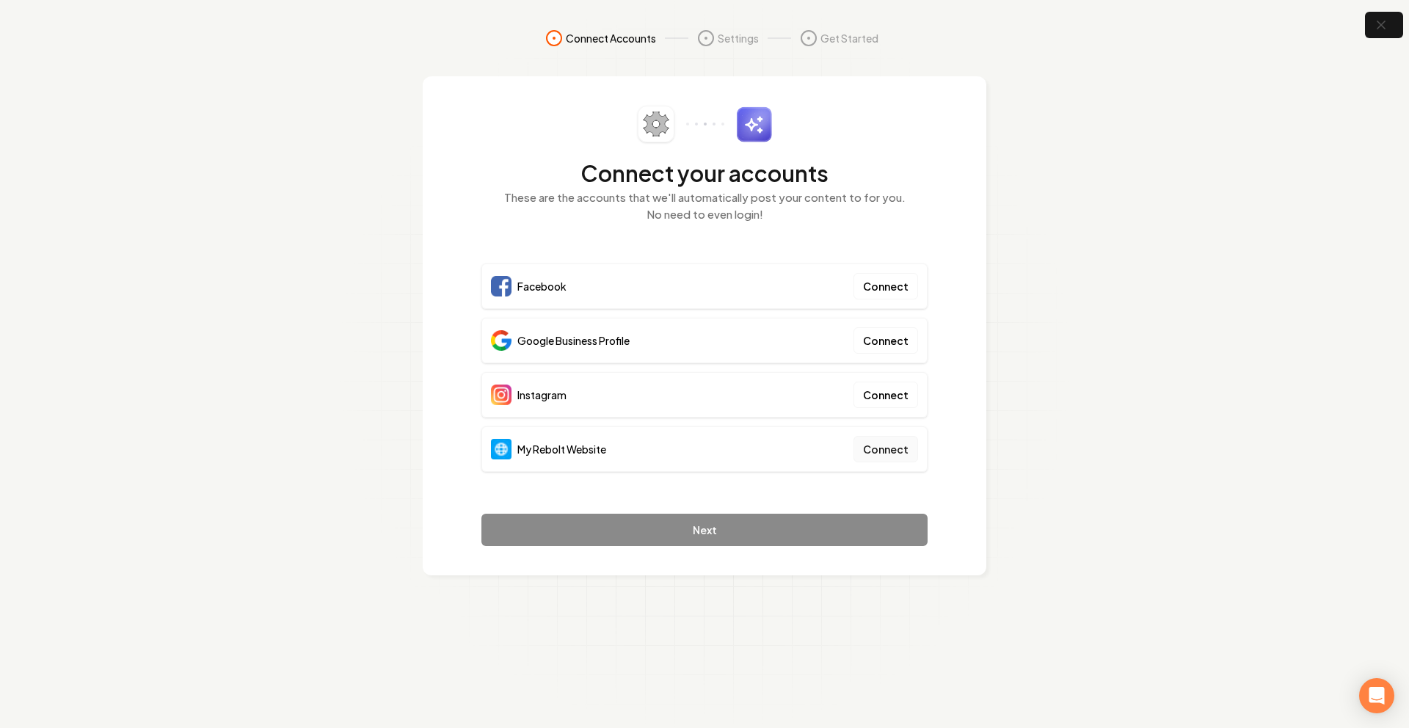
click at [907, 437] on button "Connect" at bounding box center [886, 449] width 65 height 26
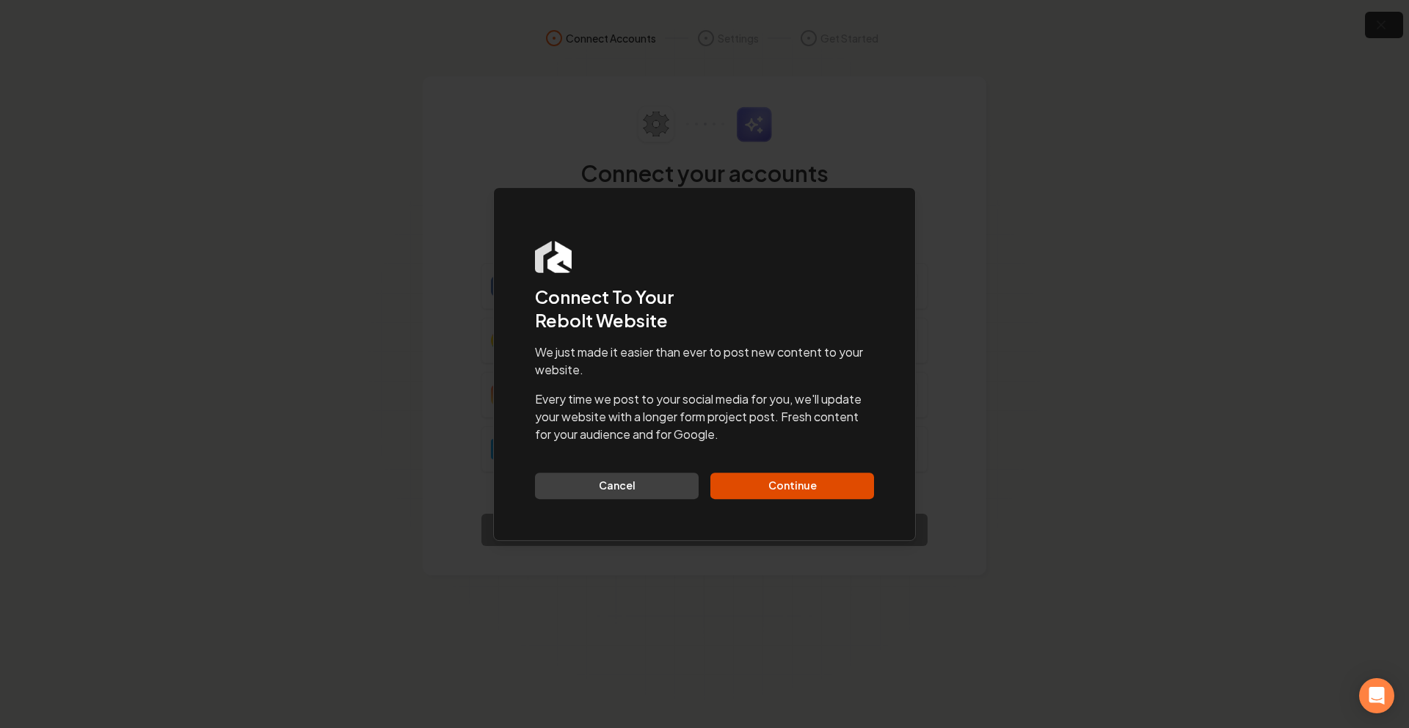
click at [822, 467] on div "We just made it easier than ever to post new content to your website. Every tim…" at bounding box center [704, 422] width 339 height 156
click at [809, 492] on button "Continue" at bounding box center [793, 486] width 164 height 26
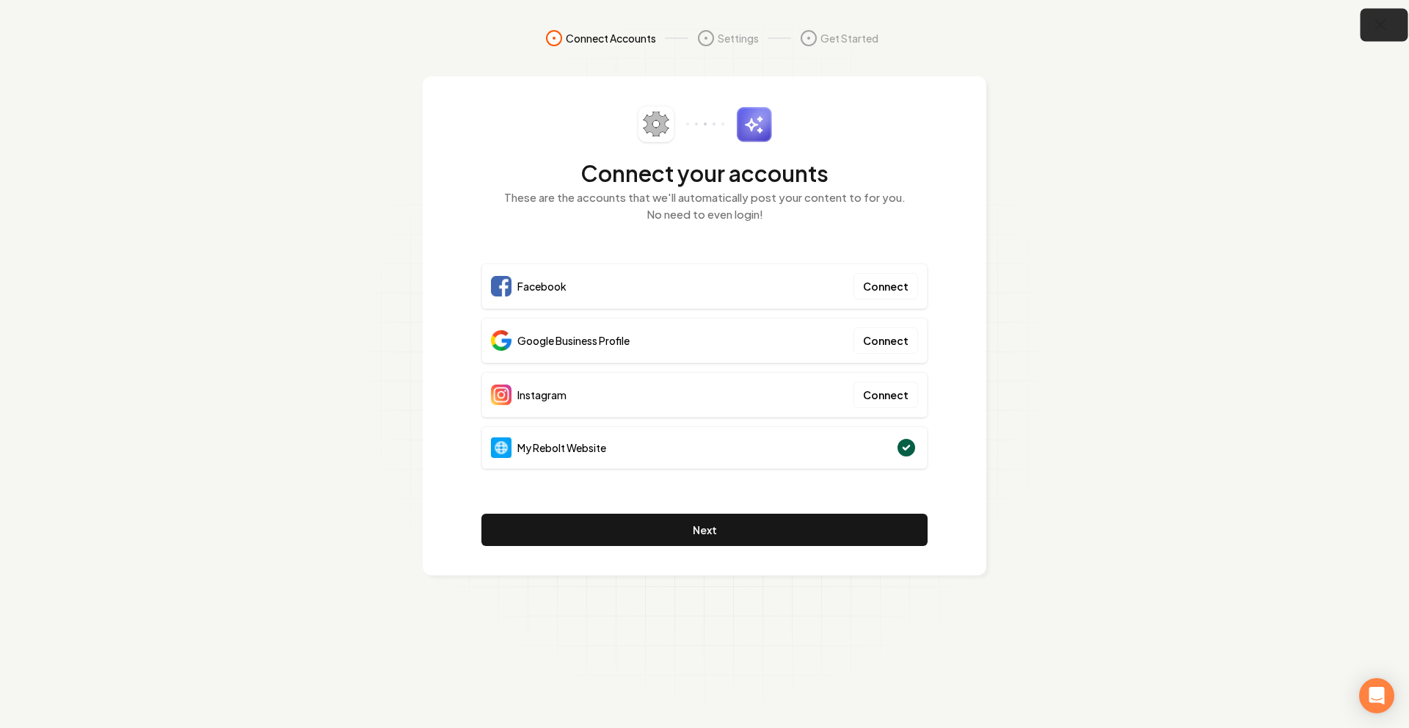
click at [1376, 22] on icon "button" at bounding box center [1381, 25] width 18 height 18
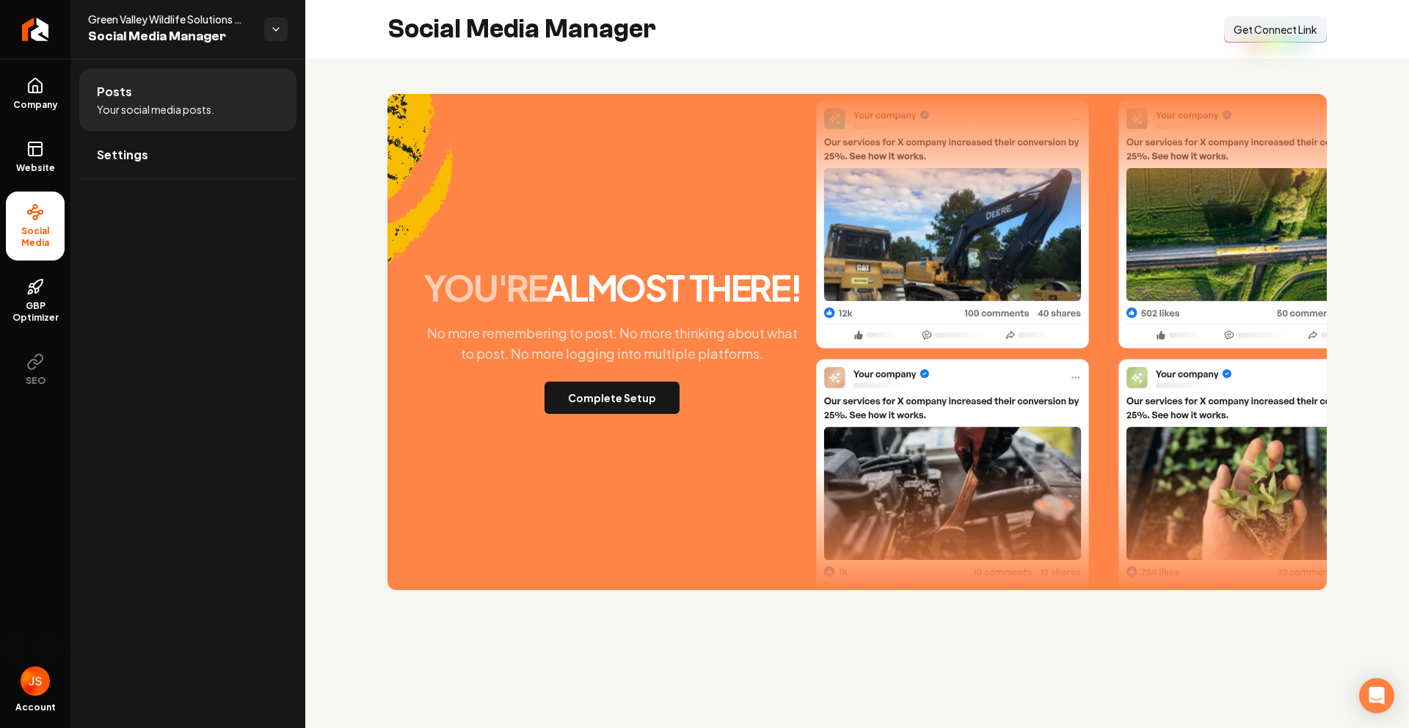
click at [1297, 25] on span "Get Connect Link" at bounding box center [1276, 29] width 84 height 15
click at [32, 165] on span "Website" at bounding box center [35, 168] width 51 height 12
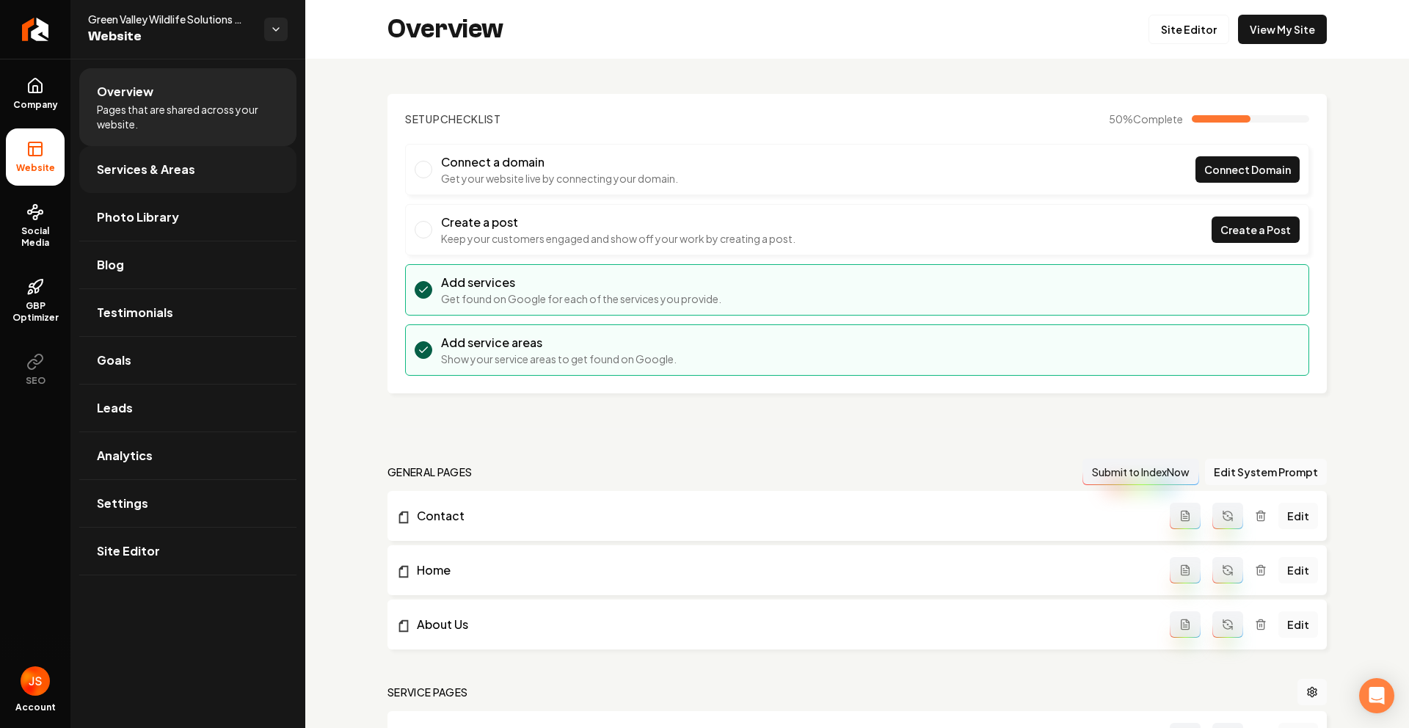
click at [163, 175] on span "Services & Areas" at bounding box center [146, 170] width 98 height 18
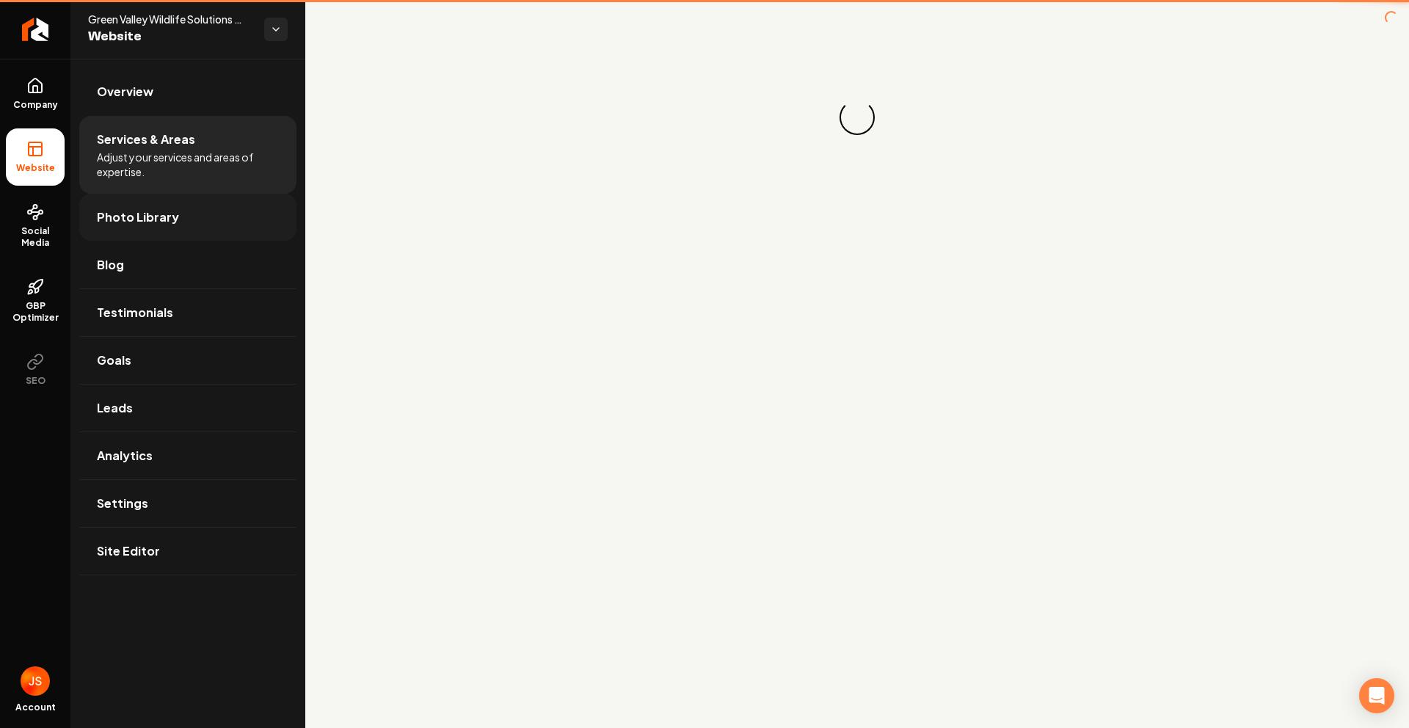
click at [142, 203] on link "Photo Library" at bounding box center [187, 217] width 217 height 47
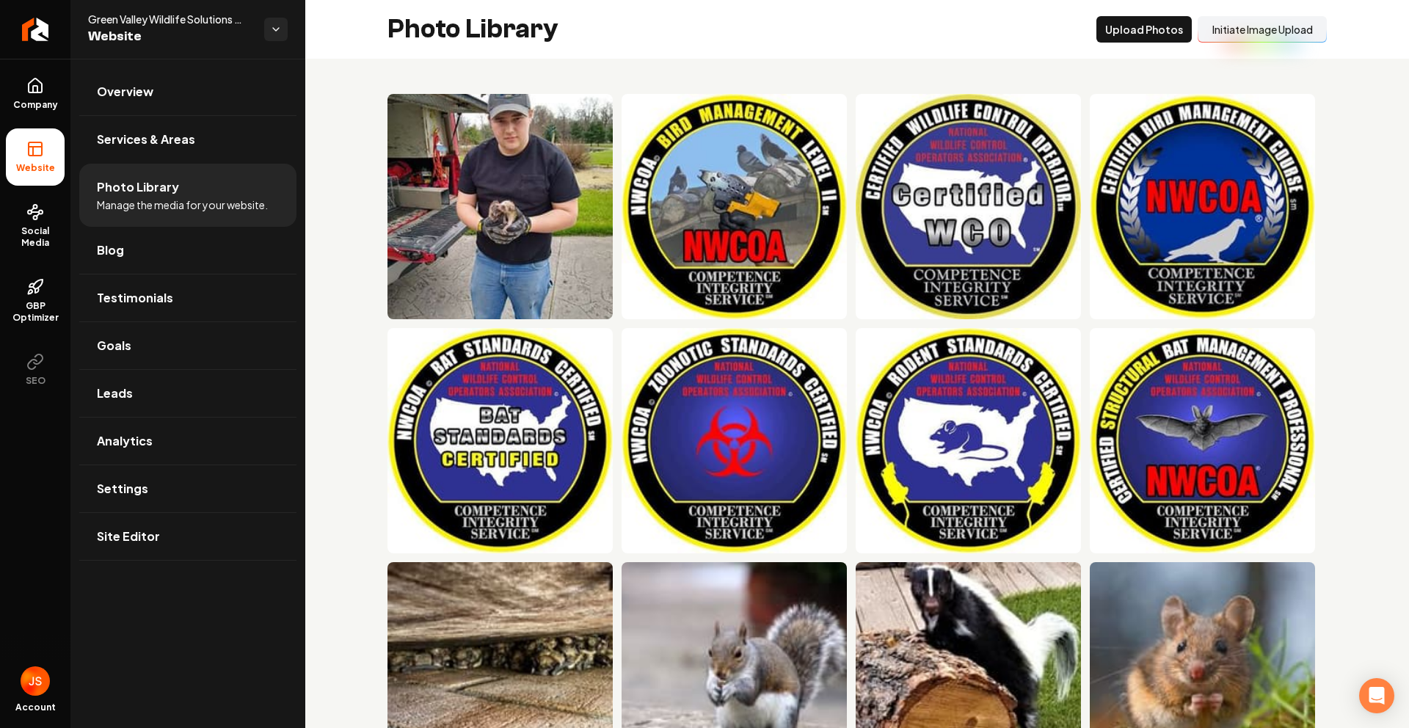
click at [1274, 38] on button "Initiate Image Upload" at bounding box center [1262, 29] width 129 height 26
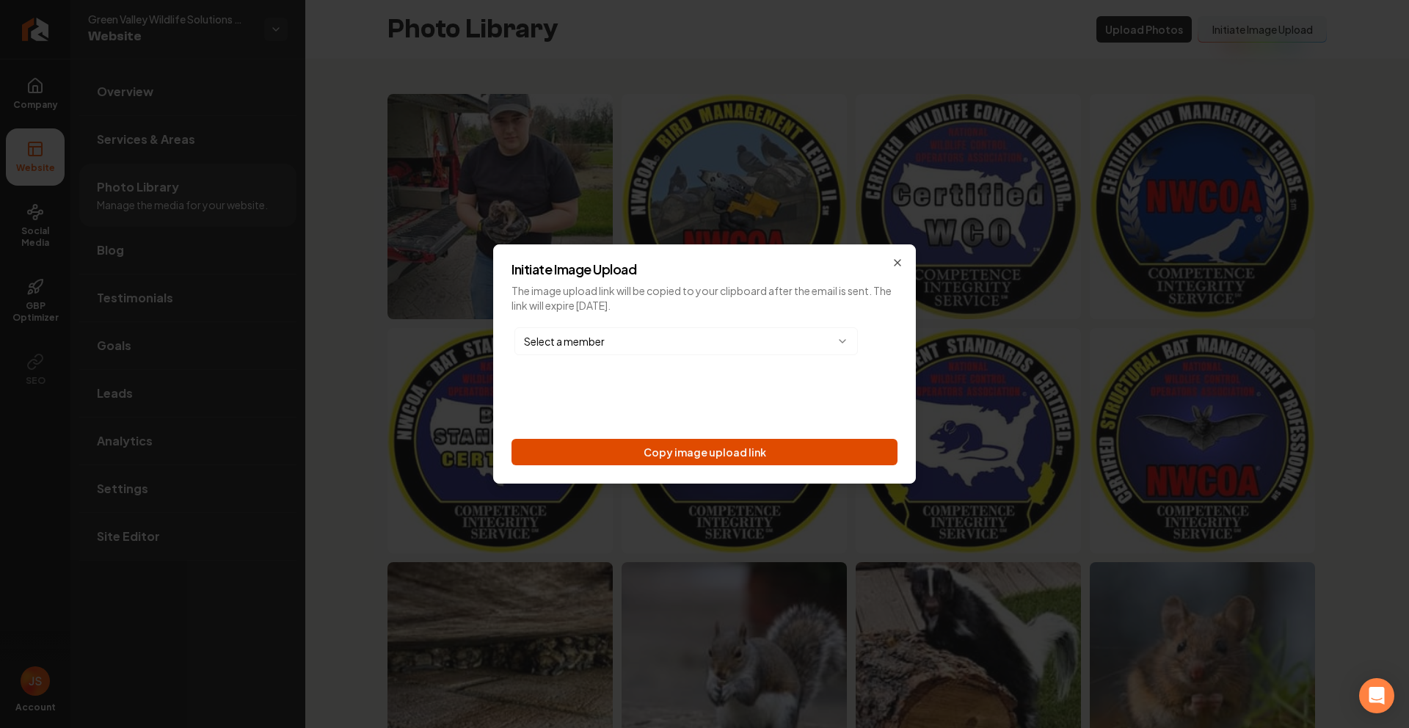
click at [747, 448] on button "Copy image upload link" at bounding box center [705, 452] width 386 height 26
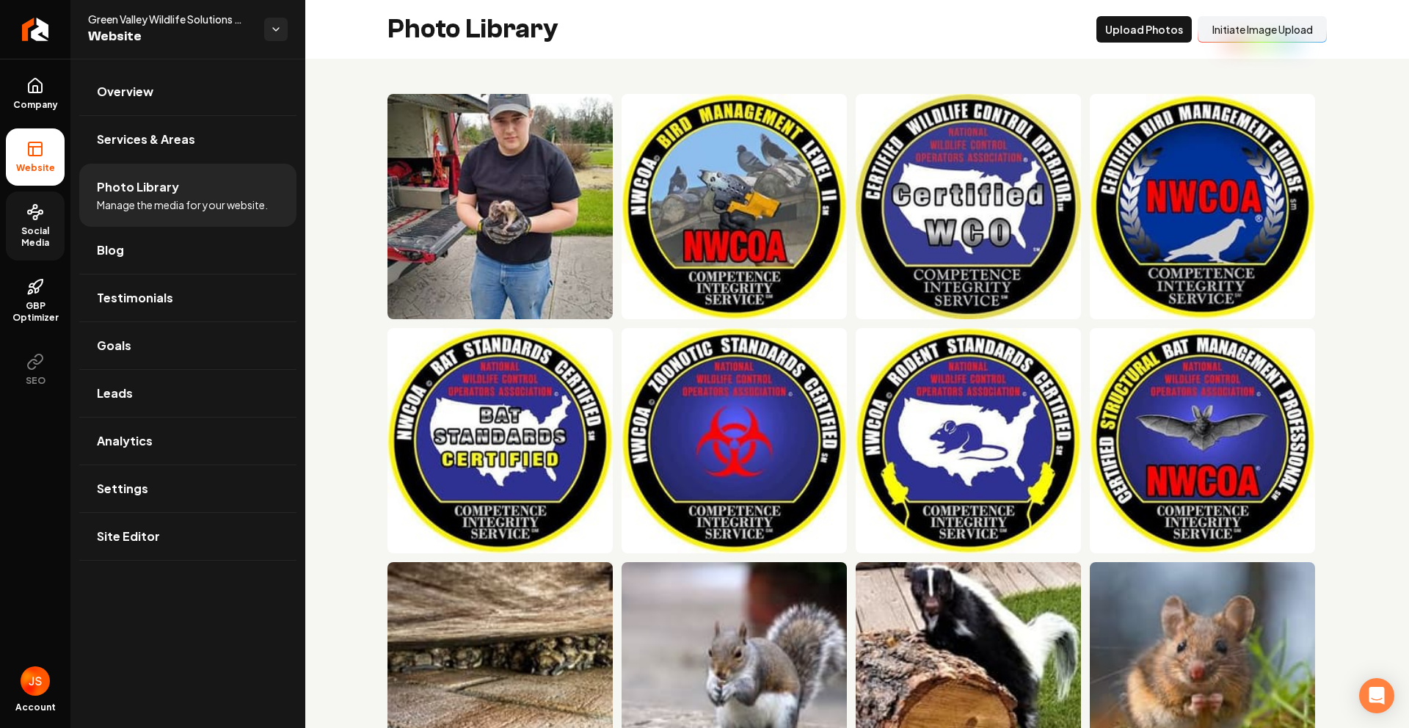
click at [21, 252] on link "Social Media" at bounding box center [35, 226] width 59 height 69
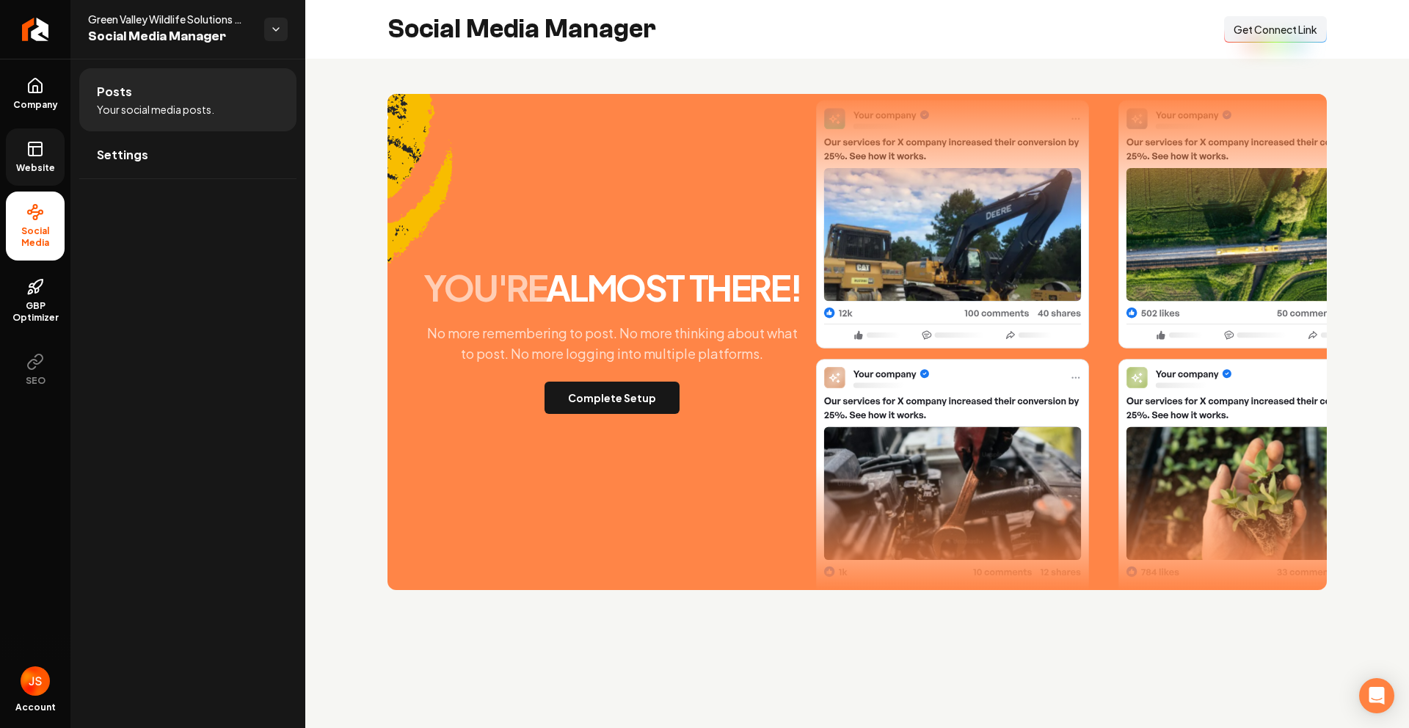
click at [37, 161] on link "Website" at bounding box center [35, 156] width 59 height 57
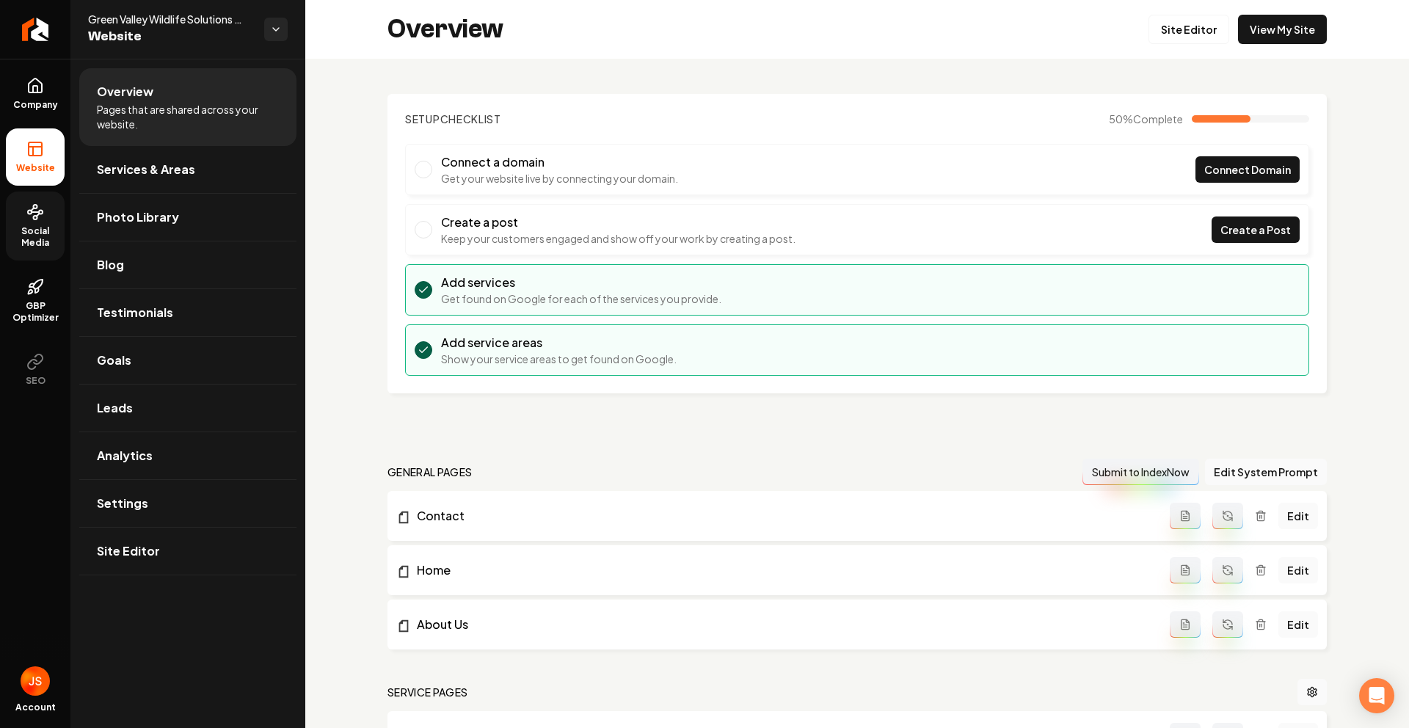
click at [32, 223] on link "Social Media" at bounding box center [35, 226] width 59 height 69
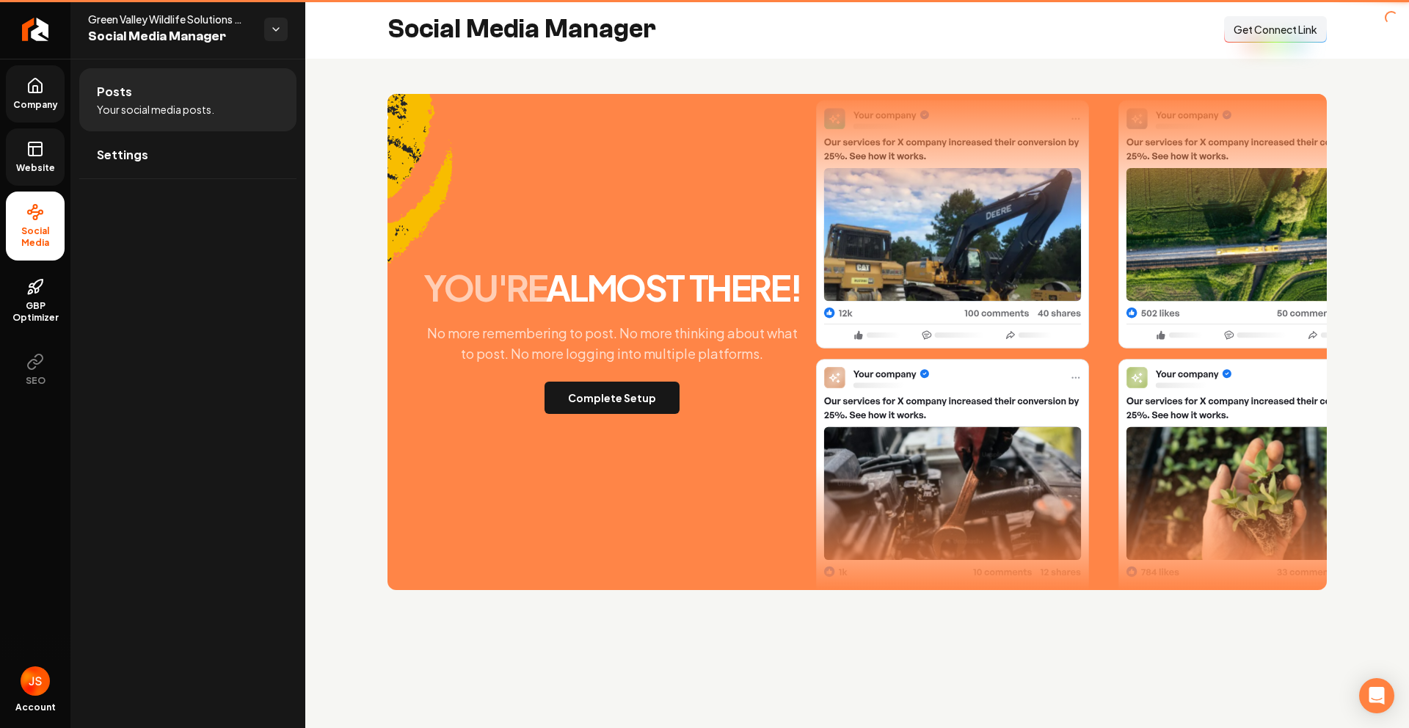
click at [23, 101] on span "Company" at bounding box center [35, 105] width 57 height 12
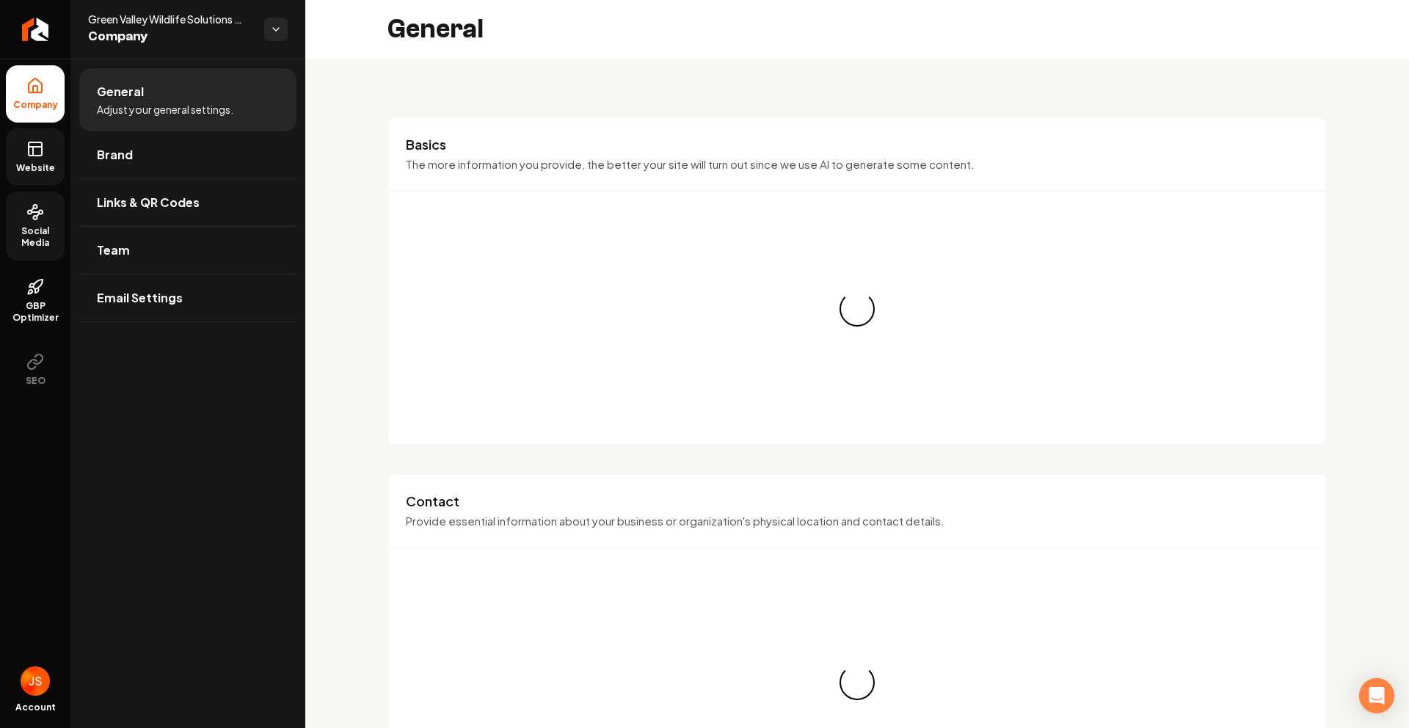
click at [29, 134] on link "Website" at bounding box center [35, 156] width 59 height 57
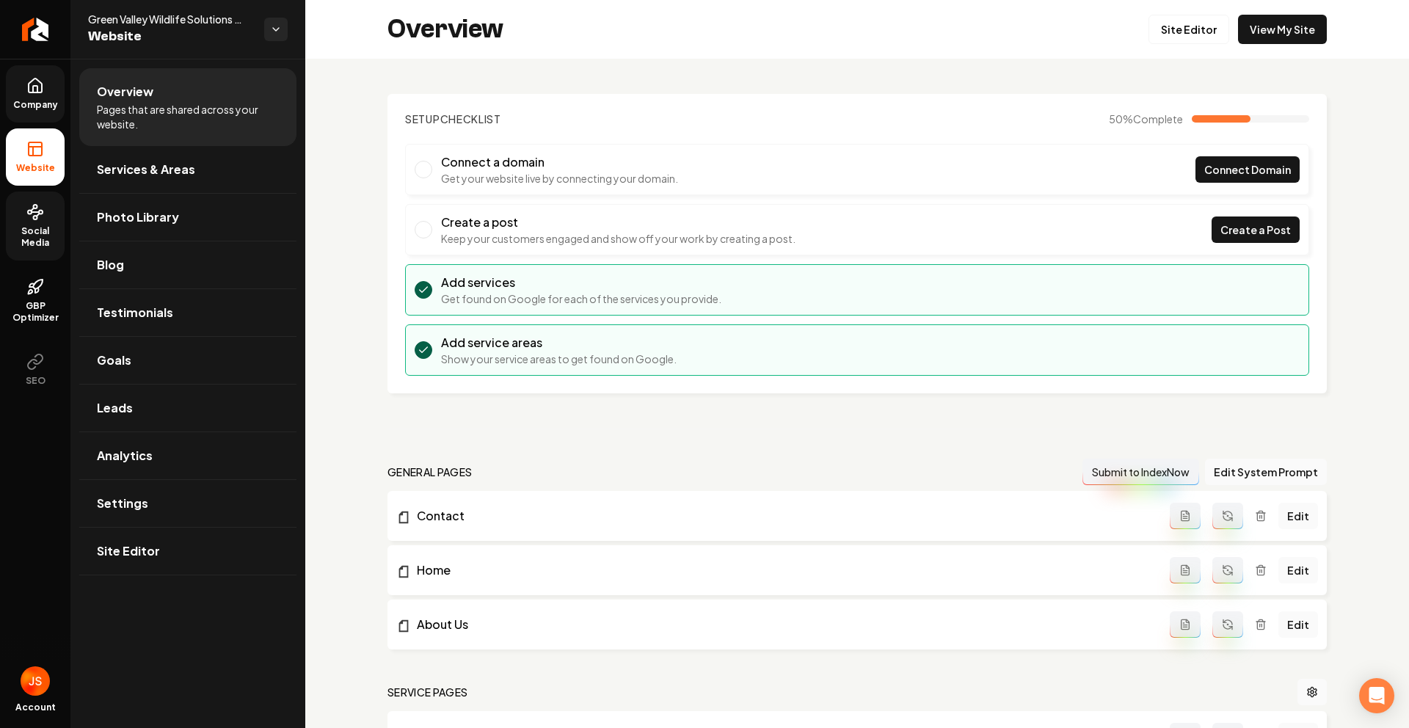
click at [26, 75] on link "Company" at bounding box center [35, 93] width 59 height 57
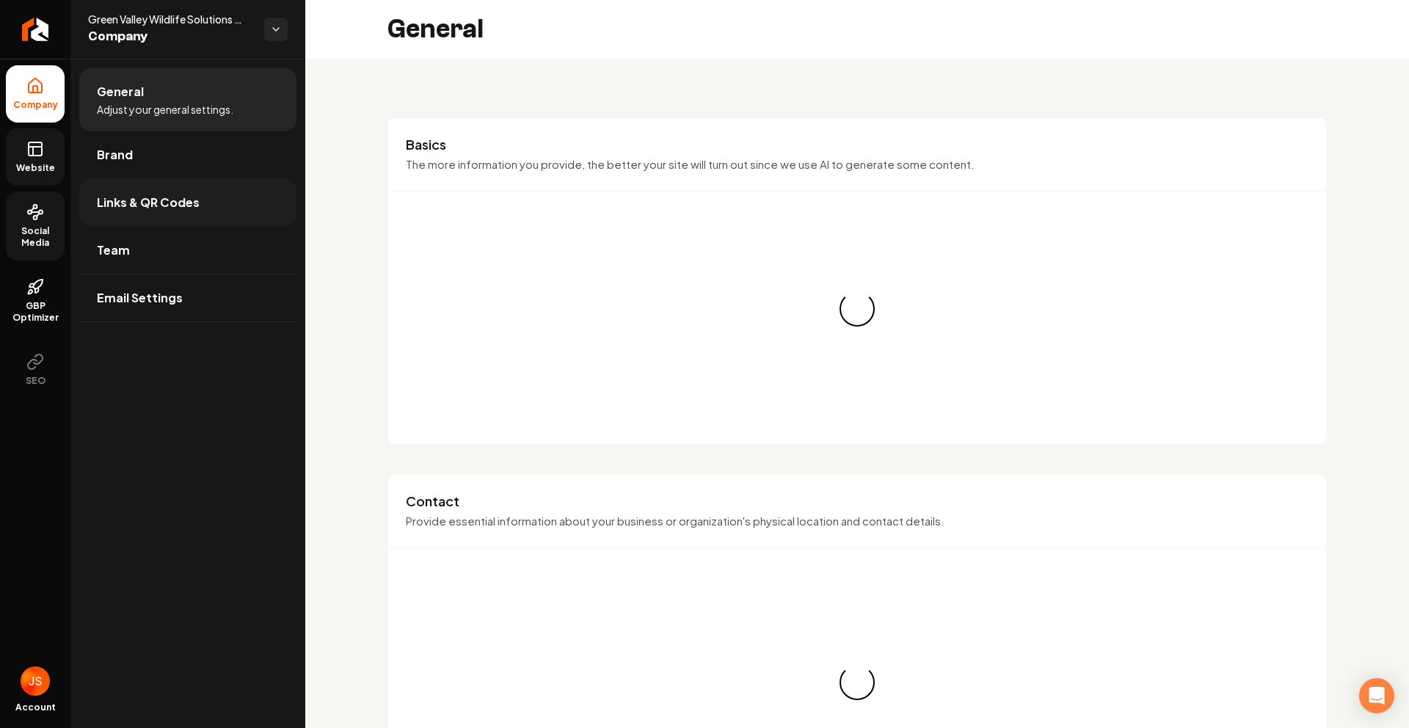
click at [159, 214] on link "Links & QR Codes" at bounding box center [187, 202] width 217 height 47
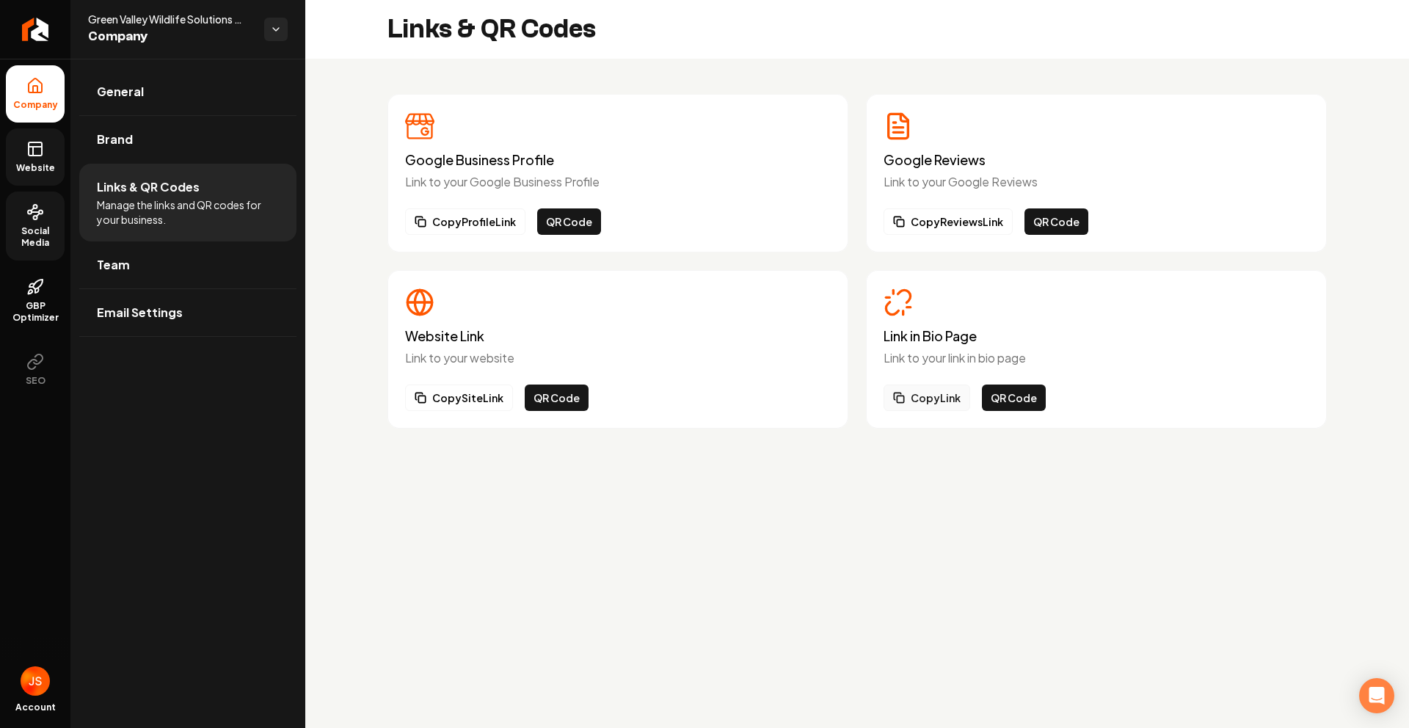
click at [919, 402] on button "Copy Link" at bounding box center [927, 398] width 87 height 26
click at [26, 150] on icon at bounding box center [35, 149] width 18 height 18
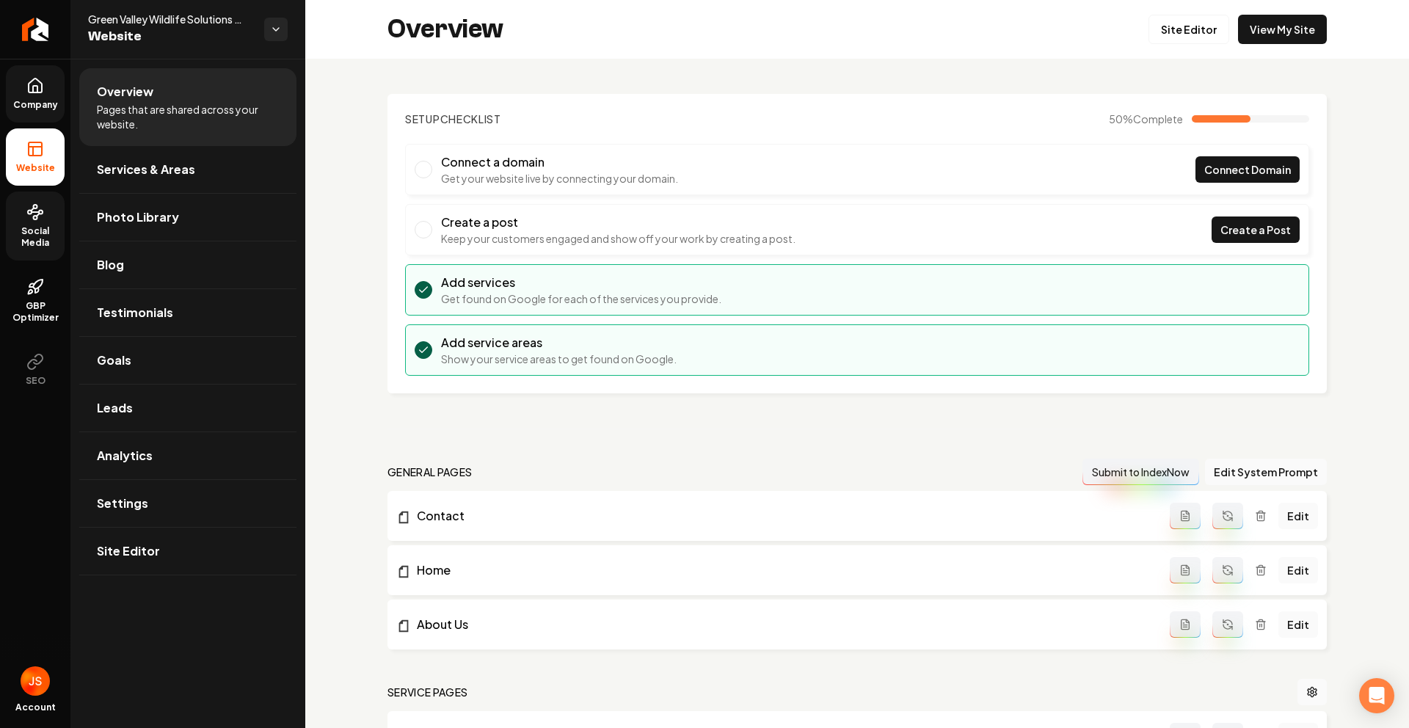
click at [36, 117] on link "Company" at bounding box center [35, 93] width 59 height 57
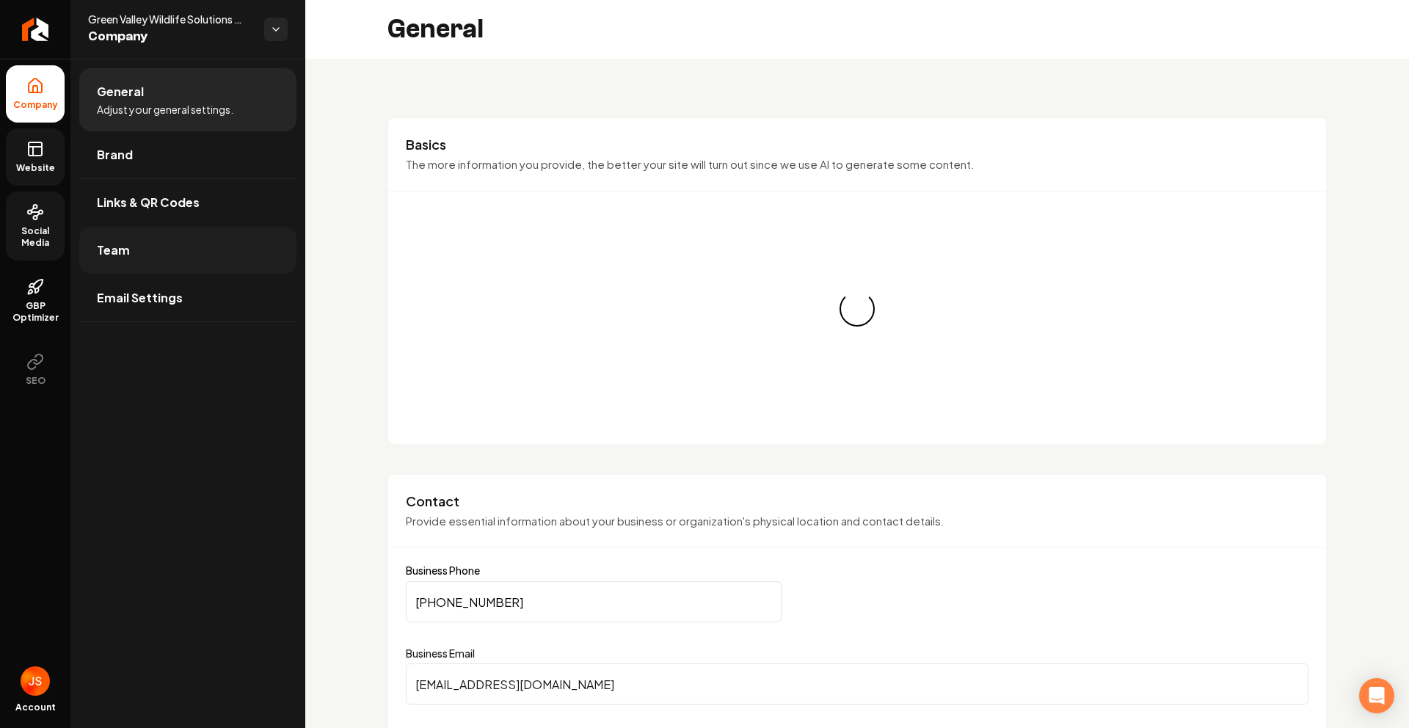
click at [148, 257] on link "Team" at bounding box center [187, 250] width 217 height 47
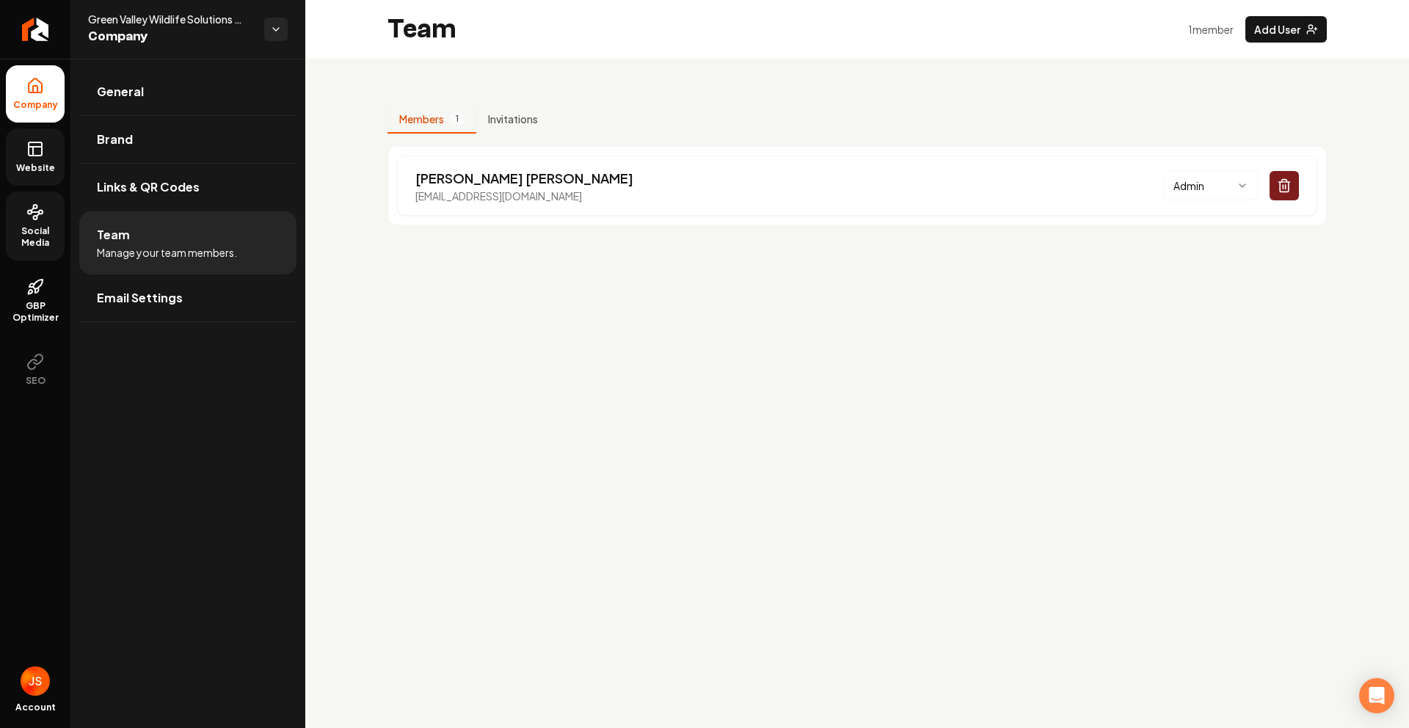
click at [26, 144] on icon at bounding box center [35, 149] width 18 height 18
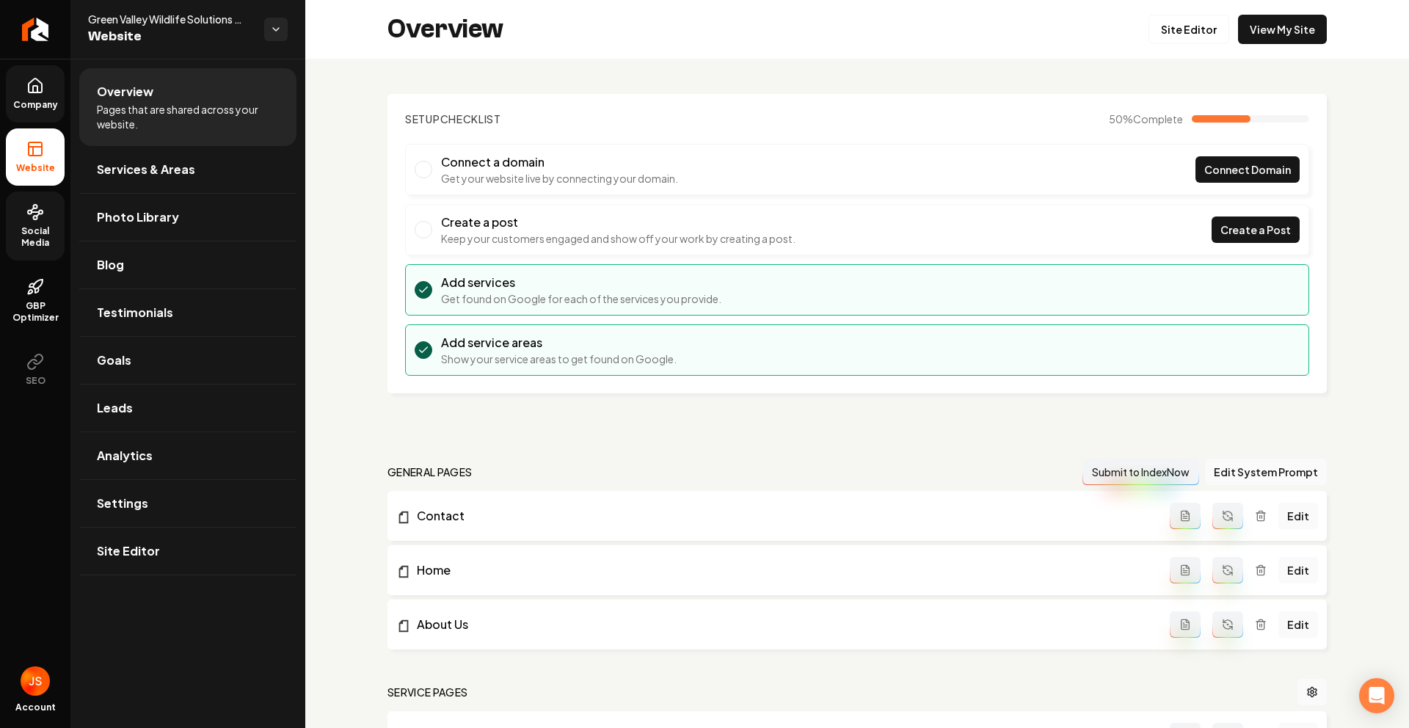
click at [23, 108] on span "Company" at bounding box center [35, 105] width 57 height 12
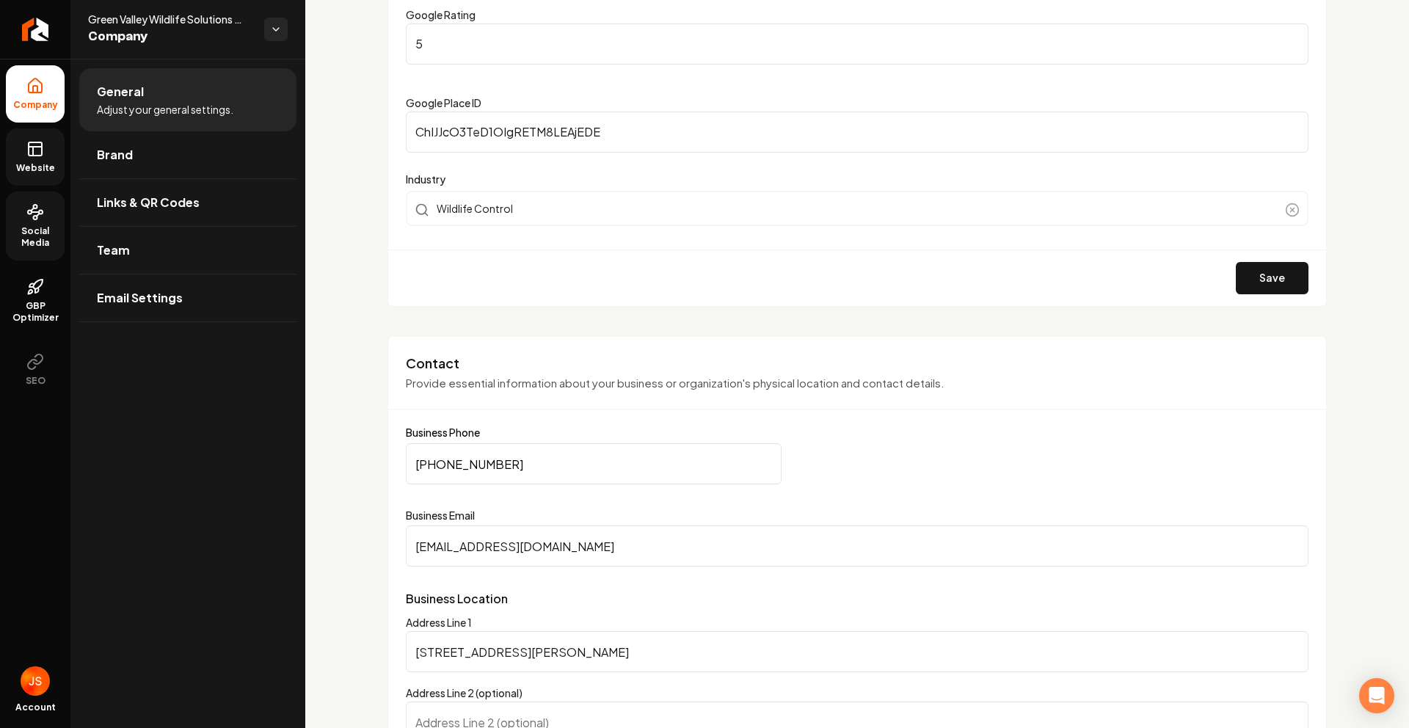
scroll to position [600, 0]
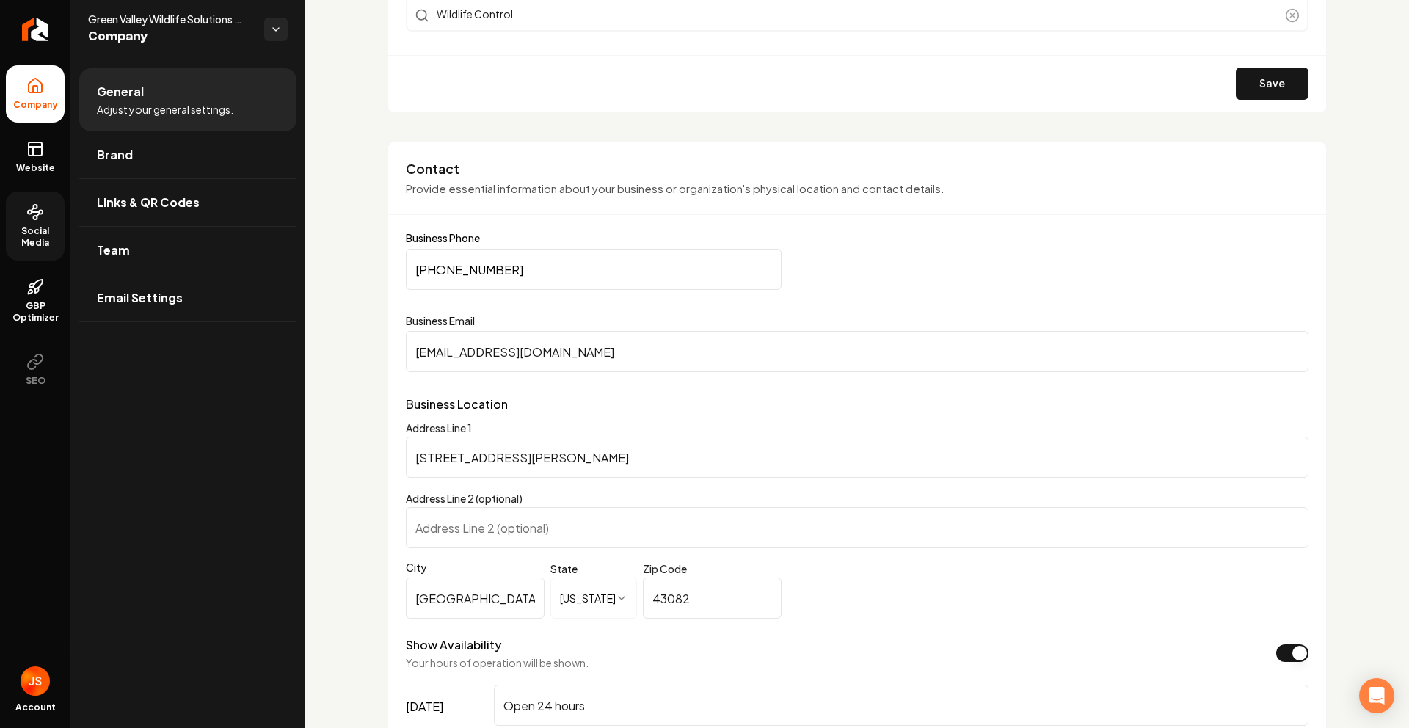
drag, startPoint x: 16, startPoint y: 150, endPoint x: 140, endPoint y: 6, distance: 190.0
click at [18, 150] on link "Website" at bounding box center [35, 156] width 59 height 57
